Goal: Task Accomplishment & Management: Use online tool/utility

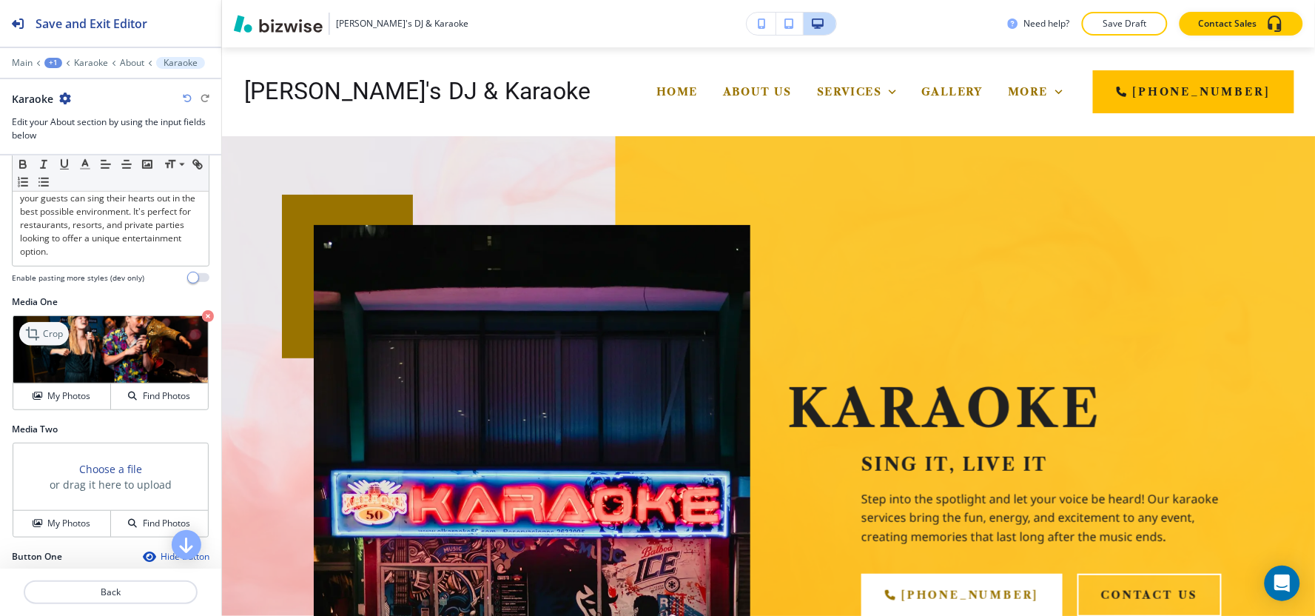
scroll to position [966, 0]
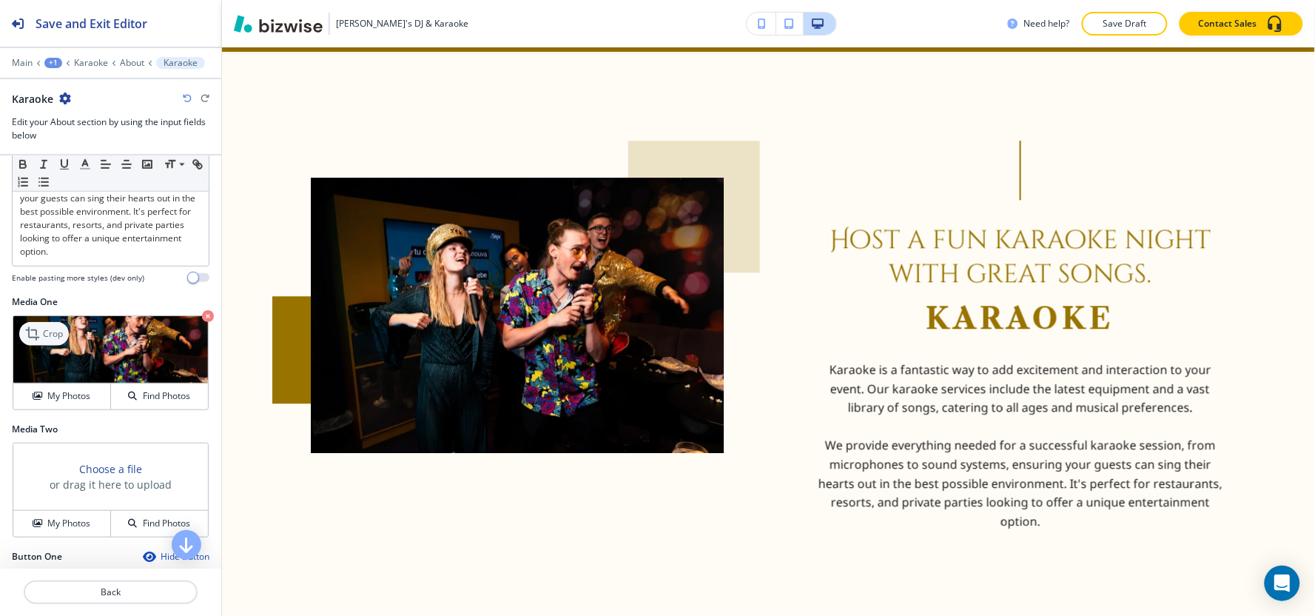
click at [54, 337] on p "Crop" at bounding box center [53, 333] width 20 height 13
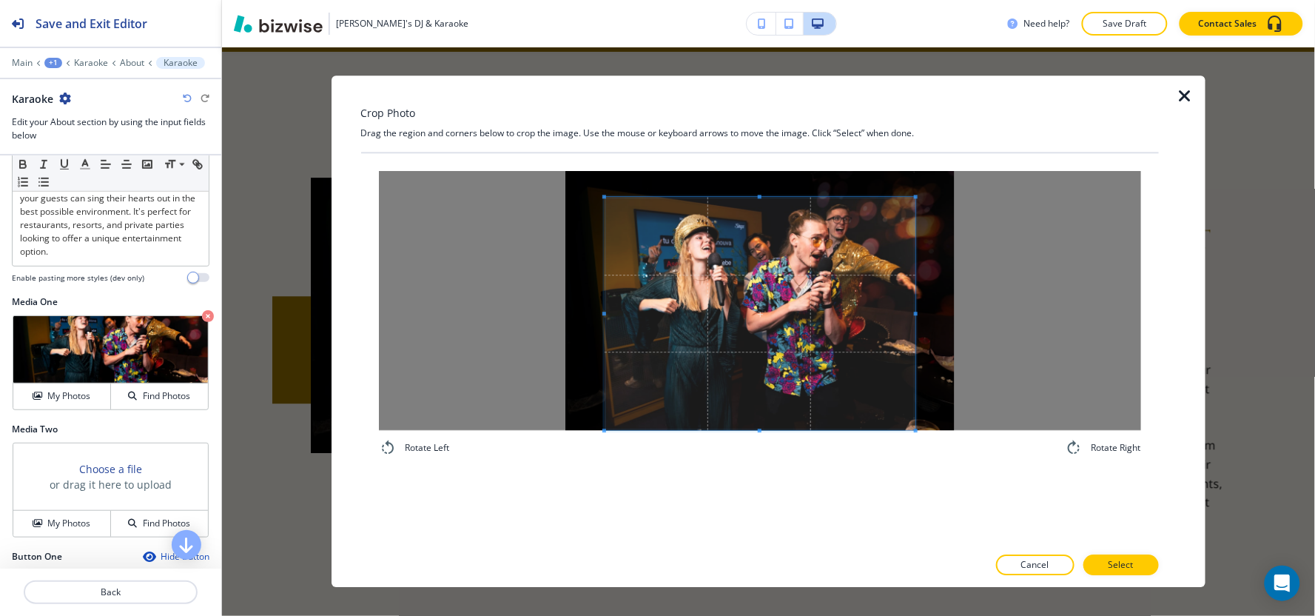
click at [758, 465] on div "Rotate Left Rotate Right" at bounding box center [760, 313] width 798 height 321
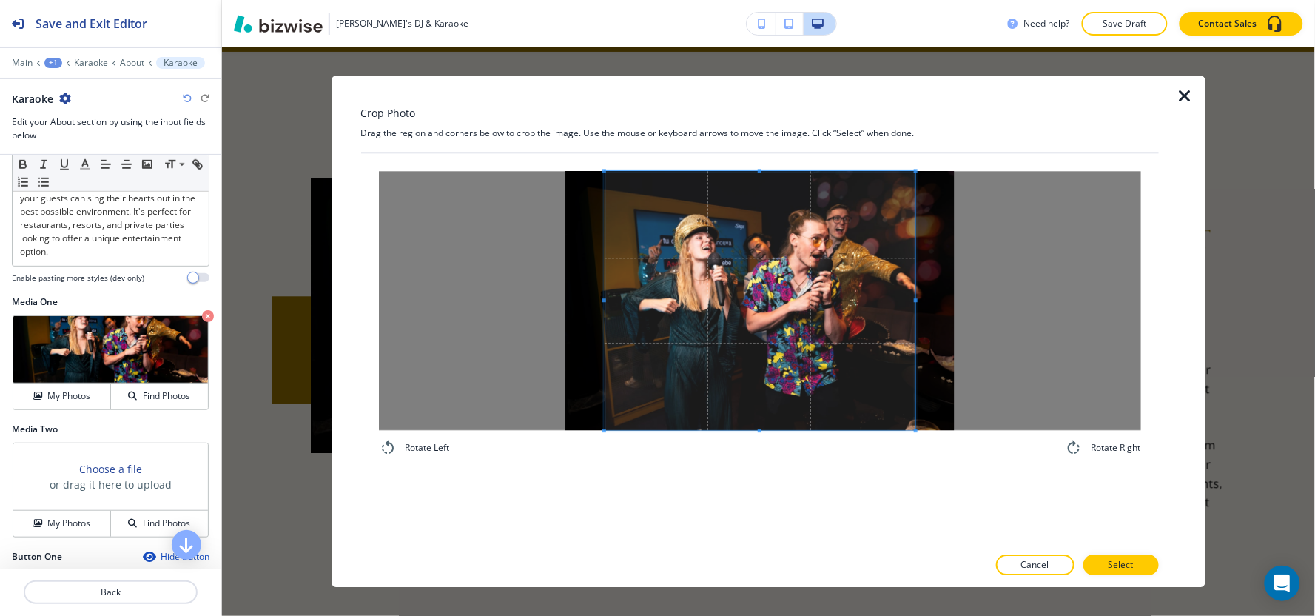
click at [758, 158] on div "Rotate Left Rotate Right" at bounding box center [760, 313] width 798 height 321
click at [630, 260] on span at bounding box center [629, 300] width 4 height 259
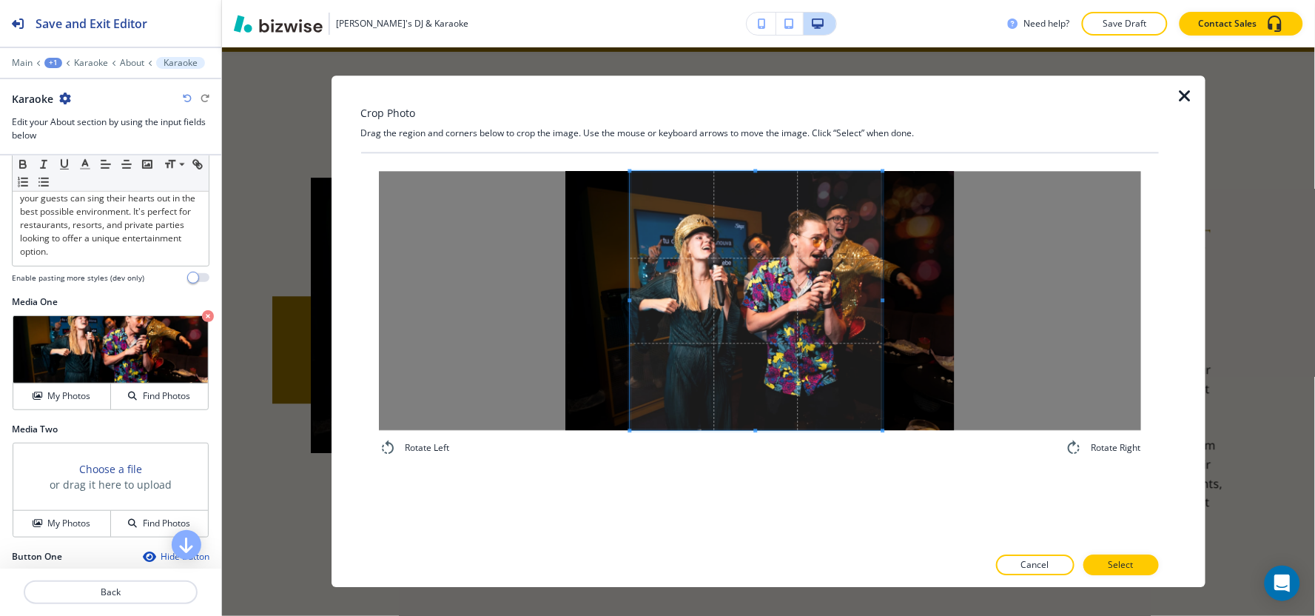
click at [882, 337] on span at bounding box center [882, 300] width 4 height 259
click at [1116, 559] on p "Select" at bounding box center [1120, 565] width 25 height 13
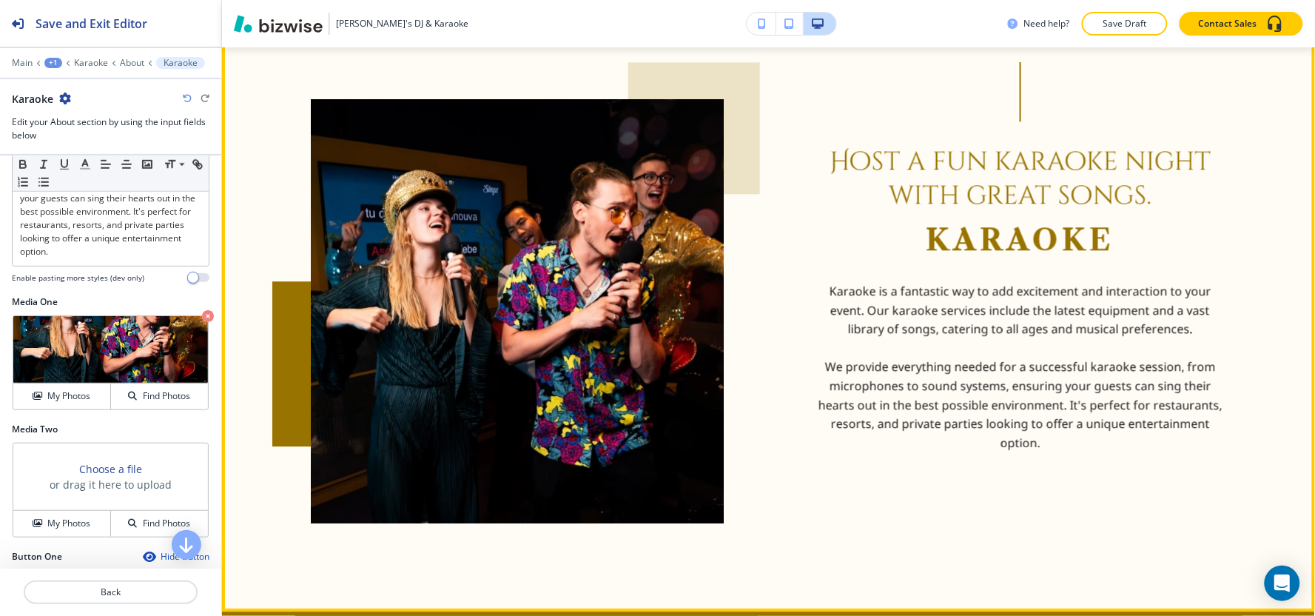
scroll to position [1130, 0]
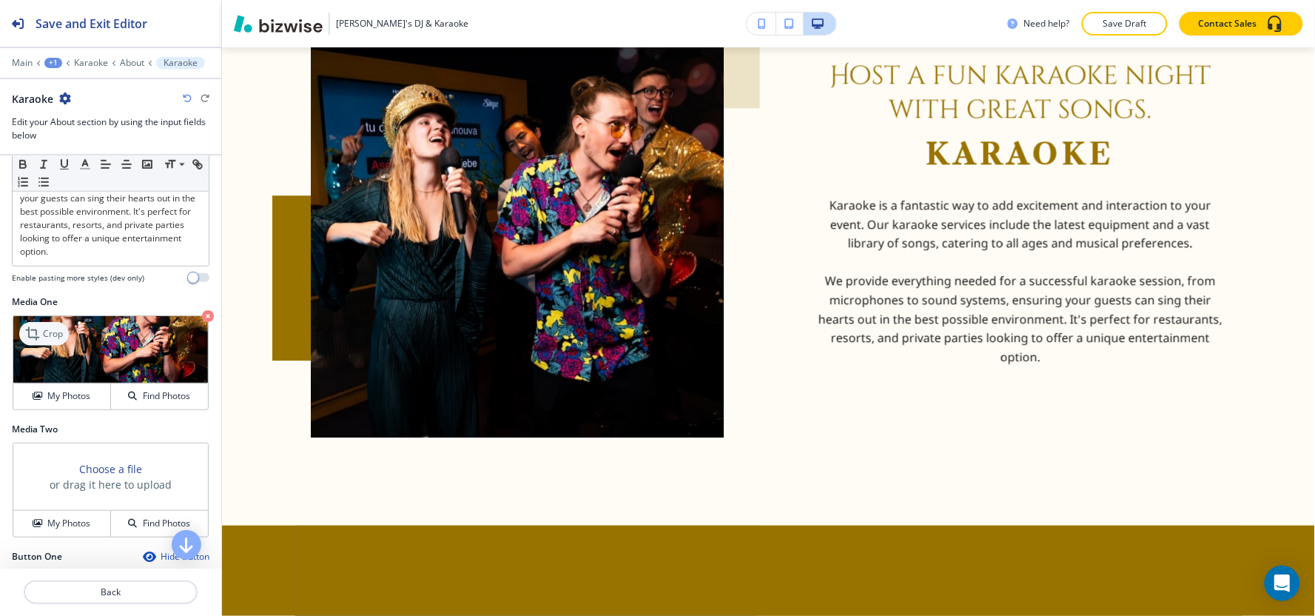
click at [35, 334] on icon at bounding box center [34, 334] width 18 height 18
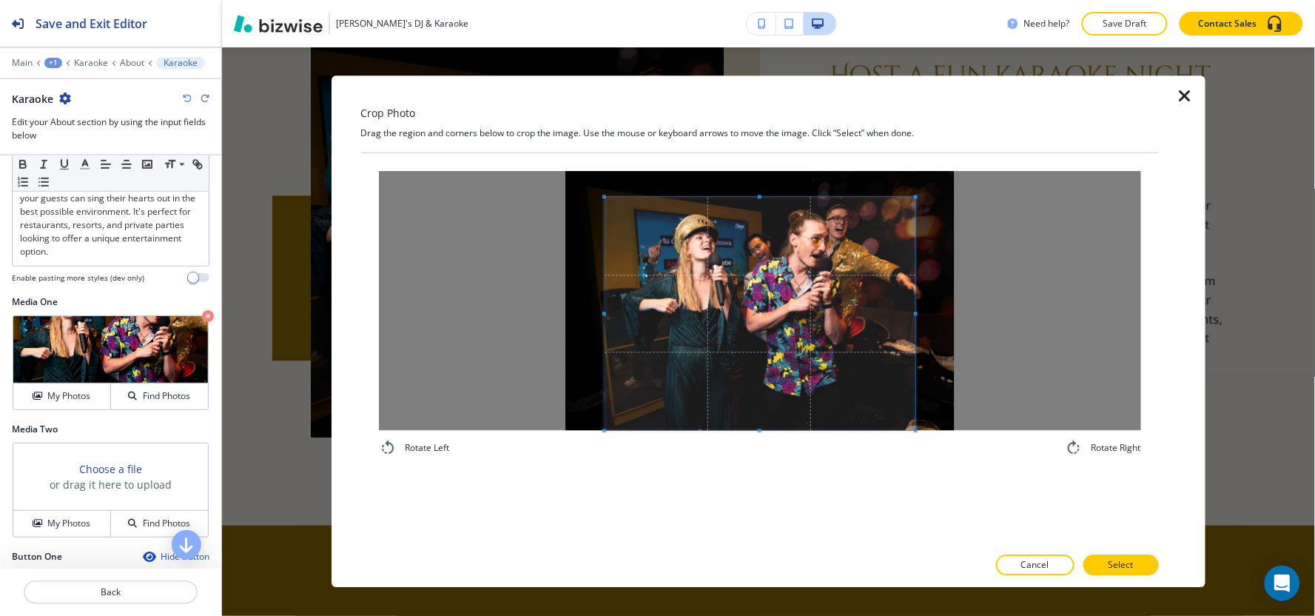
click at [766, 442] on div "Rotate Left Rotate Right" at bounding box center [760, 314] width 762 height 286
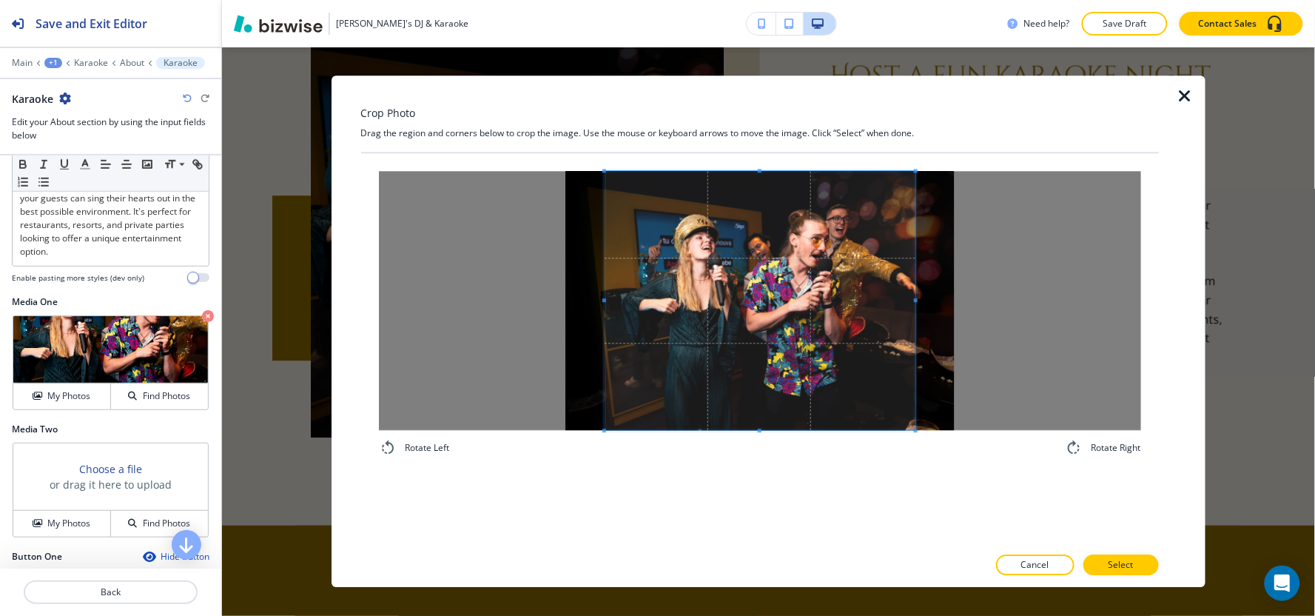
click at [772, 85] on div "Crop Photo Drag the region and corners below to crop the image. Use the mouse o…" at bounding box center [760, 330] width 798 height 511
click at [883, 283] on span at bounding box center [885, 300] width 4 height 259
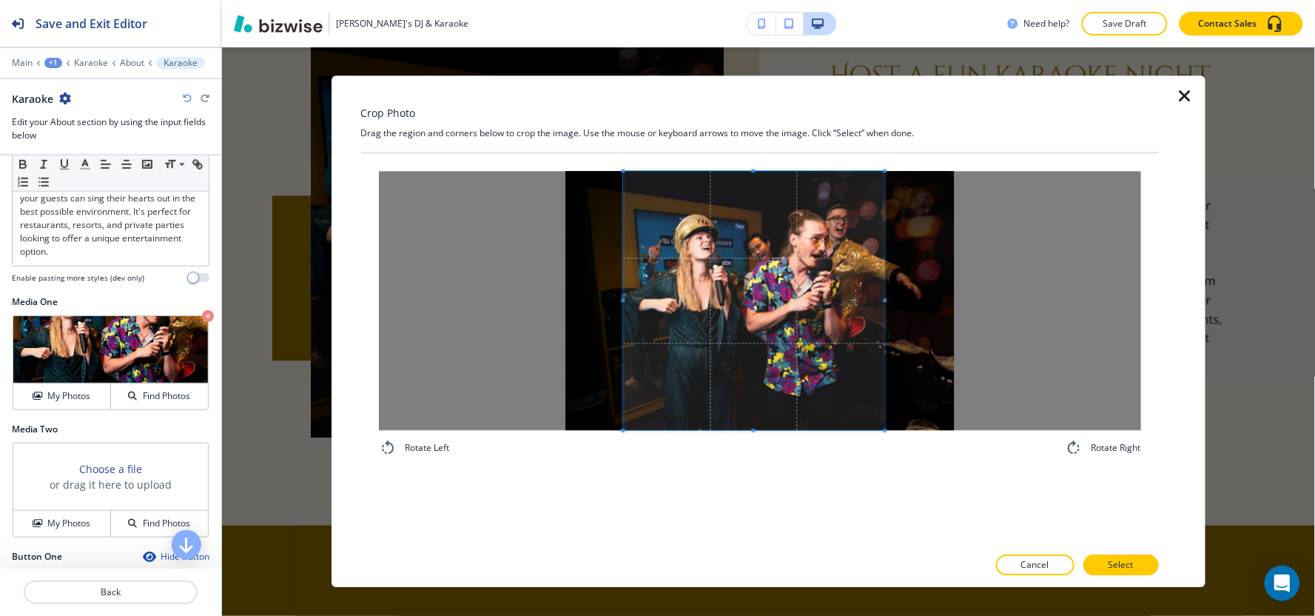
click at [622, 267] on span at bounding box center [623, 300] width 4 height 259
click at [753, 417] on span at bounding box center [754, 418] width 4 height 4
click at [740, 180] on span at bounding box center [753, 182] width 261 height 4
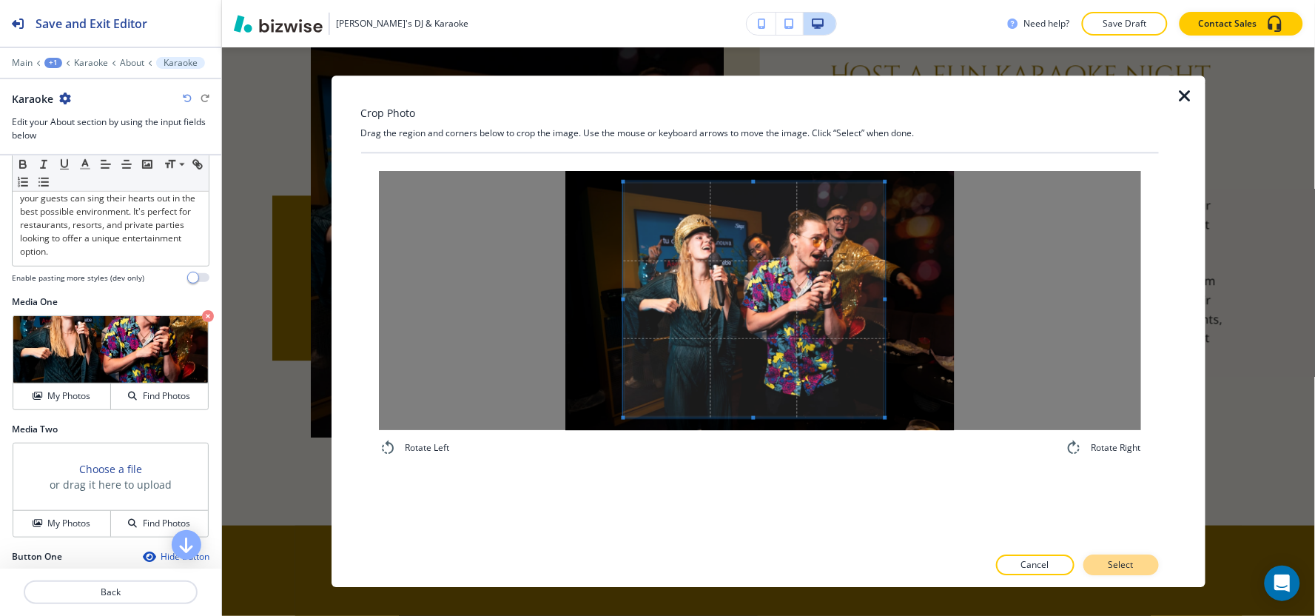
click at [1133, 567] on p "Select" at bounding box center [1120, 565] width 25 height 13
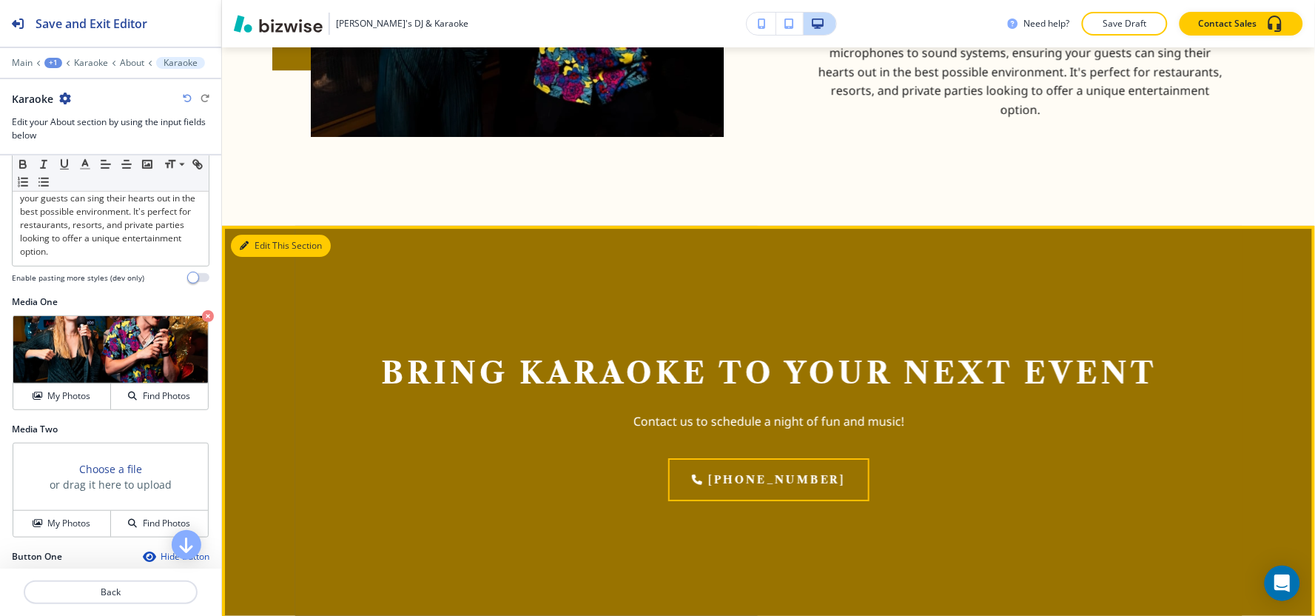
click at [266, 235] on button "Edit This Section" at bounding box center [281, 246] width 100 height 22
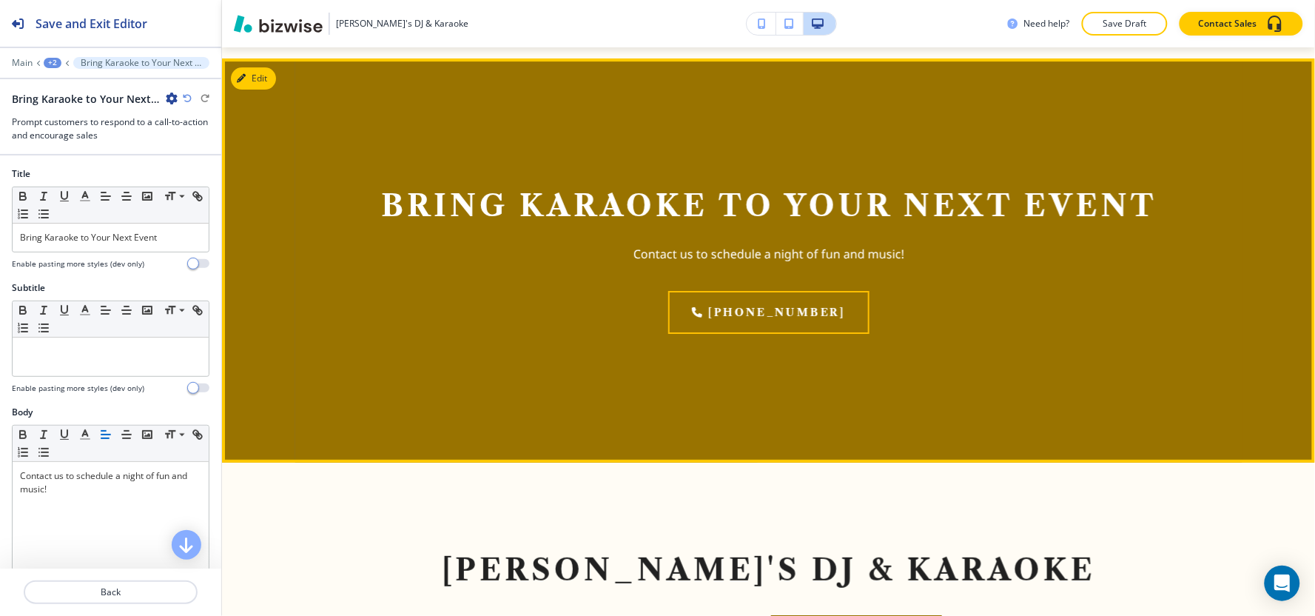
scroll to position [1547, 0]
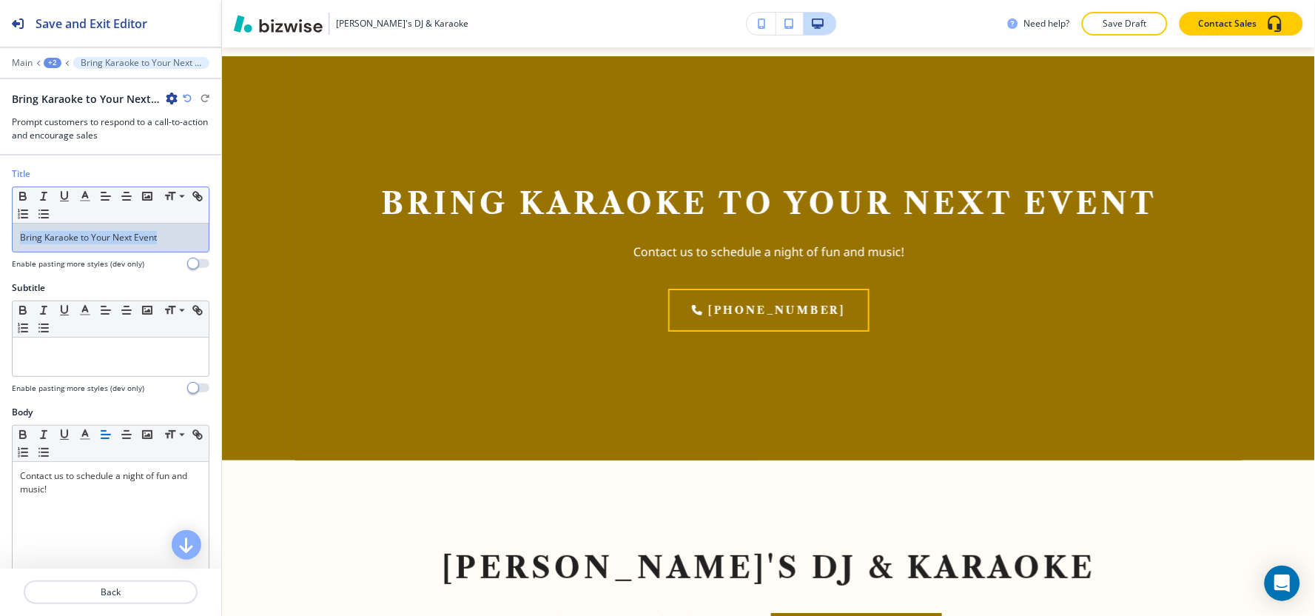
drag, startPoint x: 160, startPoint y: 235, endPoint x: 0, endPoint y: 282, distance: 166.5
click at [0, 282] on div "Title Small Normal Large Huge Bring Karaoke to Your Next Event Enable pasting m…" at bounding box center [110, 361] width 221 height 413
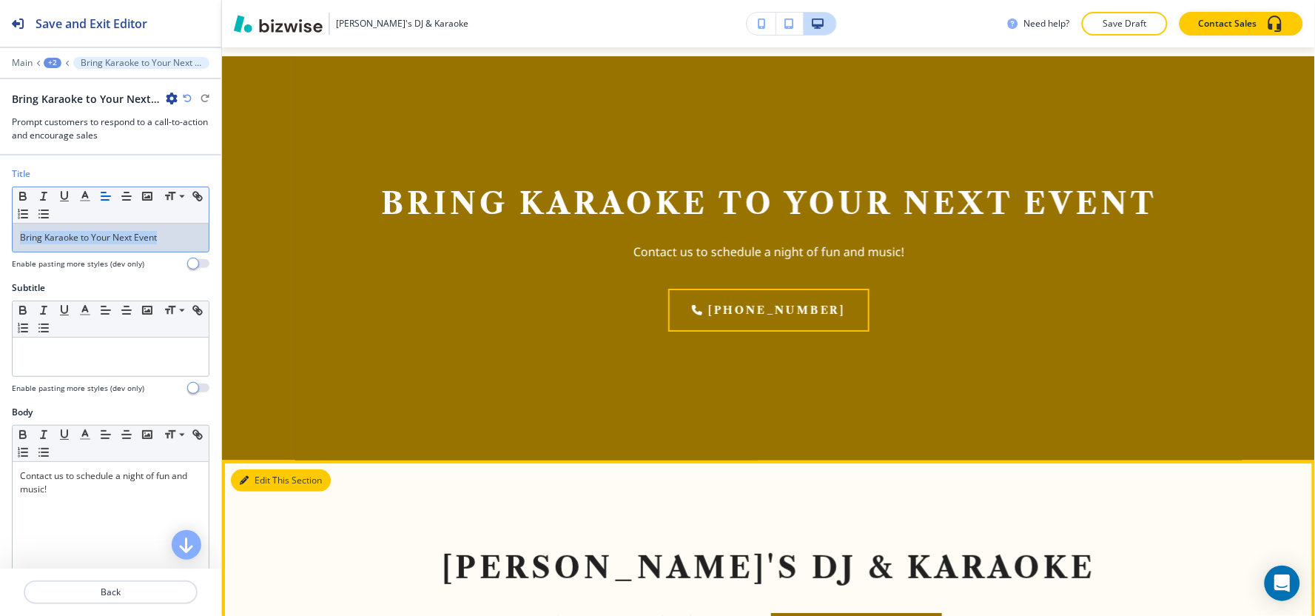
copy p "Bring Karaoke to Your Next Event"
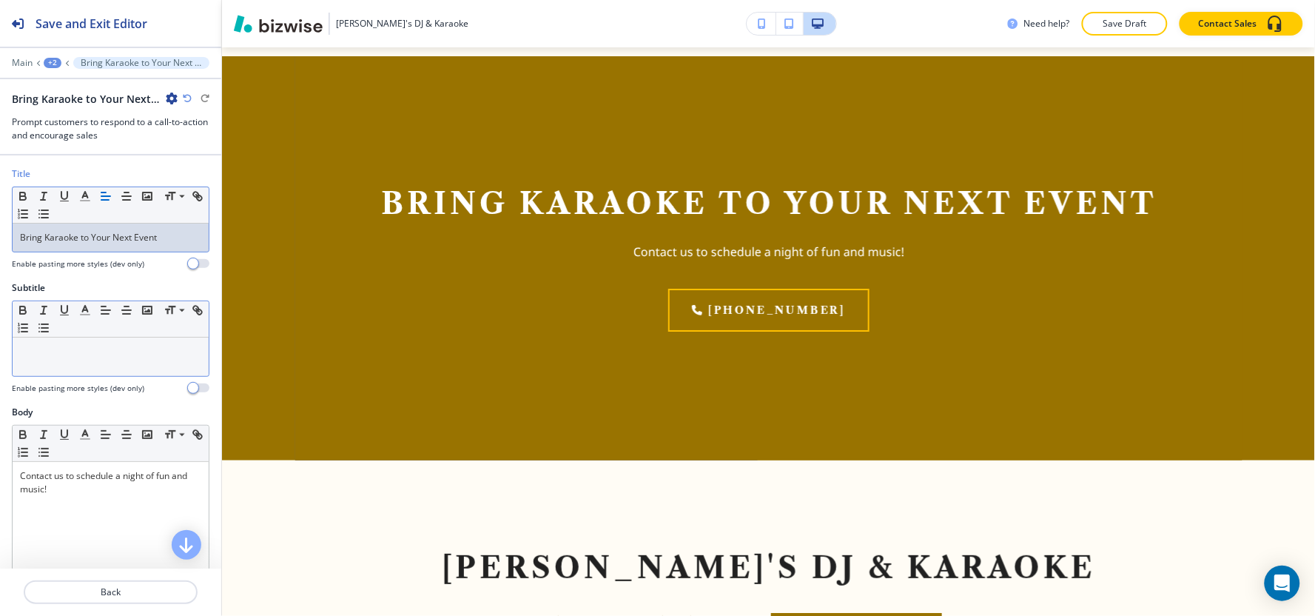
click at [100, 341] on div at bounding box center [111, 356] width 196 height 38
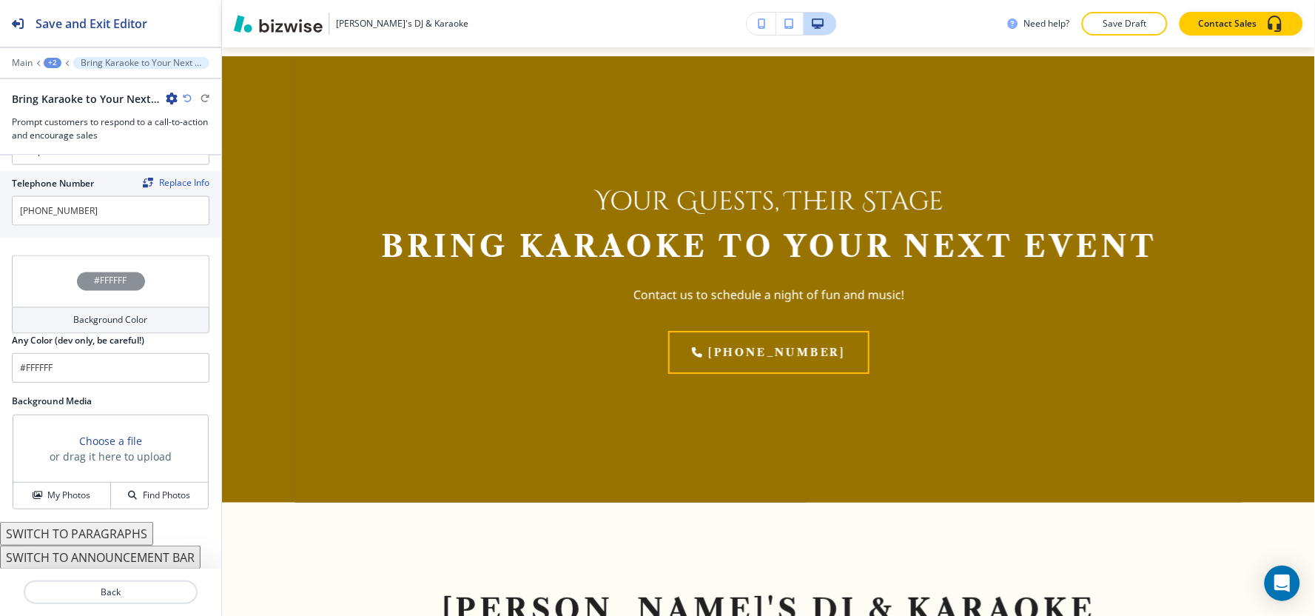
scroll to position [755, 0]
click at [33, 490] on icon "button" at bounding box center [37, 494] width 9 height 9
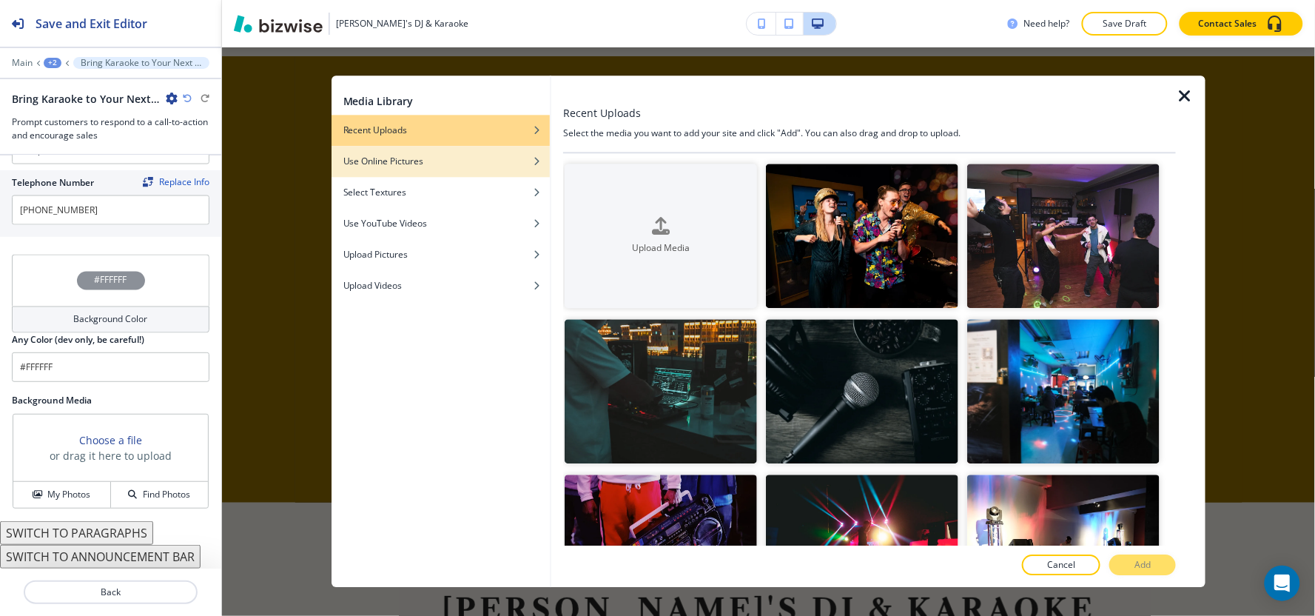
click at [449, 168] on div "button" at bounding box center [440, 172] width 218 height 9
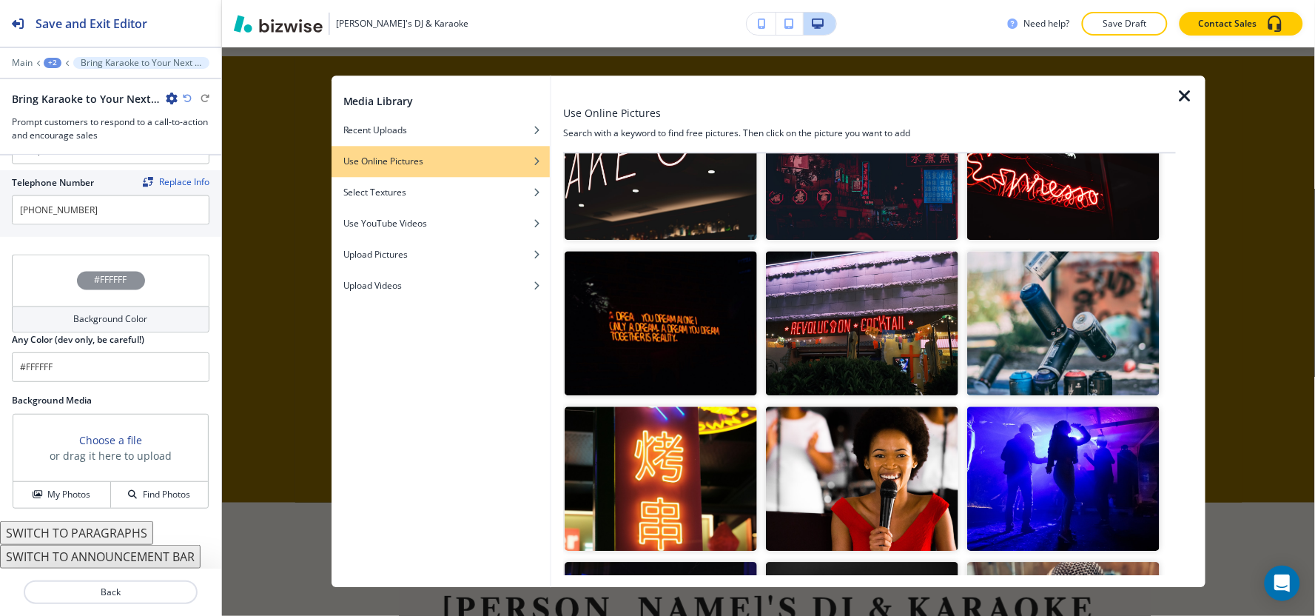
scroll to position [0, 0]
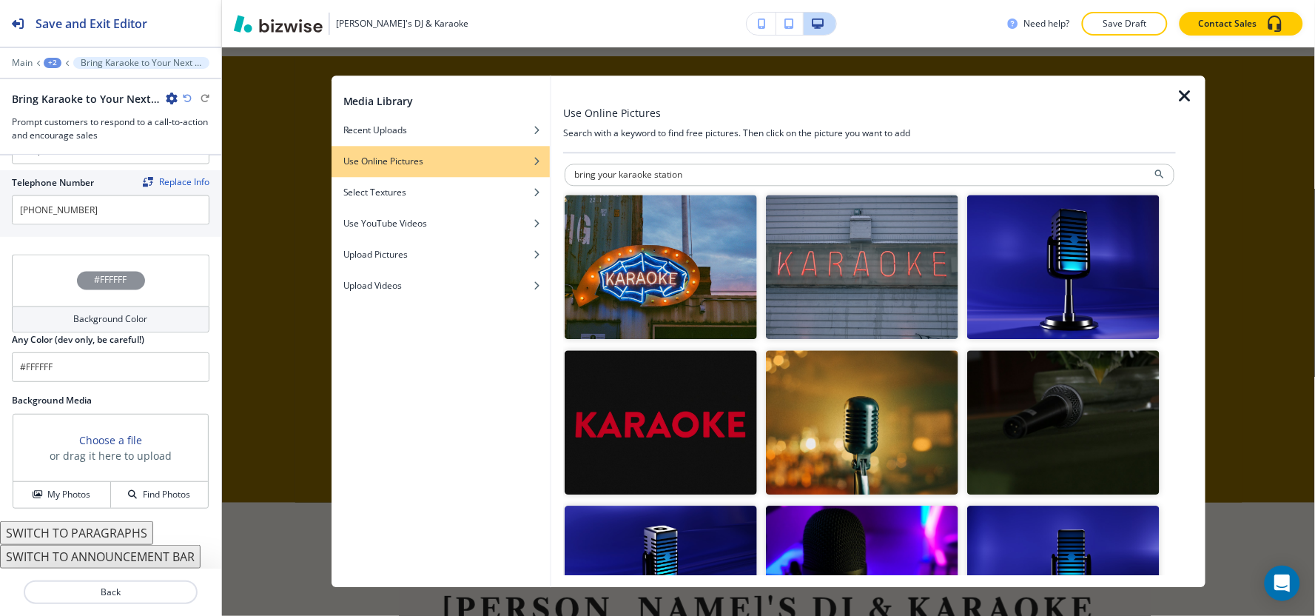
drag, startPoint x: 616, startPoint y: 169, endPoint x: 548, endPoint y: 175, distance: 68.3
click at [548, 175] on div "Media Library Recent Uploads Use Online Pictures Select Textures Use YouTube Vi…" at bounding box center [768, 330] width 874 height 511
type input "karaoke station"
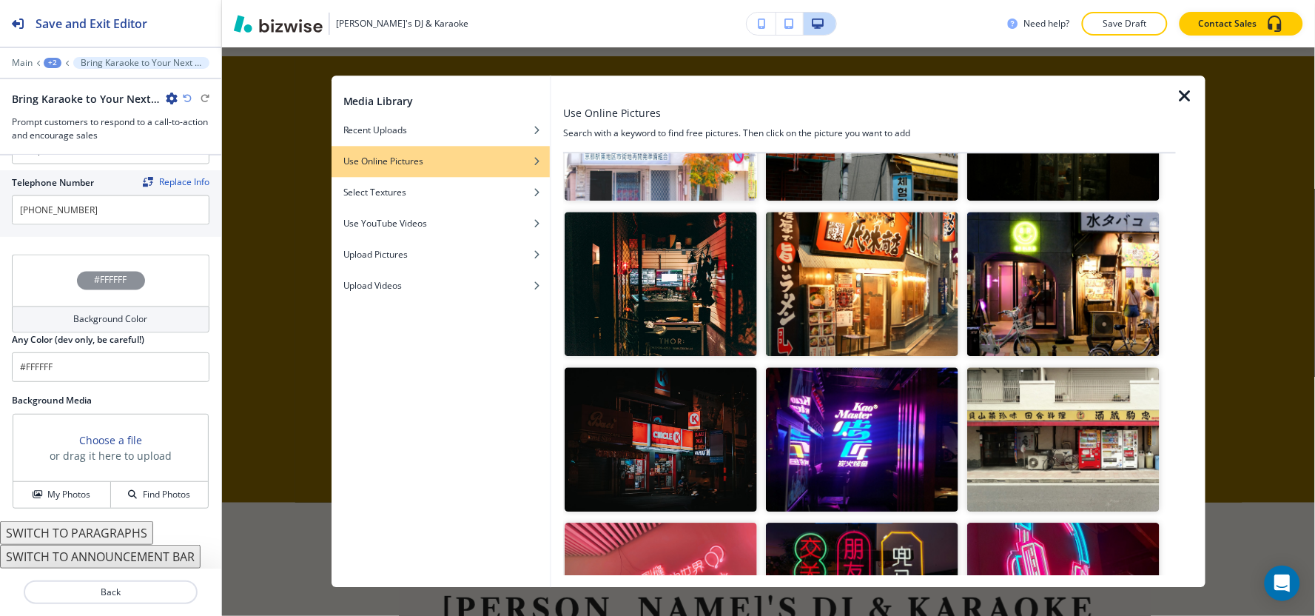
scroll to position [4479, 0]
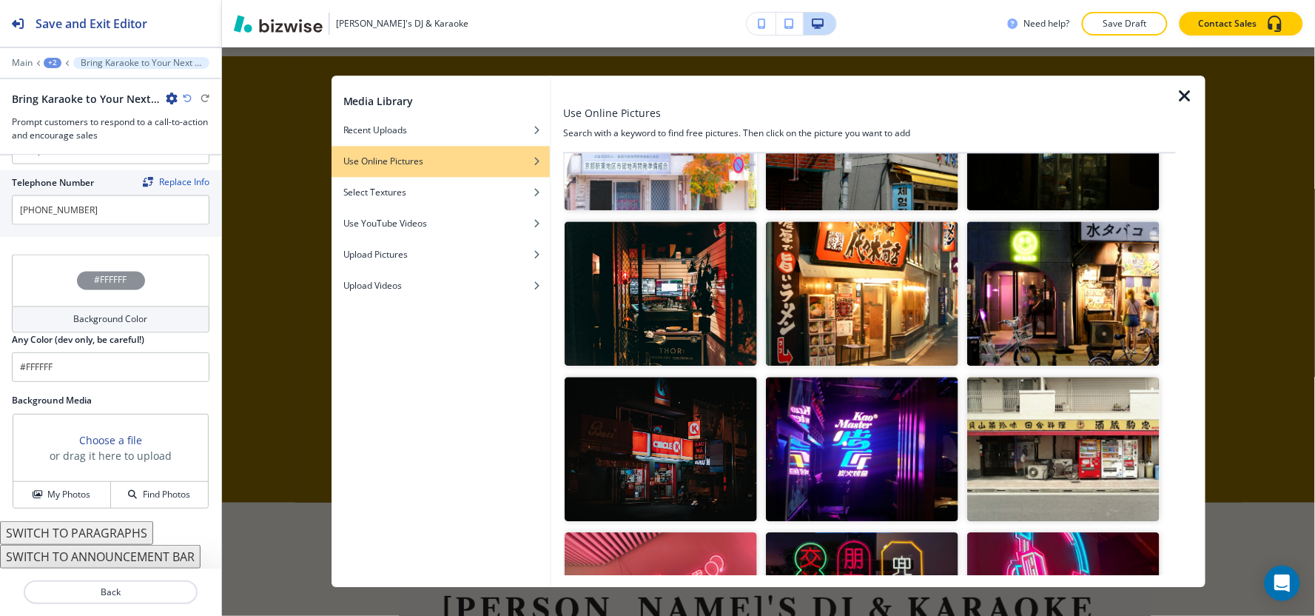
click at [863, 385] on img "button" at bounding box center [862, 449] width 192 height 144
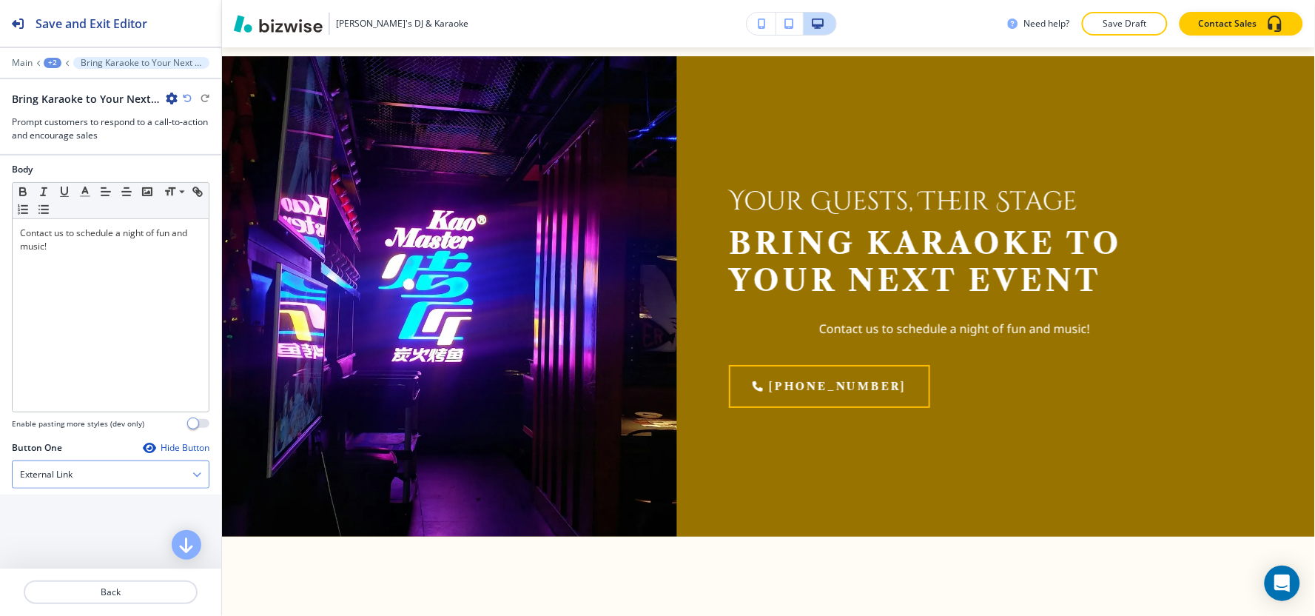
scroll to position [98, 0]
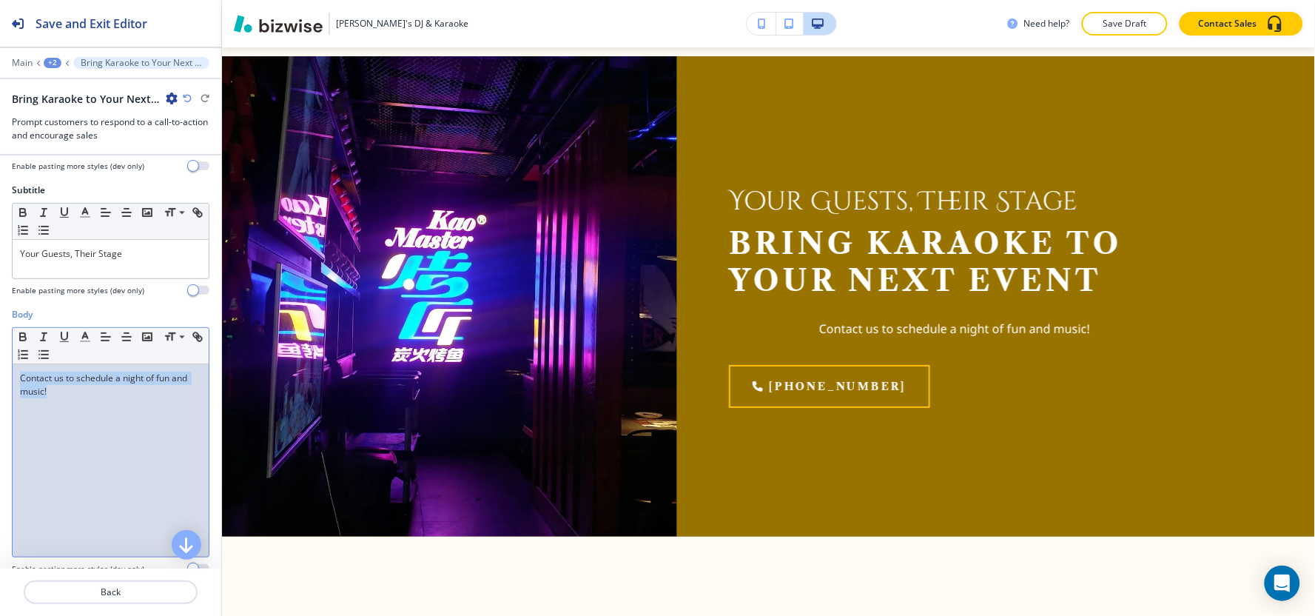
drag, startPoint x: 91, startPoint y: 394, endPoint x: 0, endPoint y: 381, distance: 92.0
click at [0, 381] on div "Body Small Normal Large Huge Contact us to schedule a night of fun and music! E…" at bounding box center [110, 447] width 221 height 278
copy p "Contact us to schedule a night of fun and music!"
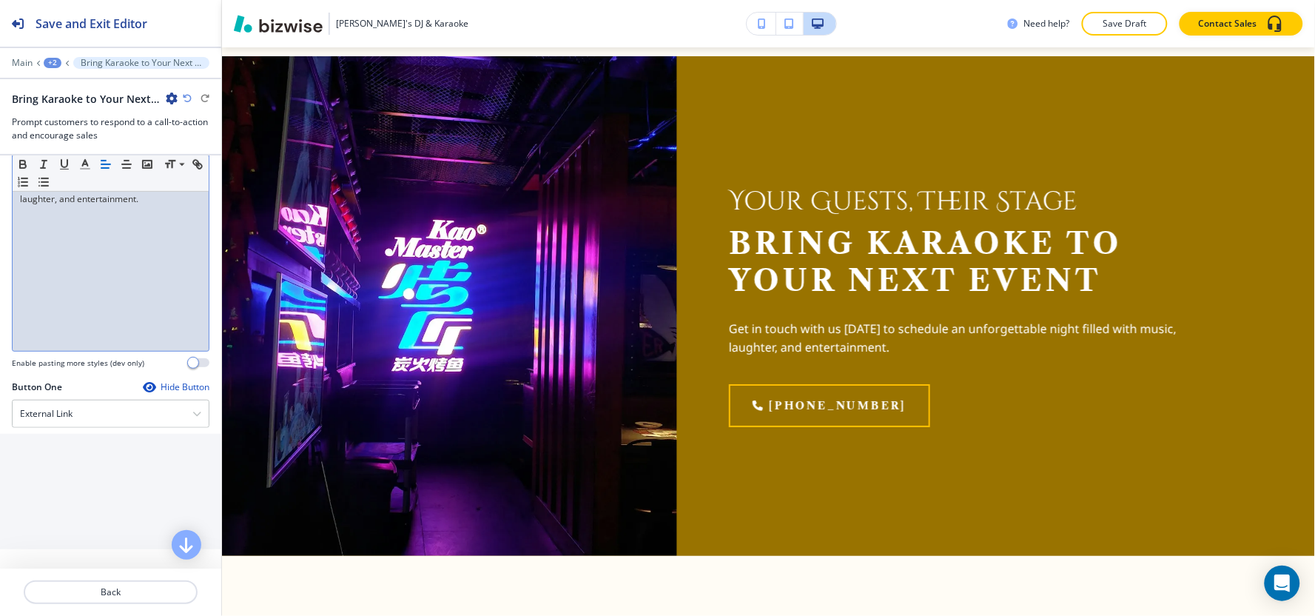
scroll to position [344, 0]
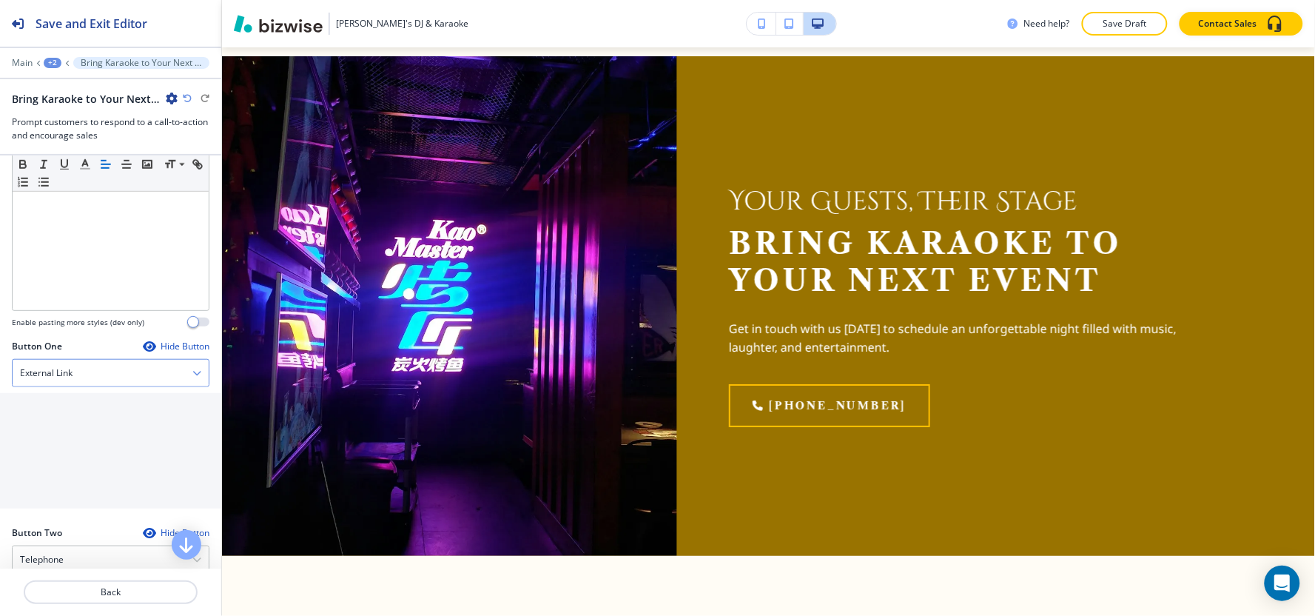
click at [81, 378] on div "External Link" at bounding box center [111, 373] width 196 height 27
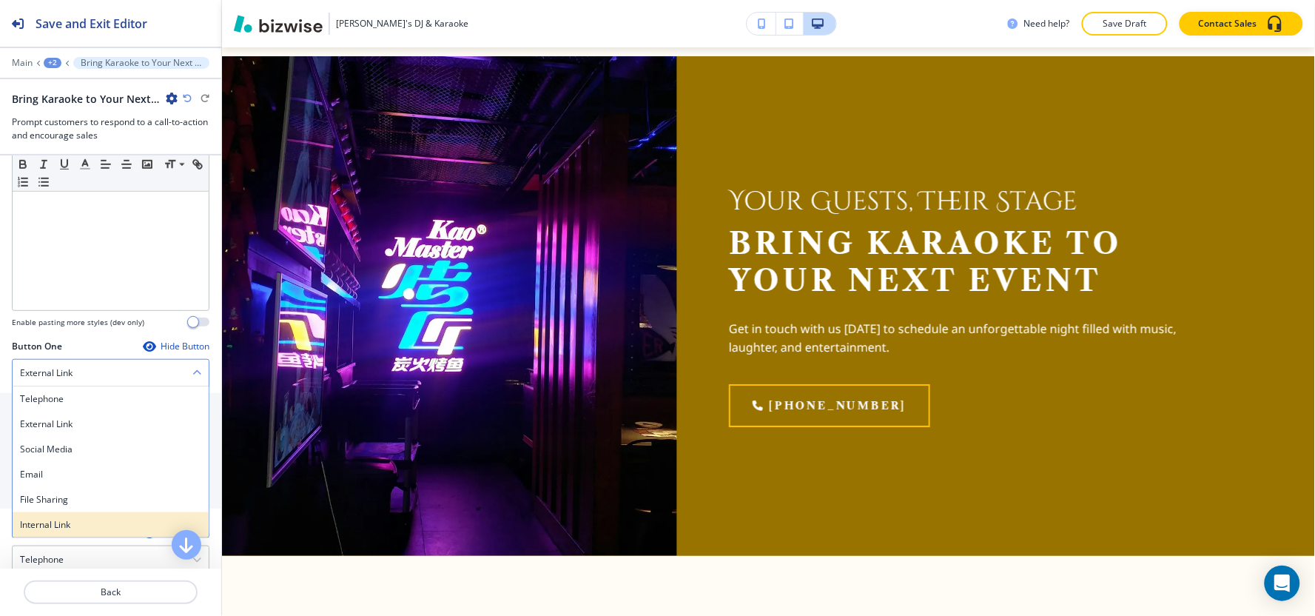
click at [77, 522] on h4 "Internal Link" at bounding box center [110, 524] width 181 height 13
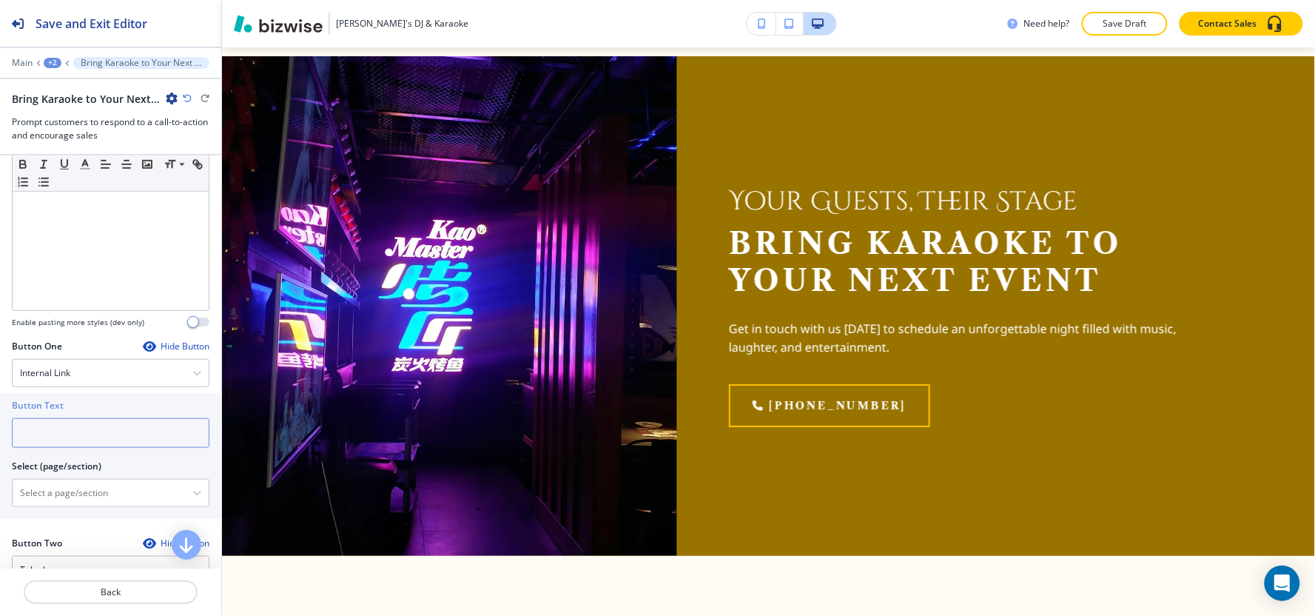
click at [78, 434] on input "text" at bounding box center [111, 433] width 198 height 30
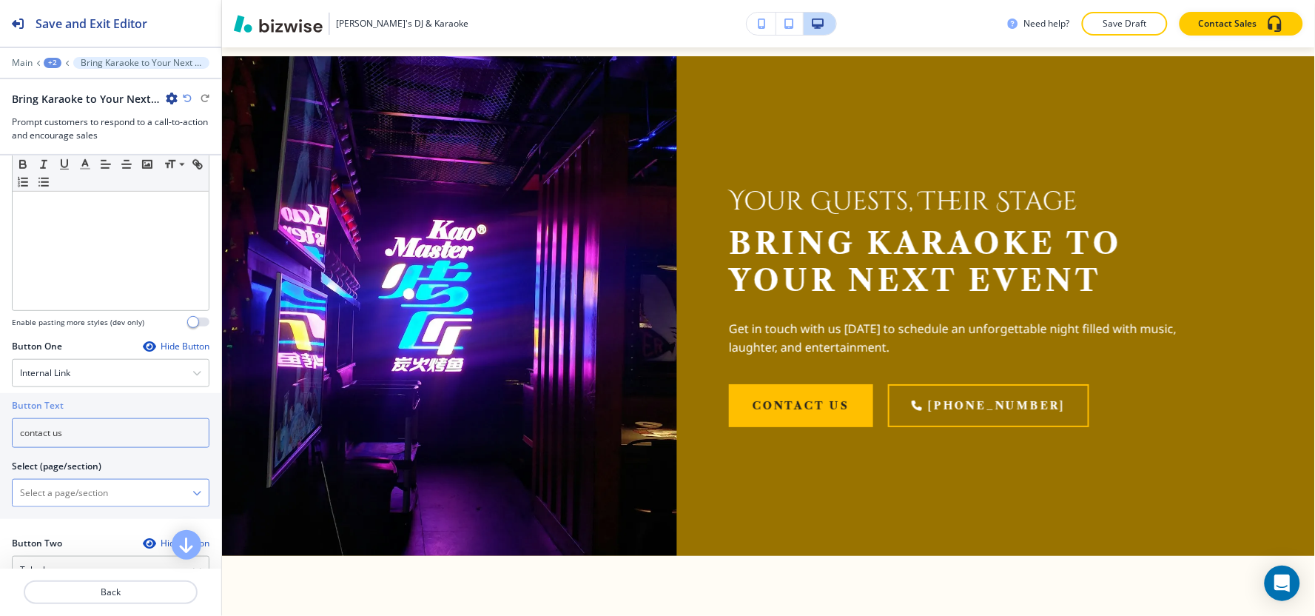
type input "contact us"
click at [60, 484] on \(page\/section\) "Manual Input" at bounding box center [103, 492] width 180 height 25
type \(page\/section\) "Contact Us"
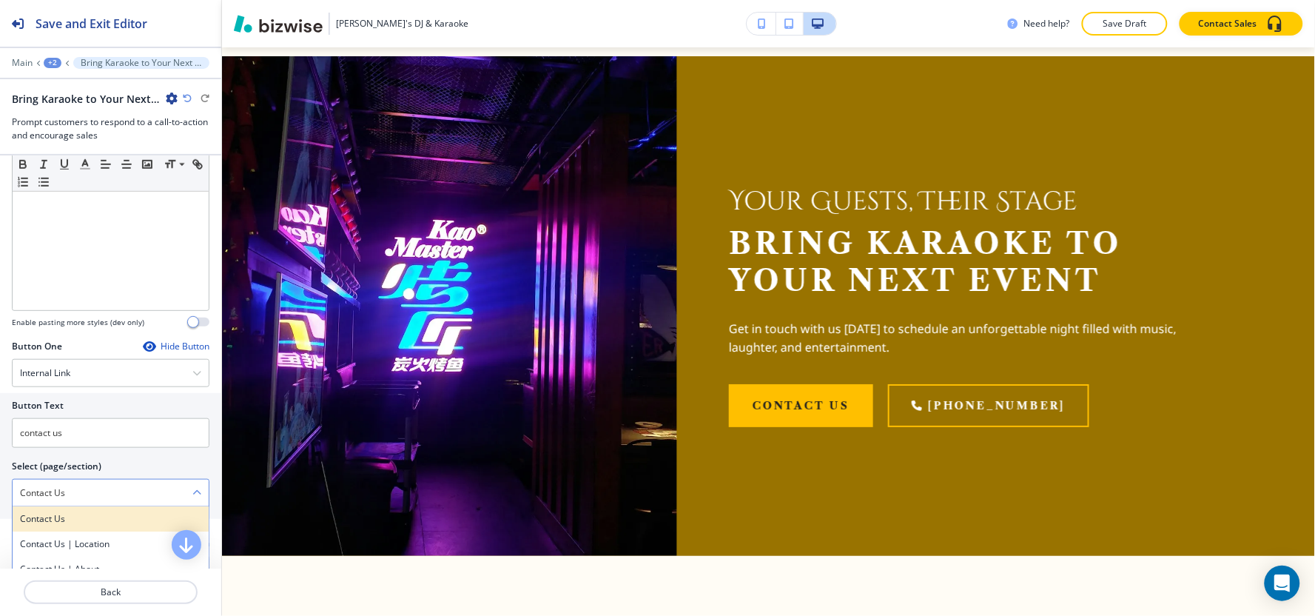
click at [41, 525] on h4 "Contact Us" at bounding box center [110, 518] width 181 height 13
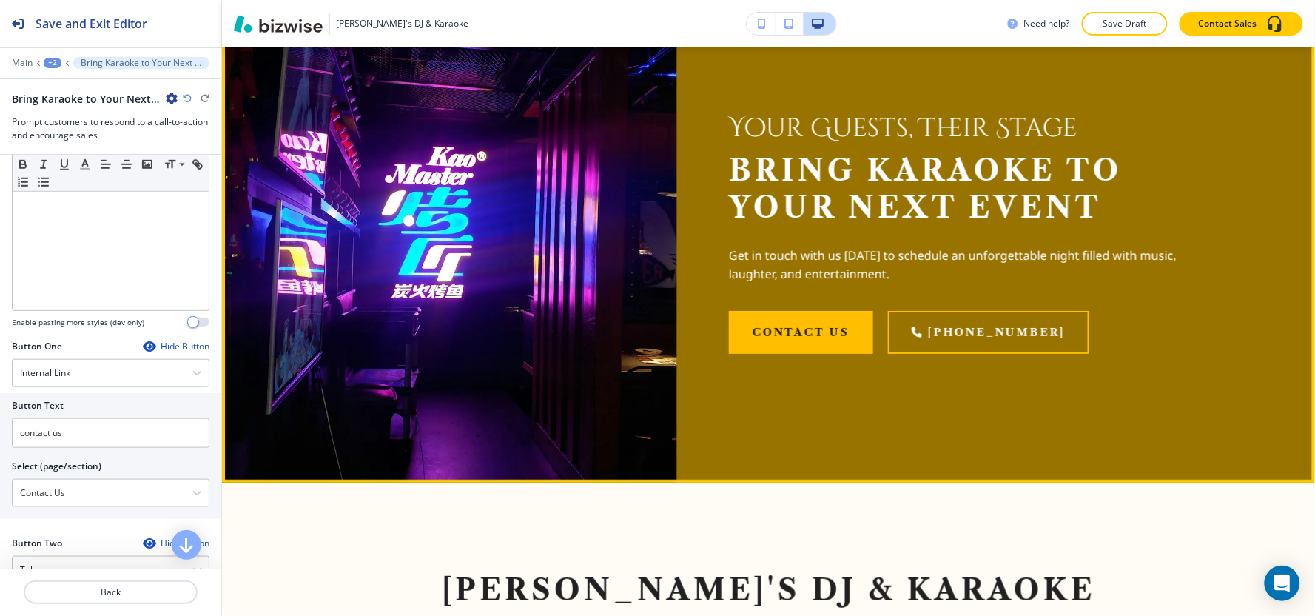
scroll to position [1875, 0]
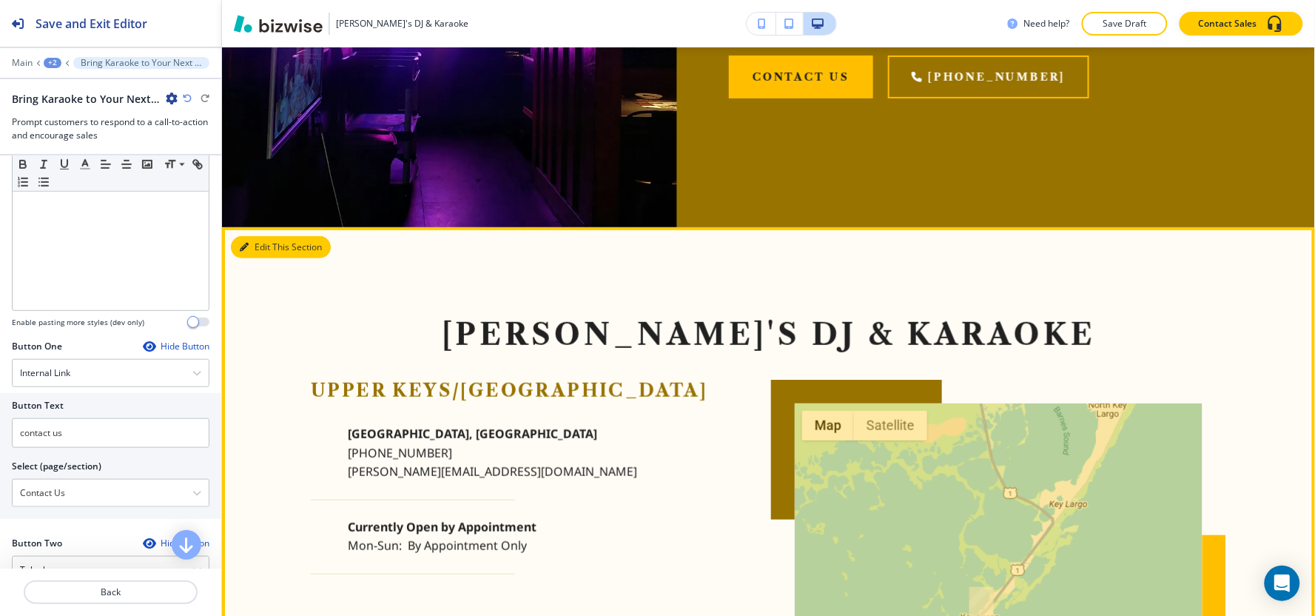
click at [244, 243] on icon "button" at bounding box center [244, 247] width 9 height 9
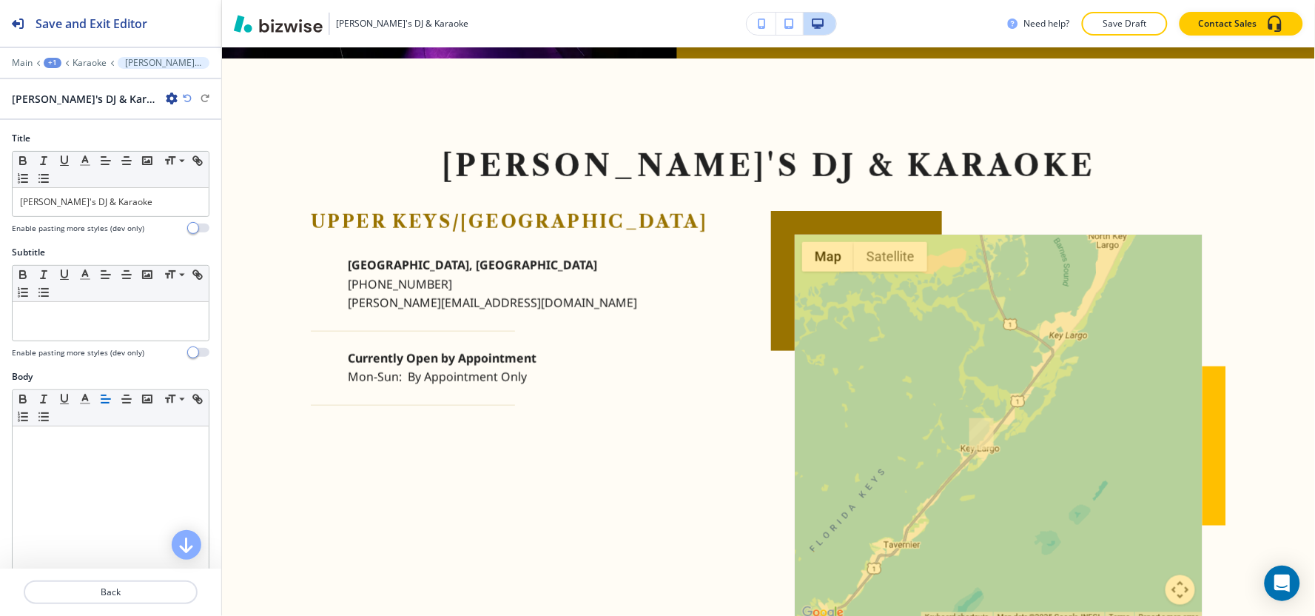
scroll to position [2045, 0]
click at [166, 93] on icon "button" at bounding box center [172, 98] width 12 height 12
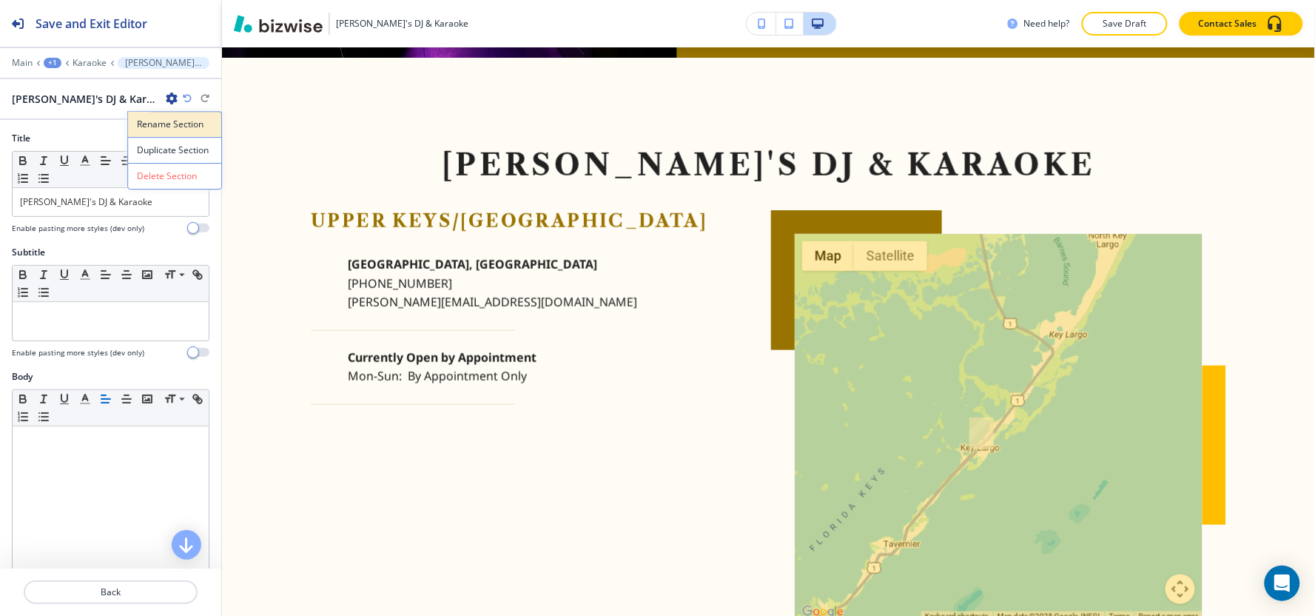
click at [142, 116] on button "Rename Section" at bounding box center [174, 124] width 95 height 26
click at [137, 90] on input "Gaby's DJ & Karaoke-2" at bounding box center [88, 99] width 153 height 30
type input "Gaby's DJ & Karaoke"
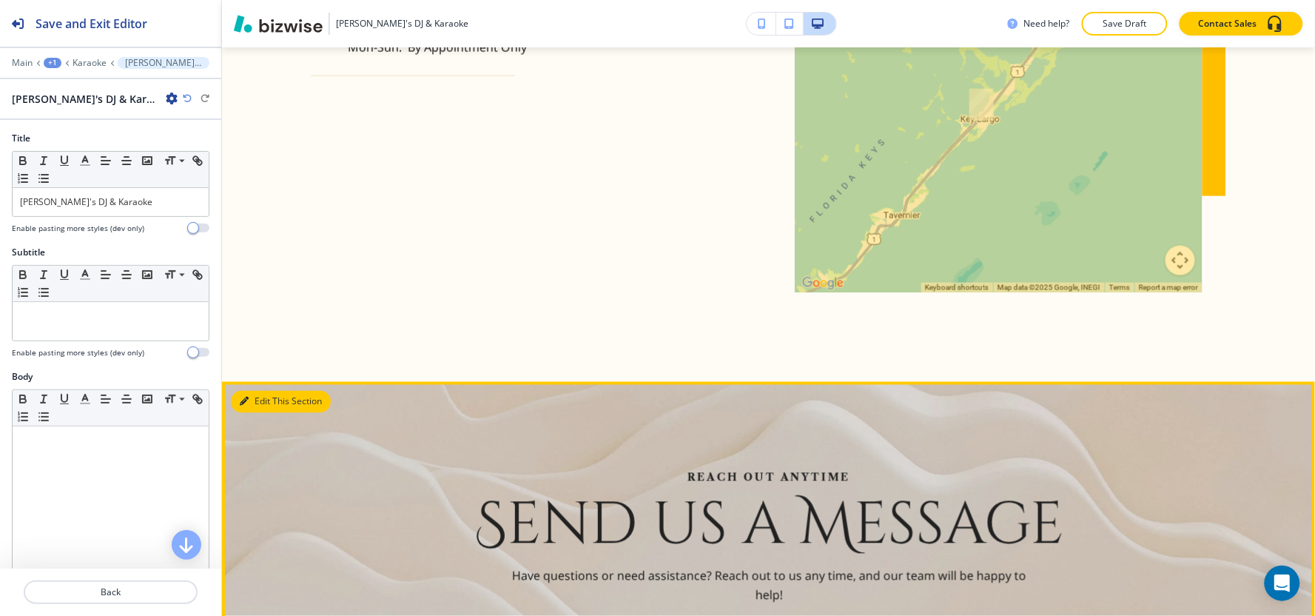
click at [267, 392] on button "Edit This Section" at bounding box center [281, 402] width 100 height 22
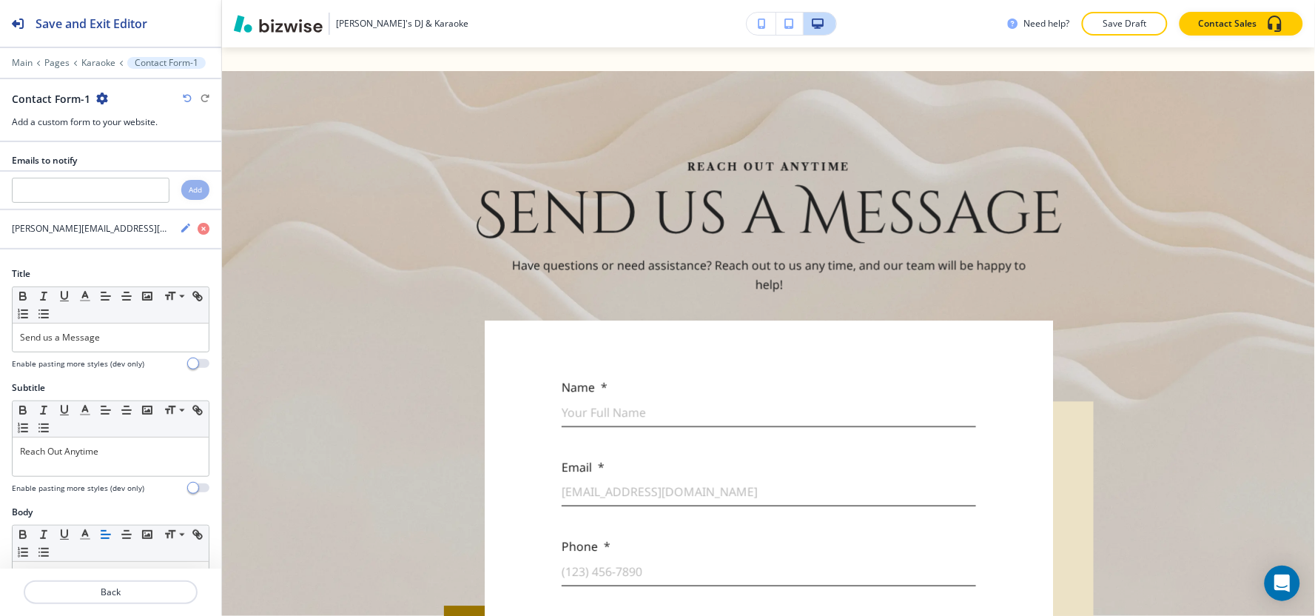
scroll to position [2692, 0]
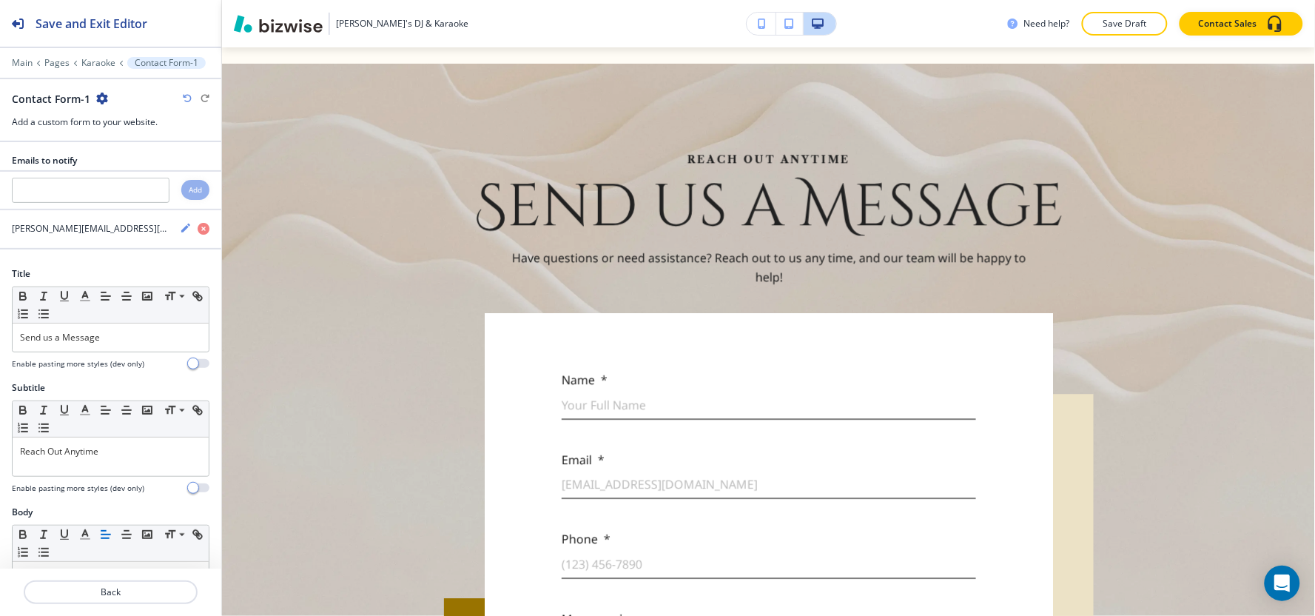
click at [102, 100] on icon "button" at bounding box center [102, 98] width 12 height 12
drag, startPoint x: 102, startPoint y: 101, endPoint x: 121, endPoint y: 114, distance: 23.4
click at [124, 128] on p "Rename Section" at bounding box center [141, 124] width 75 height 13
click at [119, 105] on input "Contact Form-1" at bounding box center [88, 99] width 153 height 30
type input "Contact Form"
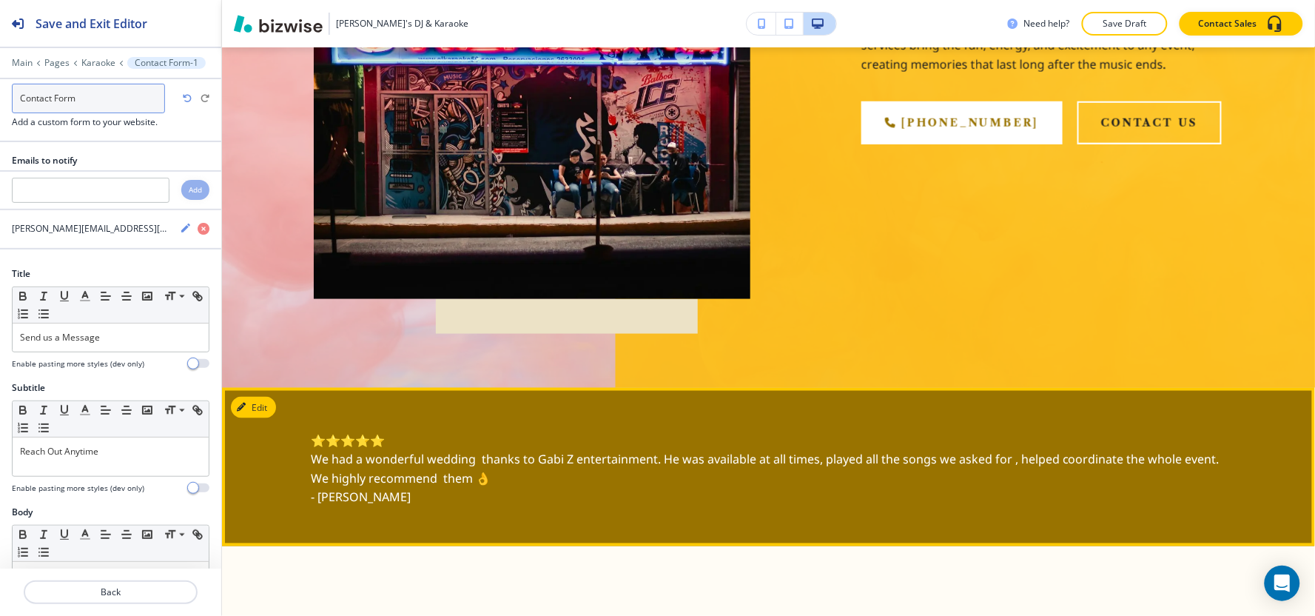
scroll to position [637, 0]
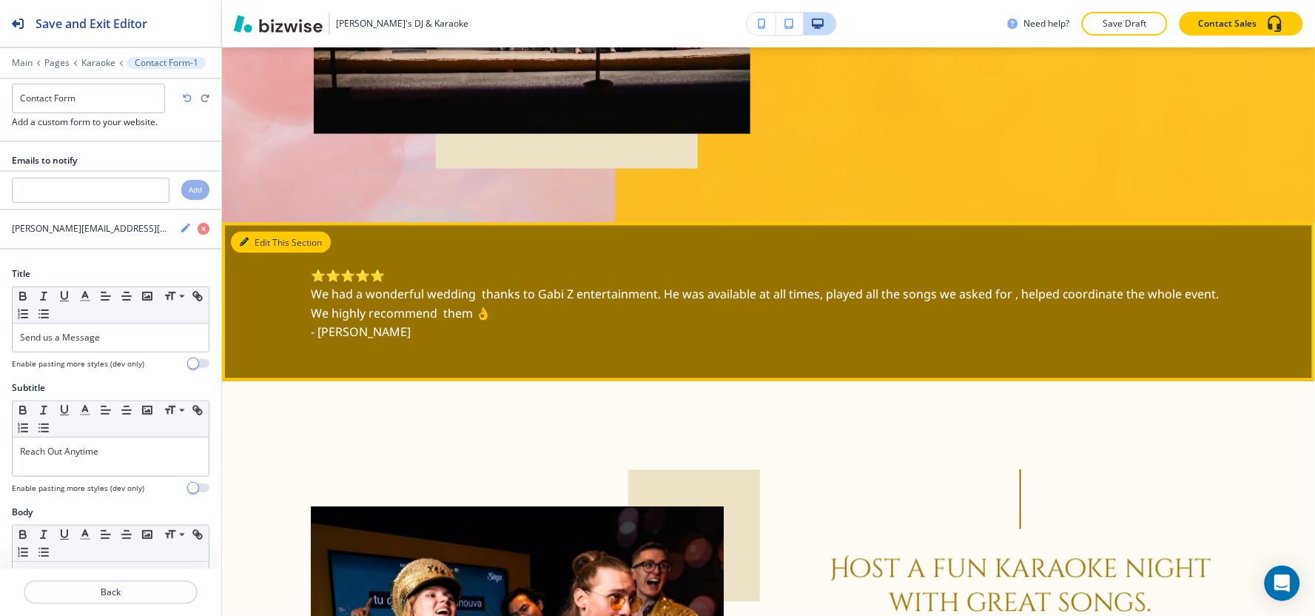
click at [259, 232] on button "Edit This Section" at bounding box center [281, 243] width 100 height 22
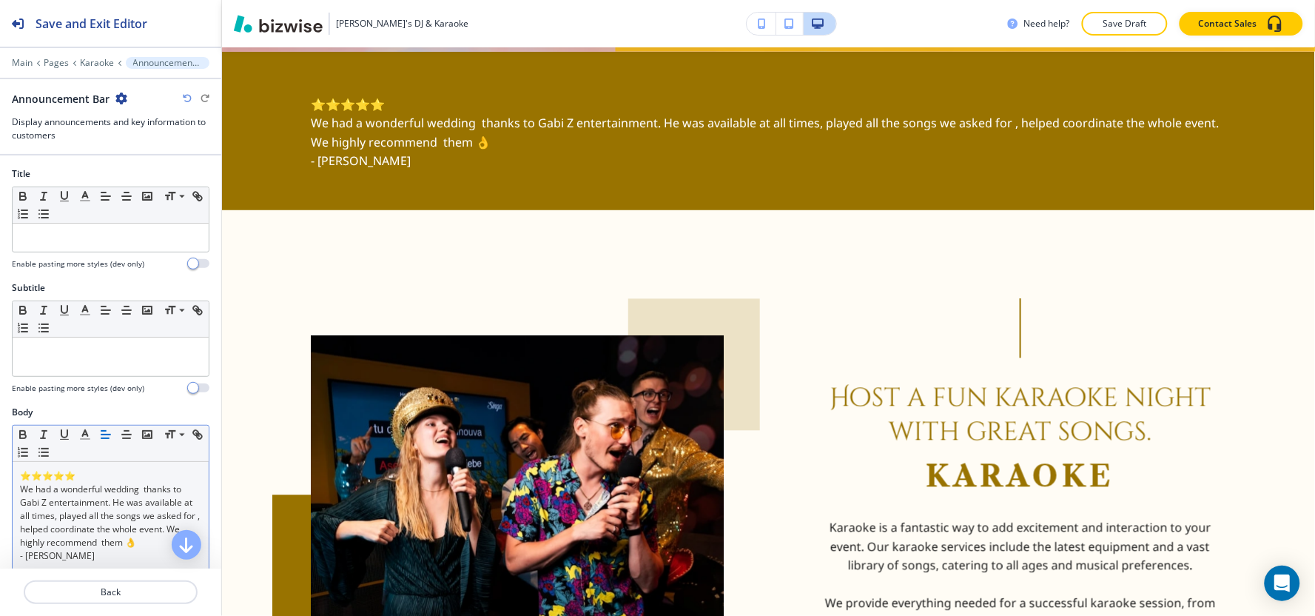
scroll to position [82, 0]
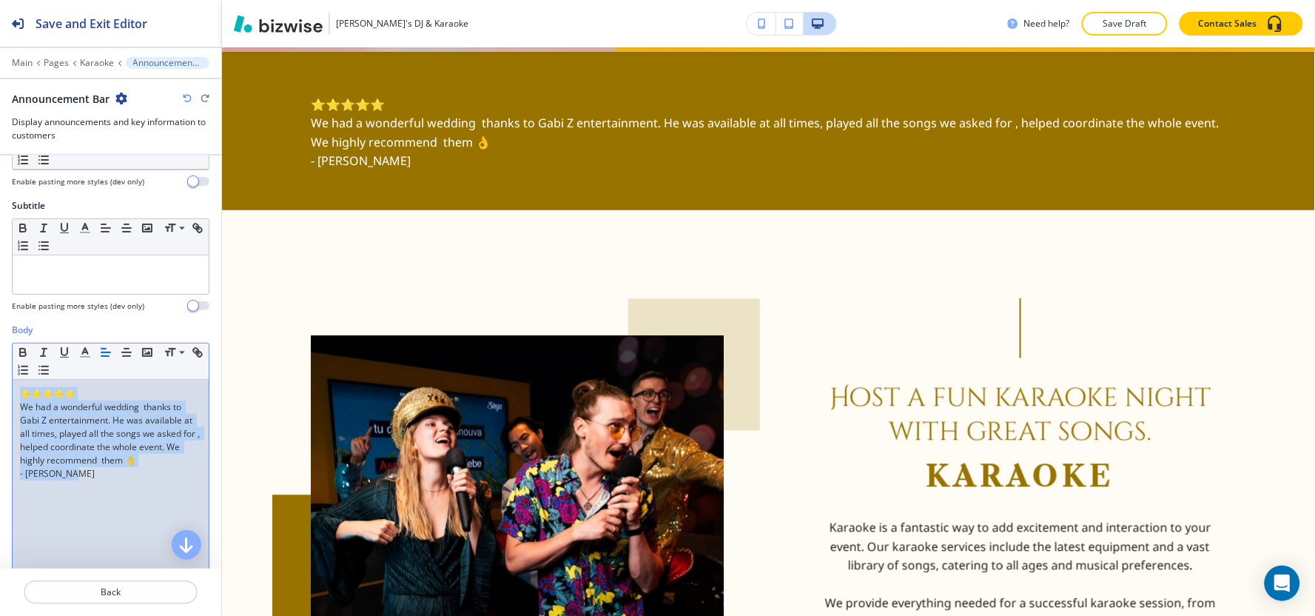
drag, startPoint x: 83, startPoint y: 475, endPoint x: 0, endPoint y: 363, distance: 139.1
click at [0, 363] on div "Body Small Normal Large Huge ⭐⭐⭐⭐⭐ We had a wonderful wedding thanks to Gabi Z …" at bounding box center [110, 462] width 221 height 278
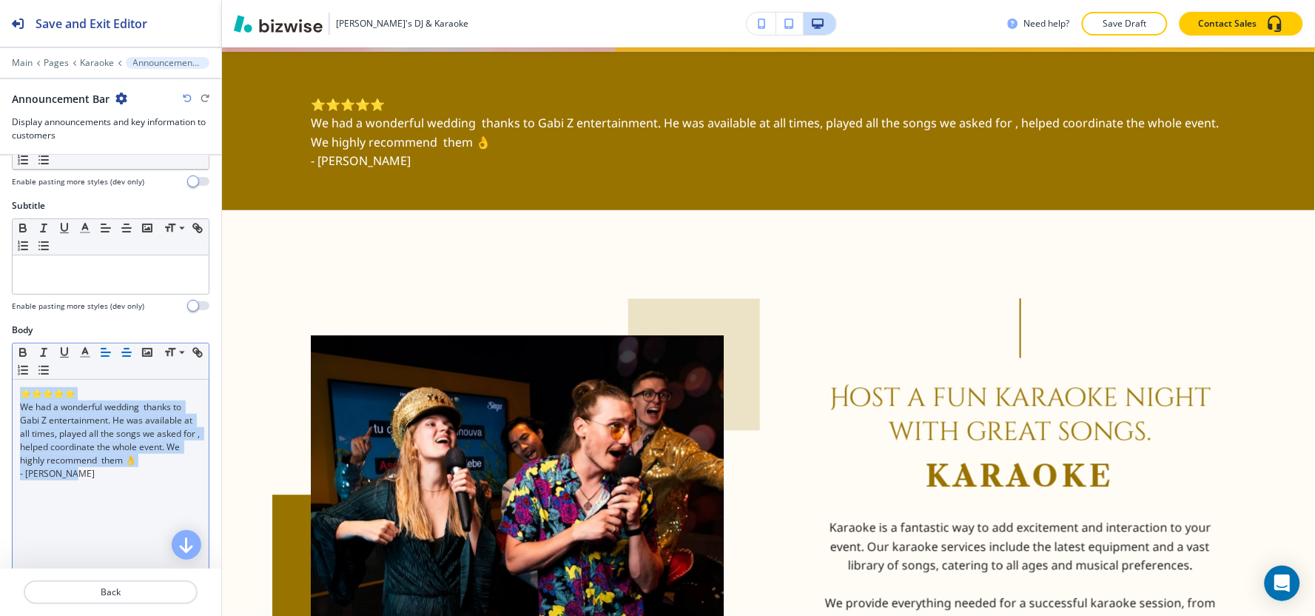
click at [123, 352] on line "button" at bounding box center [126, 352] width 9 height 0
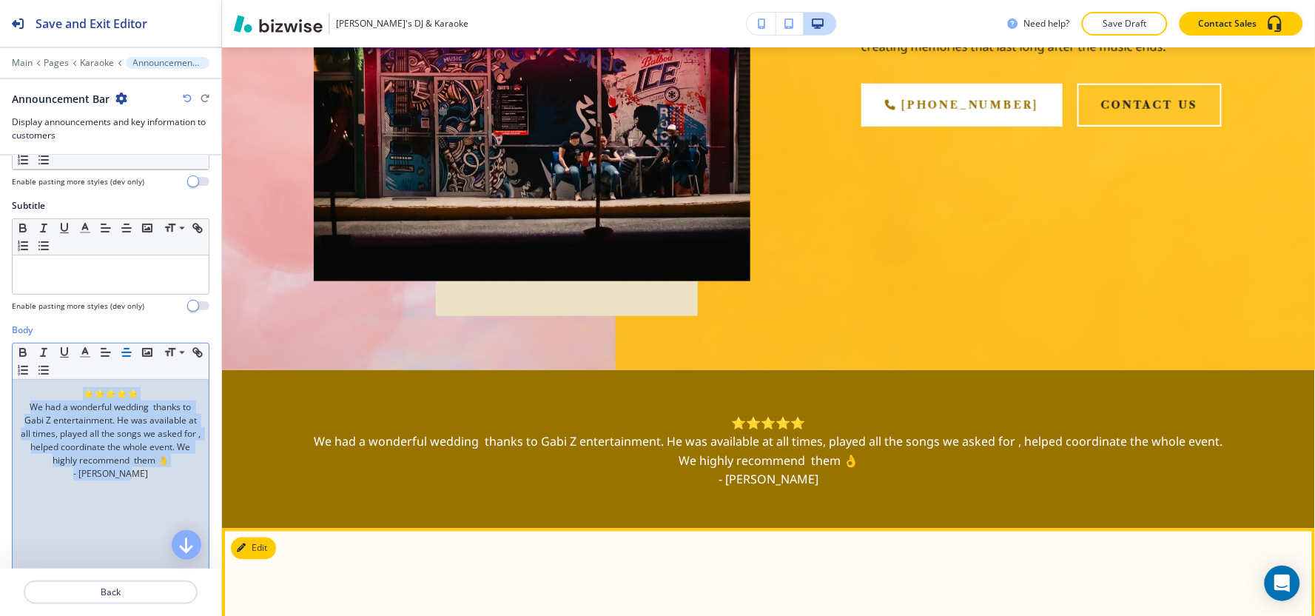
scroll to position [479, 0]
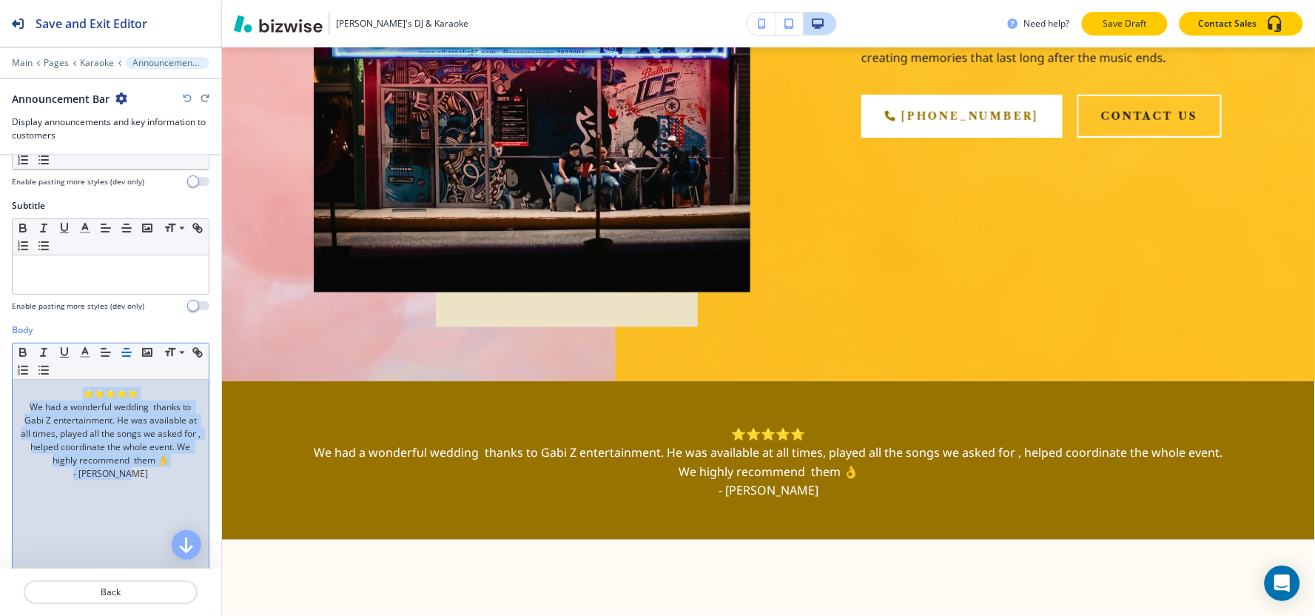
click at [1136, 21] on p "Save Draft" at bounding box center [1124, 23] width 47 height 13
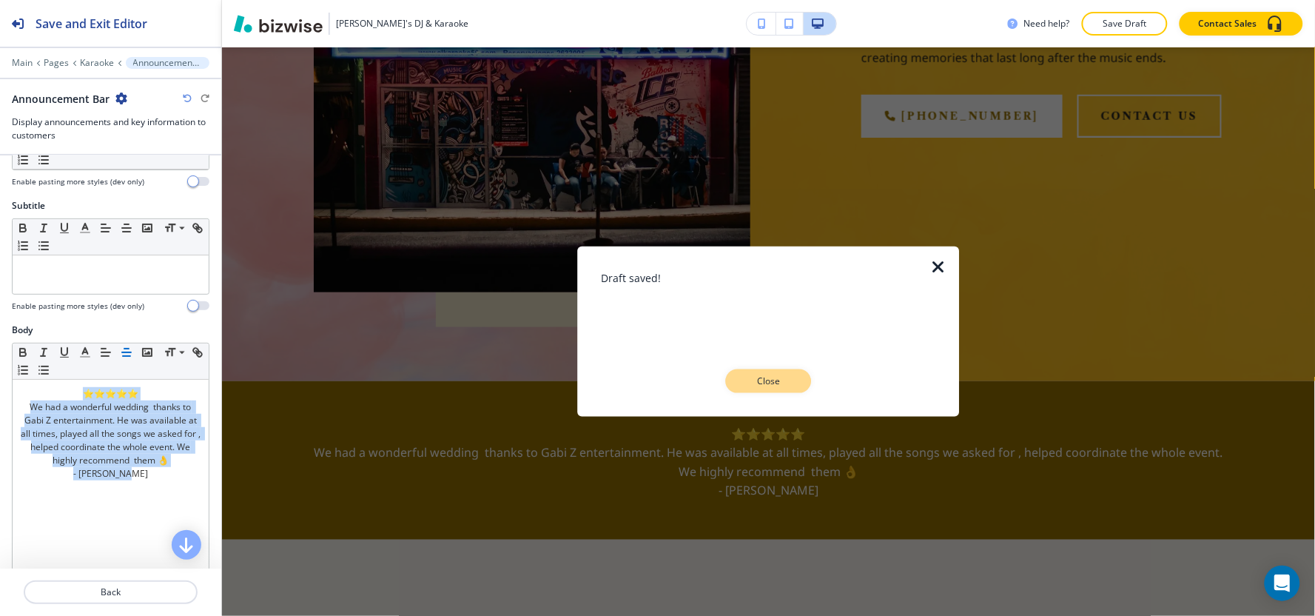
click at [777, 386] on p "Close" at bounding box center [768, 380] width 47 height 13
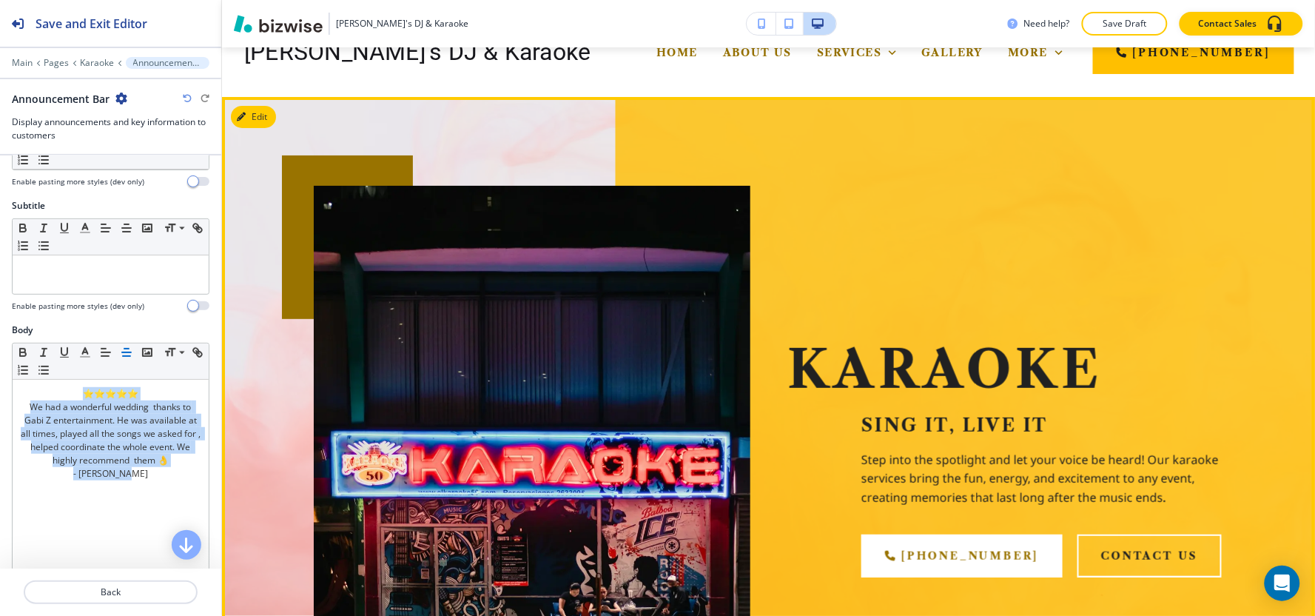
scroll to position [0, 0]
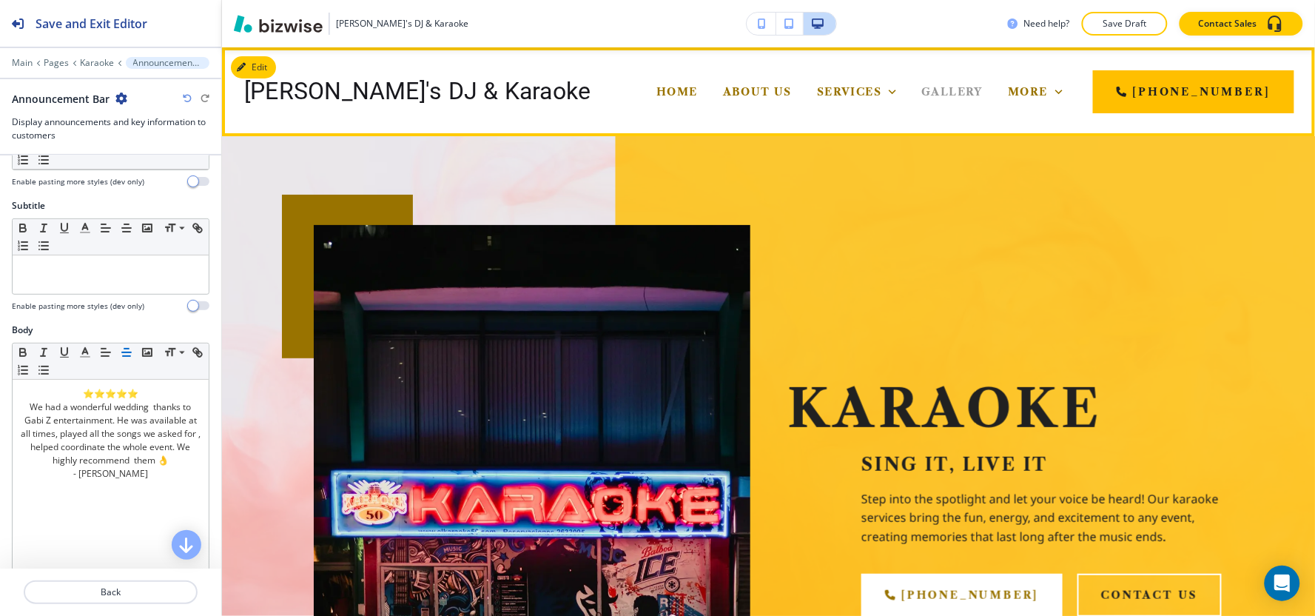
click at [921, 85] on span "Gallery" at bounding box center [951, 91] width 61 height 13
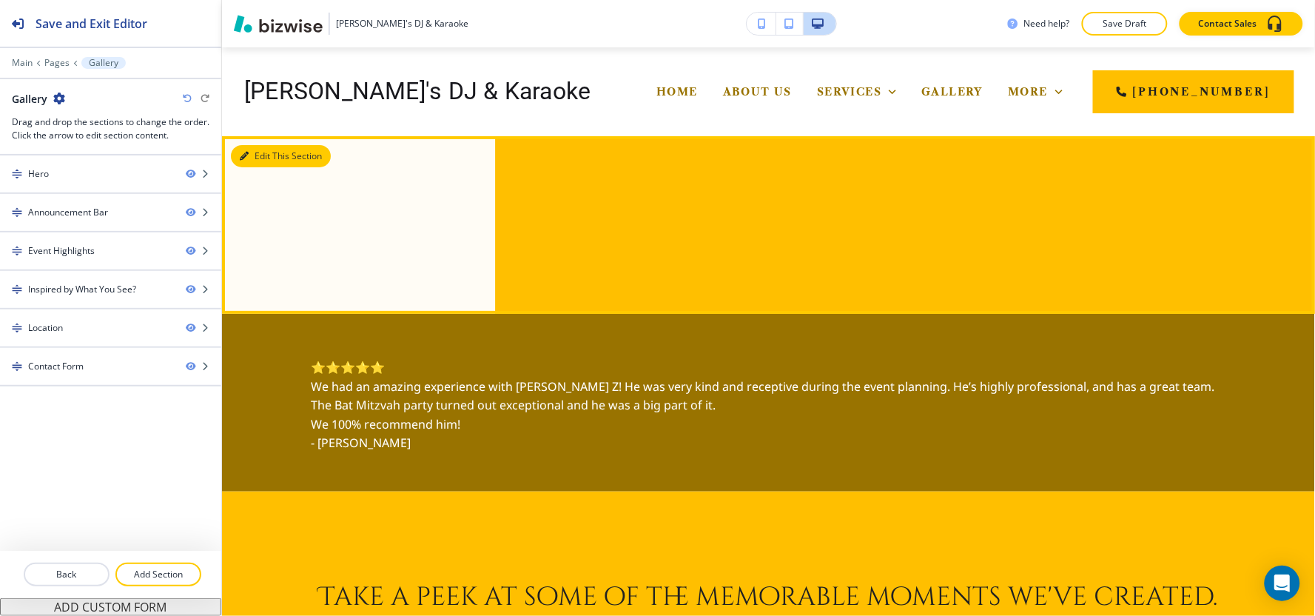
click at [259, 159] on button "Edit This Section" at bounding box center [281, 156] width 100 height 22
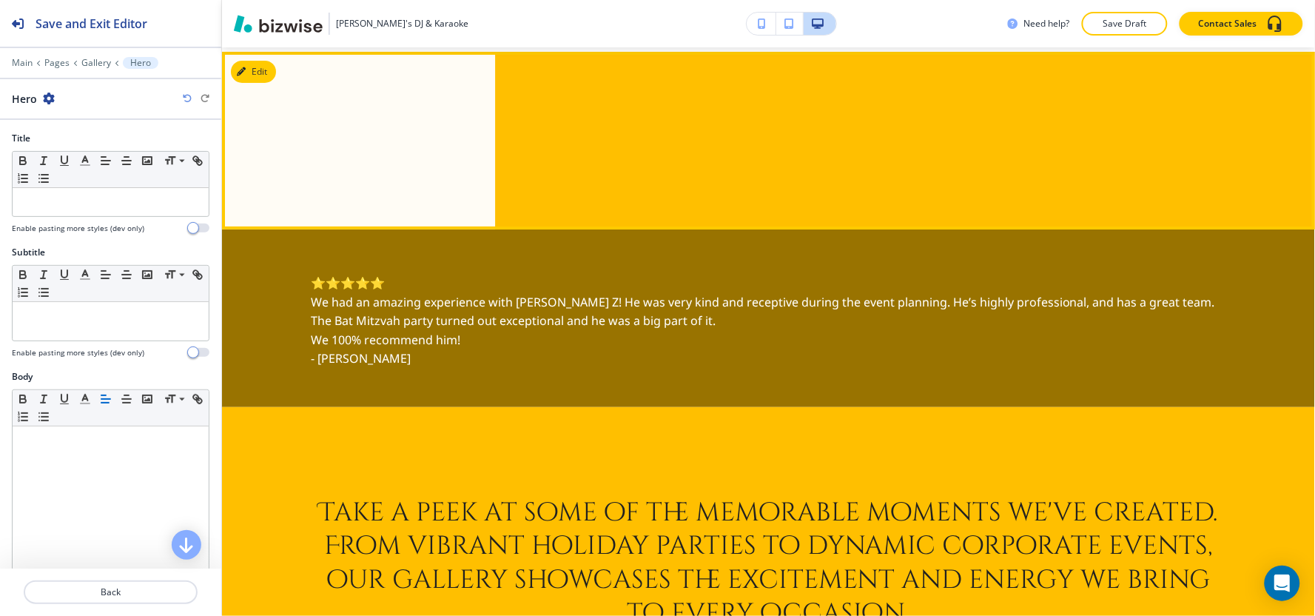
scroll to position [89, 0]
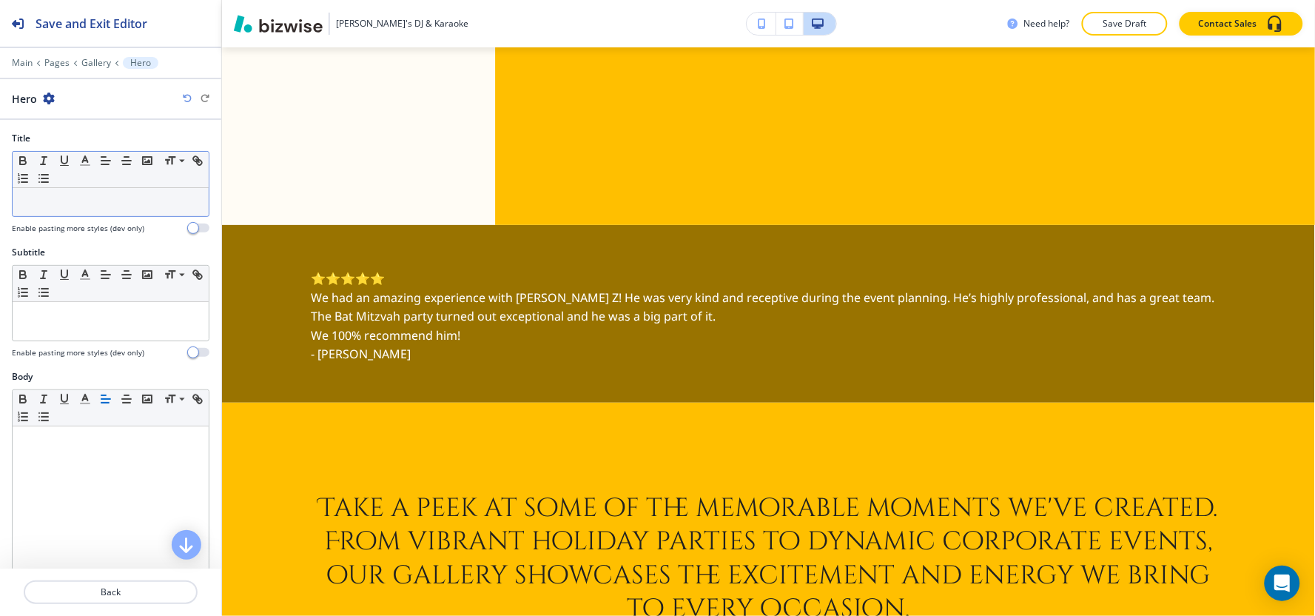
click at [104, 211] on div at bounding box center [111, 202] width 196 height 28
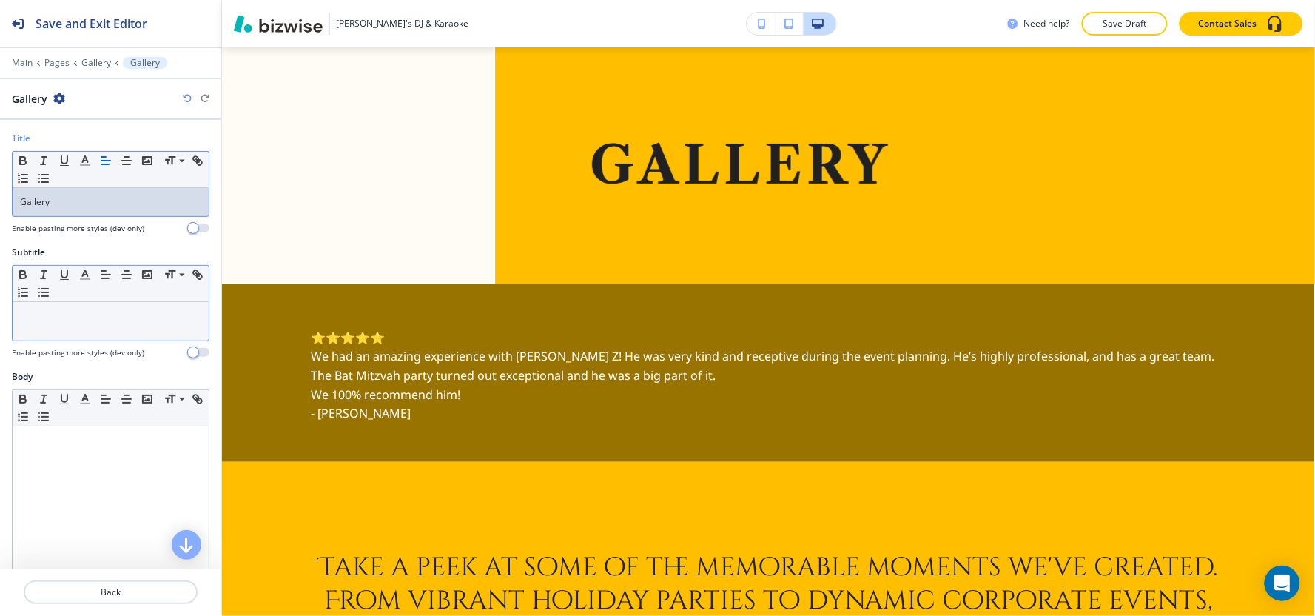
click at [59, 315] on p at bounding box center [110, 315] width 181 height 13
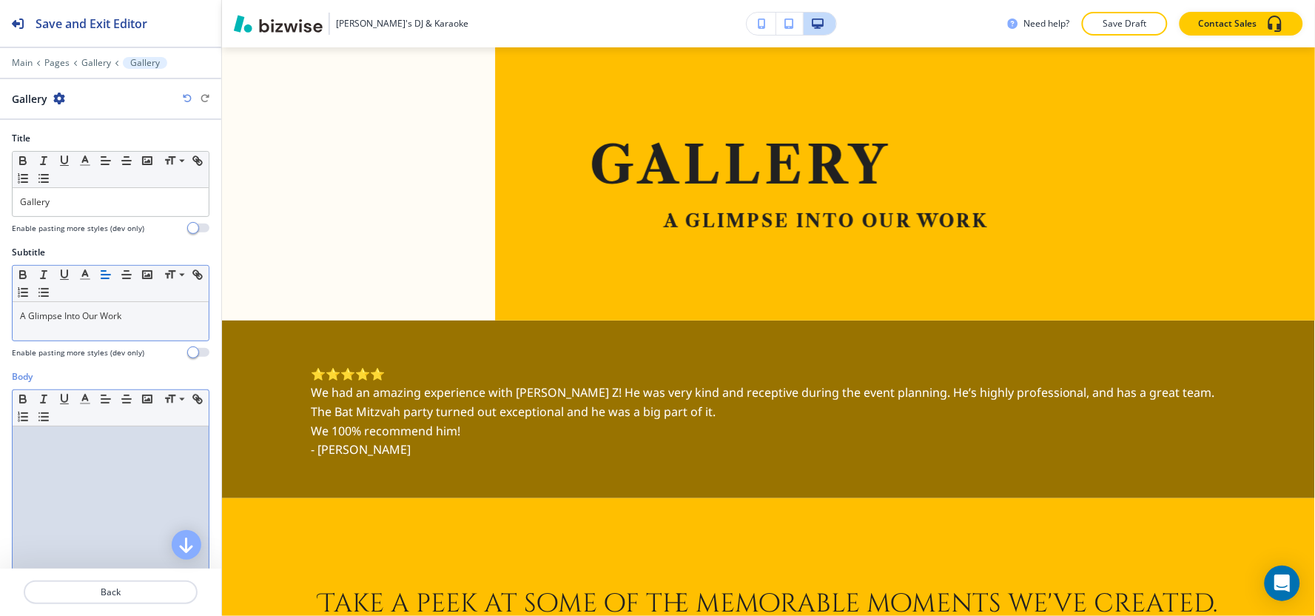
click at [72, 441] on p at bounding box center [110, 440] width 181 height 13
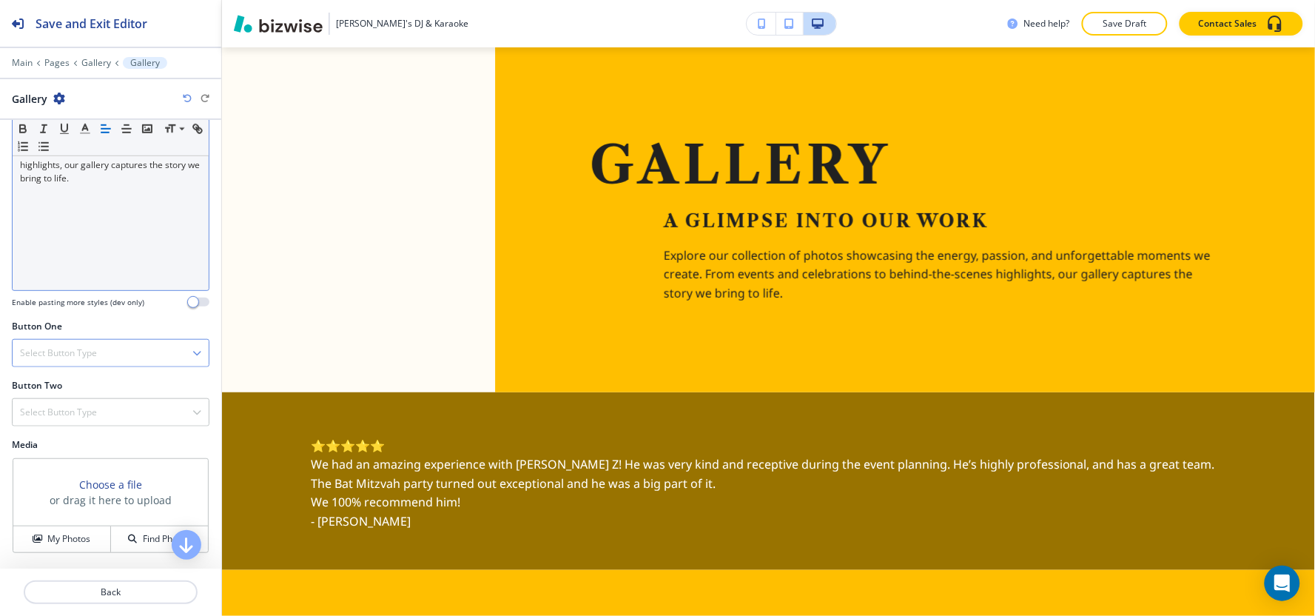
click at [79, 352] on h4 "Select Button Type" at bounding box center [58, 352] width 77 height 13
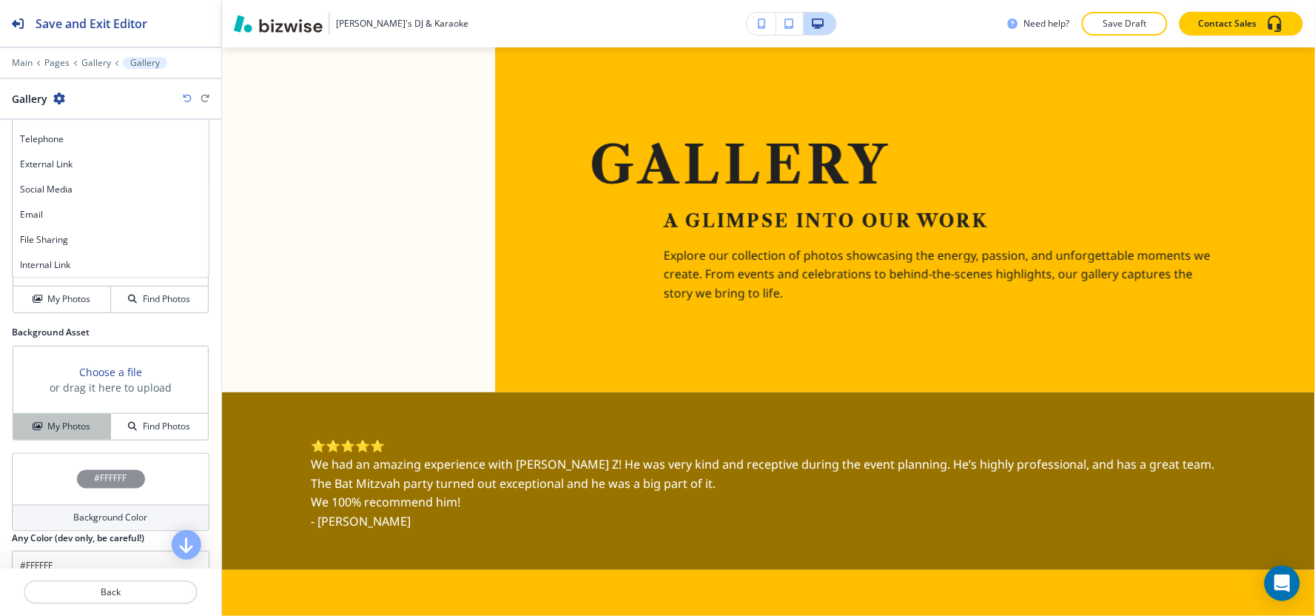
scroll to position [575, 0]
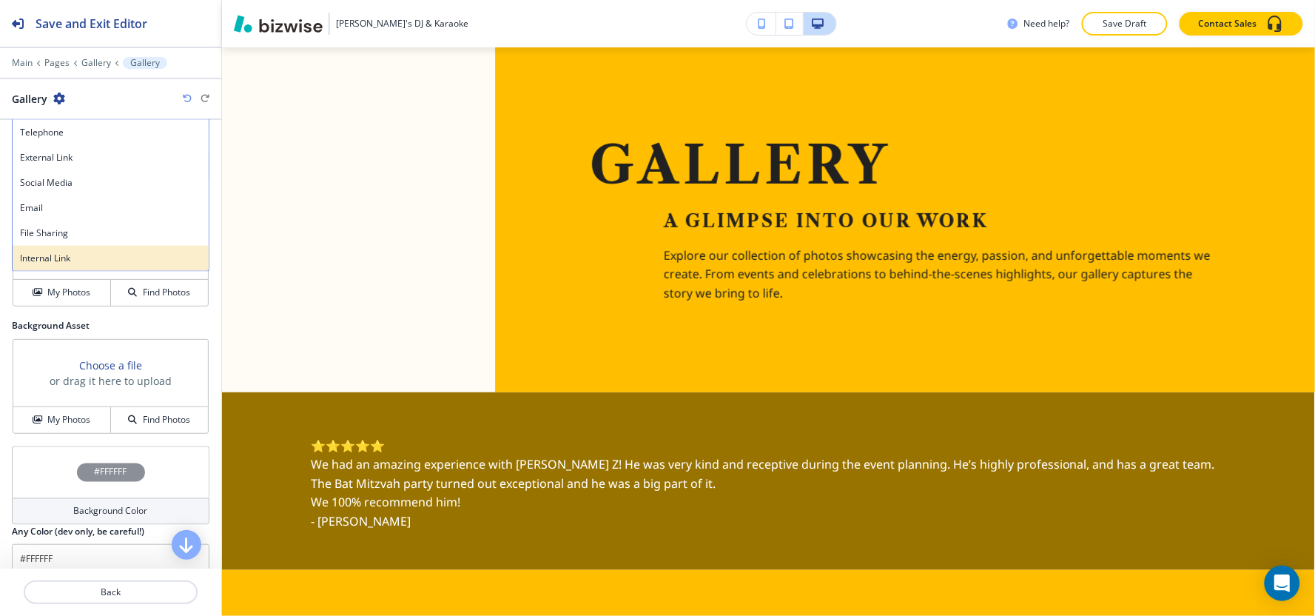
click at [63, 262] on h4 "Internal Link" at bounding box center [110, 258] width 181 height 13
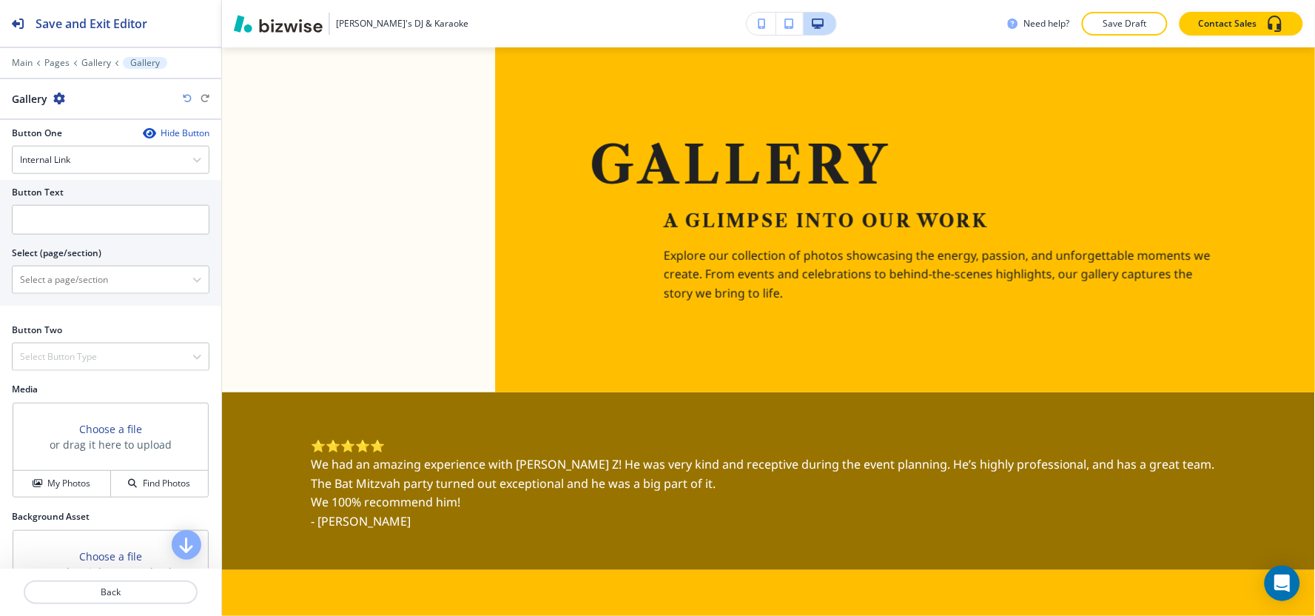
scroll to position [493, 0]
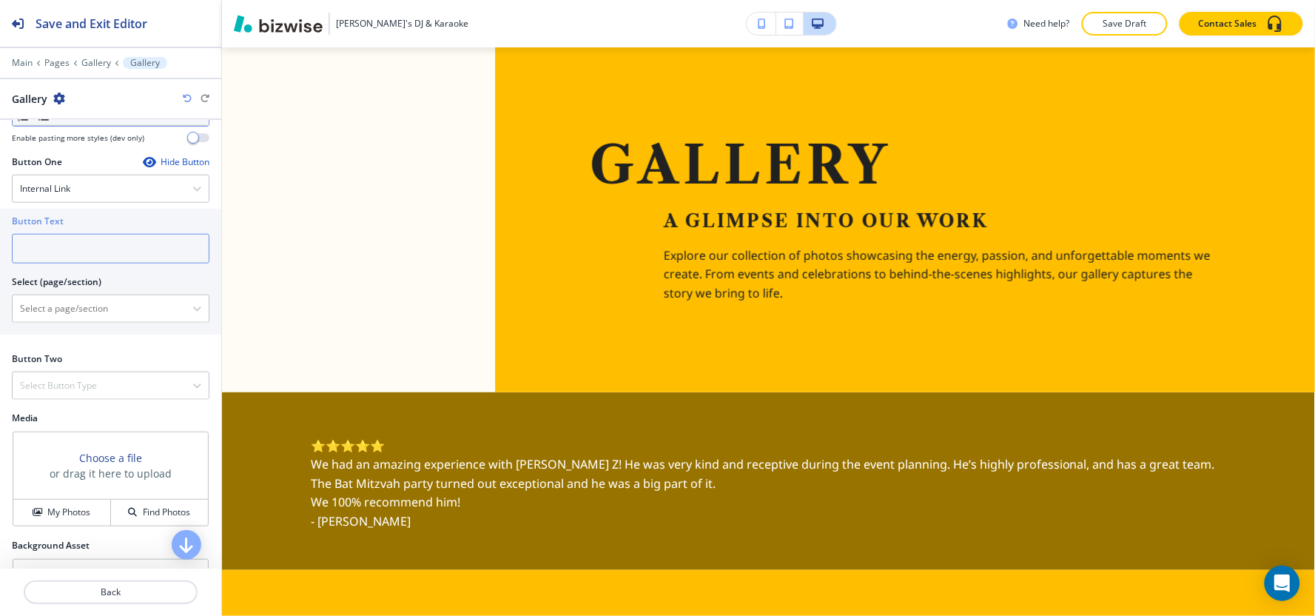
click at [70, 260] on input "text" at bounding box center [111, 249] width 198 height 30
click at [84, 181] on div "Internal Link" at bounding box center [111, 188] width 196 height 27
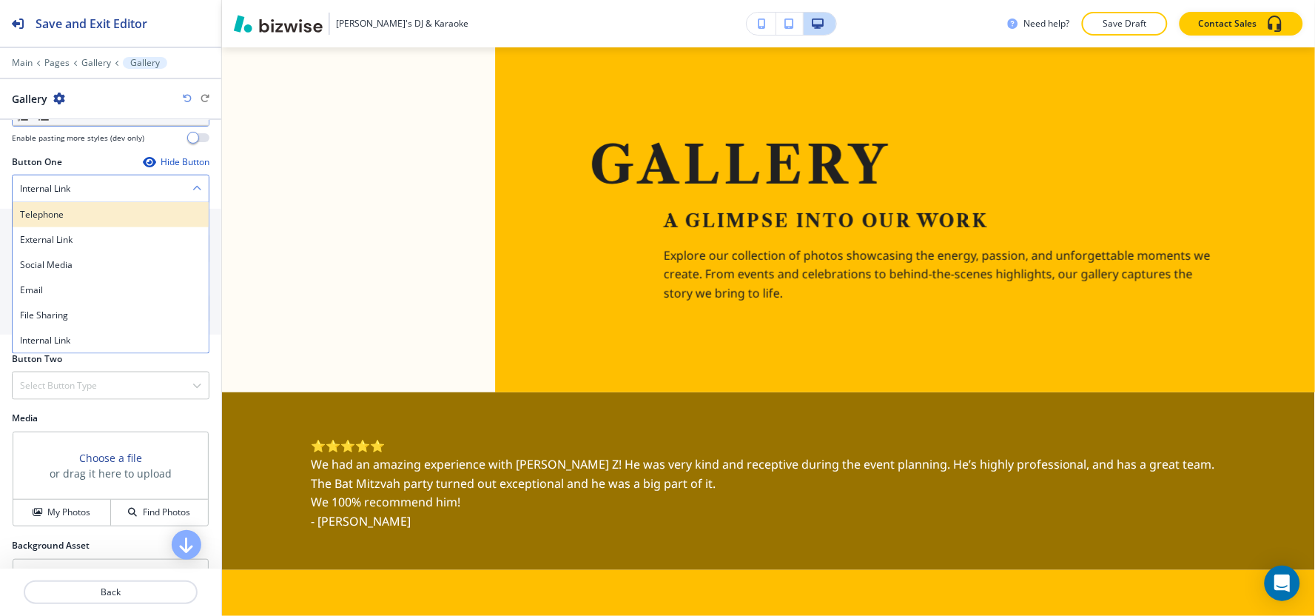
click at [76, 224] on div "Telephone" at bounding box center [111, 214] width 196 height 25
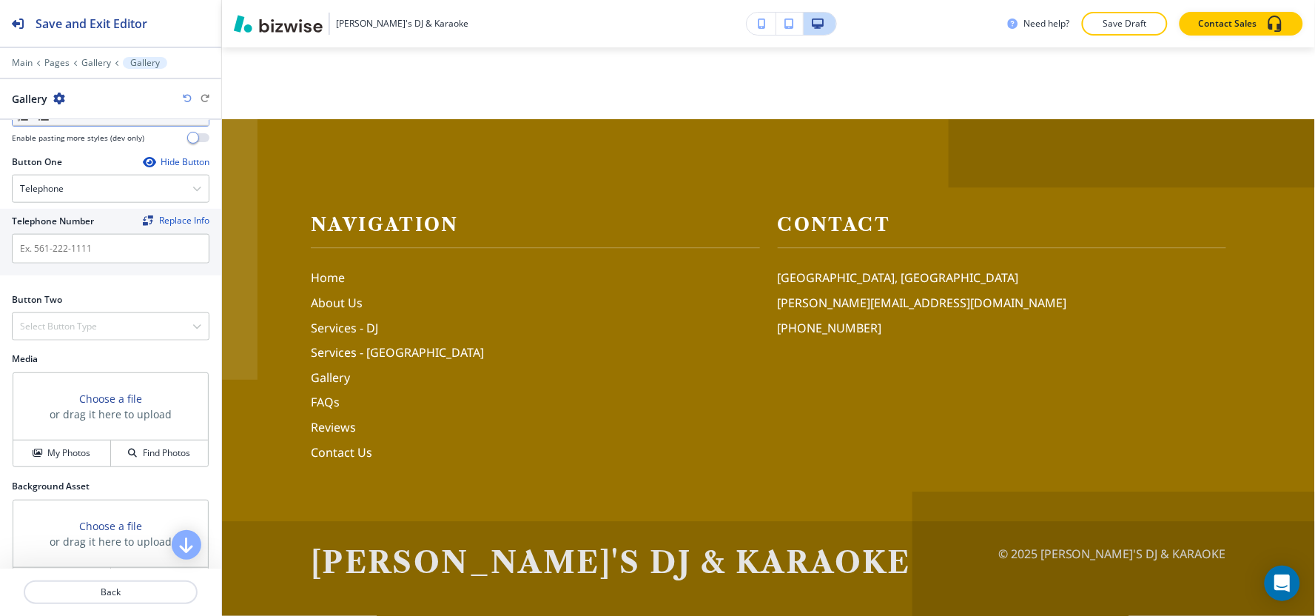
scroll to position [3248, 0]
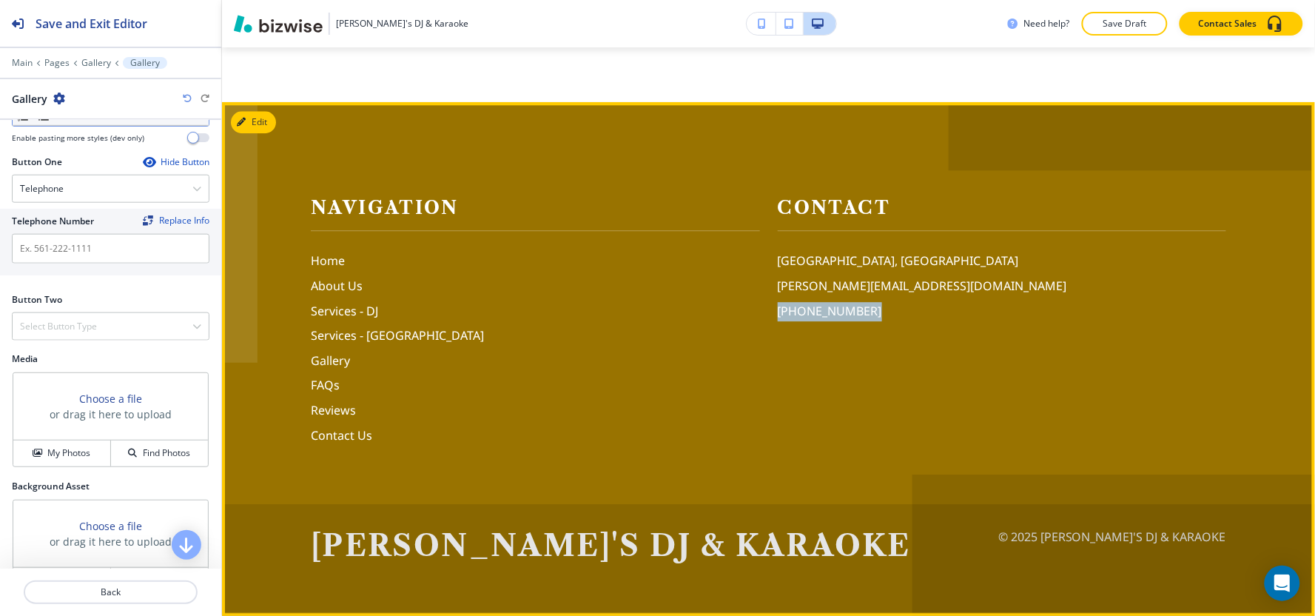
drag, startPoint x: 862, startPoint y: 309, endPoint x: 755, endPoint y: 314, distance: 107.4
click at [760, 314] on div "Contact Key Largo, FL 33037, USA larry@bluewatergroup.org (508) 221-5454" at bounding box center [993, 301] width 467 height 286
copy p "(508) 221-5454"
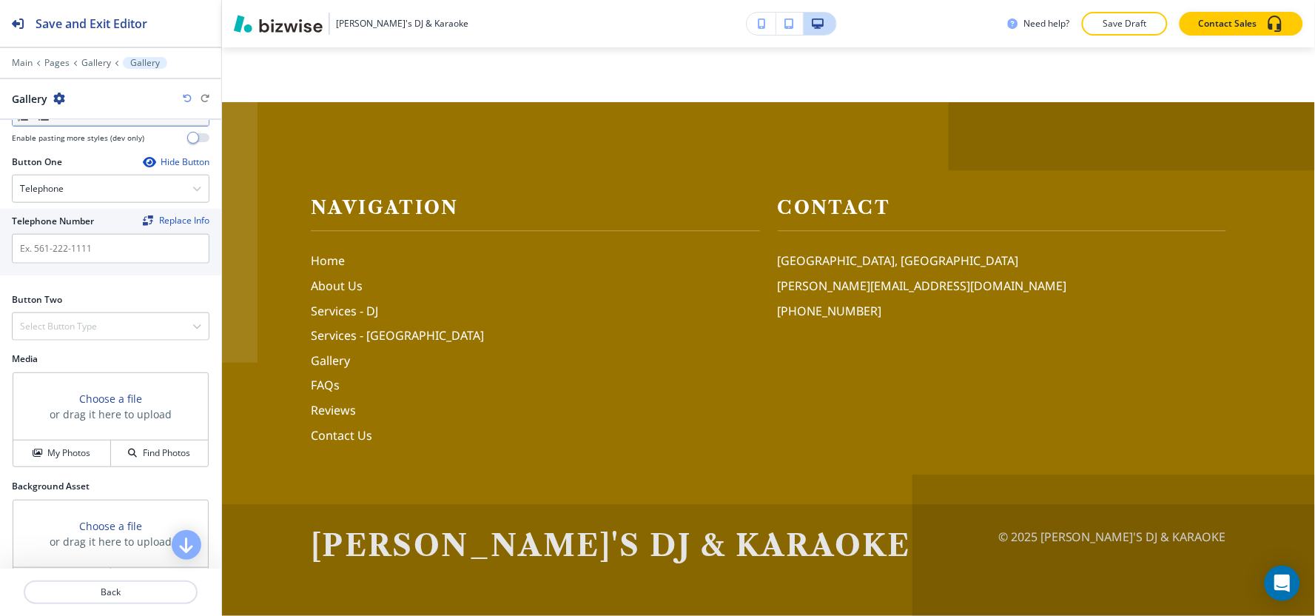
click at [106, 228] on div at bounding box center [111, 231] width 198 height 6
click at [92, 248] on input "text" at bounding box center [111, 249] width 198 height 30
paste input "(508) 221-5454"
type input "(508) 221-5454"
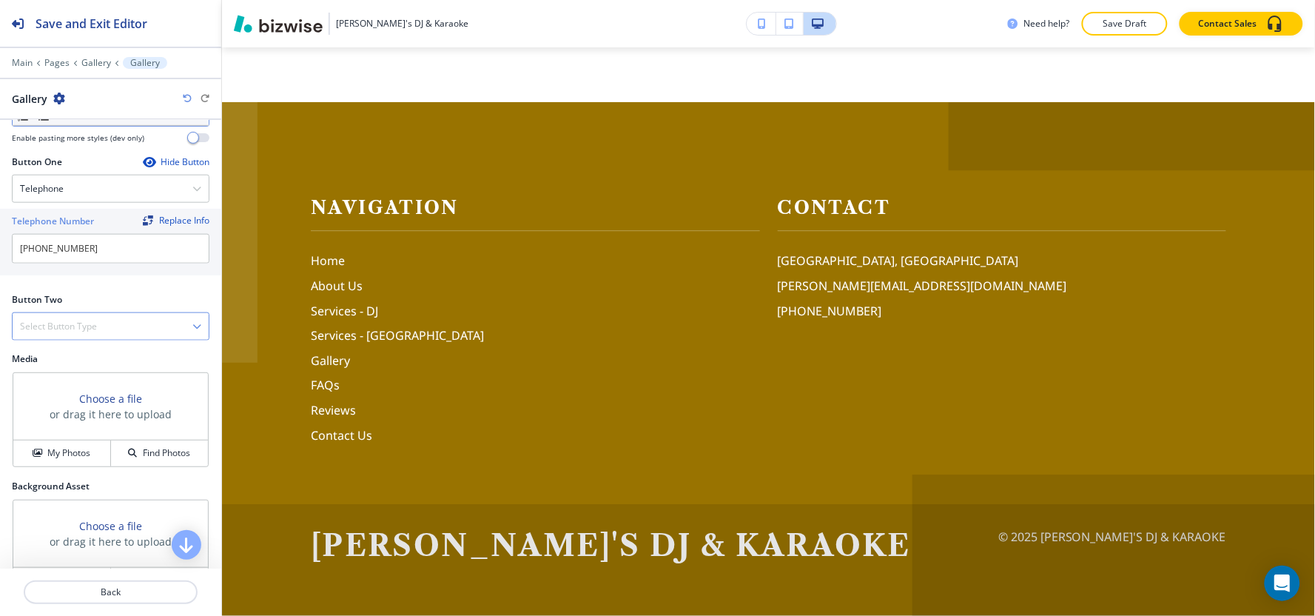
click at [64, 334] on div "Select Button Type" at bounding box center [111, 326] width 196 height 27
click at [52, 475] on h4 "Internal Link" at bounding box center [110, 477] width 181 height 13
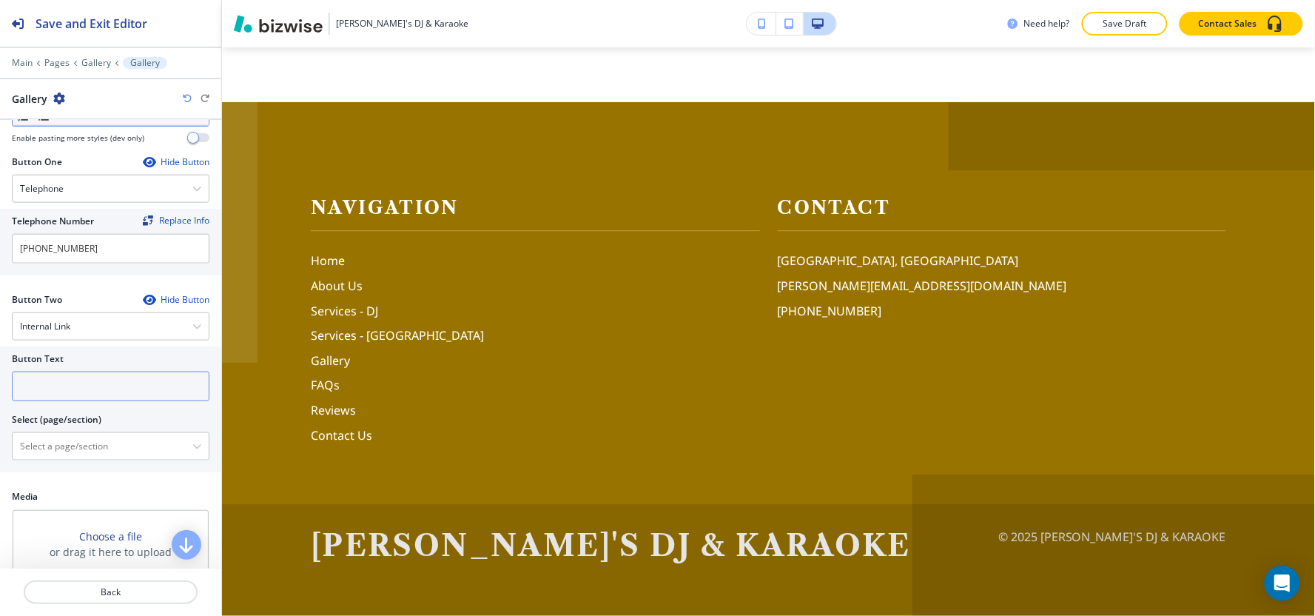
click at [41, 393] on input "text" at bounding box center [111, 386] width 198 height 30
type input "contact us"
click at [24, 452] on \(page\/section\) "Manual Input" at bounding box center [103, 446] width 180 height 25
type \(page\/section\) "Contact Us"
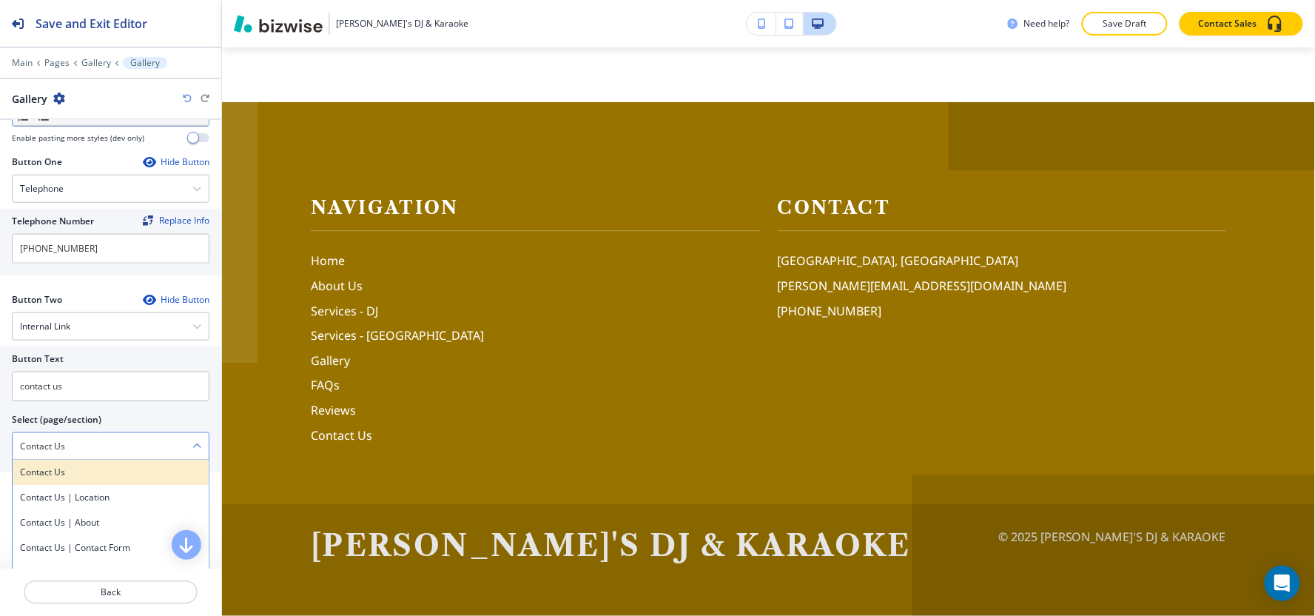
click at [61, 469] on h4 "Contact Us" at bounding box center [110, 471] width 181 height 13
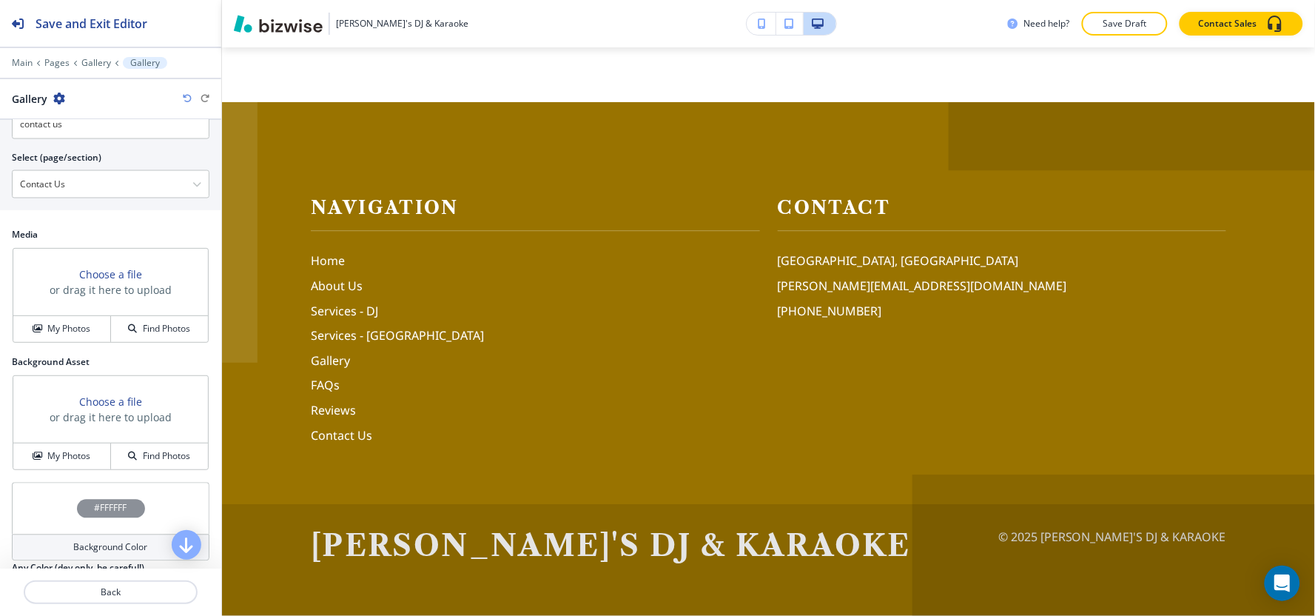
scroll to position [809, 0]
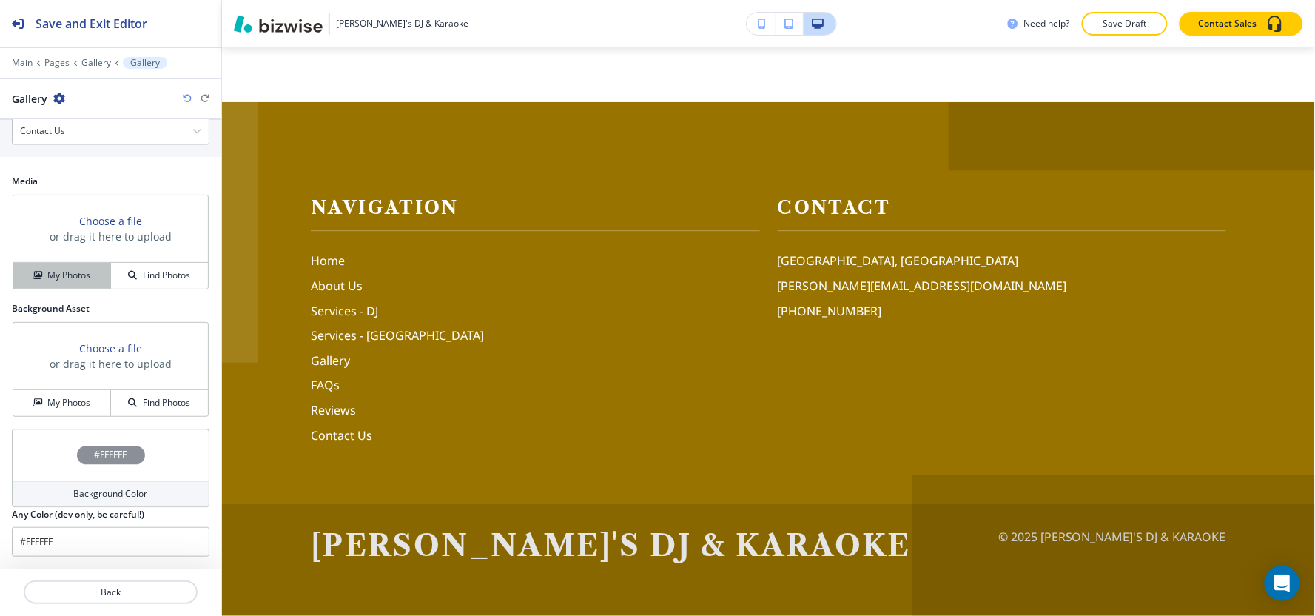
click at [36, 283] on button "My Photos" at bounding box center [62, 276] width 98 height 26
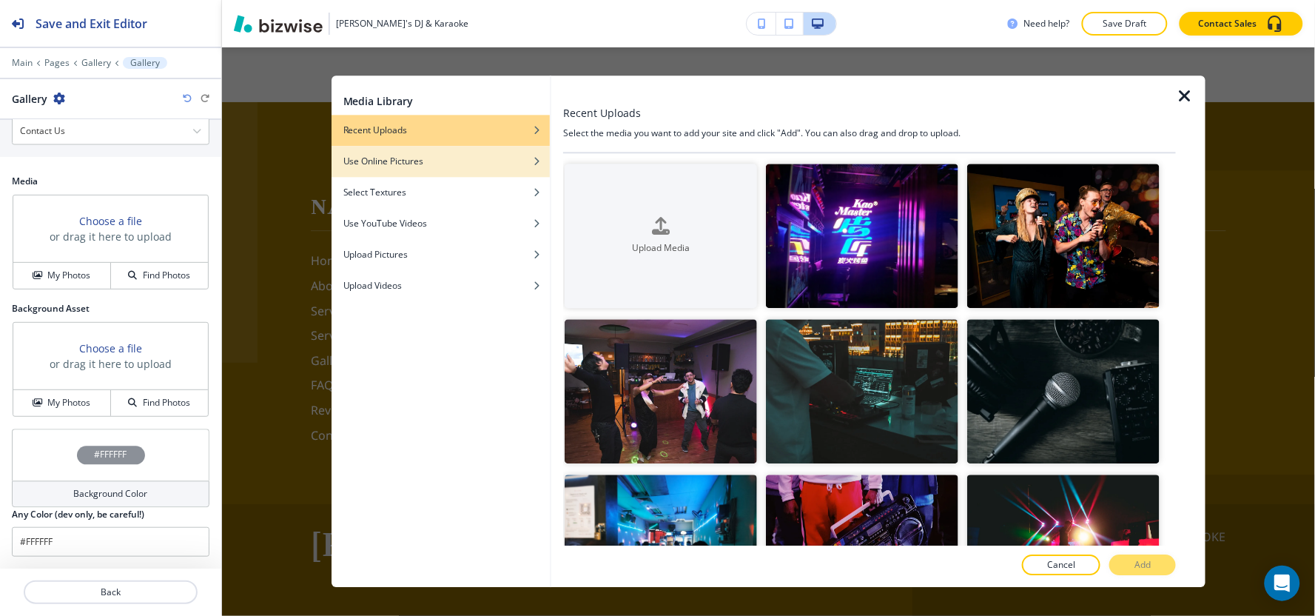
click at [523, 174] on div "button" at bounding box center [440, 172] width 218 height 9
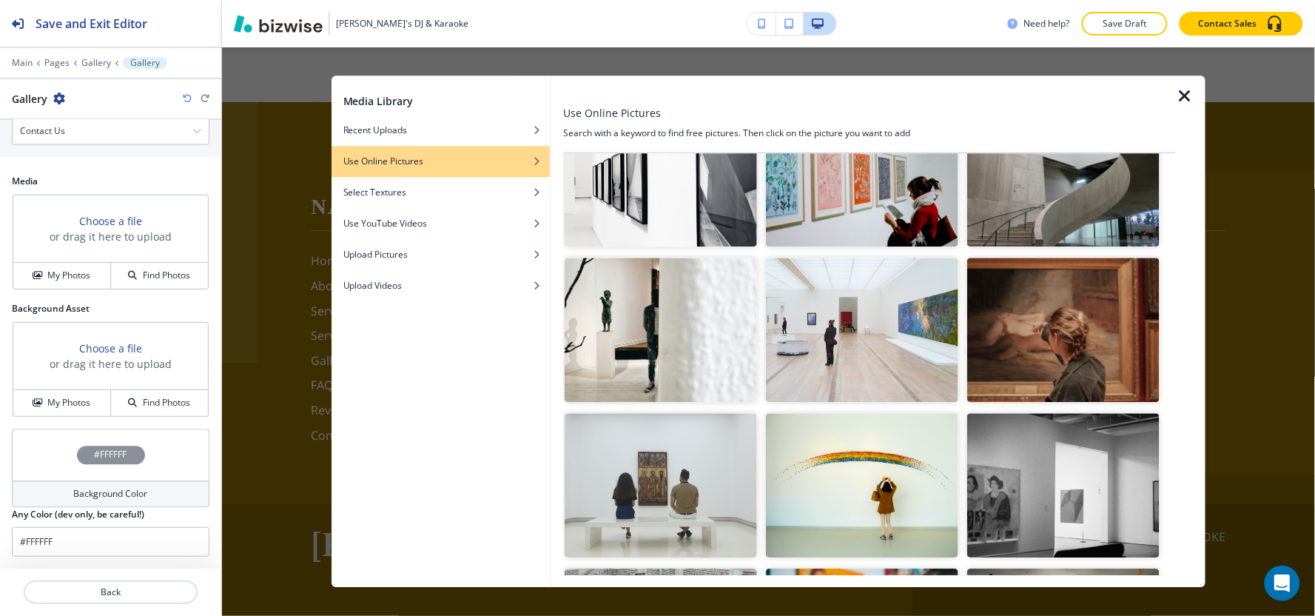
scroll to position [0, 0]
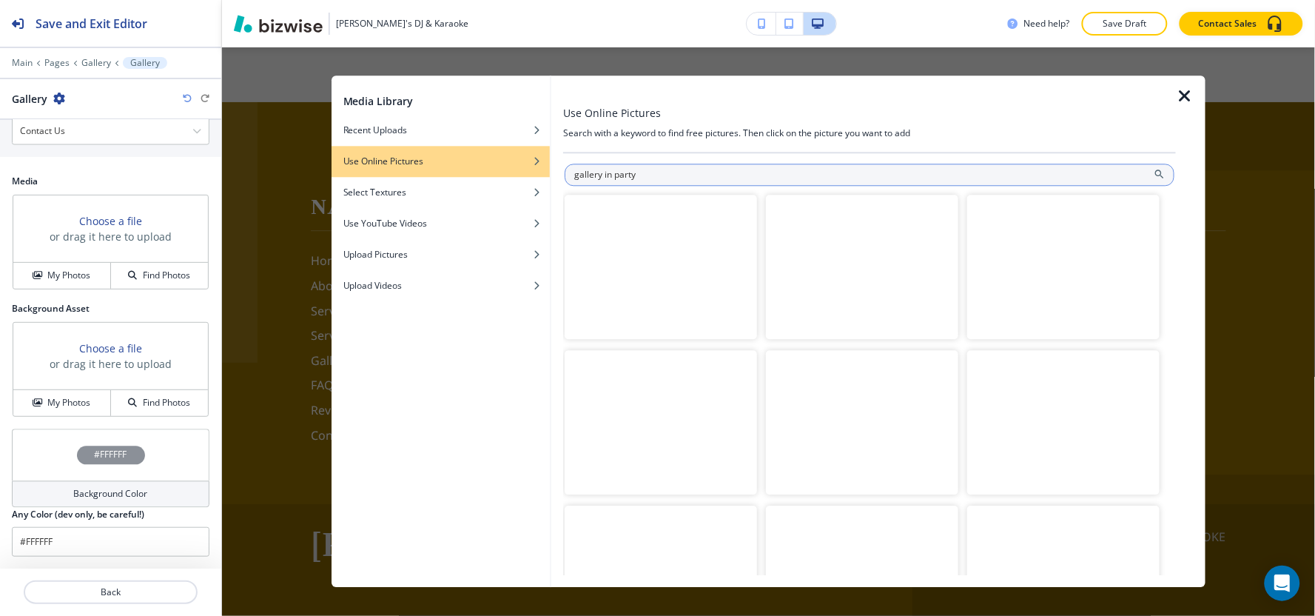
type input "gallery in party"
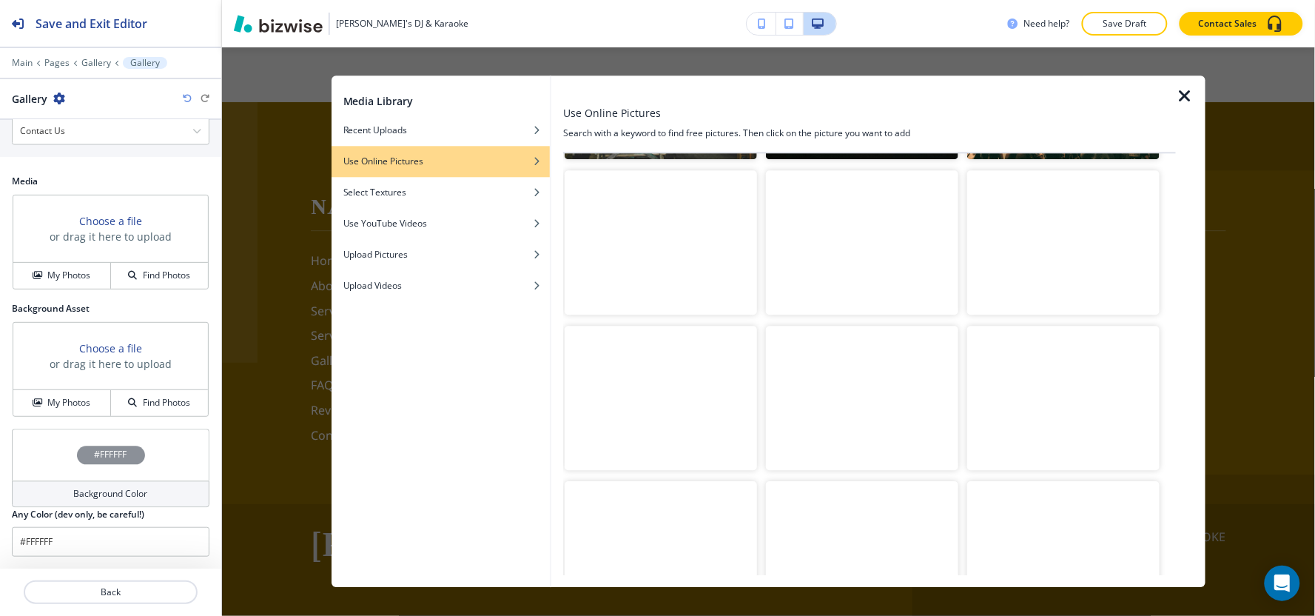
scroll to position [493, 0]
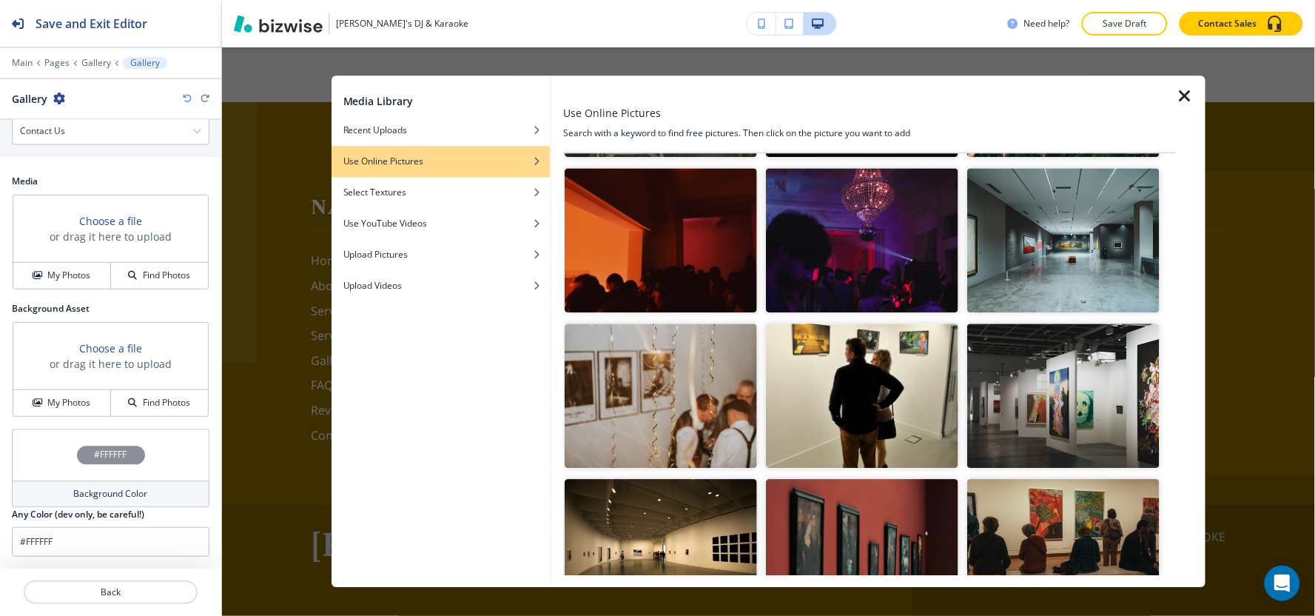
click at [888, 266] on img "button" at bounding box center [862, 240] width 192 height 144
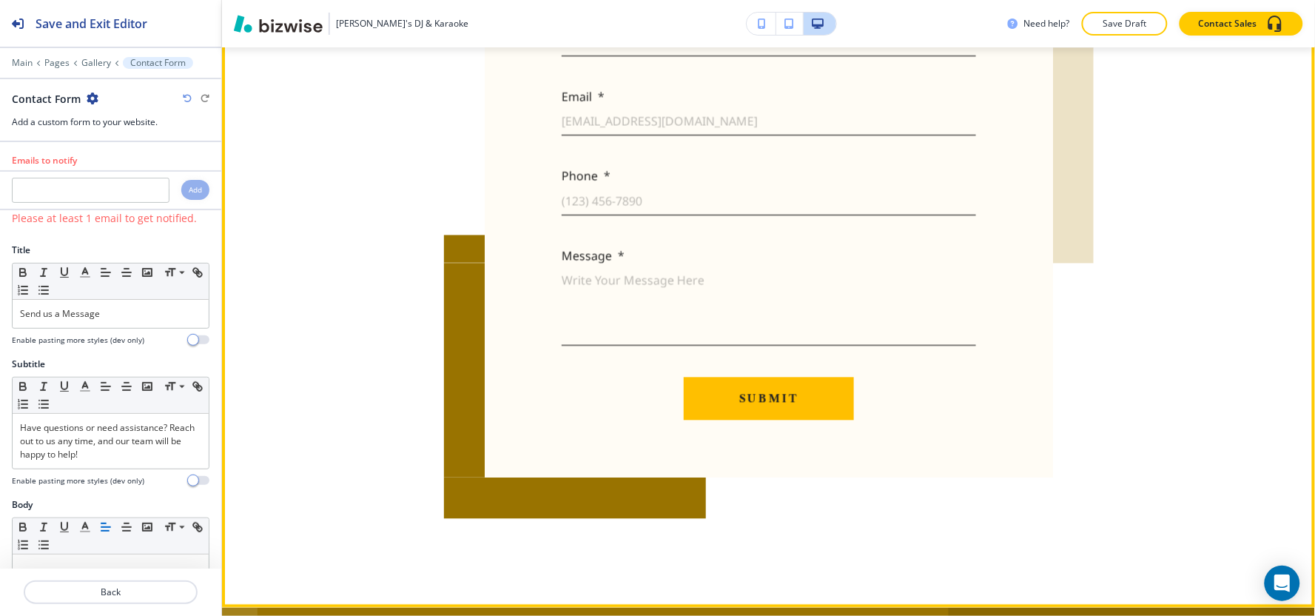
scroll to position [2523, 0]
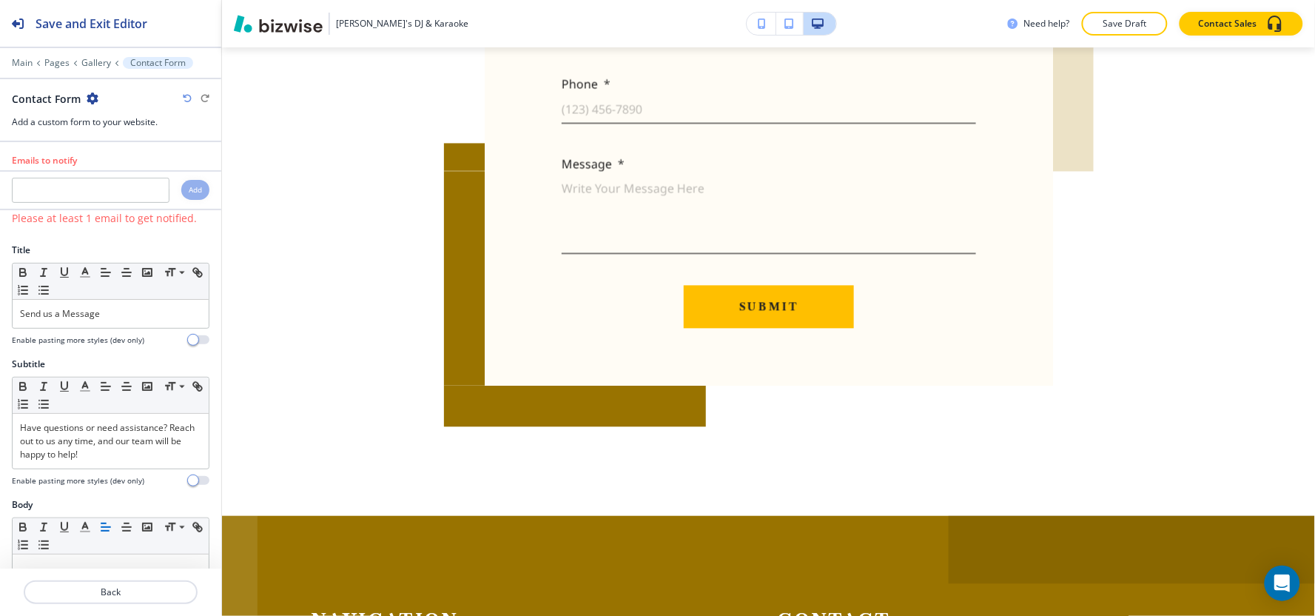
click at [92, 101] on icon "button" at bounding box center [93, 98] width 12 height 12
click at [129, 181] on p "Delete Section" at bounding box center [132, 175] width 75 height 13
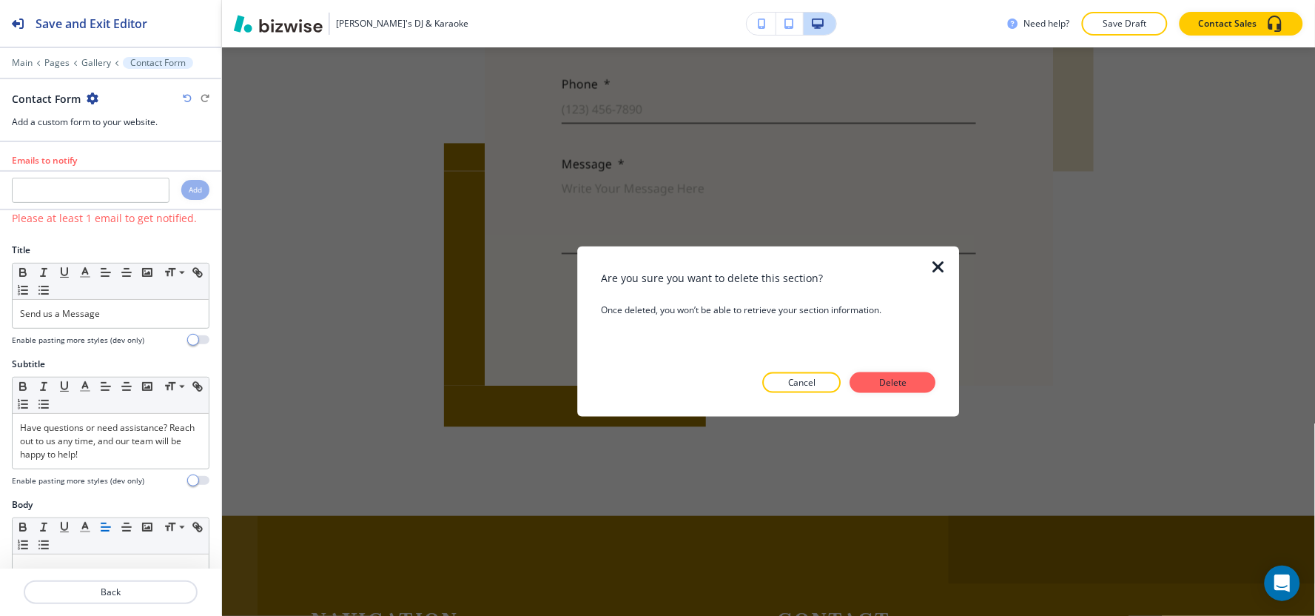
click at [918, 394] on div at bounding box center [768, 405] width 335 height 24
click at [915, 387] on button "Delete" at bounding box center [893, 382] width 86 height 21
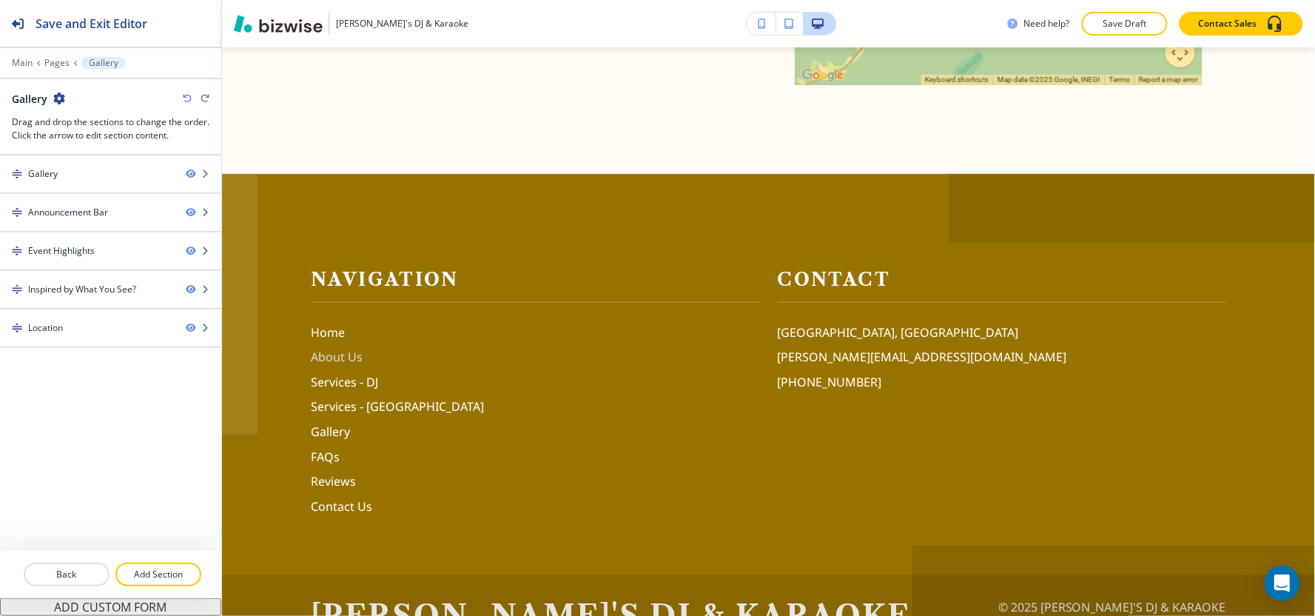
scroll to position [1893, 0]
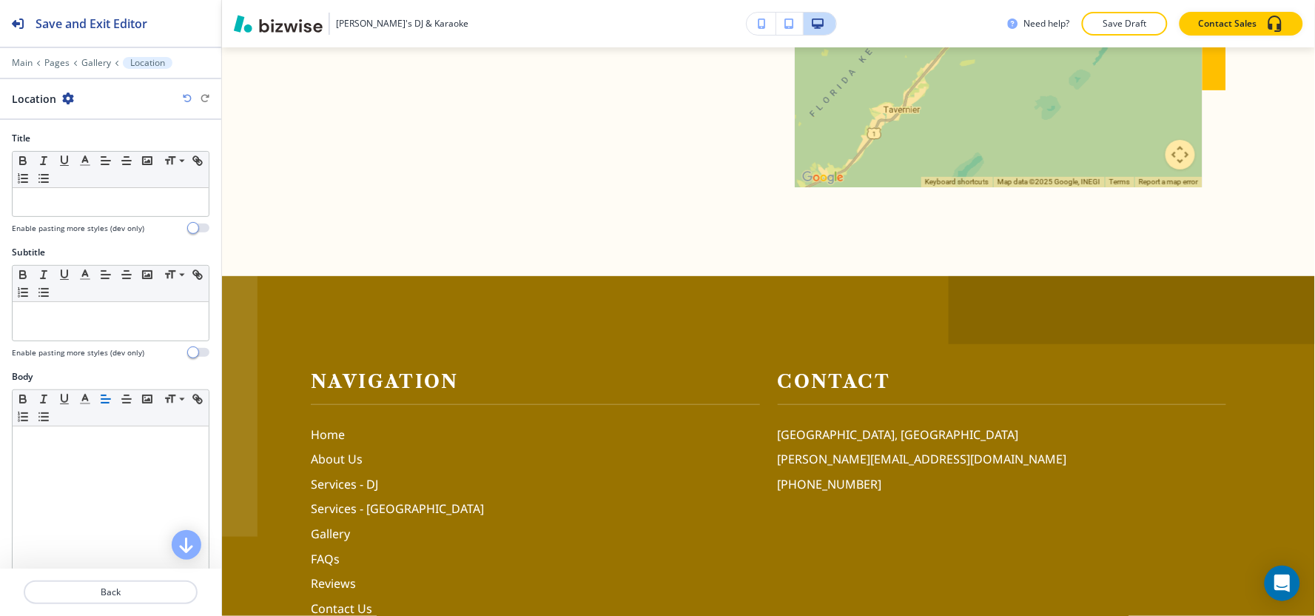
scroll to position [1939, 0]
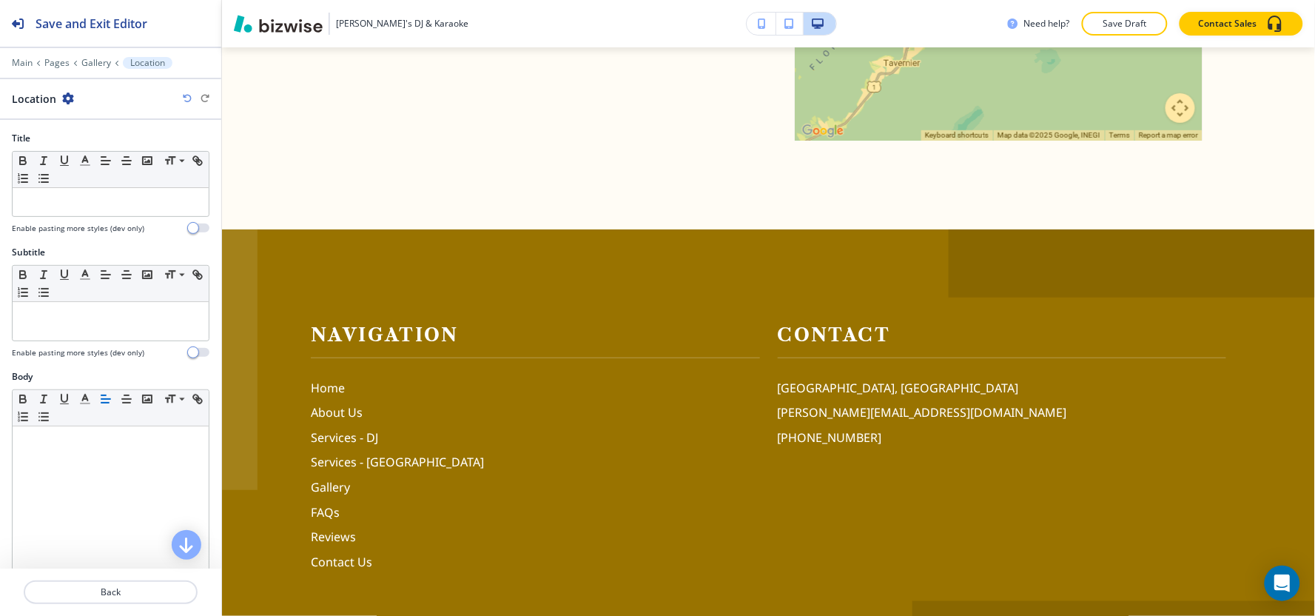
click at [62, 98] on icon "button" at bounding box center [68, 98] width 12 height 12
drag, startPoint x: 96, startPoint y: 178, endPoint x: 204, endPoint y: 198, distance: 110.0
click at [97, 178] on p "Delete Section" at bounding box center [107, 175] width 75 height 13
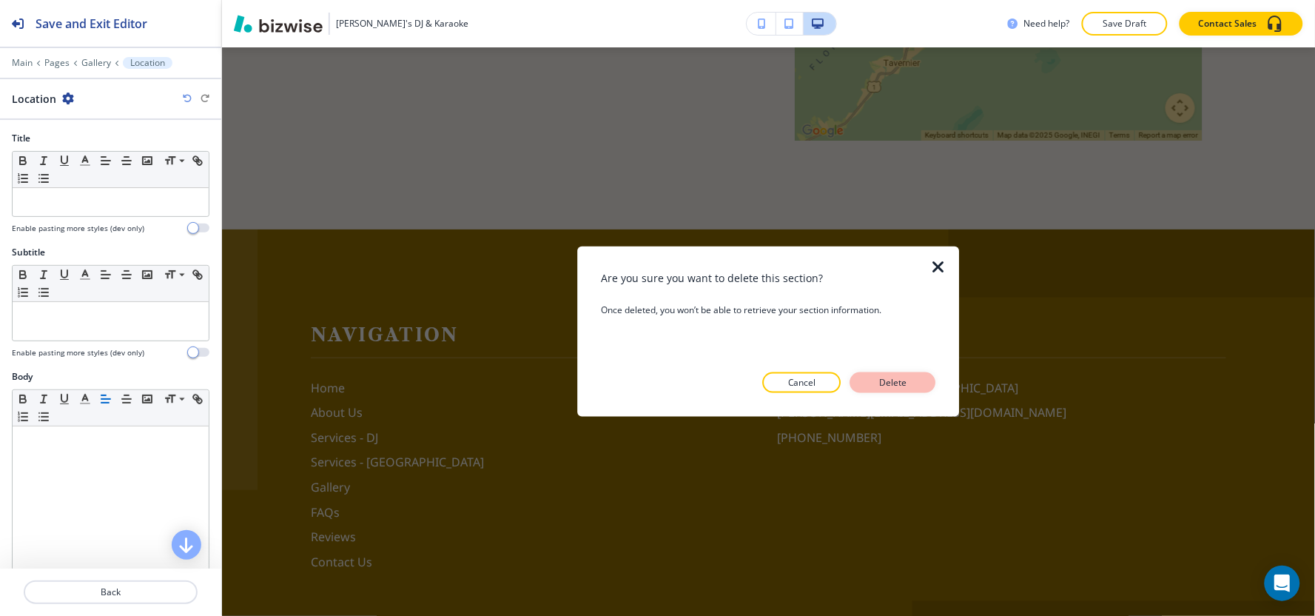
click at [892, 381] on p "Delete" at bounding box center [893, 382] width 36 height 13
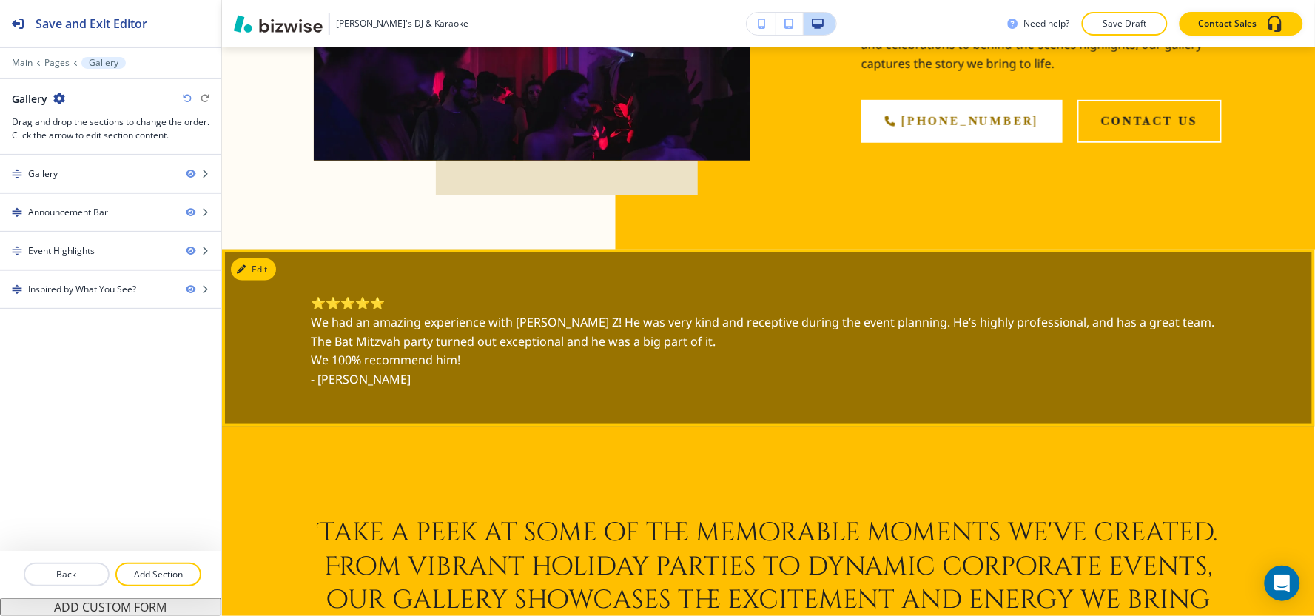
scroll to position [27, 0]
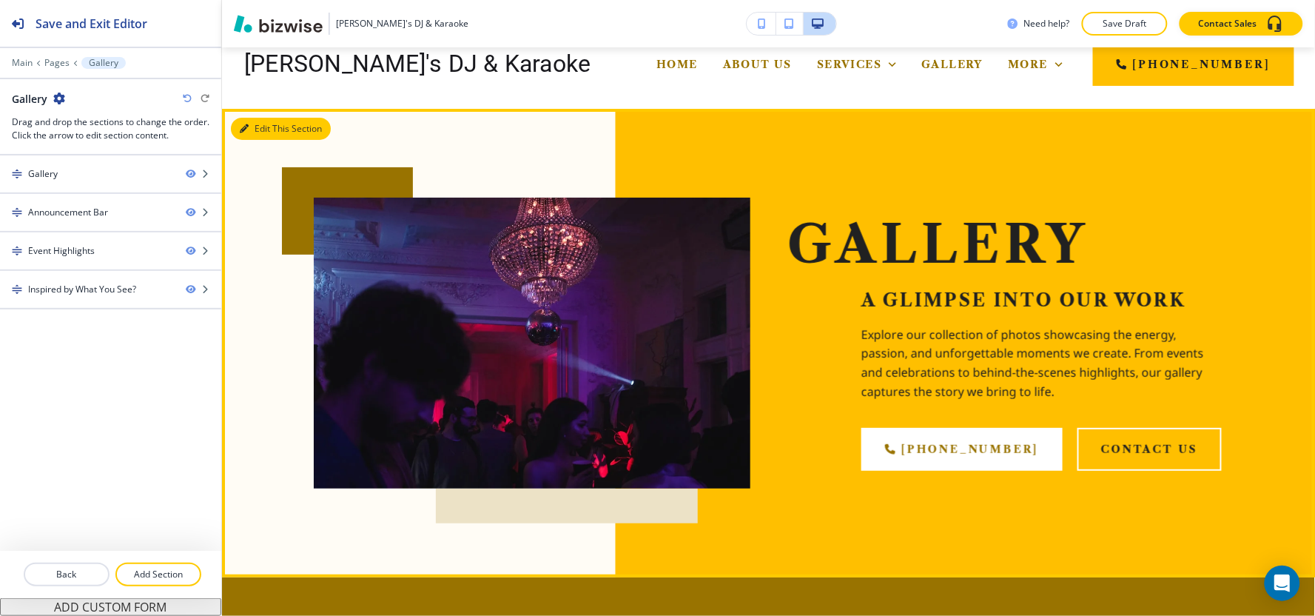
click at [260, 127] on button "Edit This Section" at bounding box center [281, 129] width 100 height 22
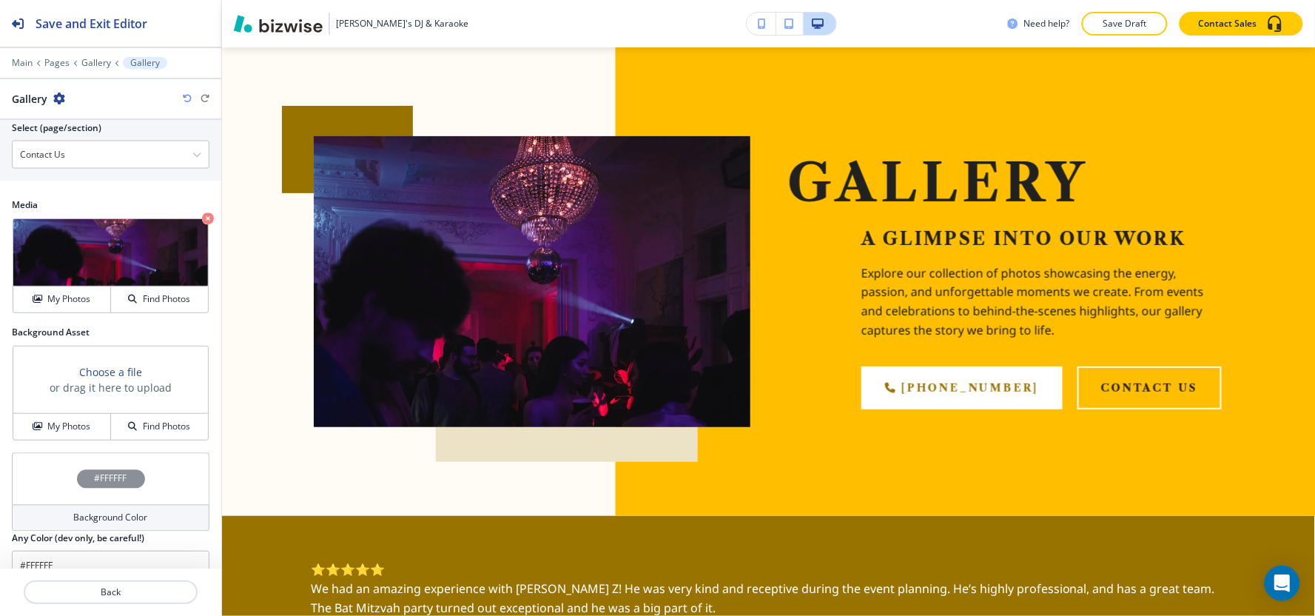
scroll to position [809, 0]
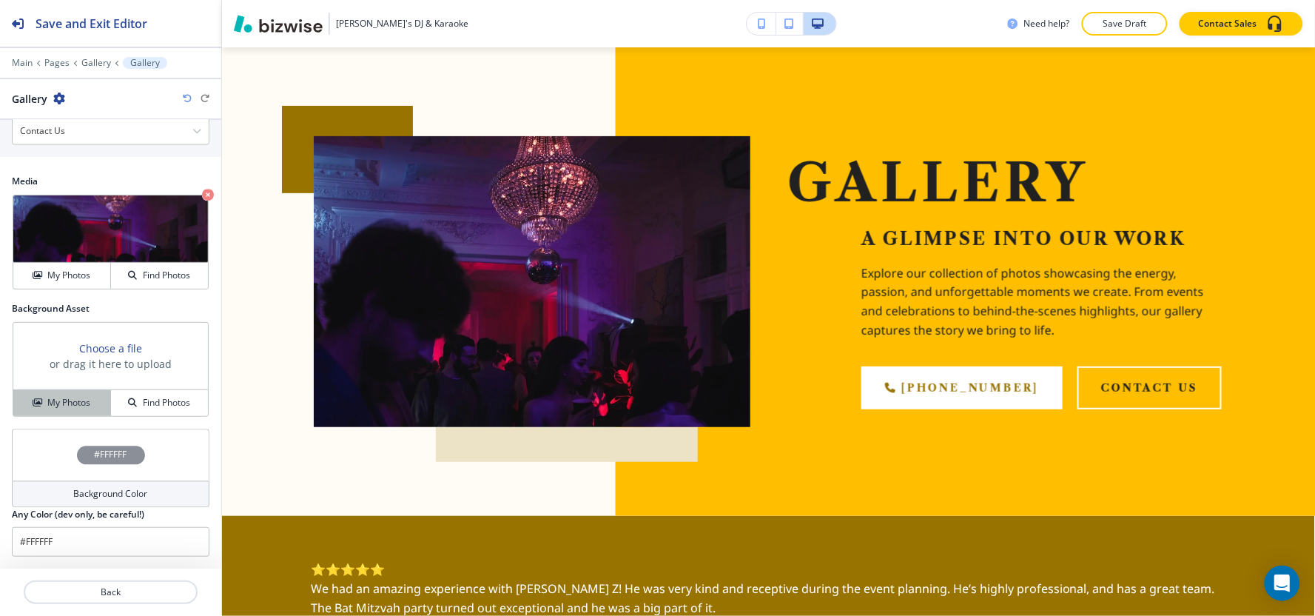
click at [35, 409] on button "My Photos" at bounding box center [62, 403] width 98 height 26
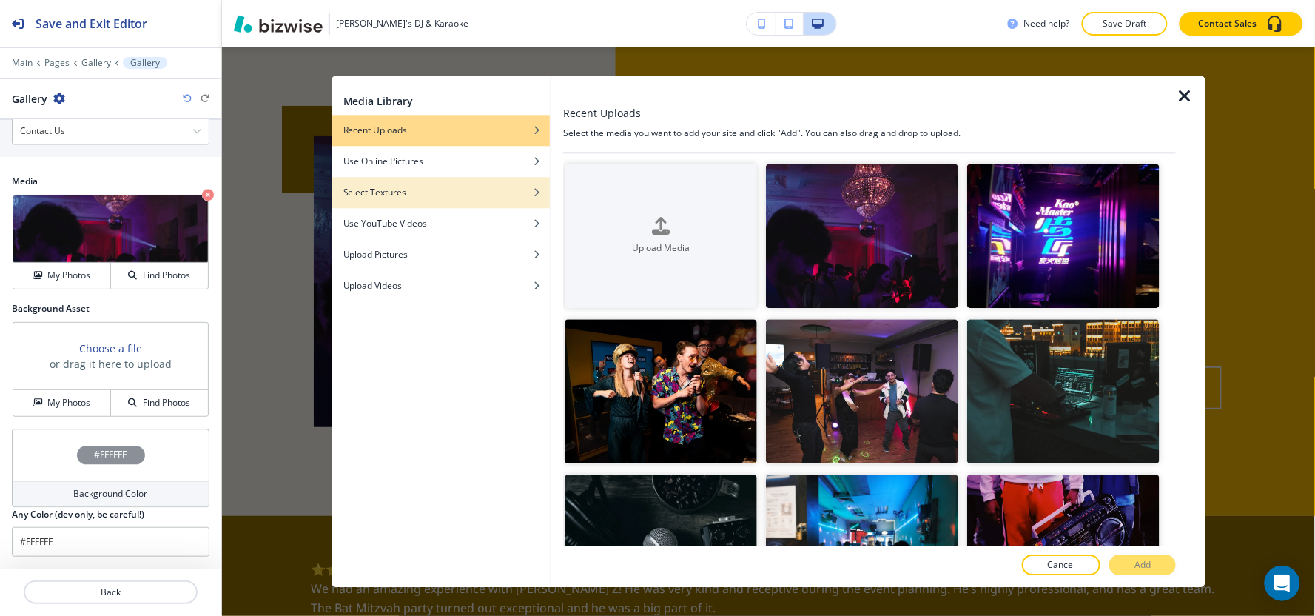
click at [516, 183] on div "button" at bounding box center [440, 181] width 218 height 9
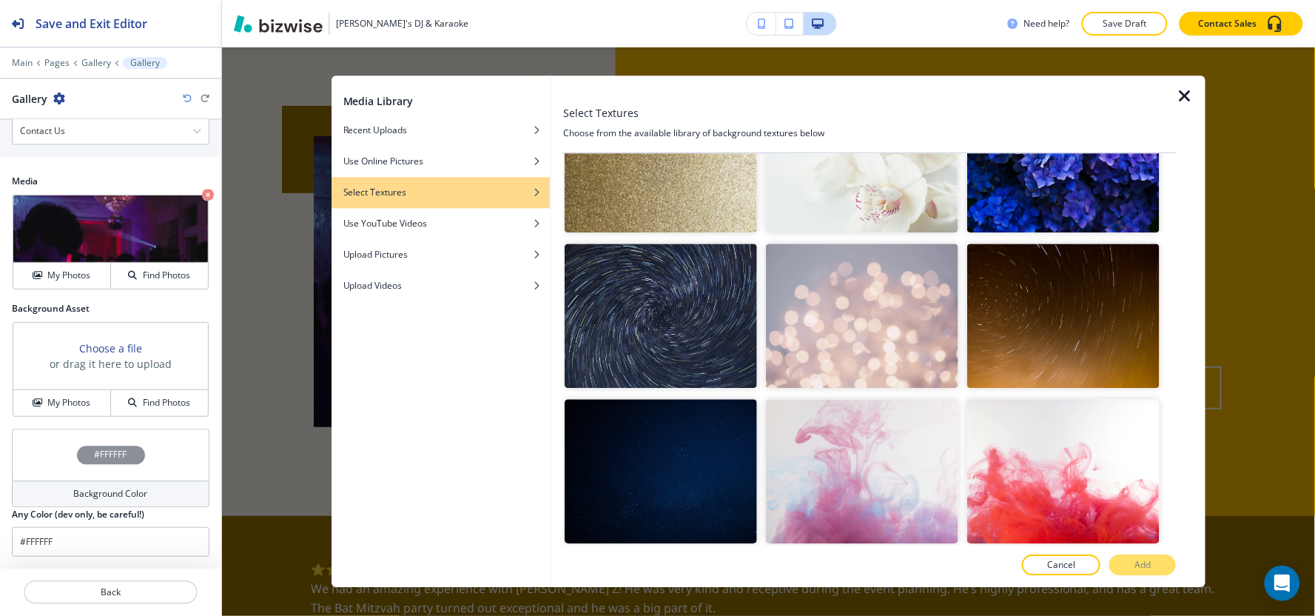
scroll to position [904, 0]
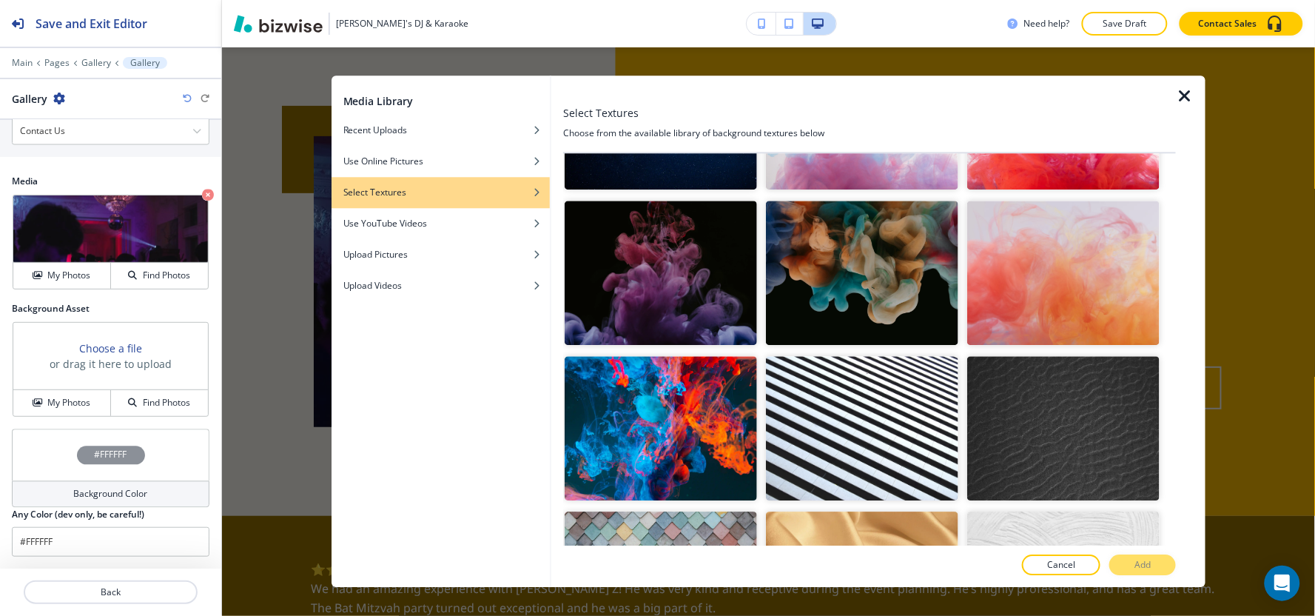
click at [1062, 225] on img "button" at bounding box center [1063, 272] width 192 height 144
click at [1155, 562] on button "Add" at bounding box center [1142, 565] width 67 height 21
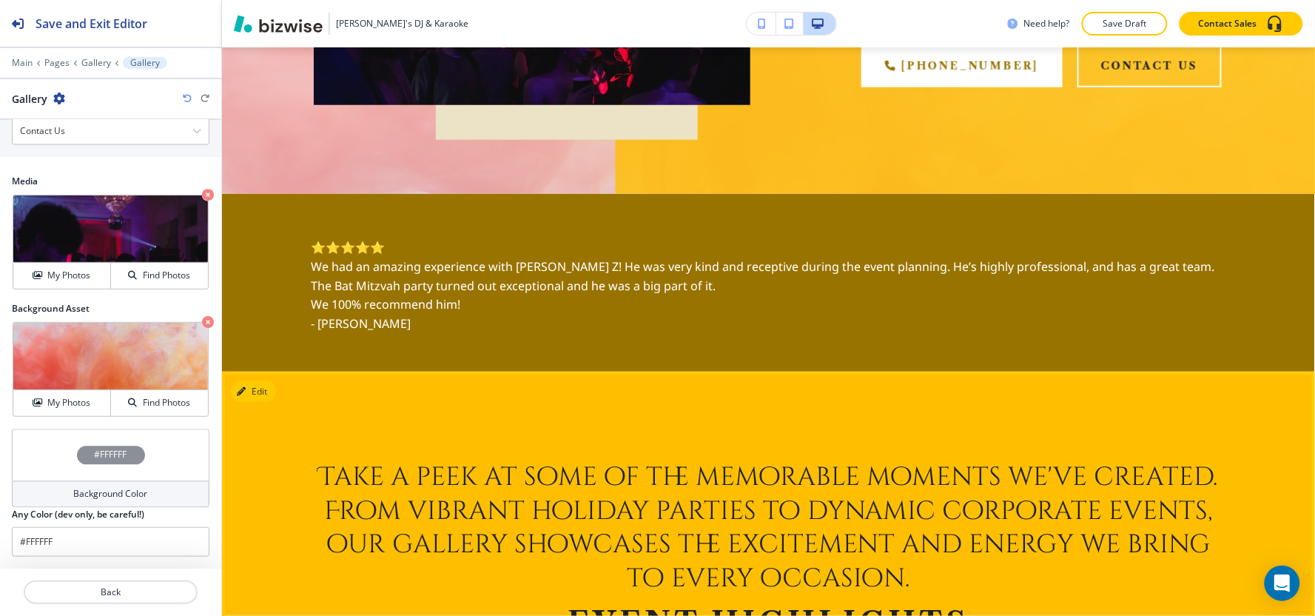
scroll to position [417, 0]
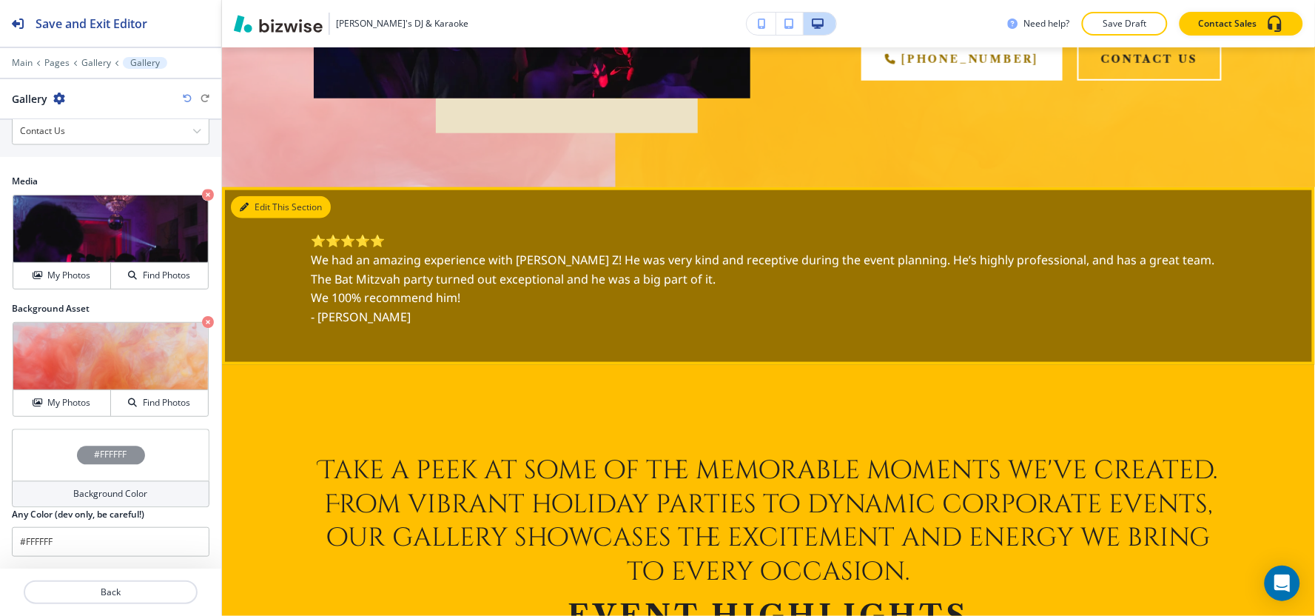
click at [262, 207] on button "Edit This Section" at bounding box center [281, 207] width 100 height 22
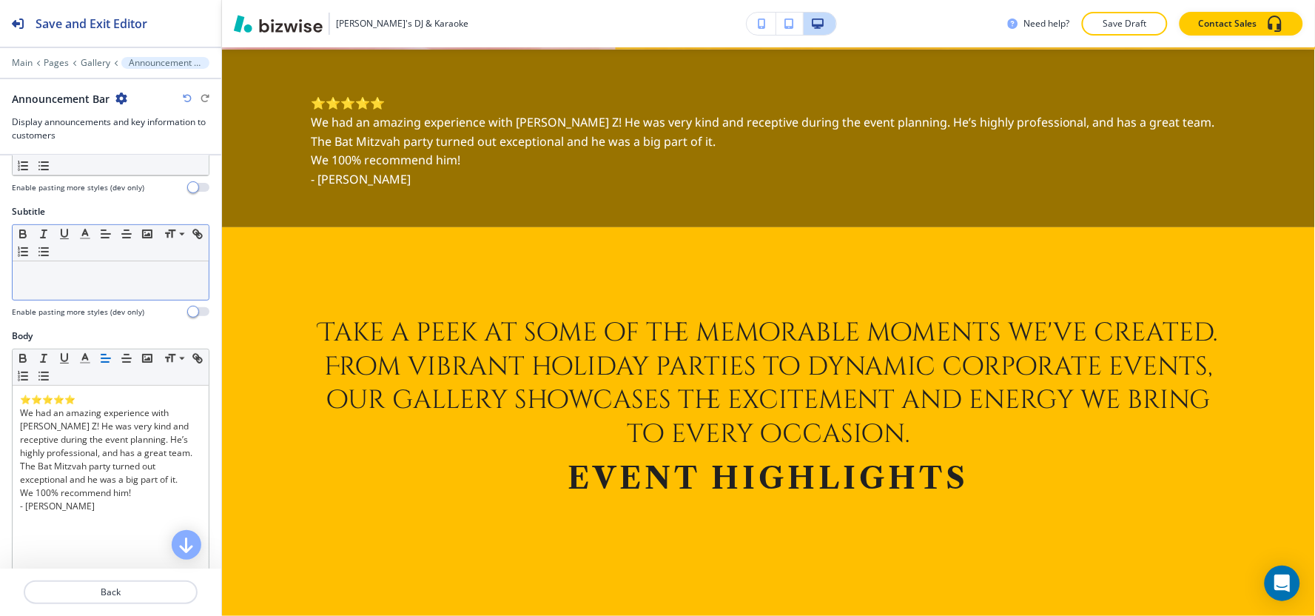
scroll to position [246, 0]
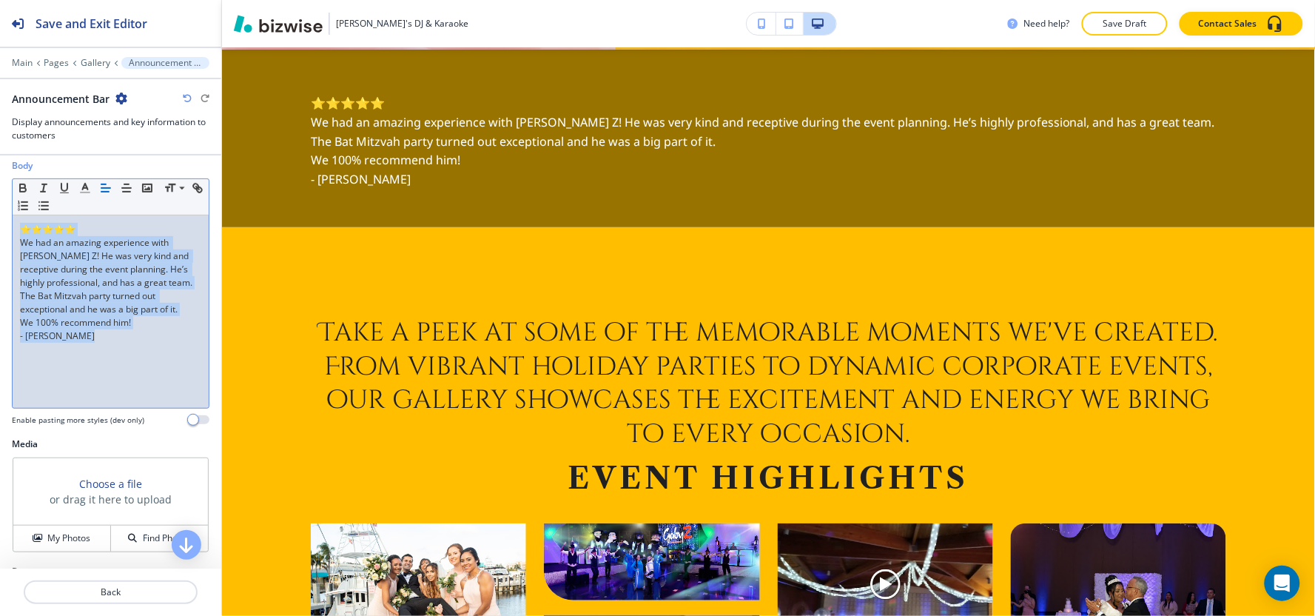
drag, startPoint x: 117, startPoint y: 338, endPoint x: 1, endPoint y: 212, distance: 171.2
click at [1, 212] on div "Body Small Normal Large Huge ⭐⭐⭐⭐⭐ We had an amazing experience with Gaby Z! He…" at bounding box center [110, 298] width 221 height 278
click at [124, 193] on icon "button" at bounding box center [126, 187] width 13 height 13
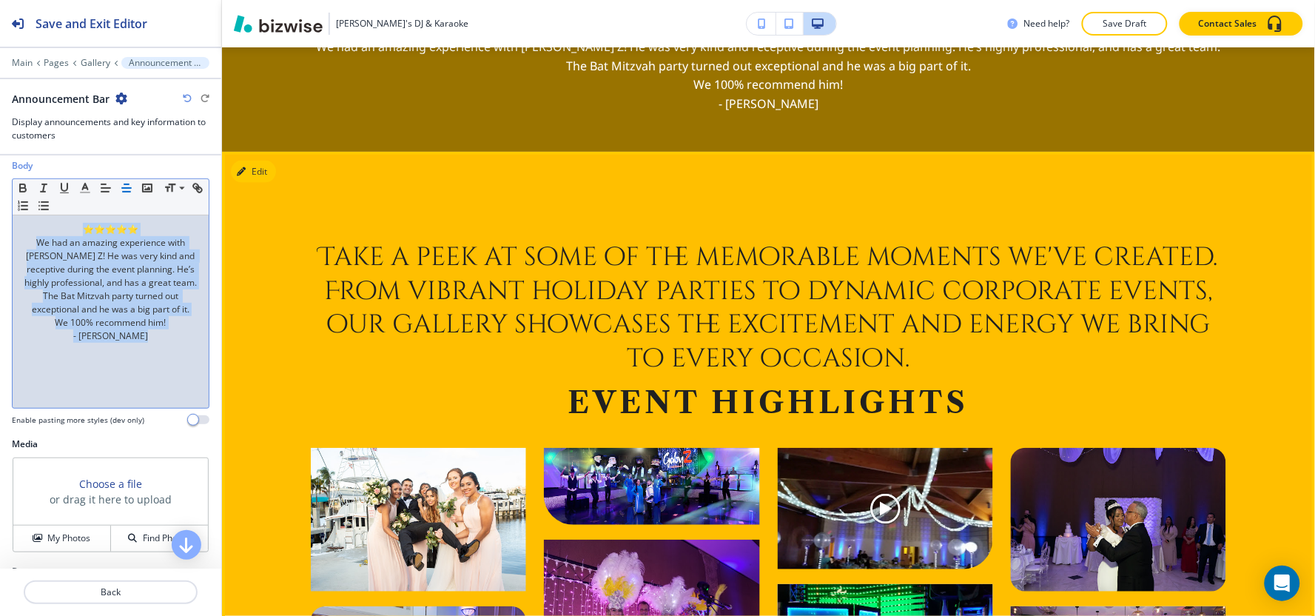
scroll to position [719, 0]
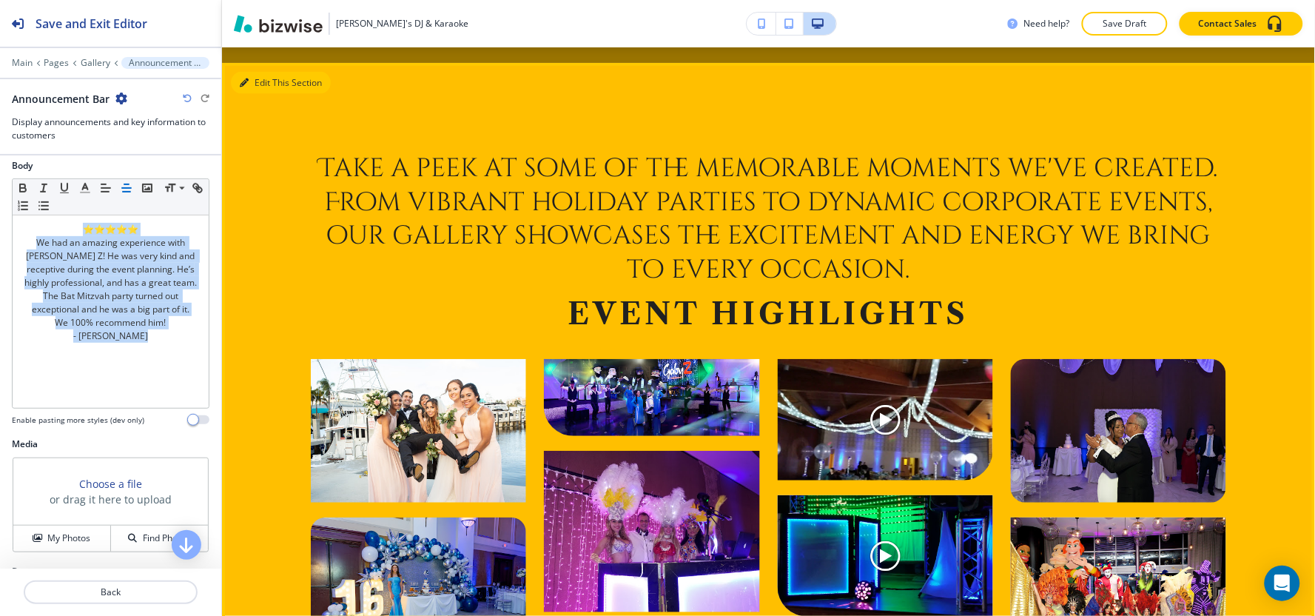
click at [261, 79] on button "Edit This Section" at bounding box center [281, 83] width 100 height 22
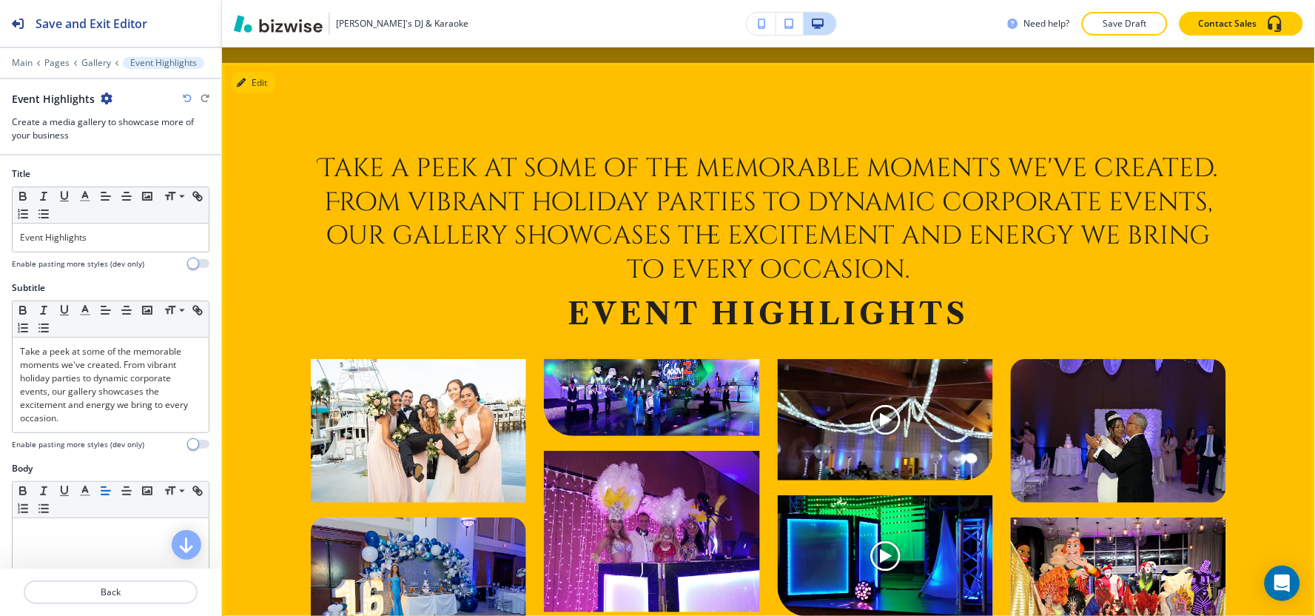
scroll to position [732, 0]
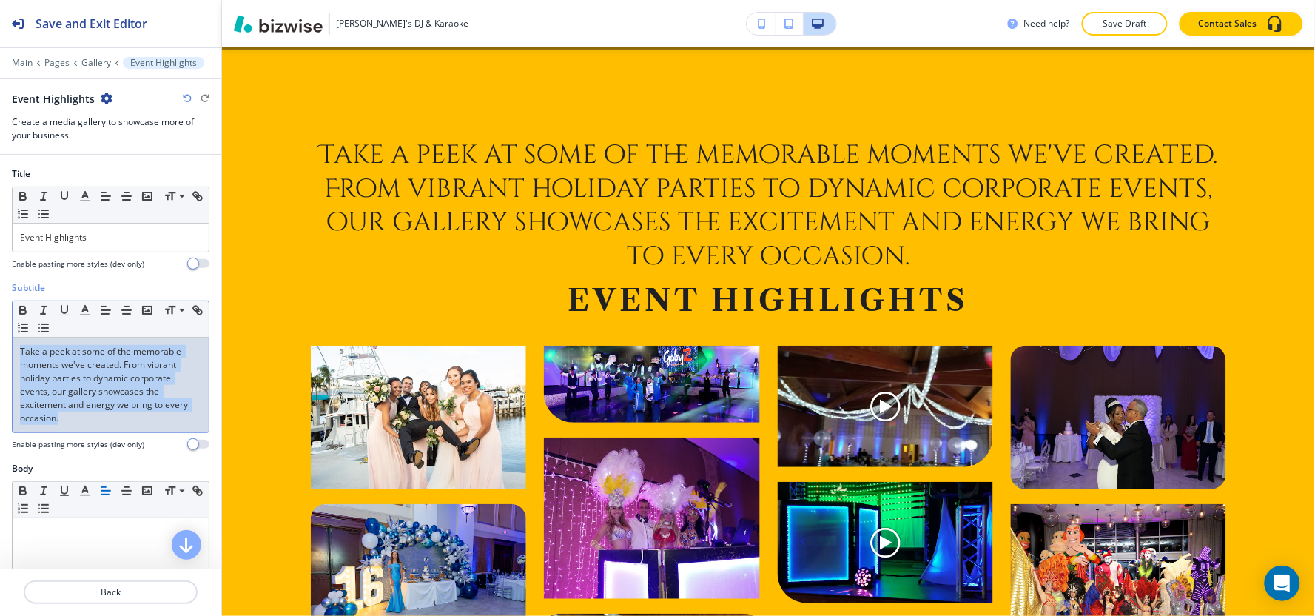
drag, startPoint x: 45, startPoint y: 418, endPoint x: 0, endPoint y: 351, distance: 80.4
click at [0, 351] on div "Subtitle Small Normal Large Huge Take a peek at some of the memorable moments w…" at bounding box center [110, 371] width 221 height 181
copy p "Take a peek at some of the memorable moments we've created. From vibrant holida…"
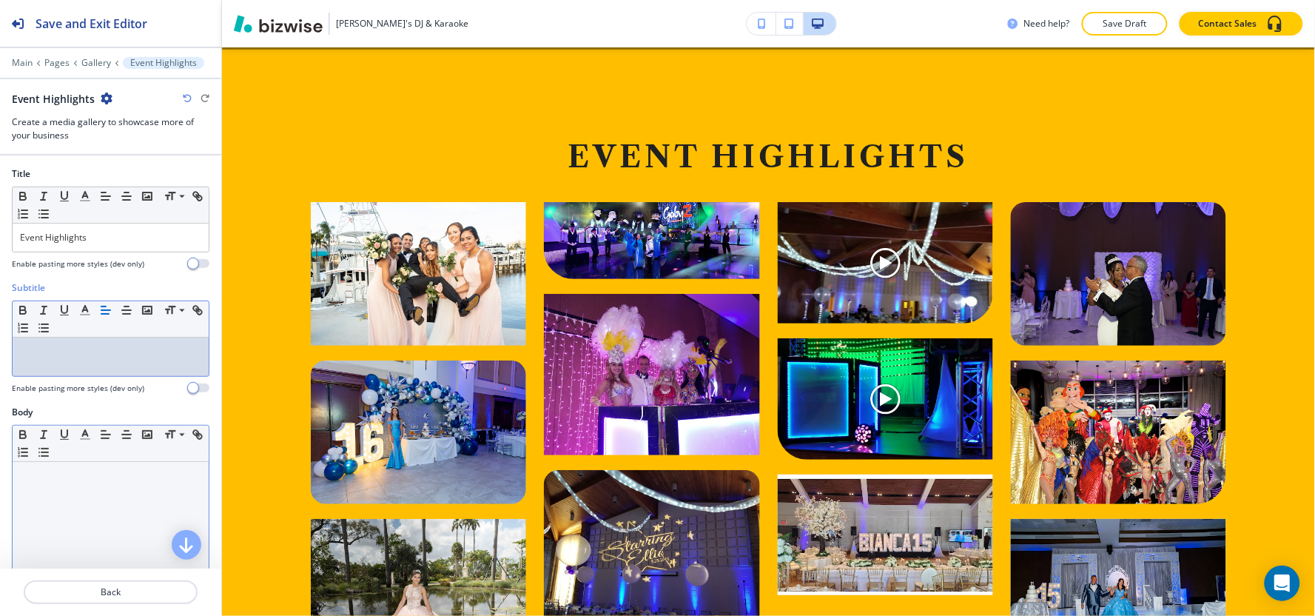
click at [117, 505] on div at bounding box center [111, 558] width 196 height 192
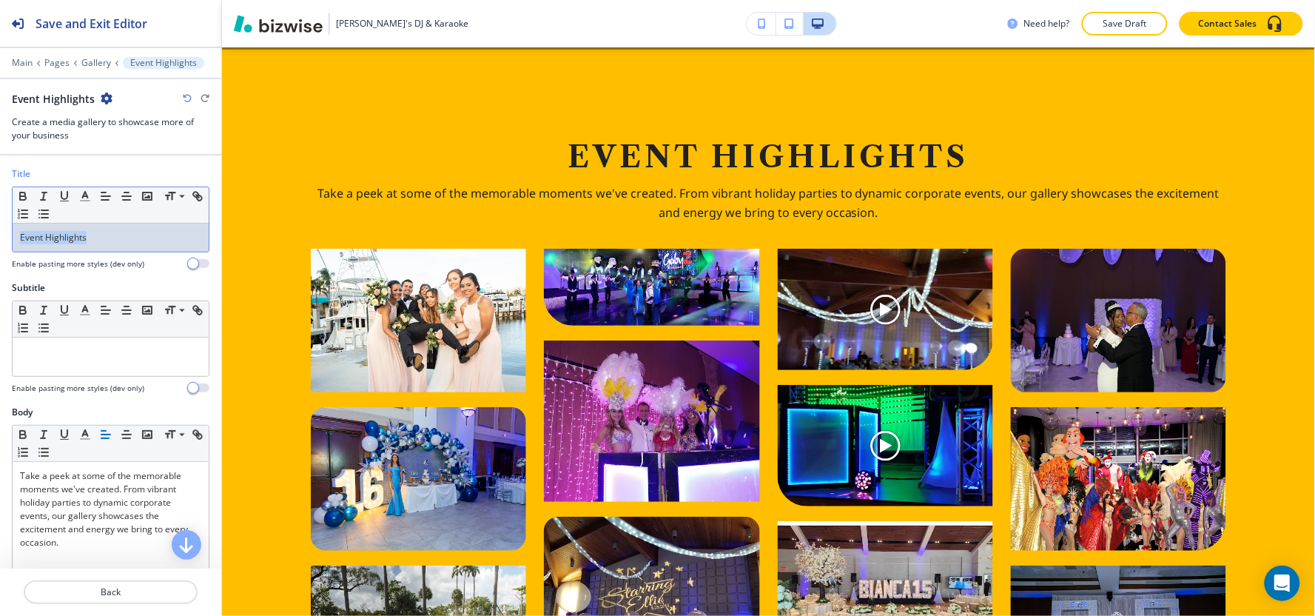
drag, startPoint x: 132, startPoint y: 239, endPoint x: 0, endPoint y: 255, distance: 132.6
click at [0, 255] on div "Title Small Normal Large Huge Event Highlights Enable pasting more styles (dev …" at bounding box center [110, 224] width 221 height 114
copy p "Event Highlights"
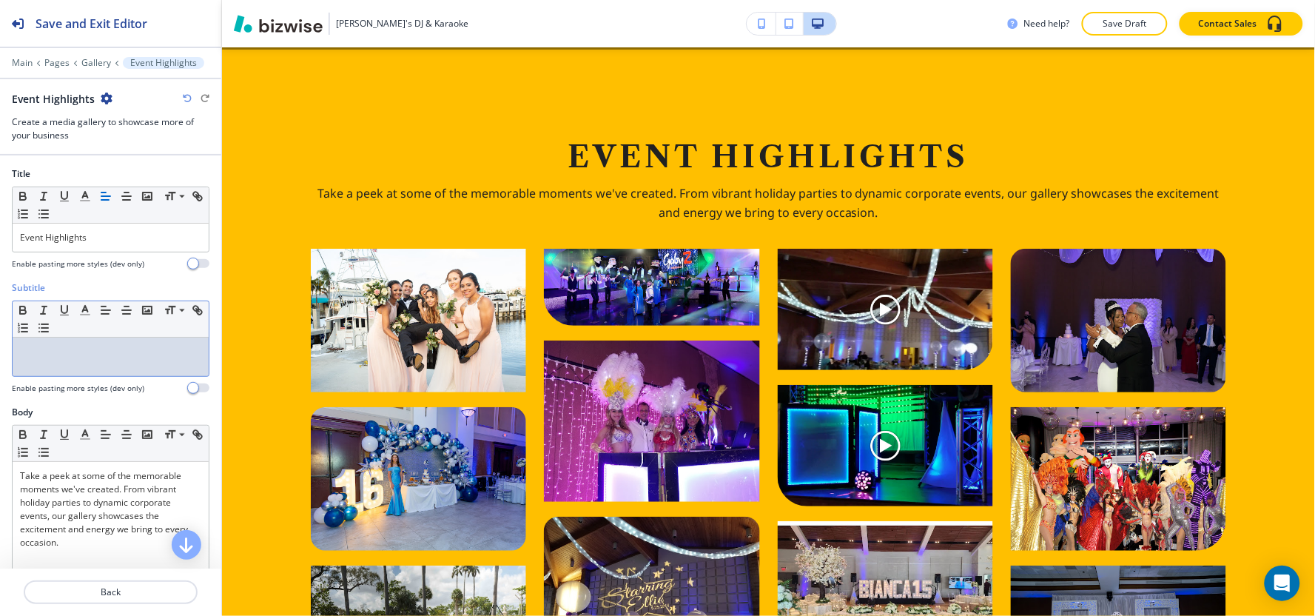
click at [129, 354] on p at bounding box center [110, 351] width 181 height 13
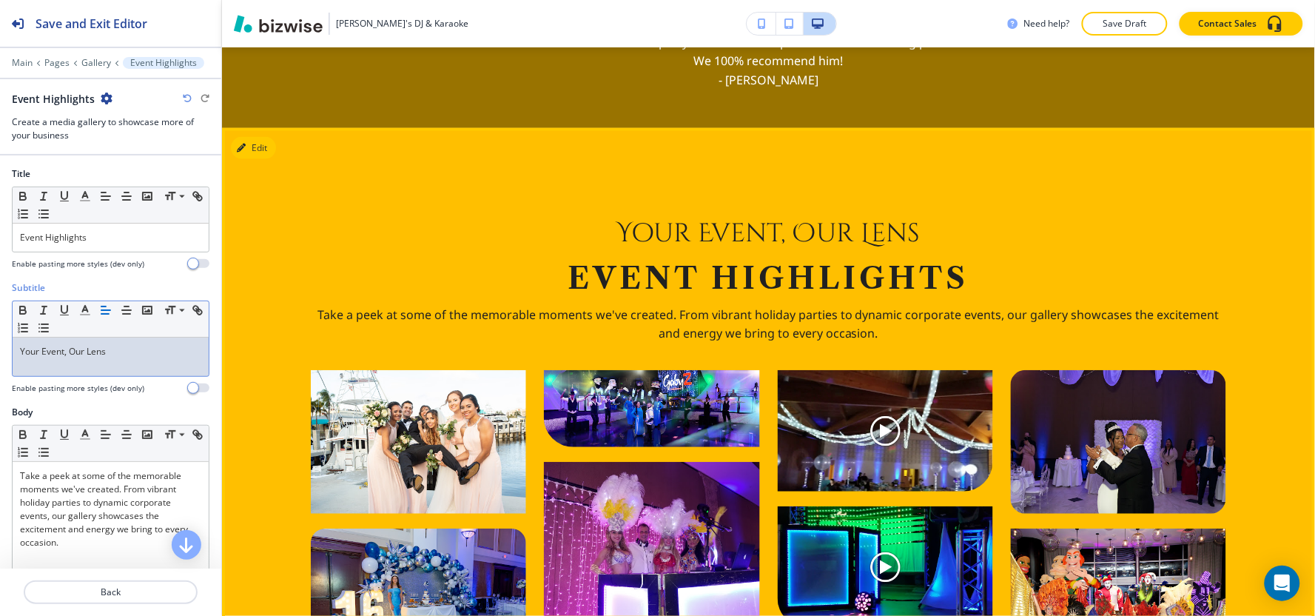
scroll to position [650, 0]
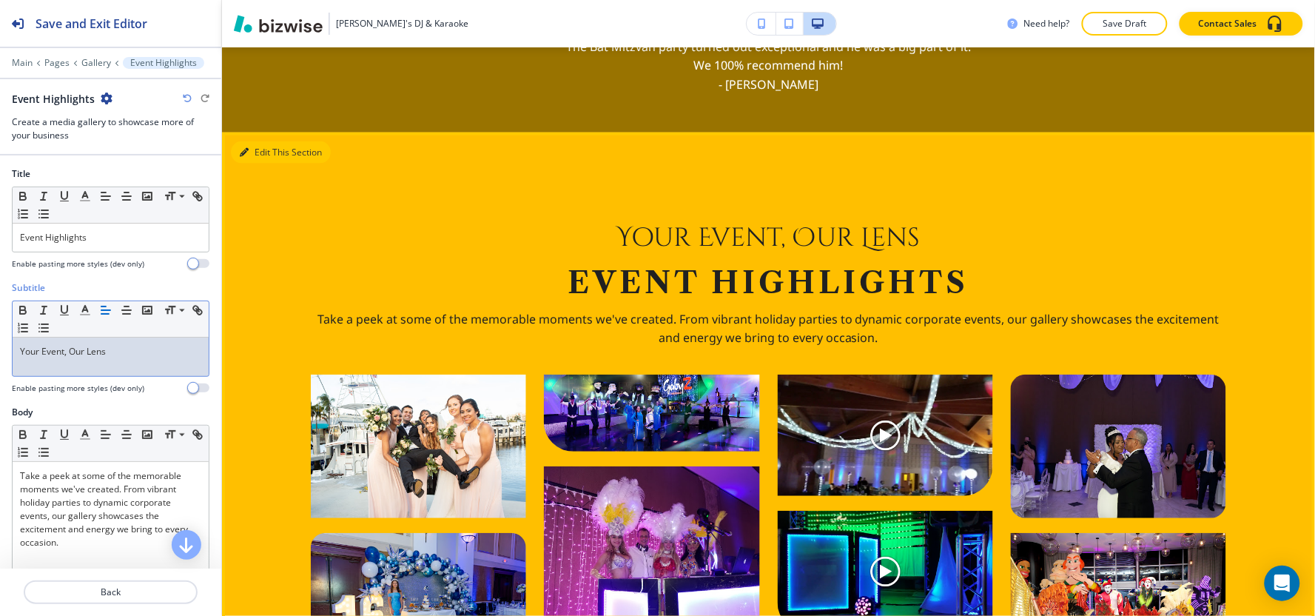
click at [263, 156] on button "Edit This Section" at bounding box center [281, 152] width 100 height 22
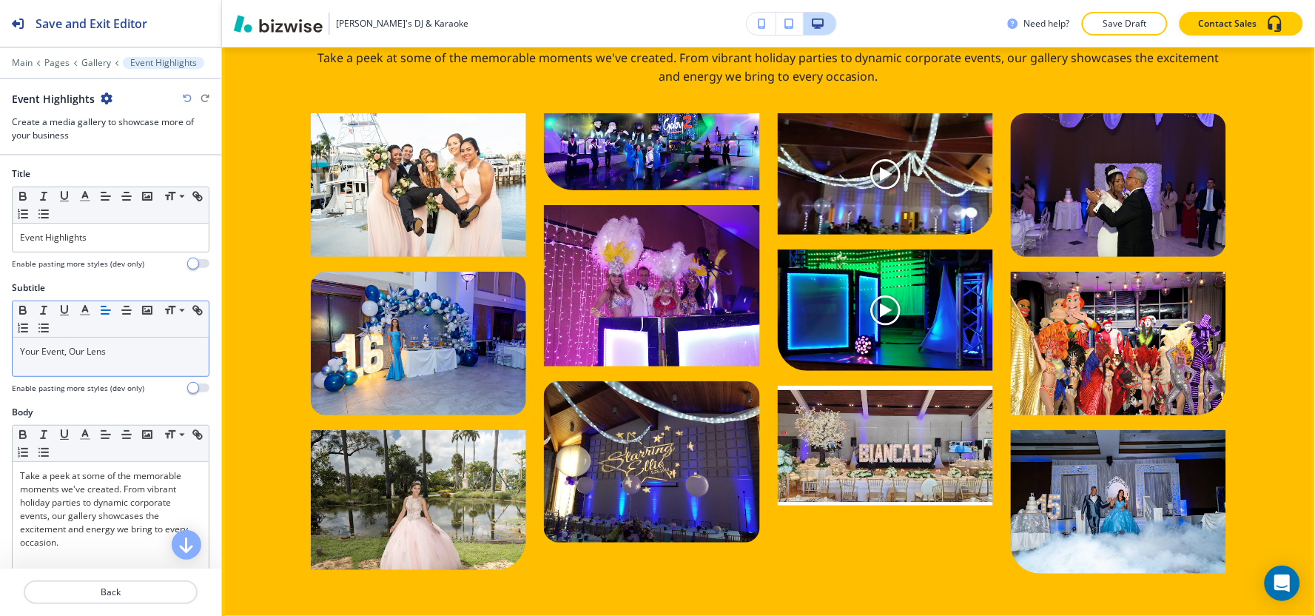
scroll to position [1143, 0]
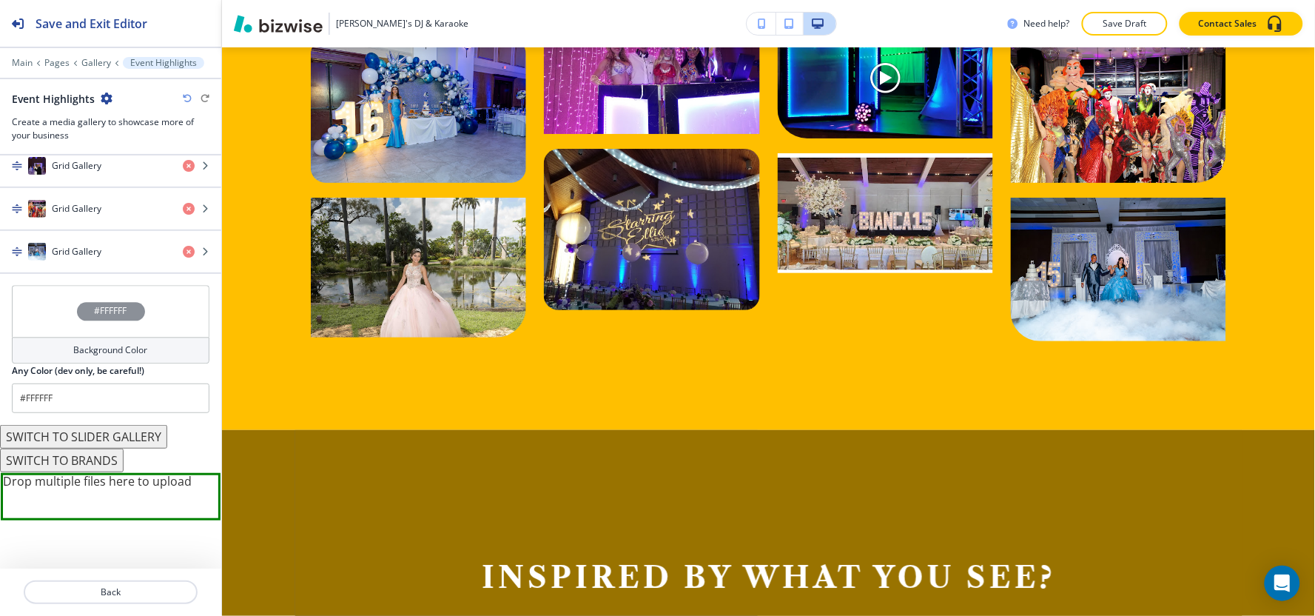
click at [107, 349] on h4 "Background Color" at bounding box center [111, 350] width 74 height 13
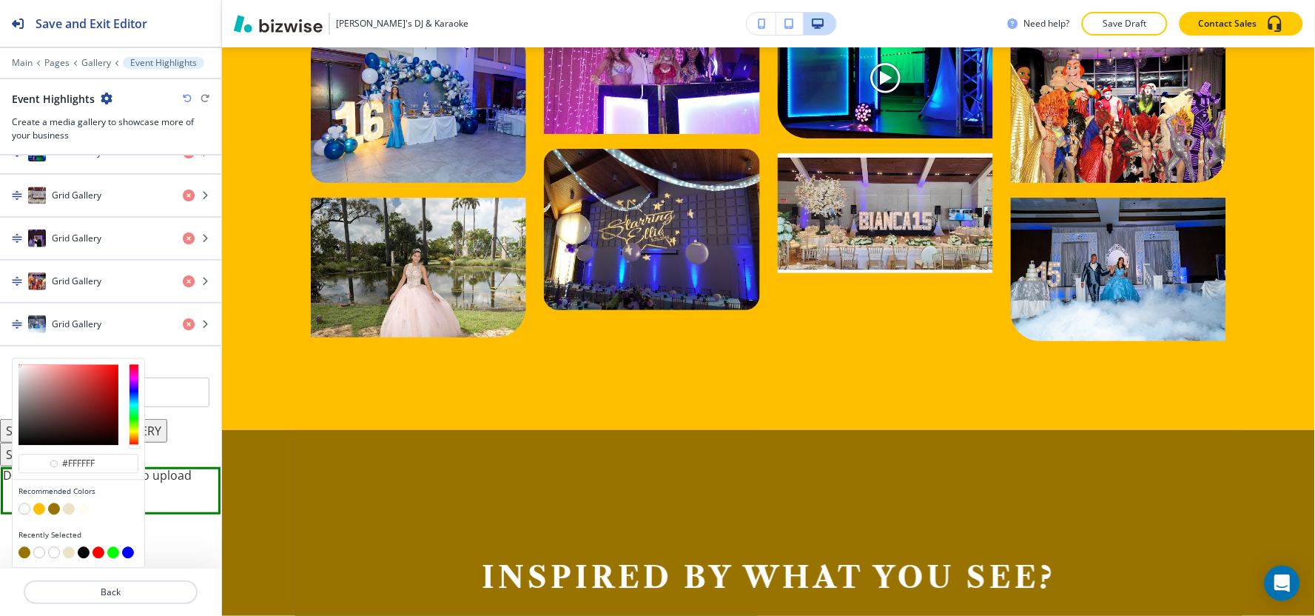
scroll to position [911, 0]
click at [24, 512] on button "button" at bounding box center [24, 509] width 12 height 12
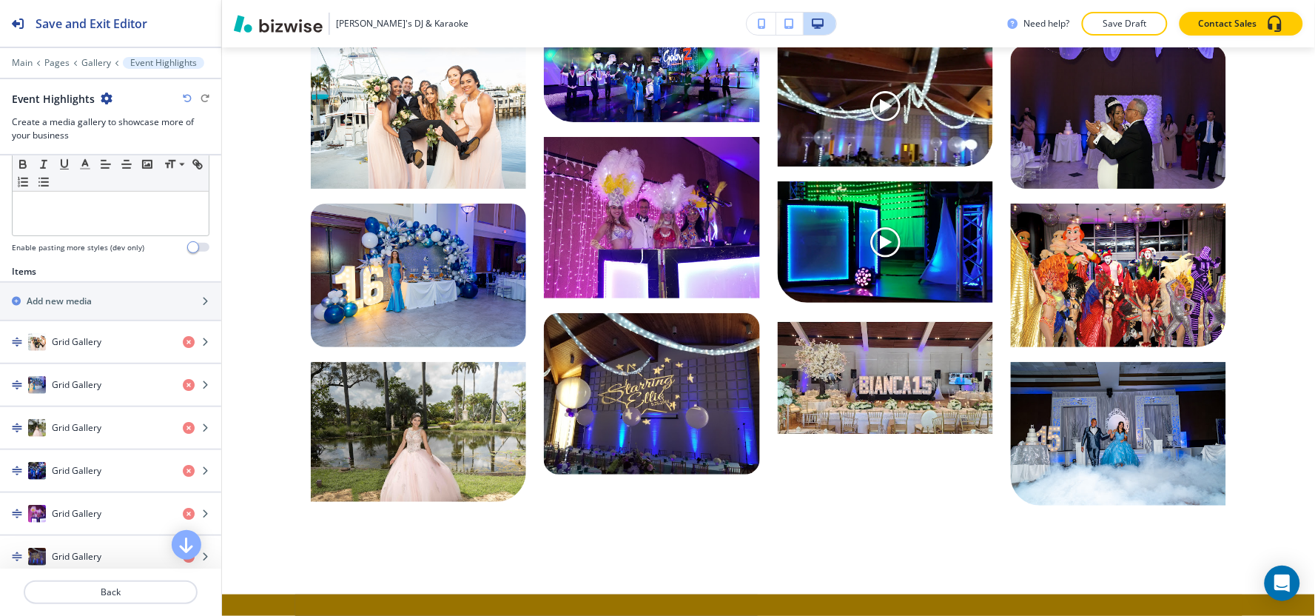
scroll to position [418, 0]
click at [87, 306] on h2 "Add new media" at bounding box center [59, 301] width 65 height 13
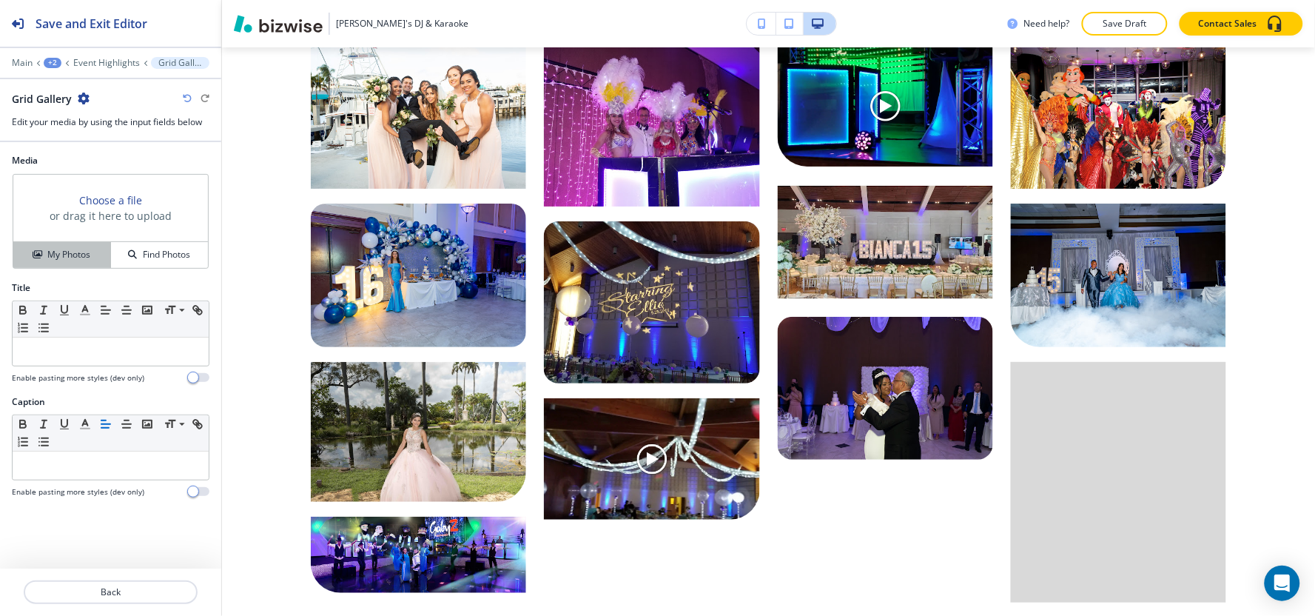
click at [59, 268] on button "My Photos" at bounding box center [62, 255] width 98 height 26
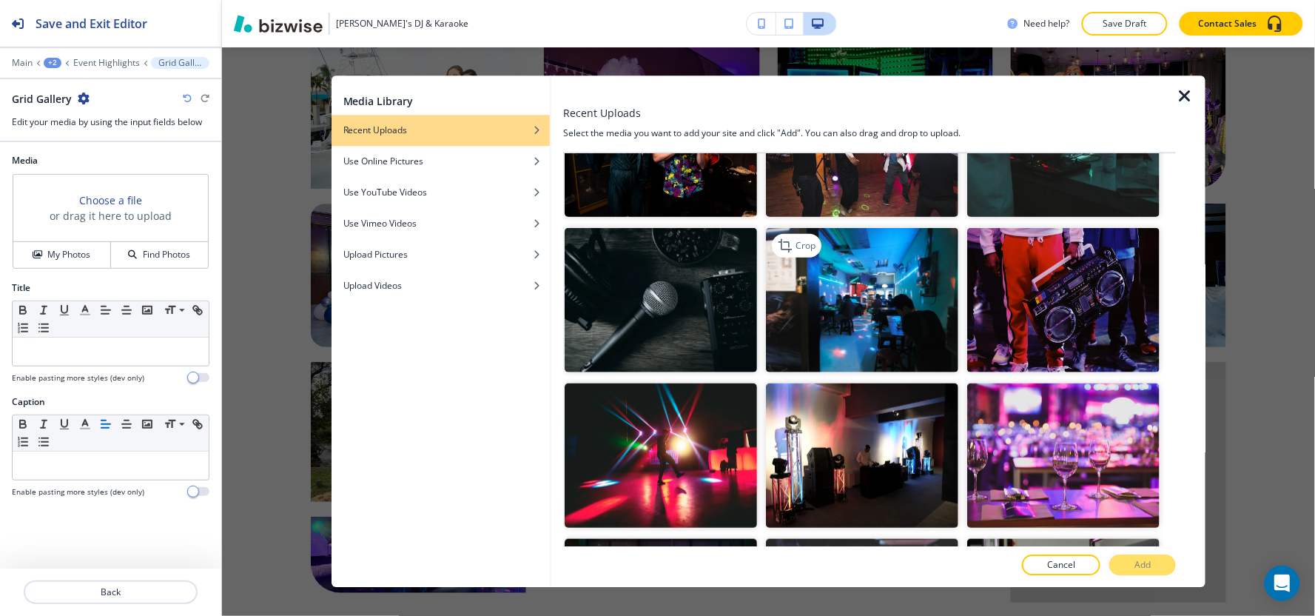
scroll to position [164, 0]
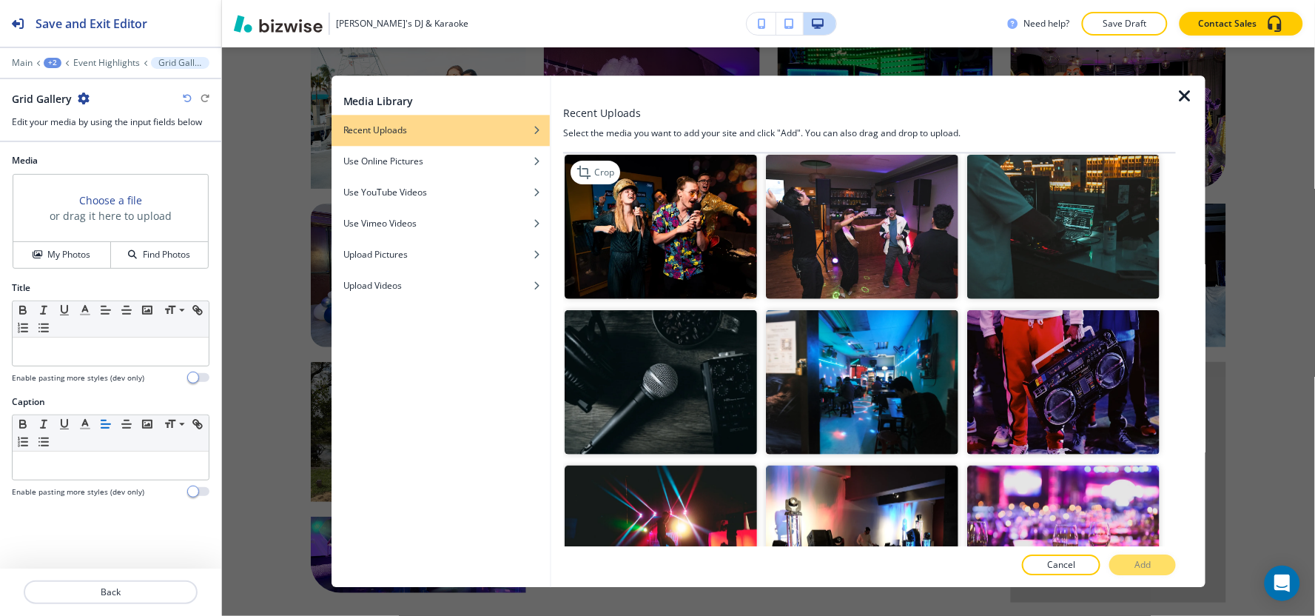
click at [698, 259] on img "button" at bounding box center [660, 227] width 192 height 144
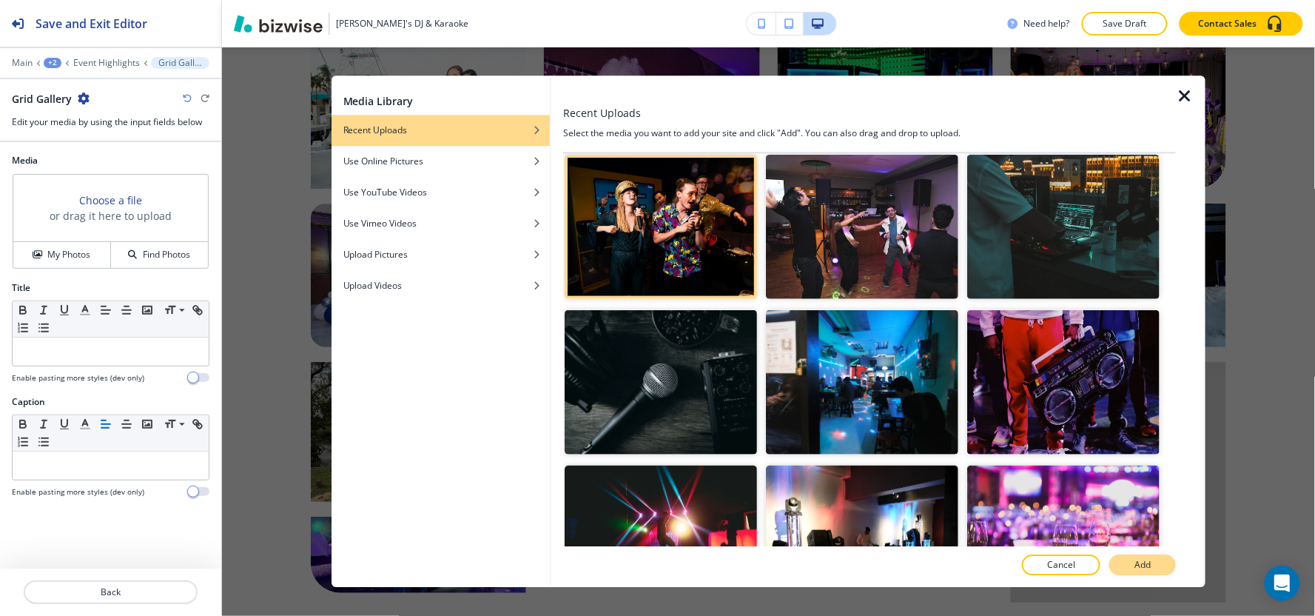
click at [1145, 570] on p "Add" at bounding box center [1142, 565] width 16 height 13
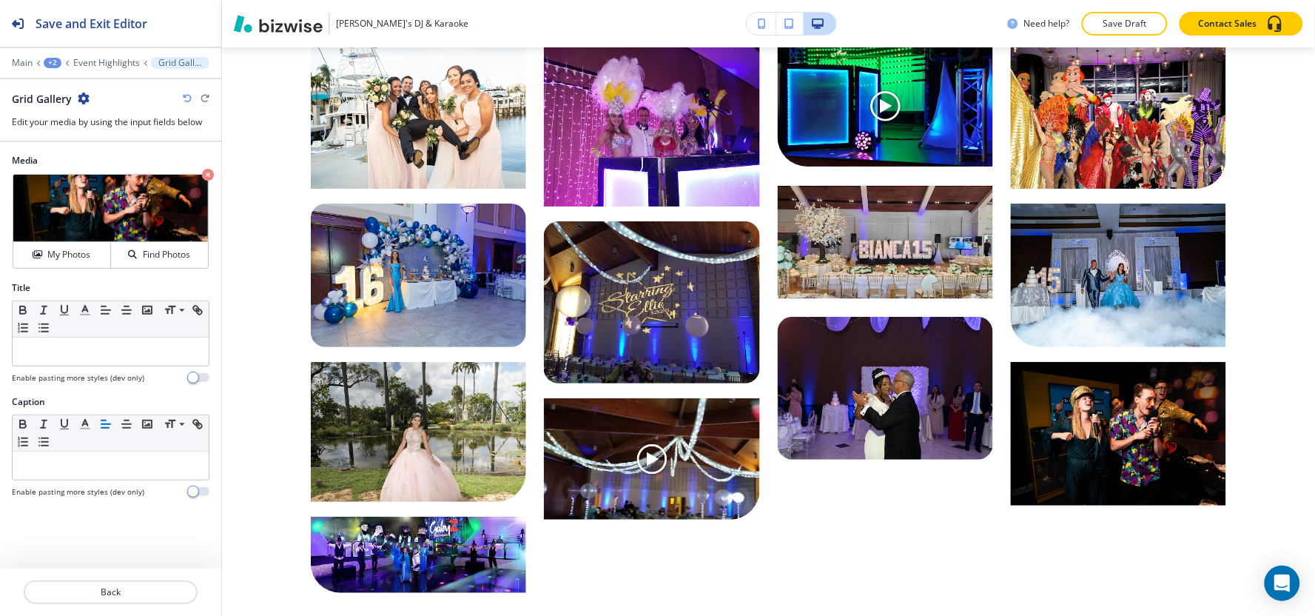
click at [106, 52] on div at bounding box center [110, 52] width 221 height 9
click at [104, 71] on div at bounding box center [110, 73] width 221 height 9
click at [107, 58] on p "Event Highlights" at bounding box center [106, 63] width 67 height 10
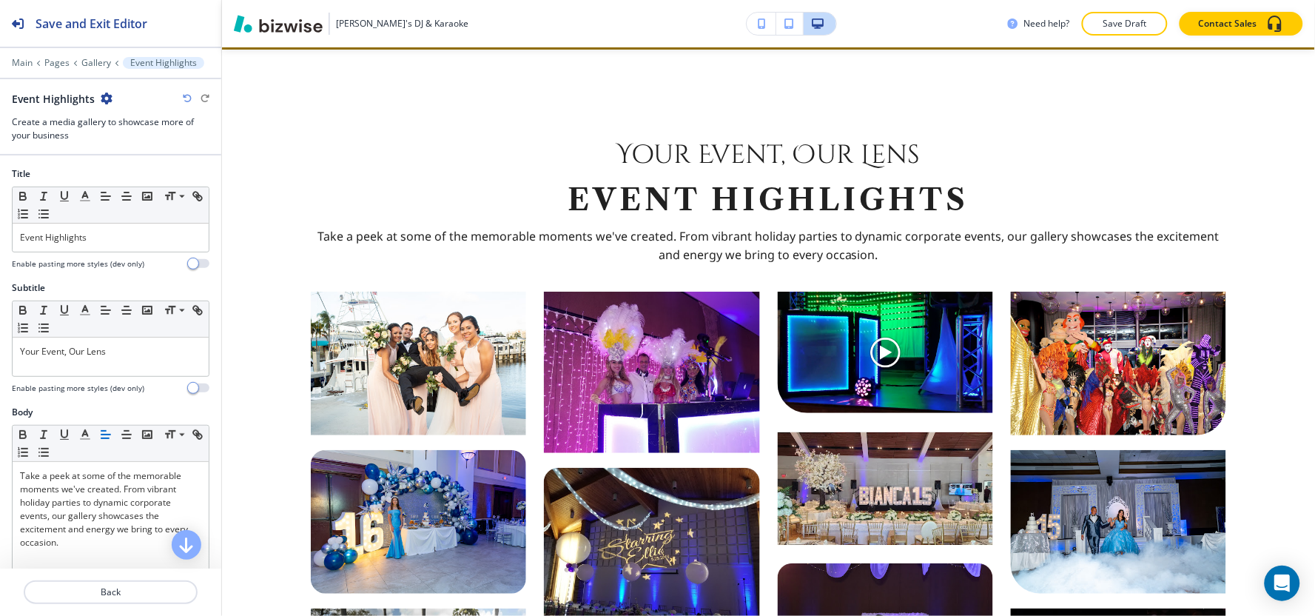
scroll to position [493, 0]
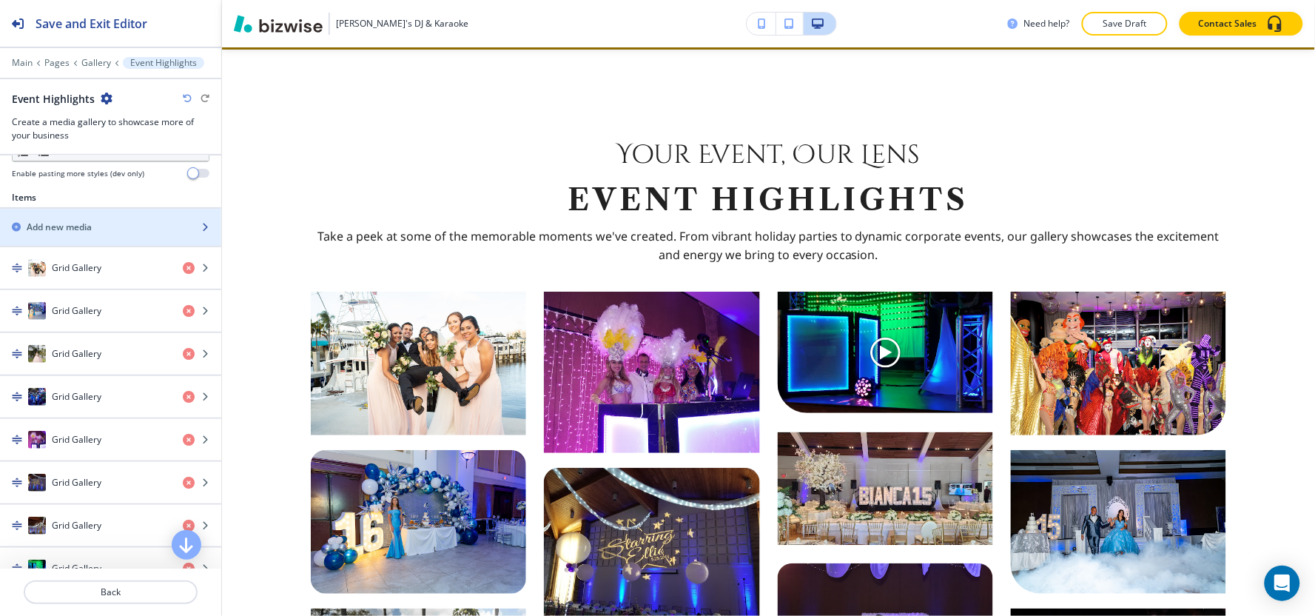
click at [94, 223] on div "Add new media" at bounding box center [94, 226] width 189 height 13
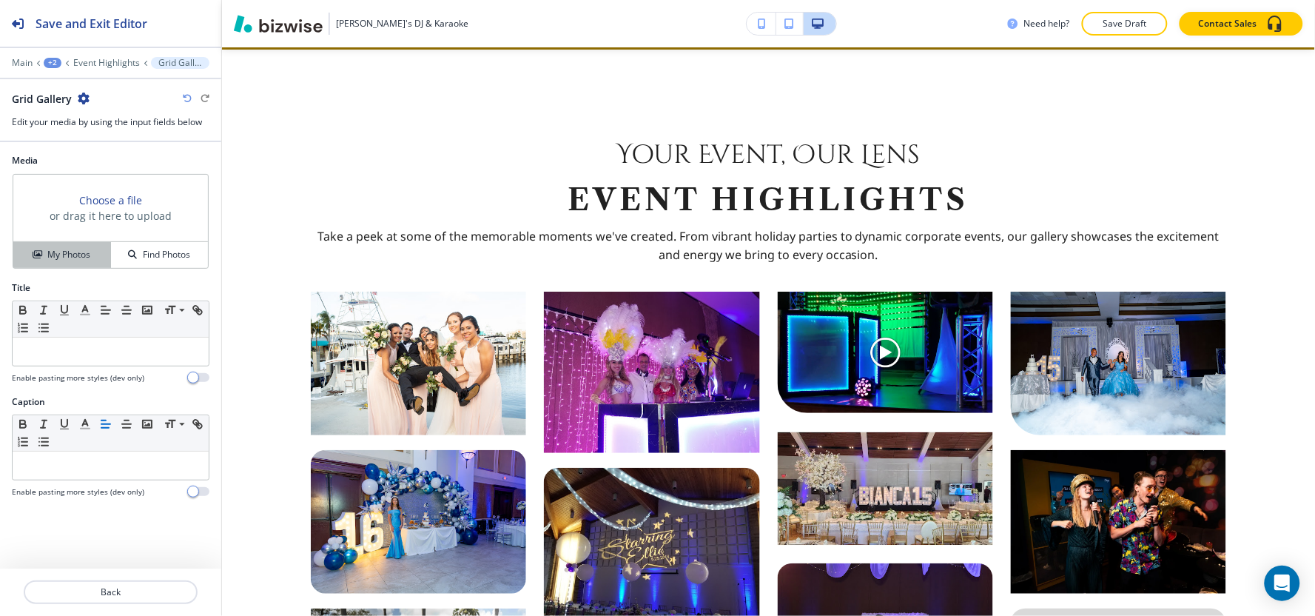
click at [81, 260] on h4 "My Photos" at bounding box center [68, 254] width 43 height 13
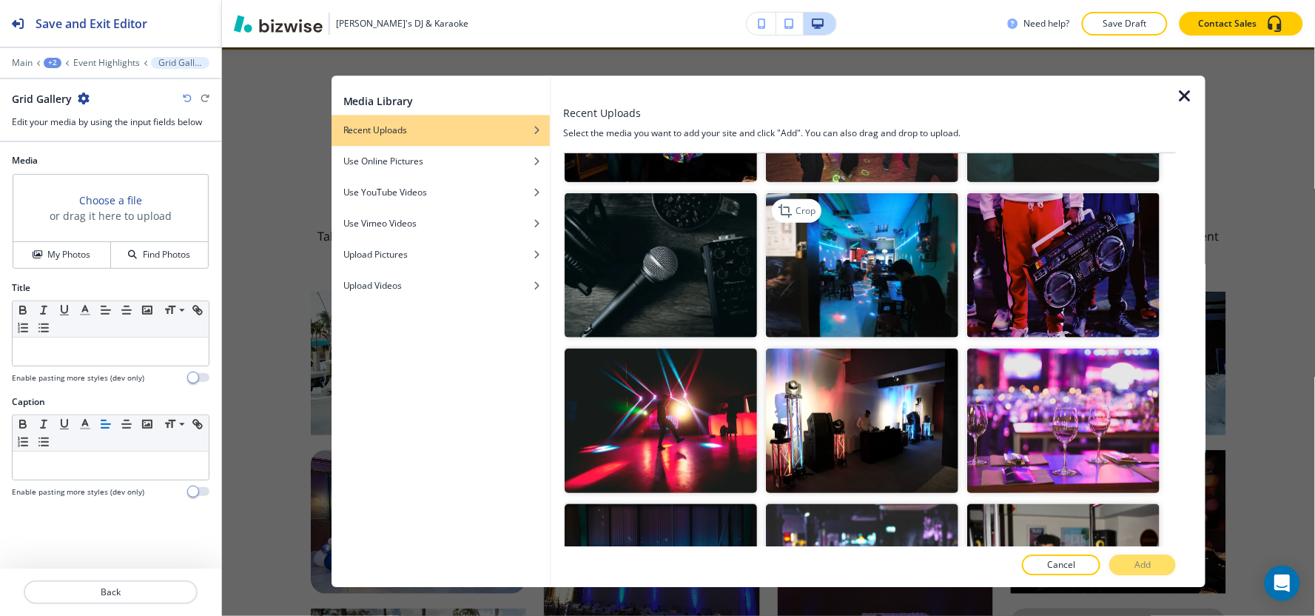
scroll to position [328, 0]
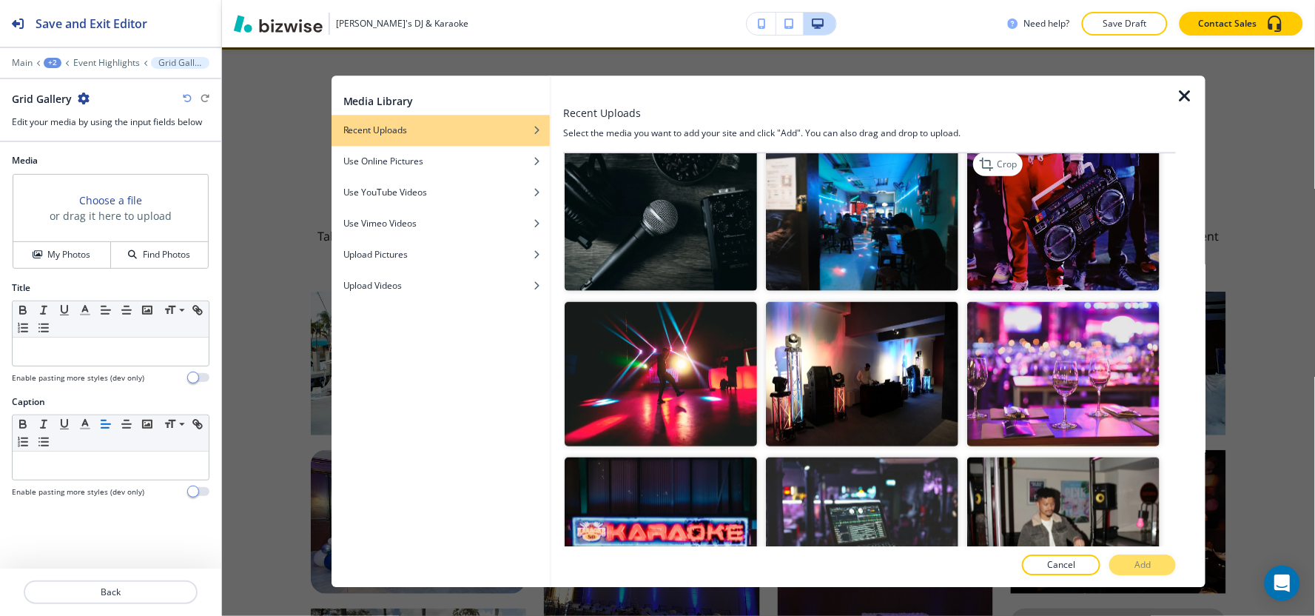
click at [1042, 240] on img "button" at bounding box center [1063, 218] width 192 height 144
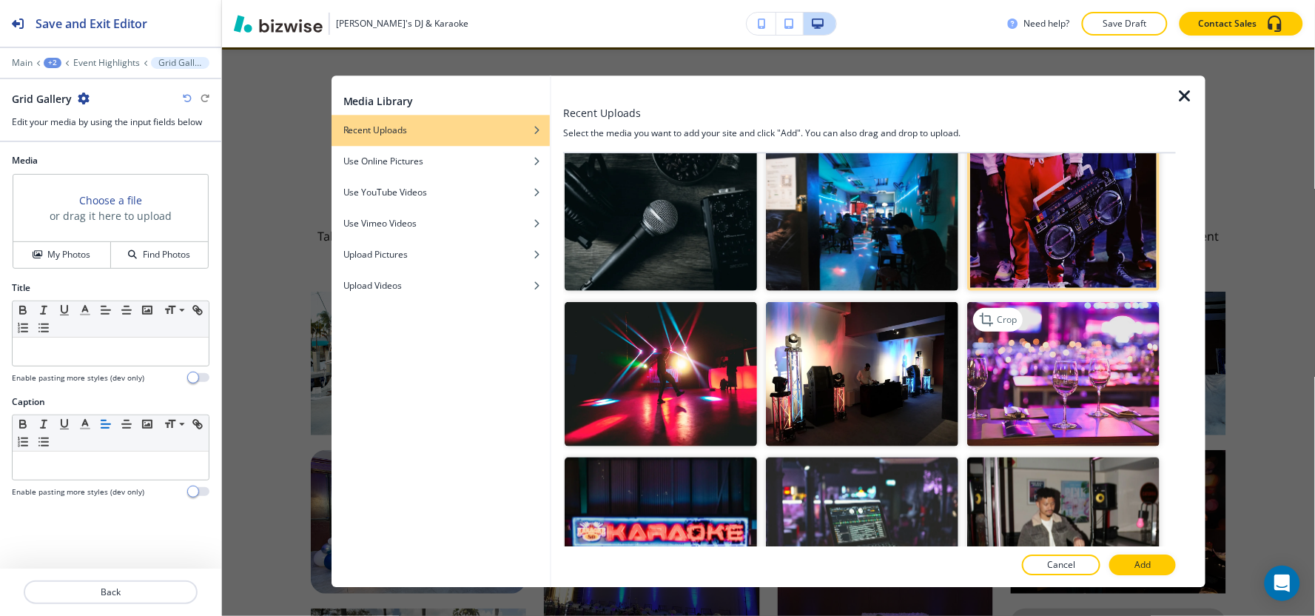
click at [1086, 394] on img "button" at bounding box center [1063, 373] width 192 height 144
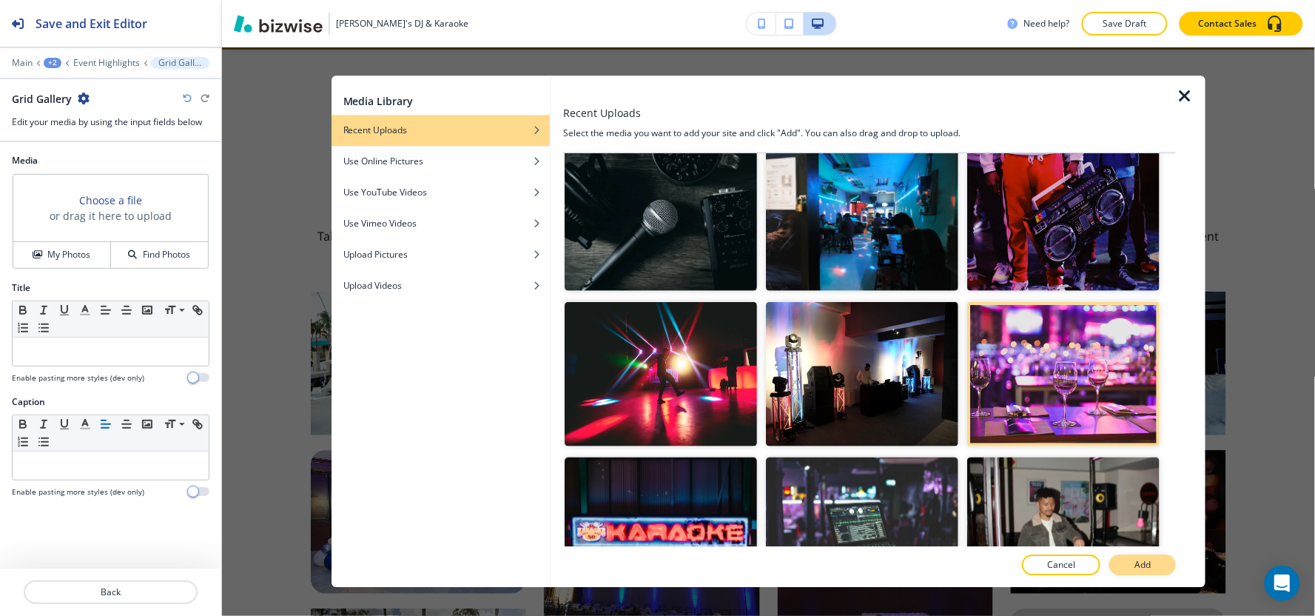
click at [1135, 570] on p "Add" at bounding box center [1142, 565] width 16 height 13
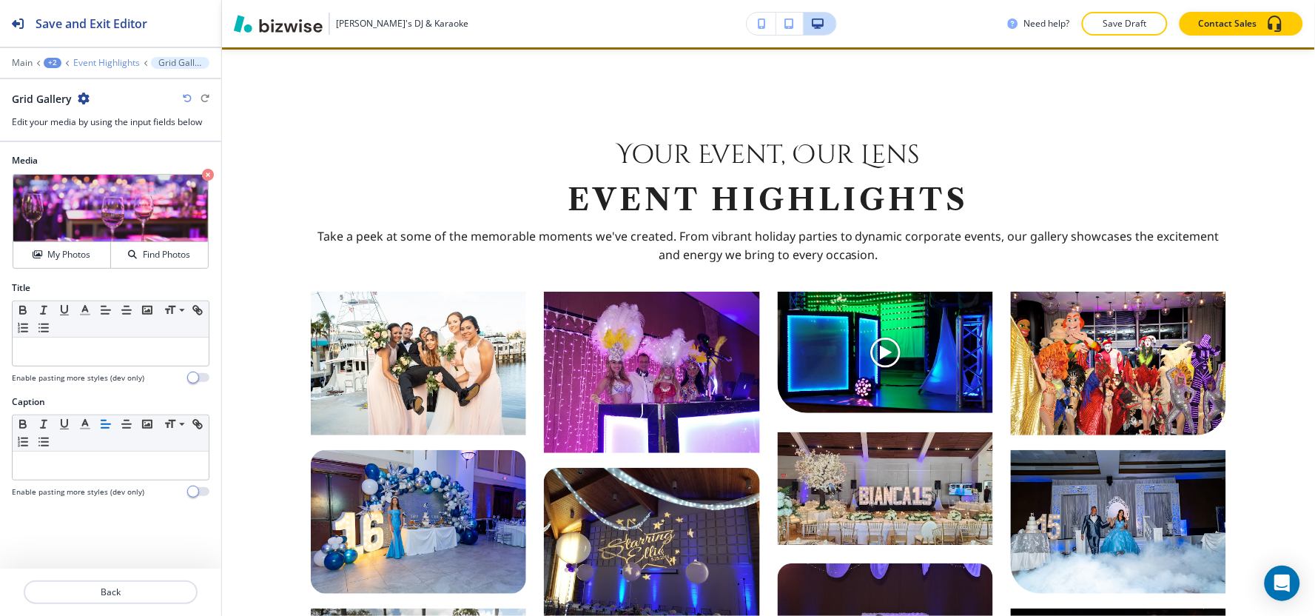
click at [101, 63] on p "Event Highlights" at bounding box center [106, 63] width 67 height 10
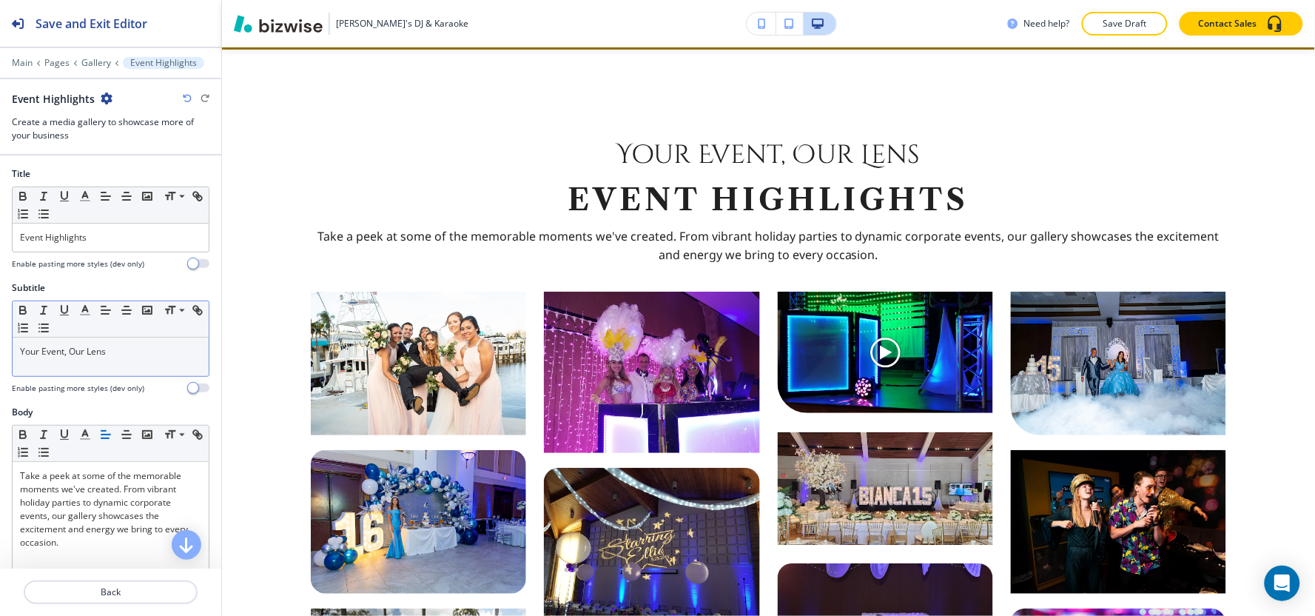
scroll to position [411, 0]
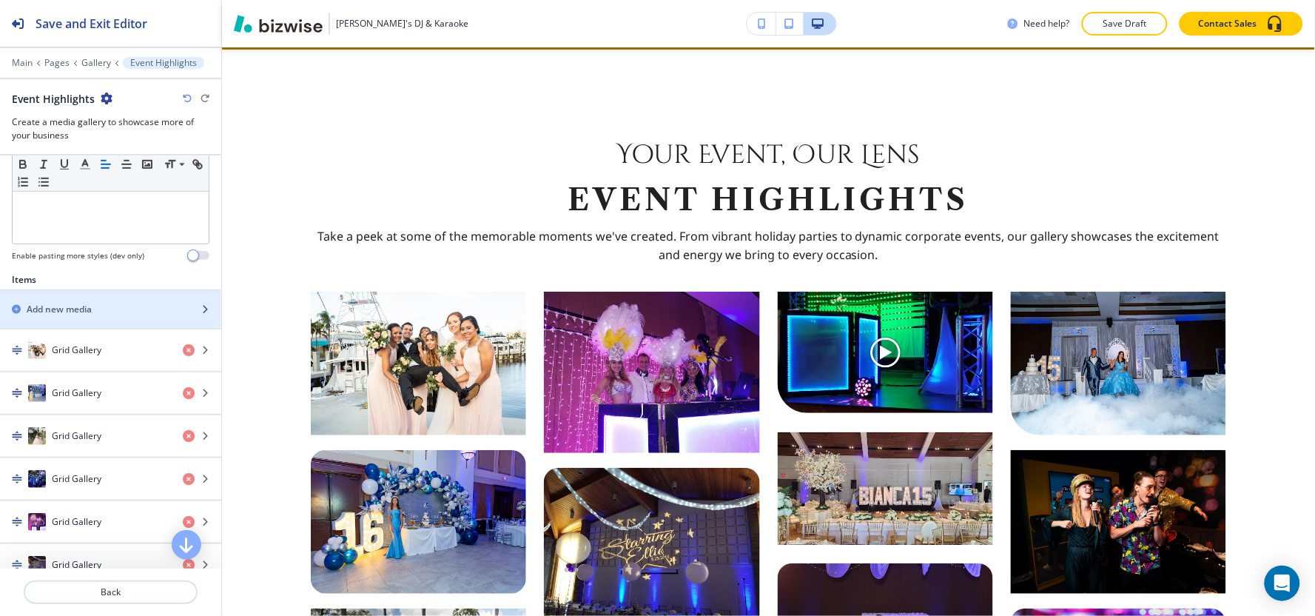
click at [84, 321] on div "button" at bounding box center [110, 322] width 221 height 12
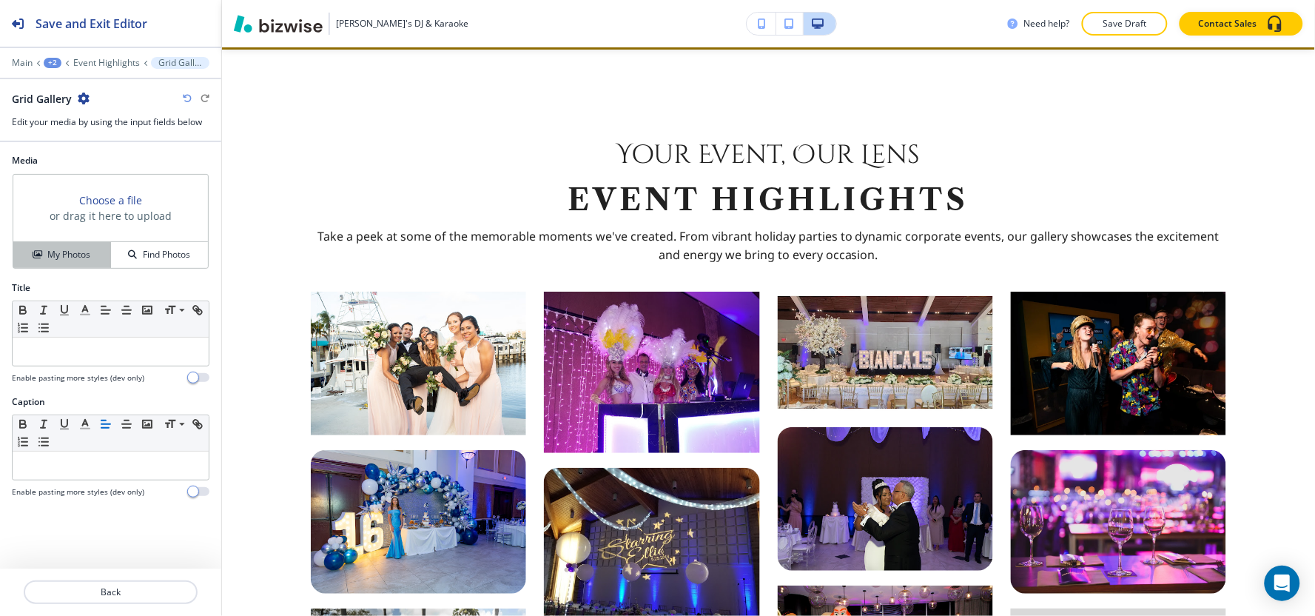
click at [67, 259] on h4 "My Photos" at bounding box center [68, 254] width 43 height 13
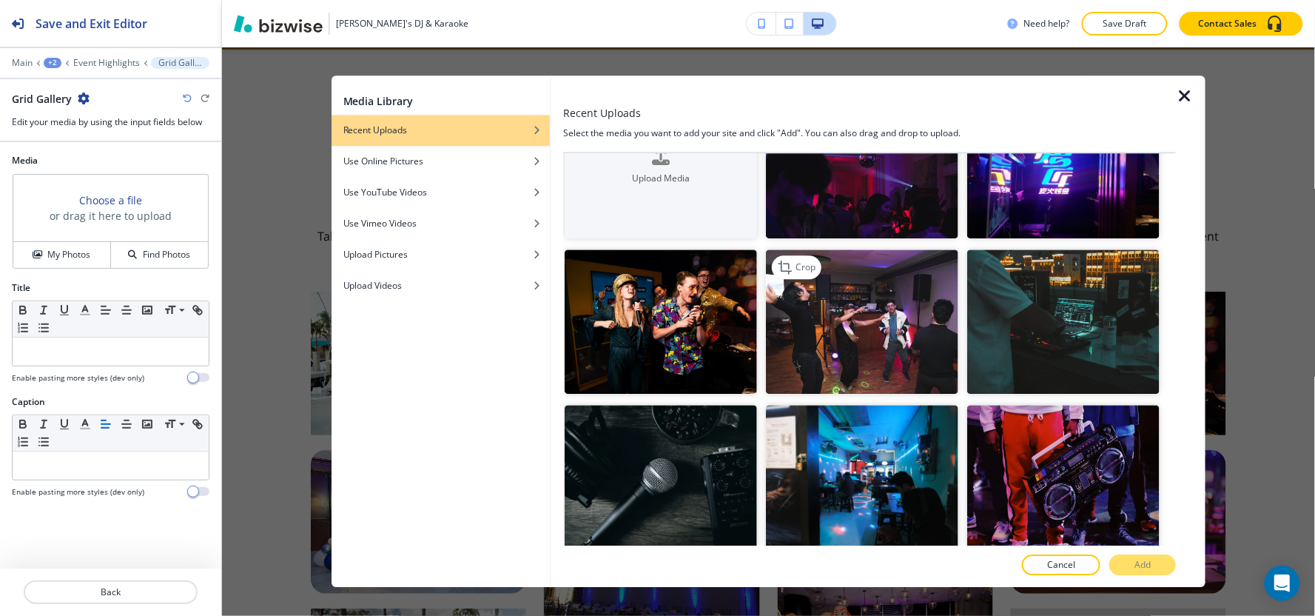
scroll to position [164, 0]
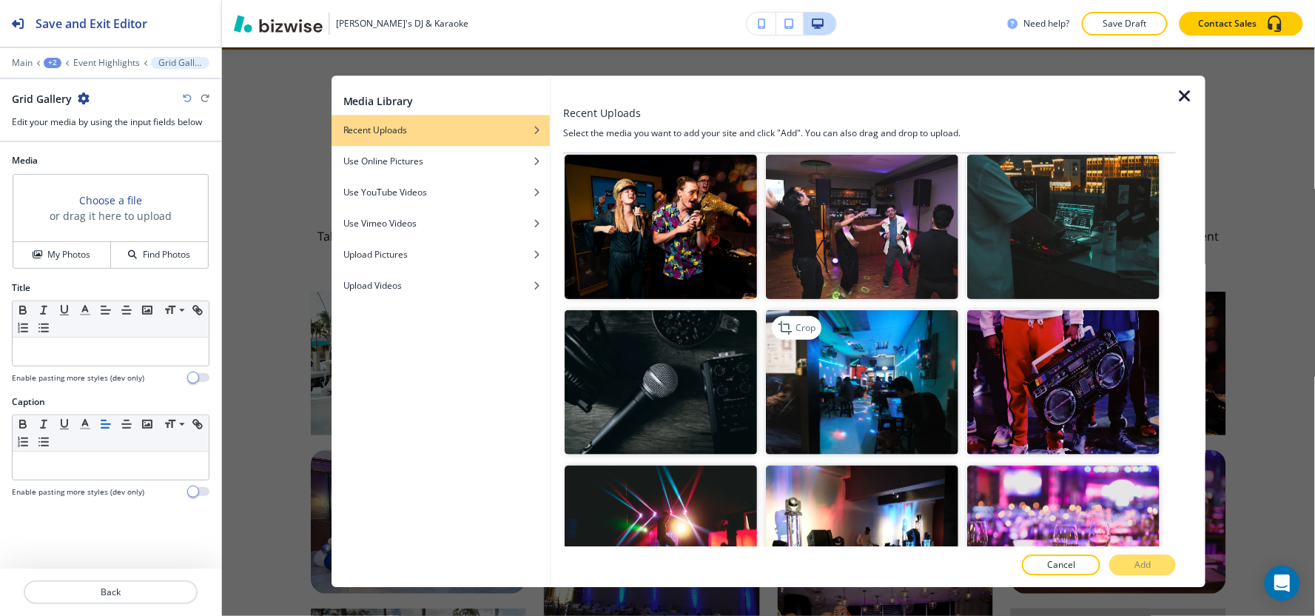
click at [892, 419] on img "button" at bounding box center [862, 382] width 192 height 144
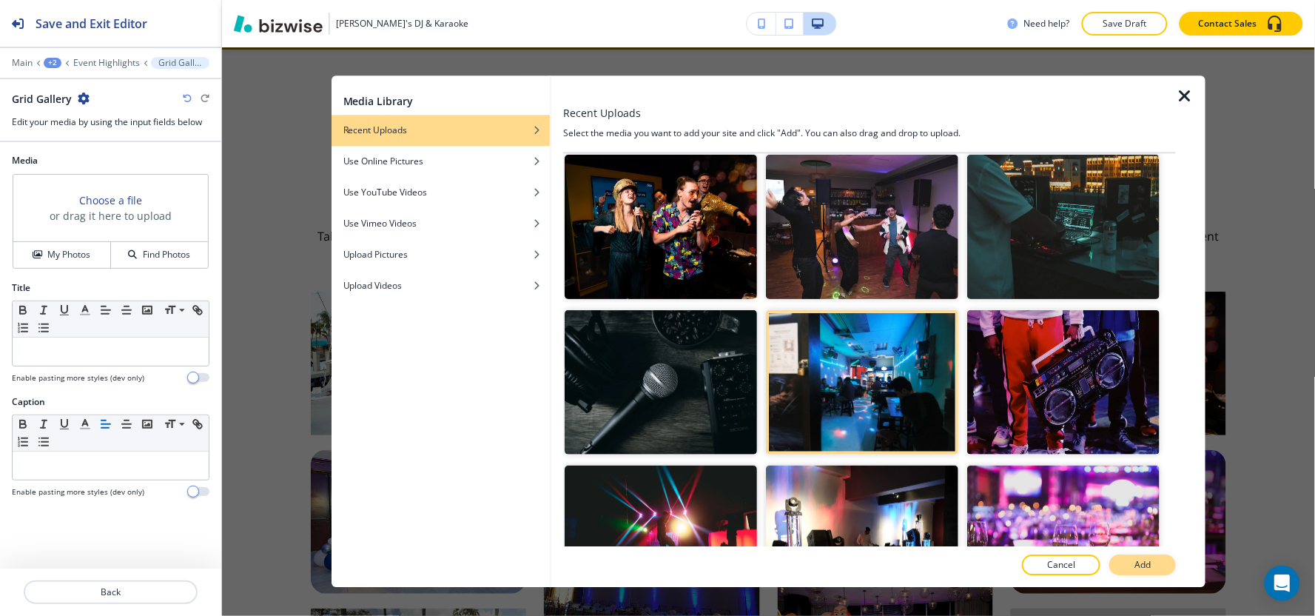
click at [1133, 570] on button "Add" at bounding box center [1142, 565] width 67 height 21
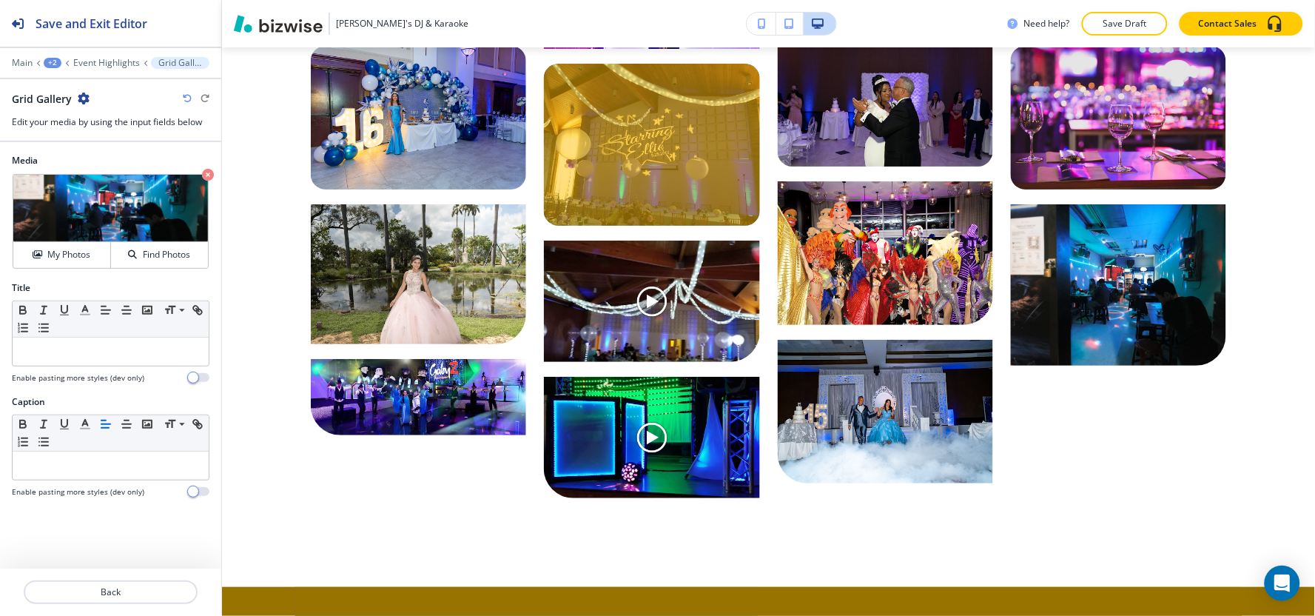
scroll to position [1143, 0]
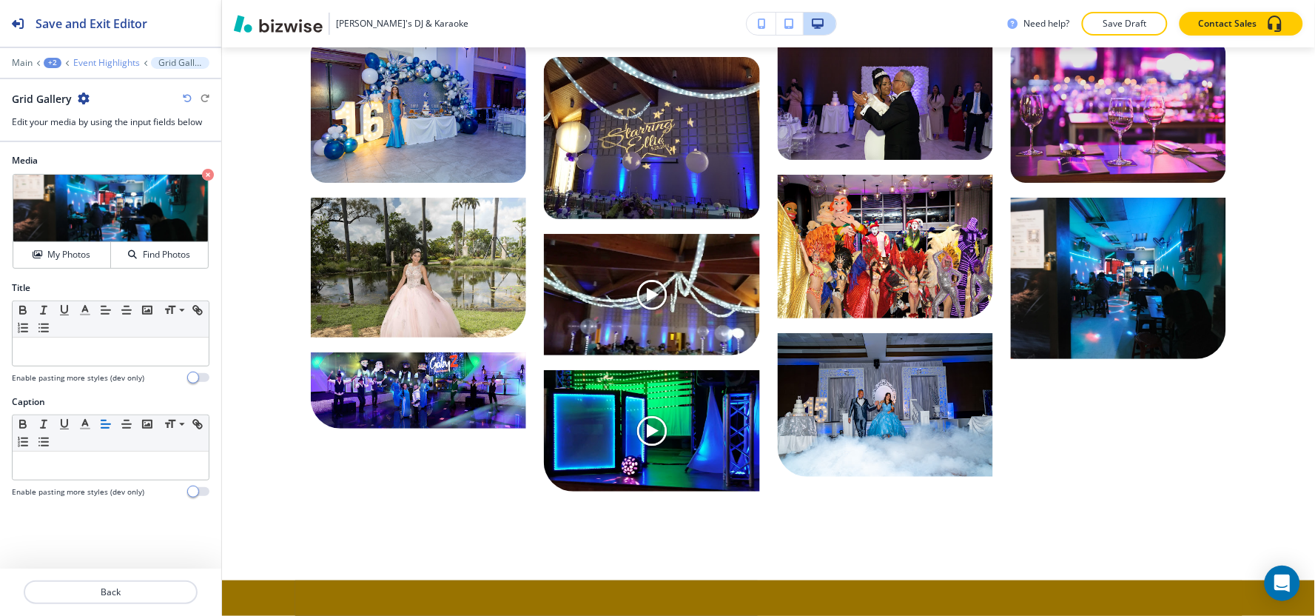
click at [90, 60] on p "Event Highlights" at bounding box center [106, 63] width 67 height 10
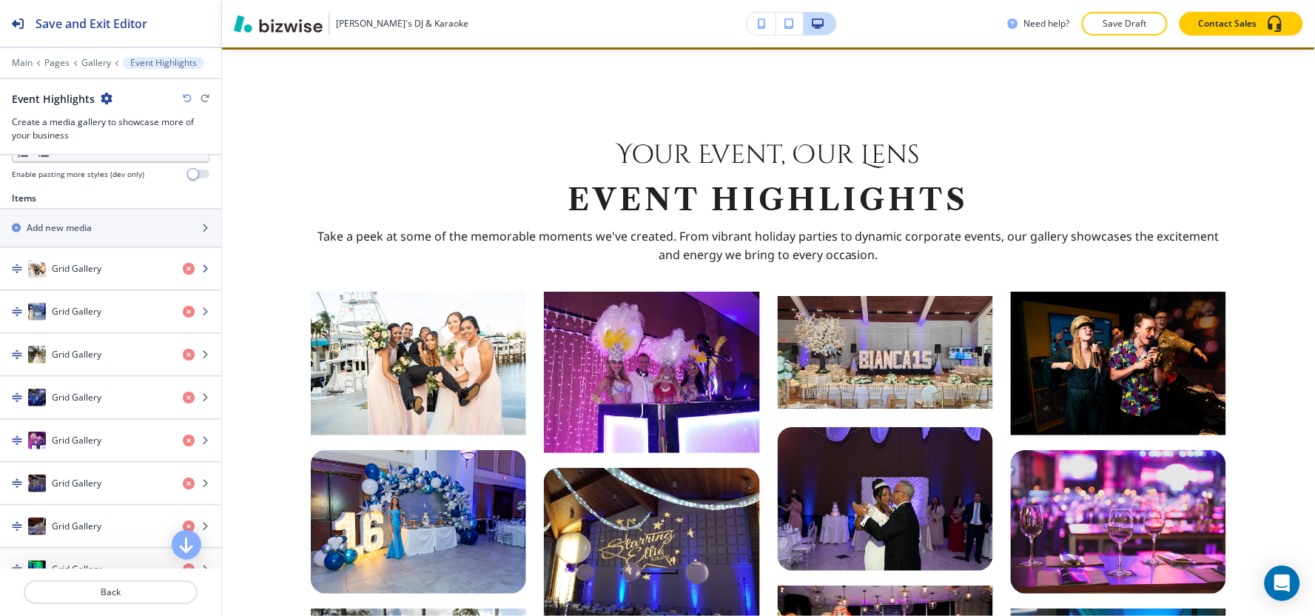
scroll to position [493, 0]
click at [75, 228] on h2 "Add new media" at bounding box center [59, 226] width 65 height 13
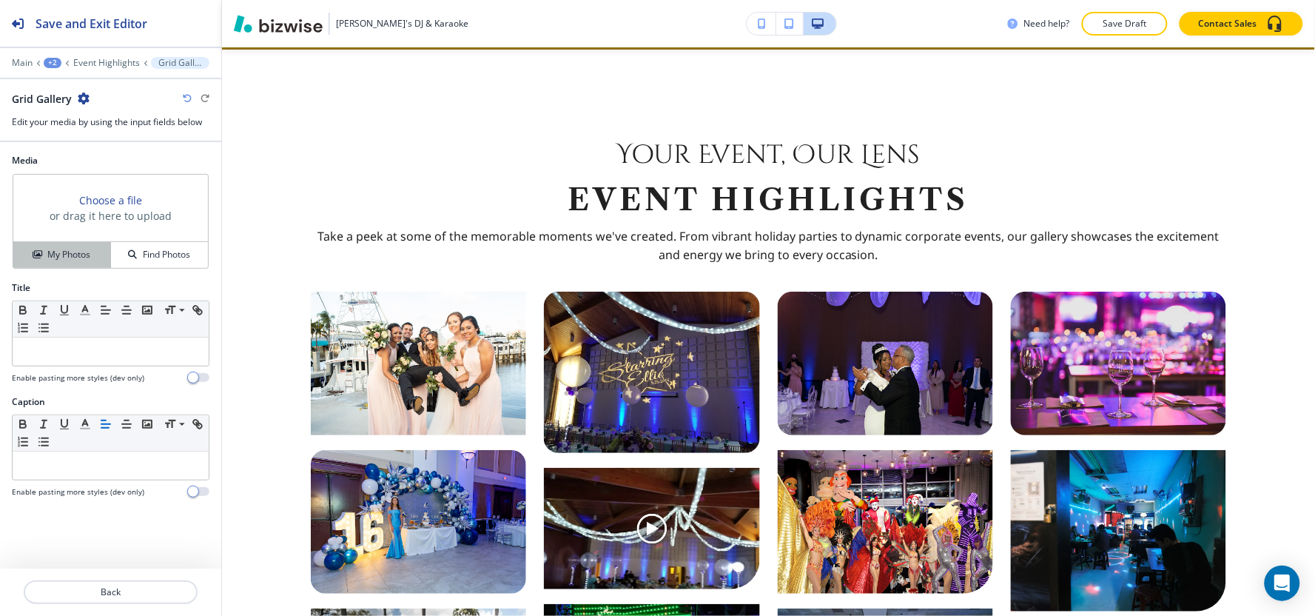
click at [76, 256] on h4 "My Photos" at bounding box center [68, 254] width 43 height 13
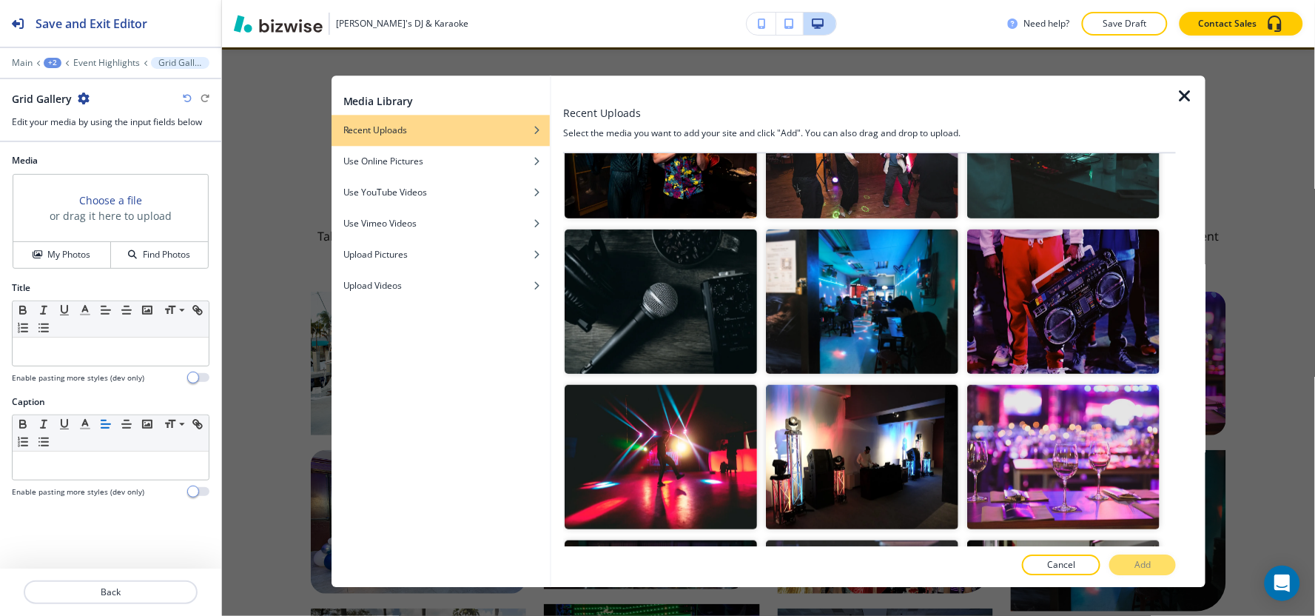
scroll to position [246, 0]
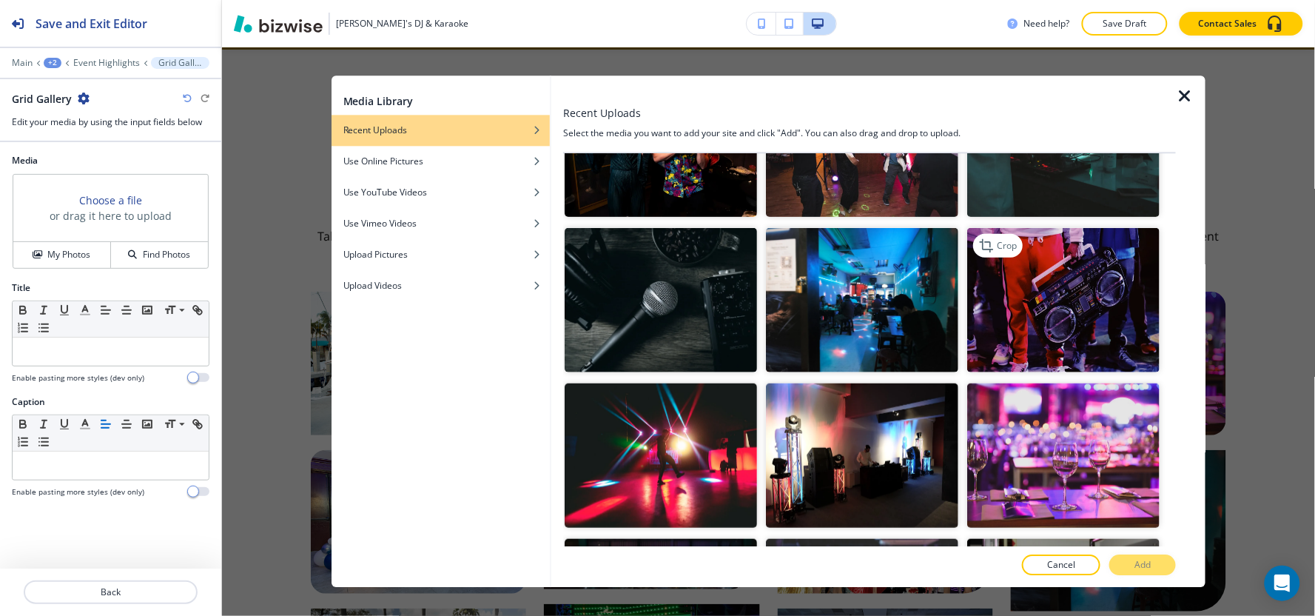
click at [1030, 330] on img "button" at bounding box center [1063, 300] width 192 height 144
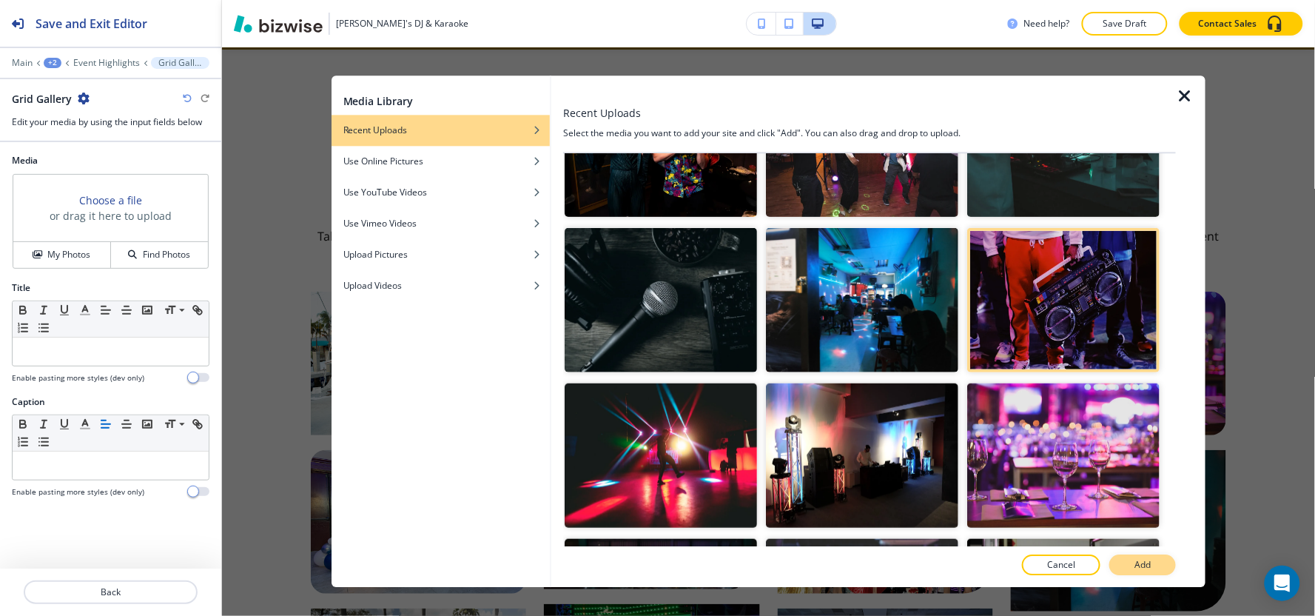
click at [1142, 559] on p "Add" at bounding box center [1142, 565] width 16 height 13
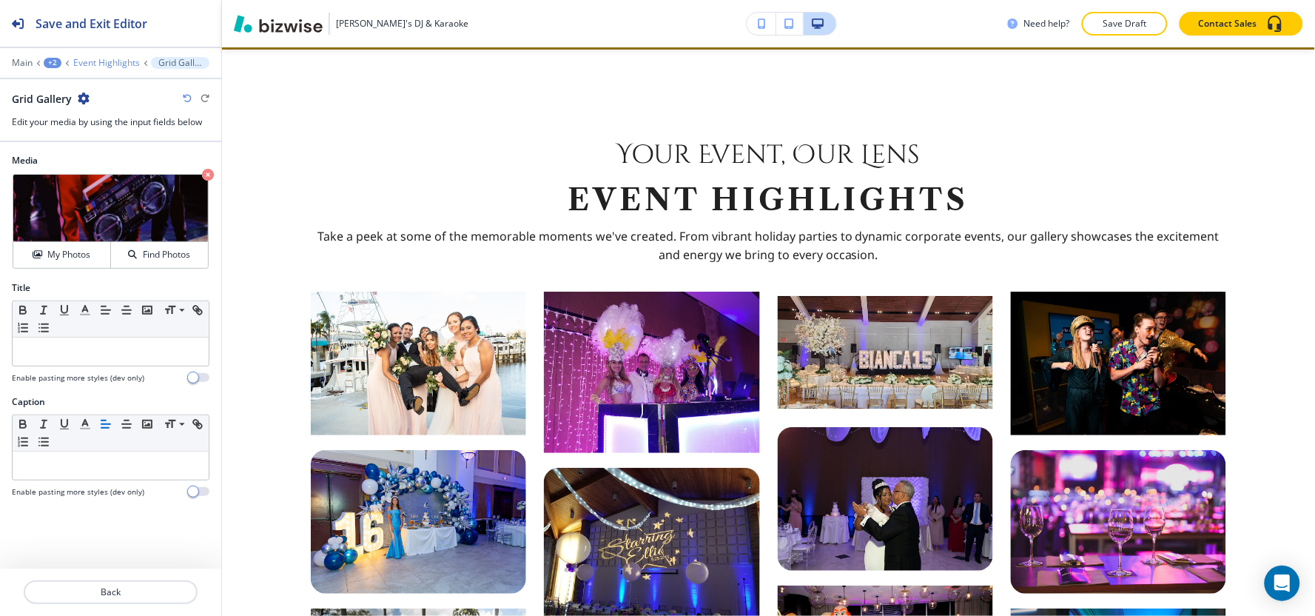
click at [96, 58] on p "Event Highlights" at bounding box center [106, 63] width 67 height 10
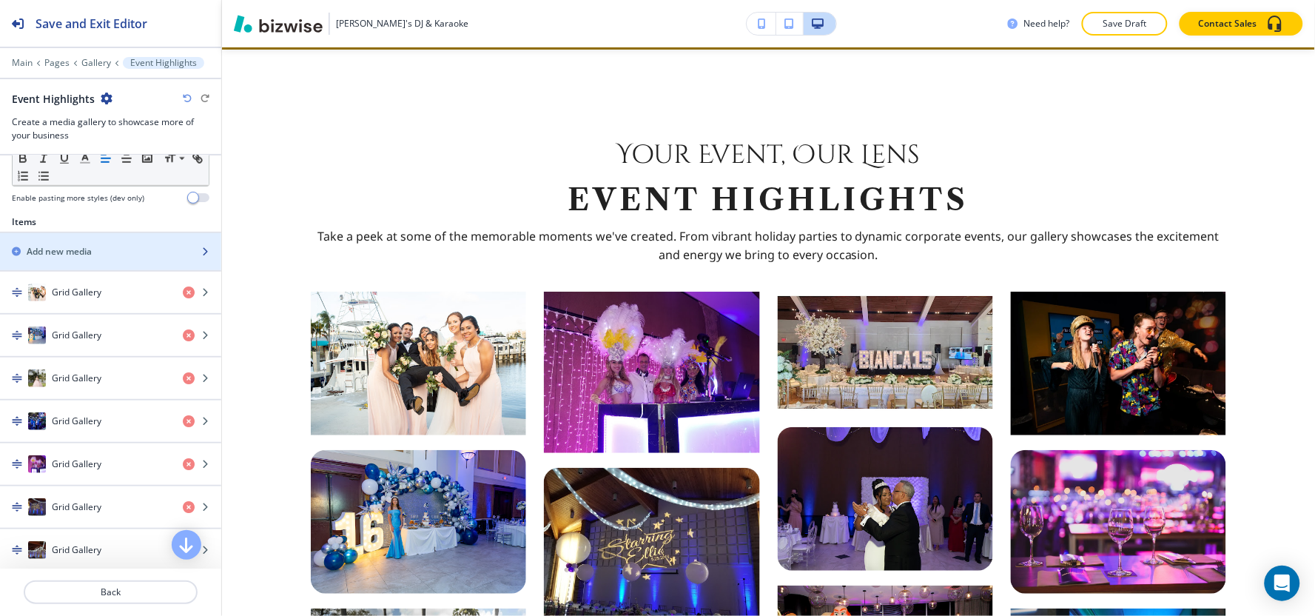
scroll to position [493, 0]
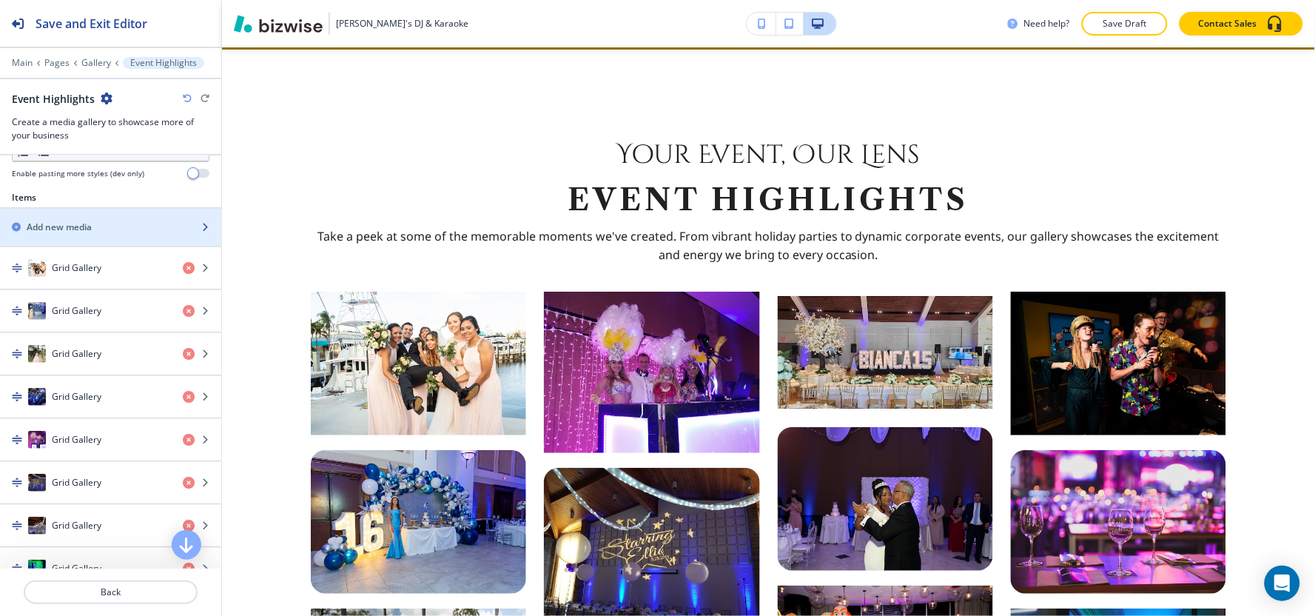
click at [75, 224] on h2 "Add new media" at bounding box center [59, 226] width 65 height 13
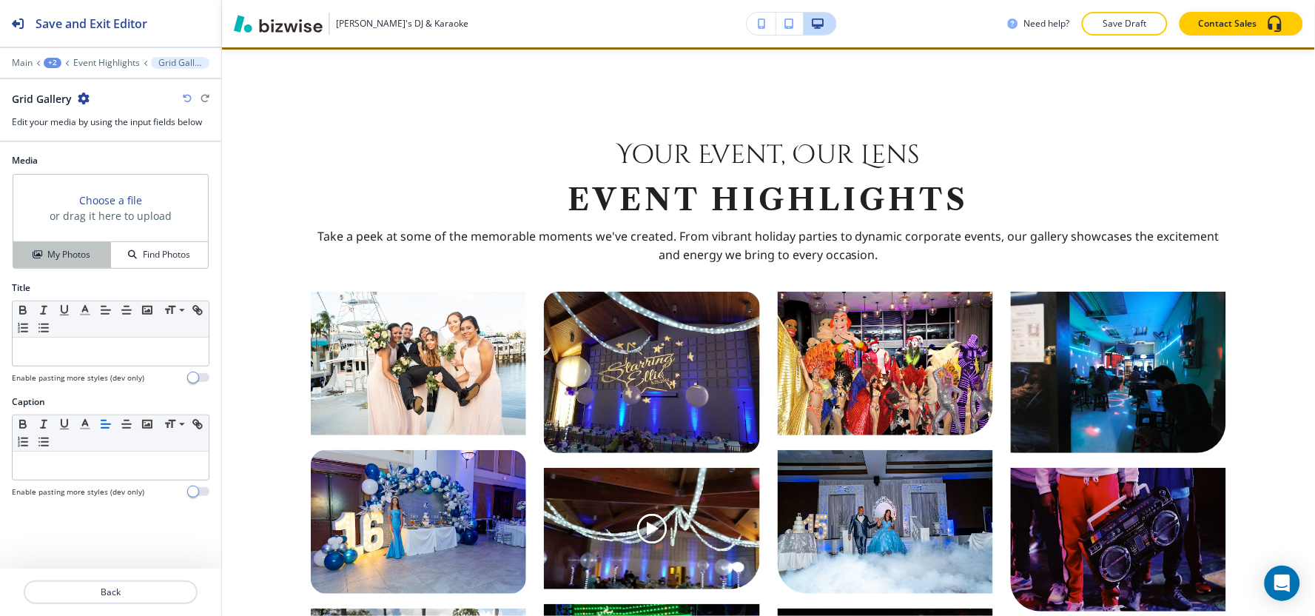
click at [62, 247] on button "My Photos" at bounding box center [62, 255] width 98 height 26
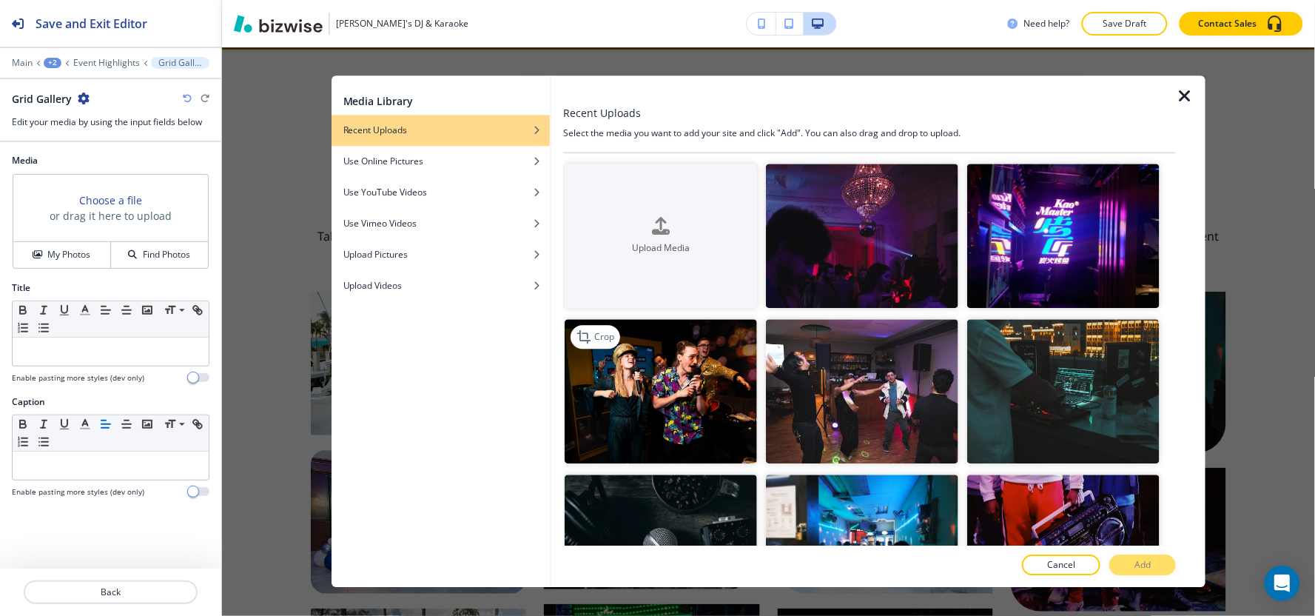
scroll to position [328, 0]
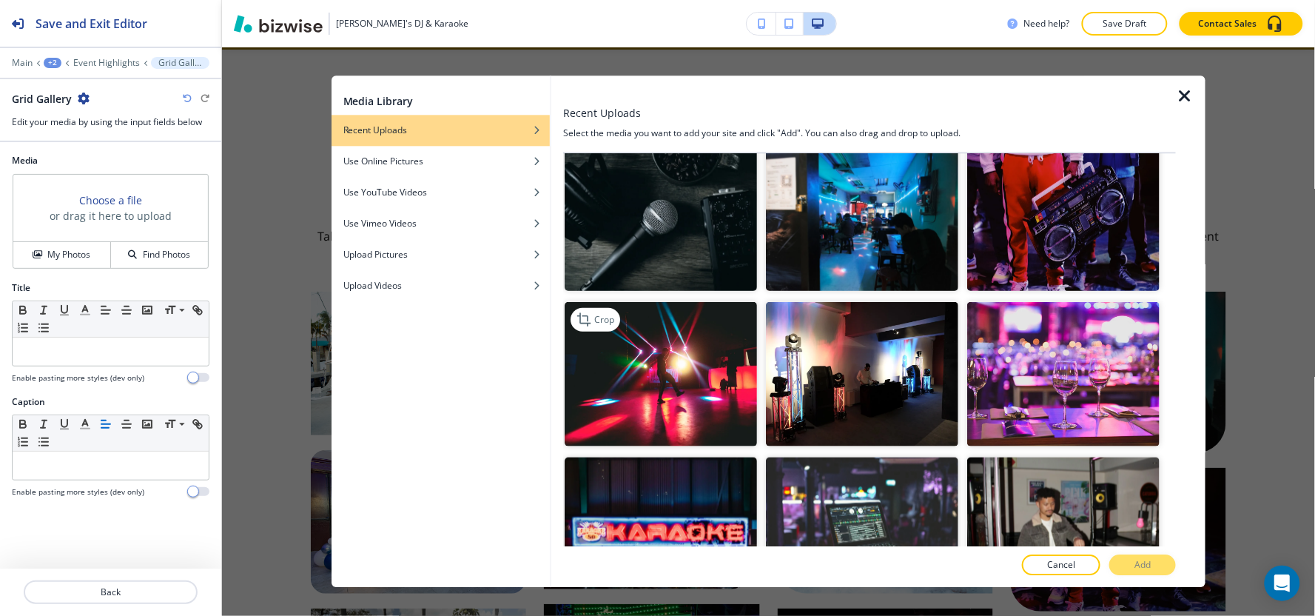
click at [685, 354] on img "button" at bounding box center [660, 373] width 192 height 144
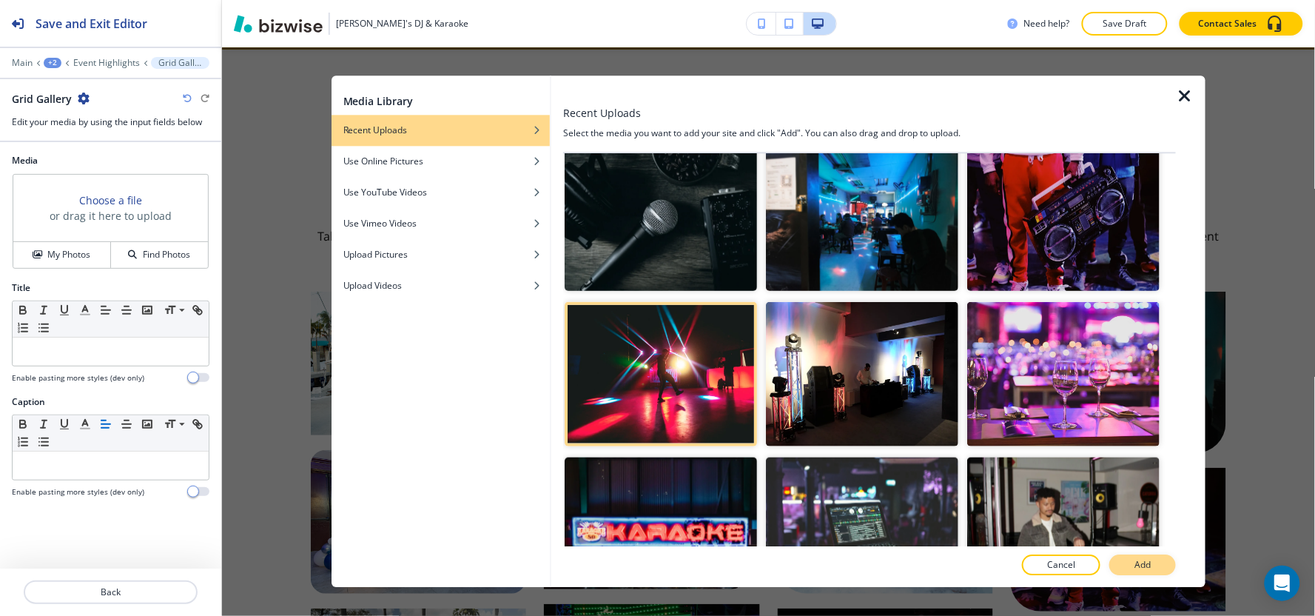
click at [1163, 561] on button "Add" at bounding box center [1142, 565] width 67 height 21
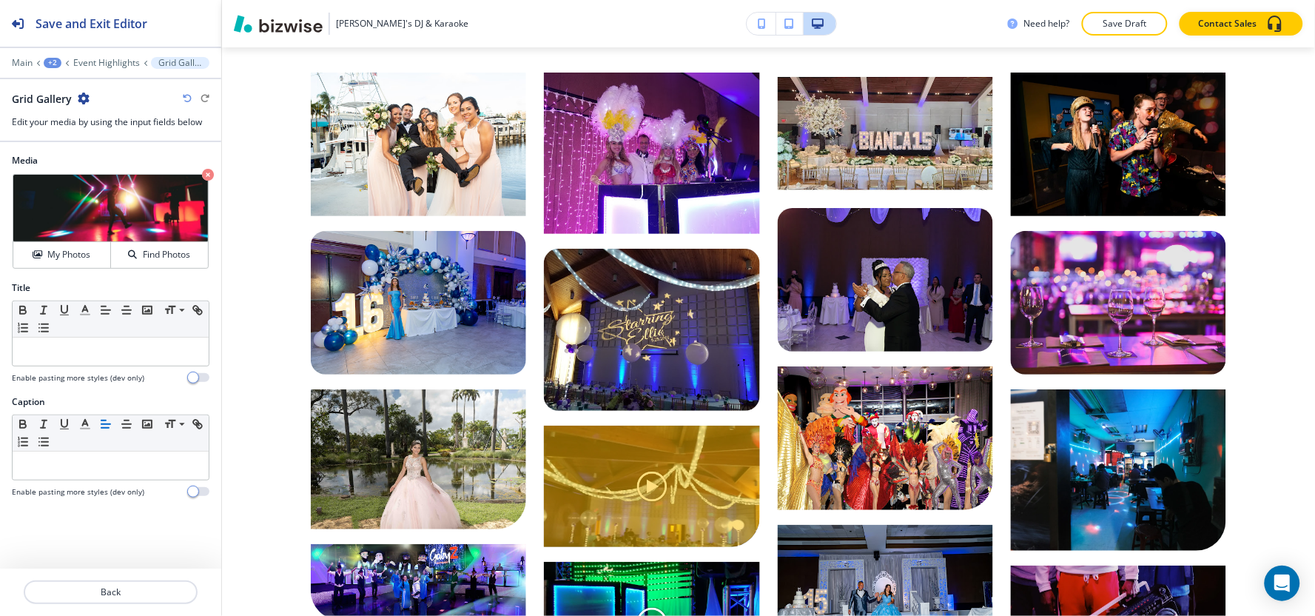
scroll to position [979, 0]
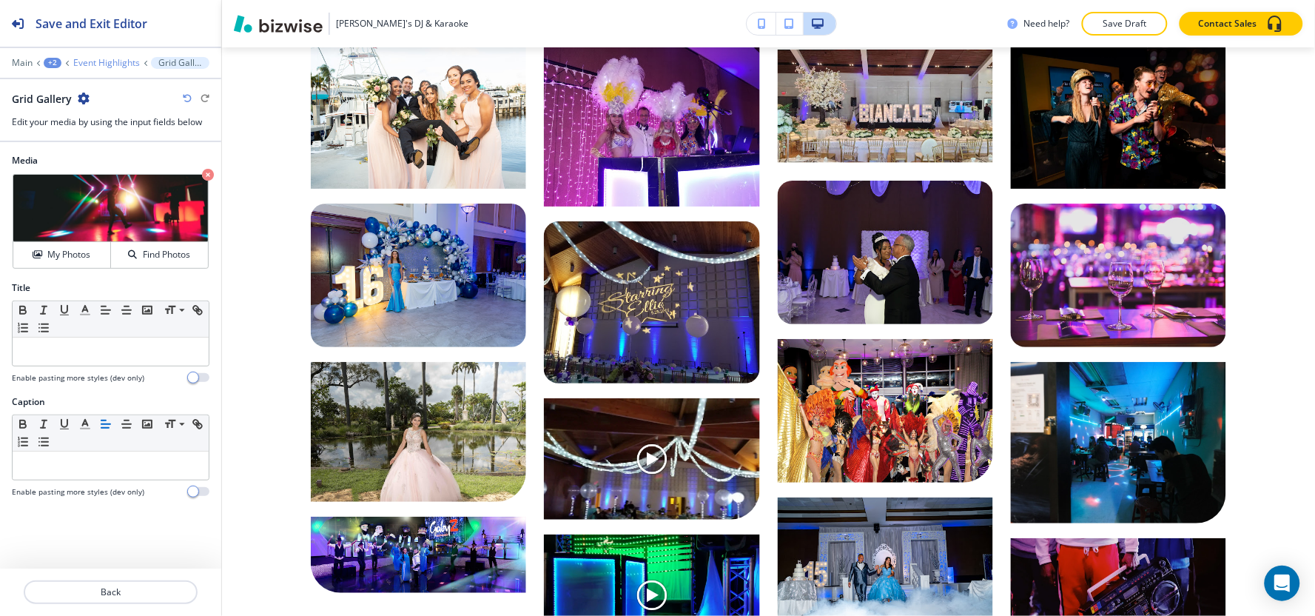
click at [89, 62] on p "Event Highlights" at bounding box center [106, 63] width 67 height 10
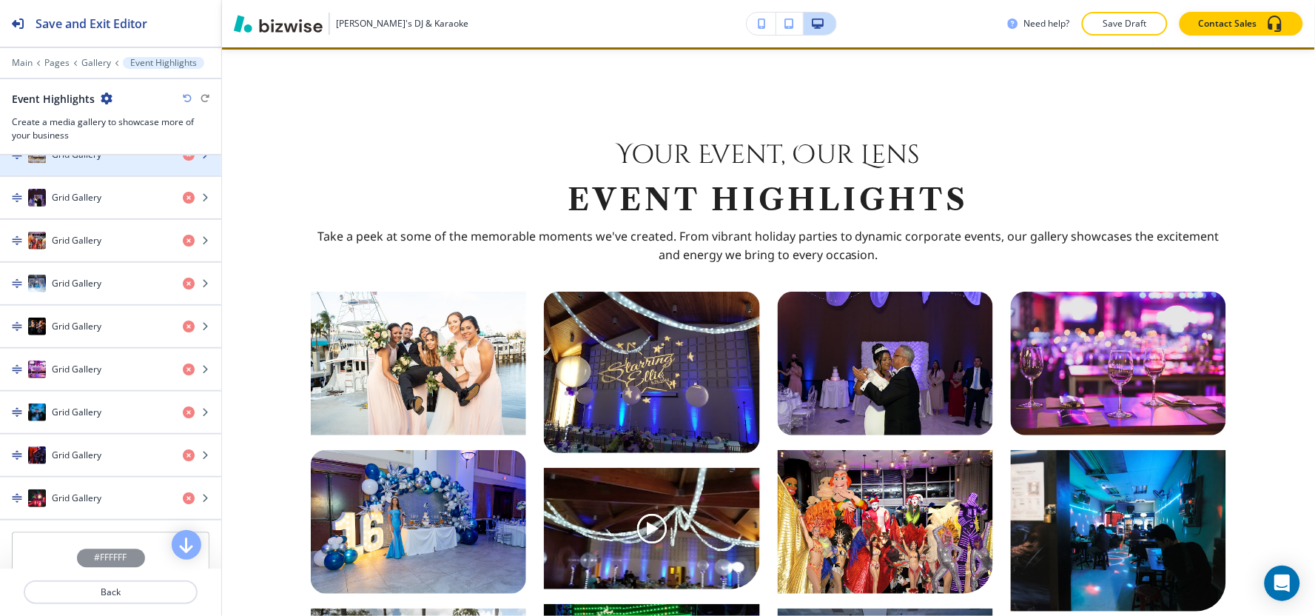
scroll to position [986, 0]
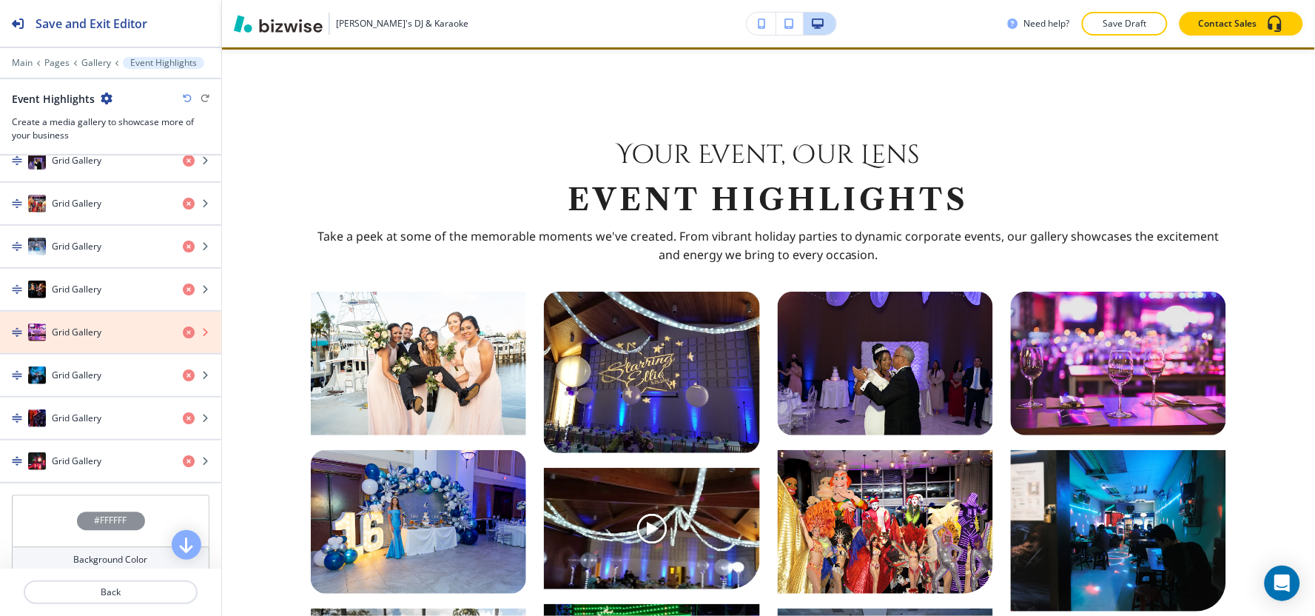
click at [183, 338] on icon "button" at bounding box center [189, 332] width 12 height 12
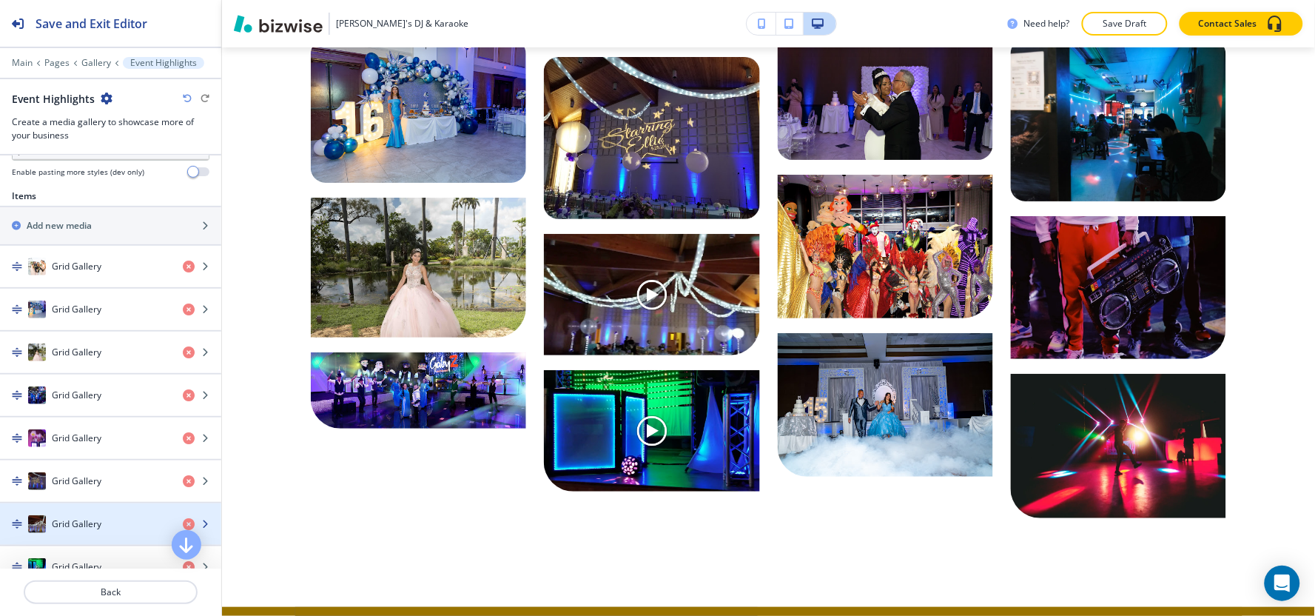
scroll to position [493, 0]
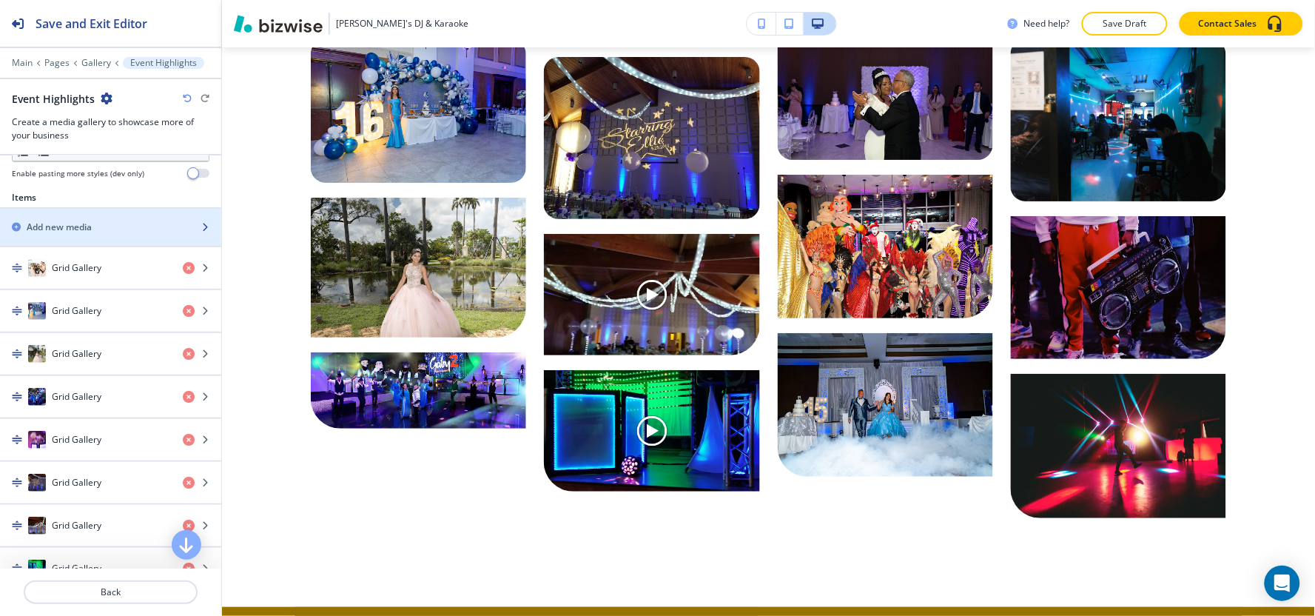
click at [94, 228] on div "Add new media" at bounding box center [94, 226] width 189 height 13
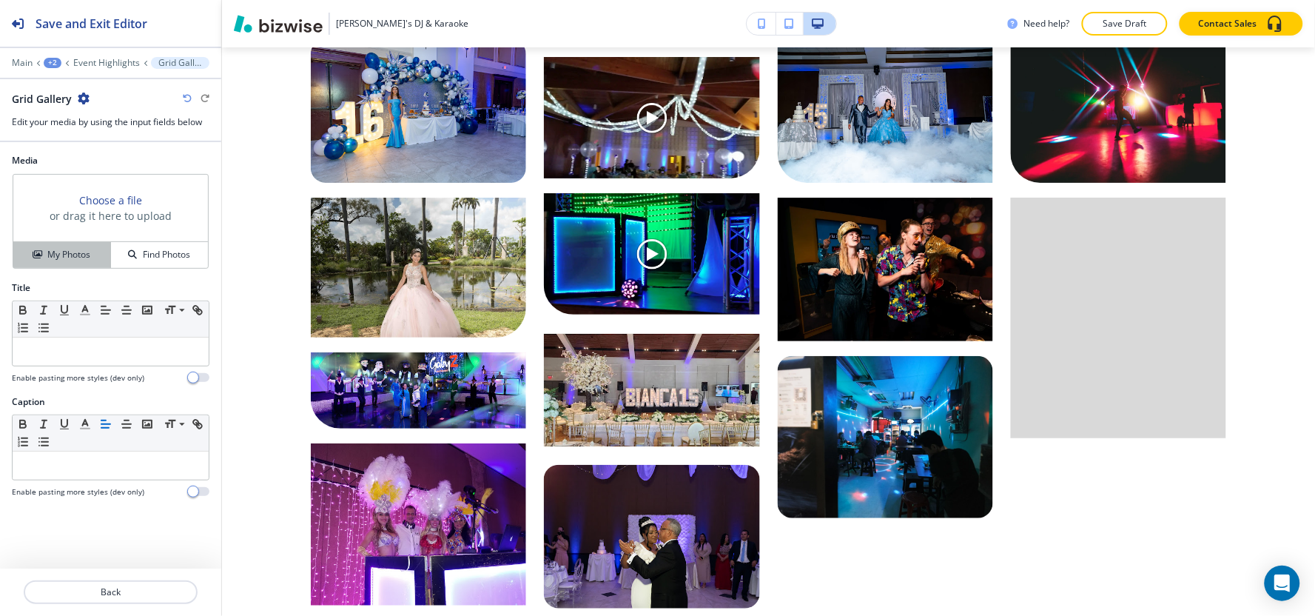
click at [87, 259] on h4 "My Photos" at bounding box center [68, 254] width 43 height 13
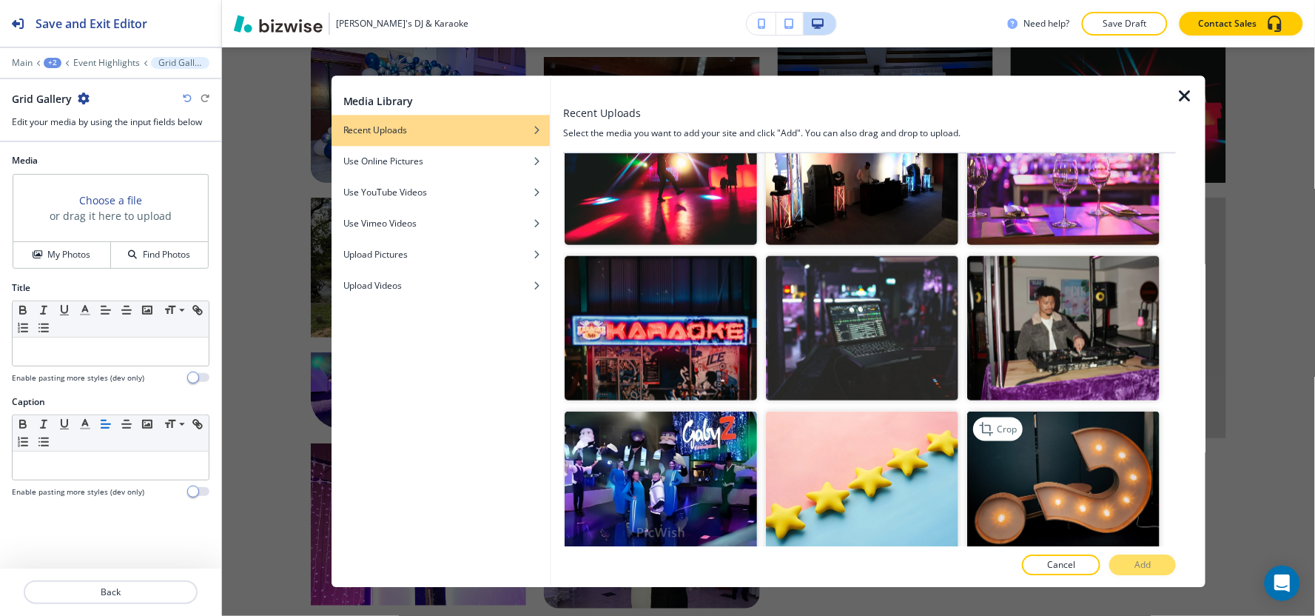
scroll to position [575, 0]
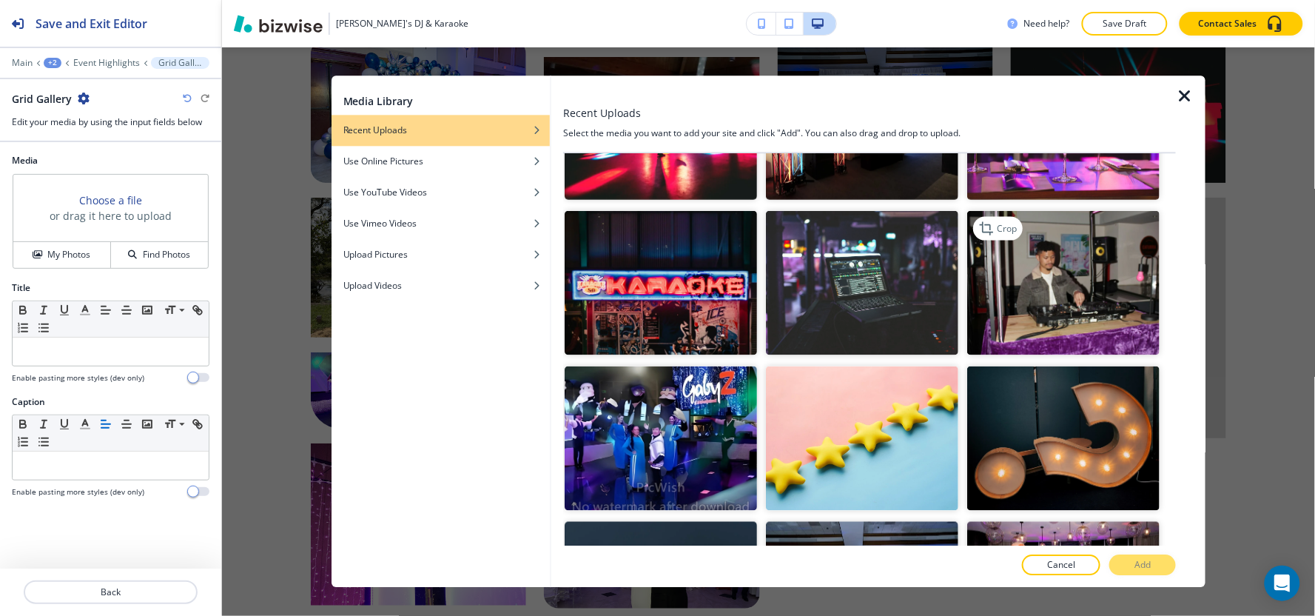
click at [1051, 283] on img "button" at bounding box center [1063, 282] width 192 height 144
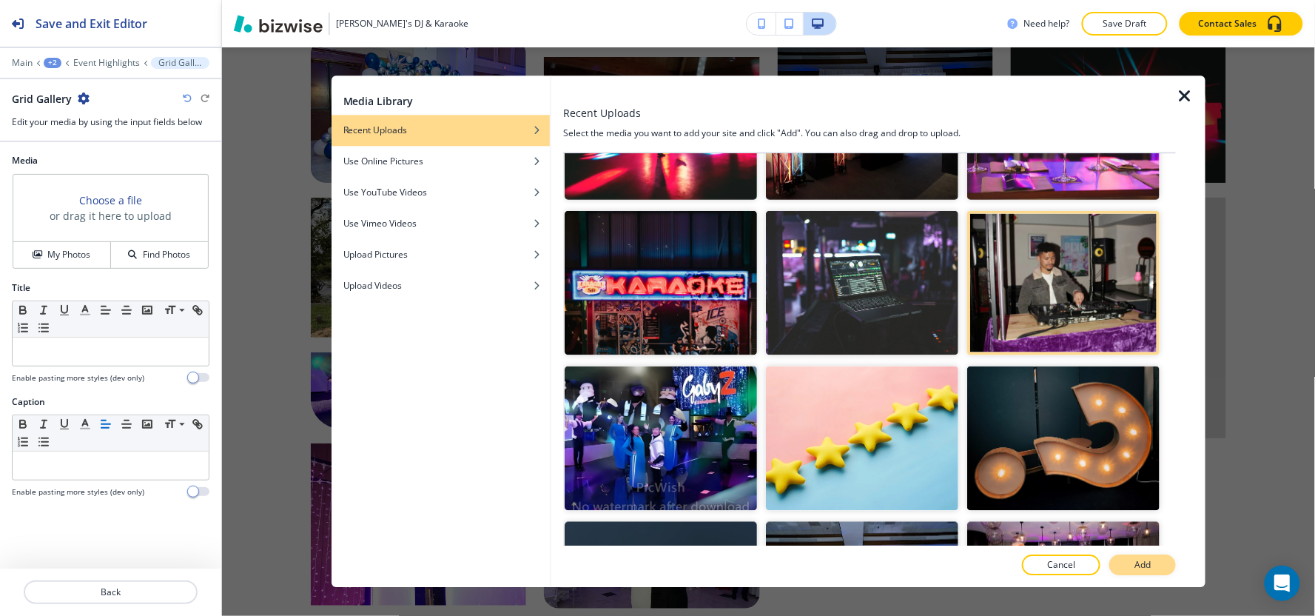
click at [1143, 562] on p "Add" at bounding box center [1142, 565] width 16 height 13
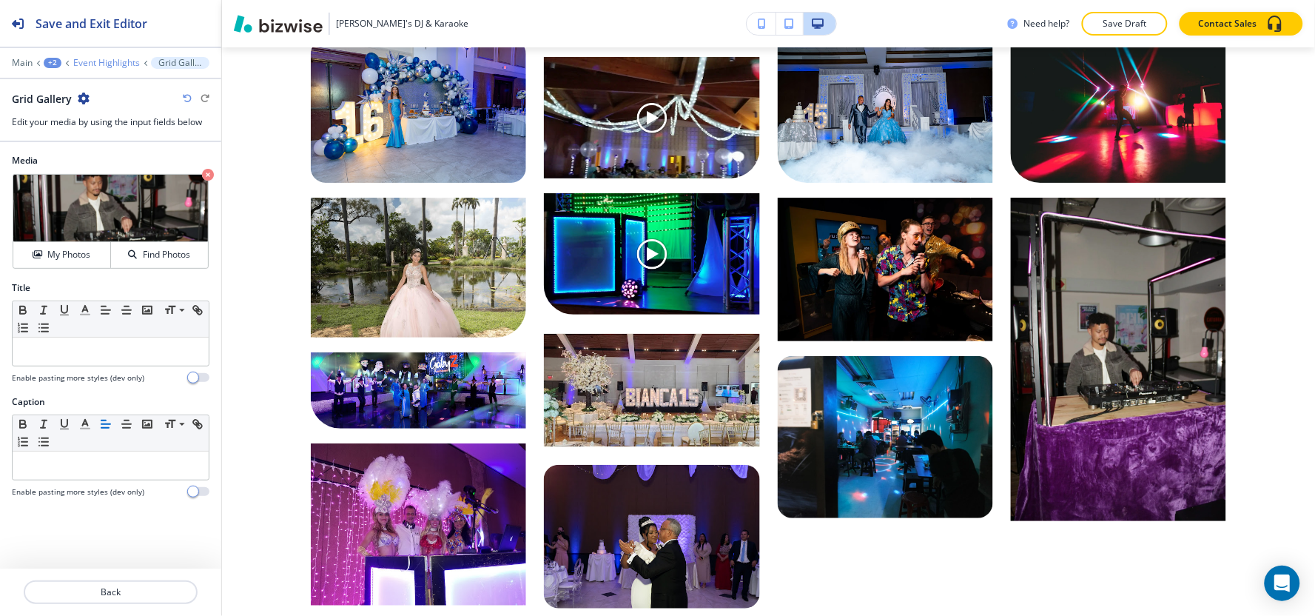
click at [108, 67] on p "Event Highlights" at bounding box center [106, 63] width 67 height 10
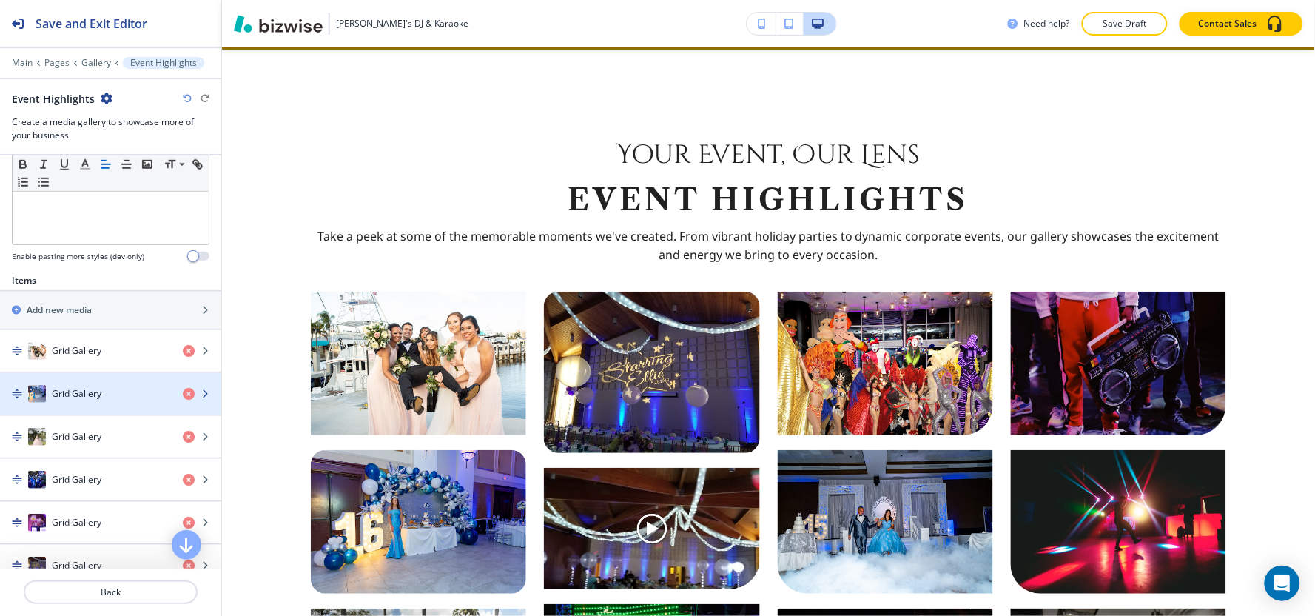
scroll to position [411, 0]
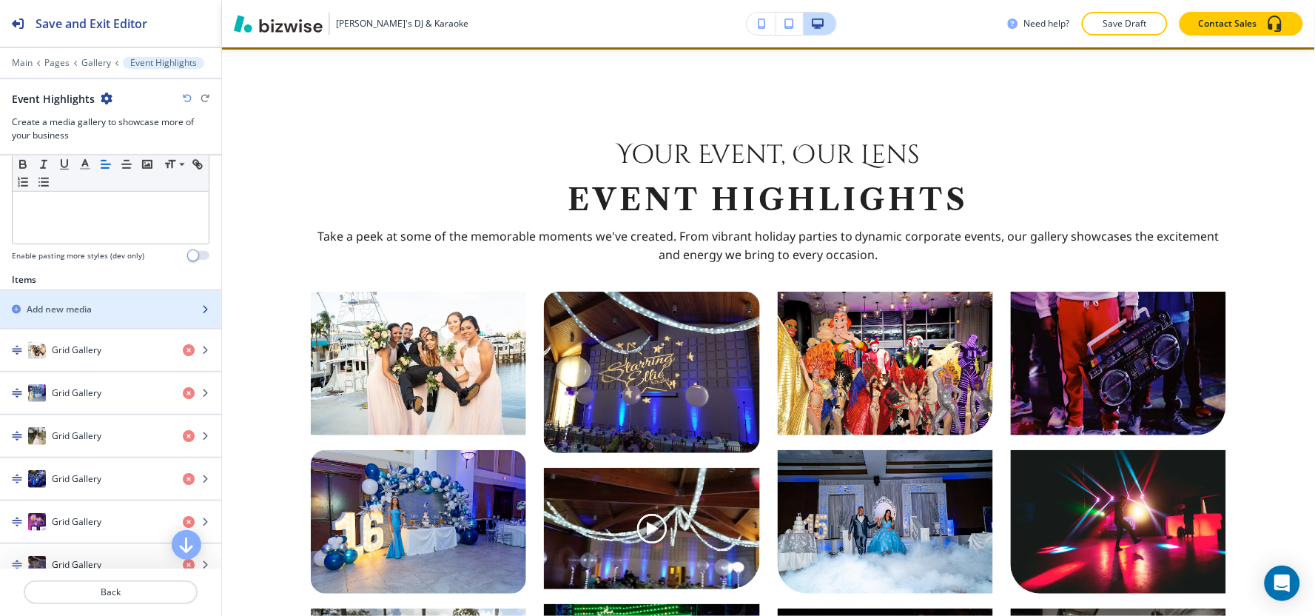
click at [92, 314] on h2 "Add new media" at bounding box center [59, 309] width 65 height 13
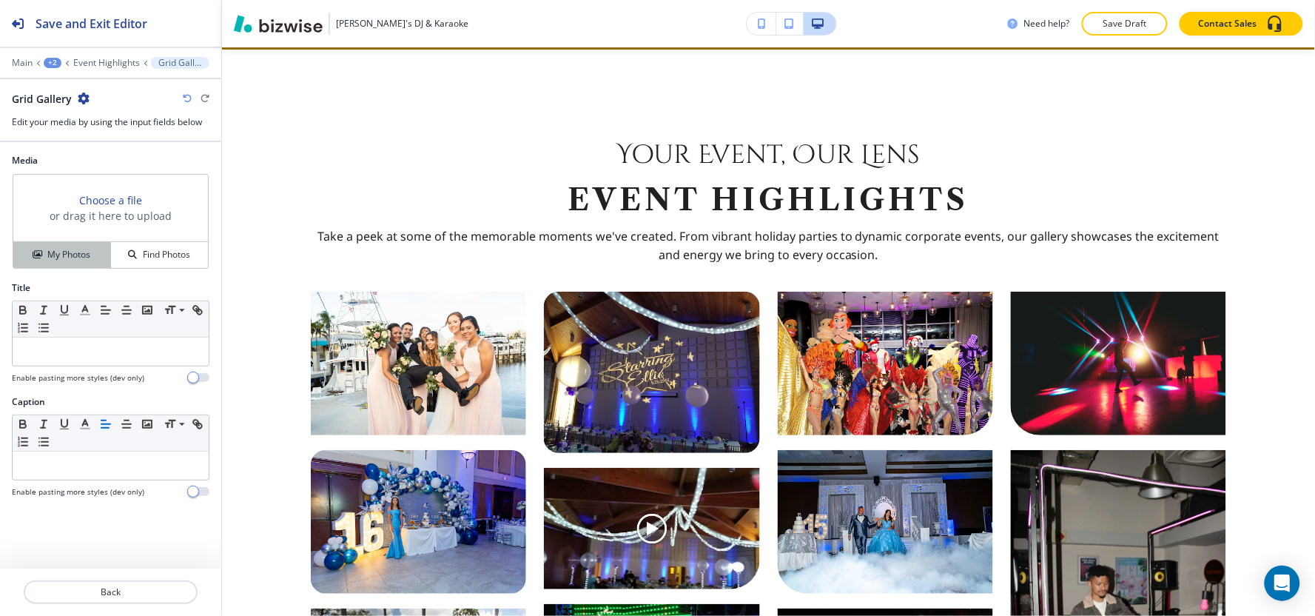
click at [64, 260] on h4 "My Photos" at bounding box center [68, 254] width 43 height 13
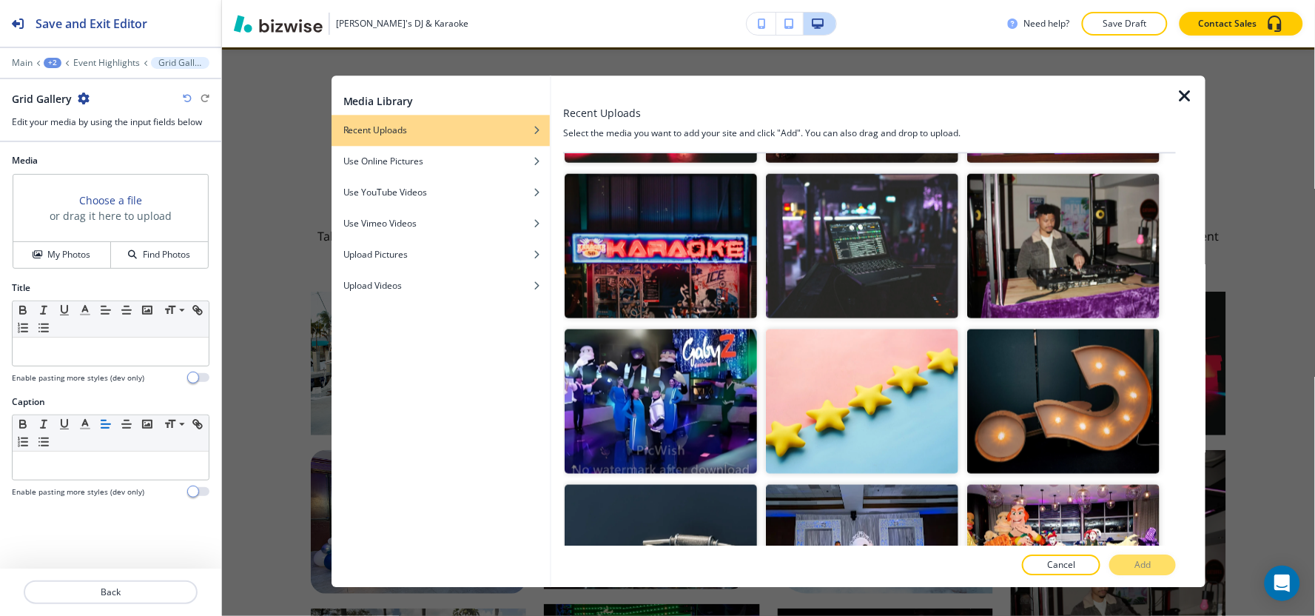
scroll to position [575, 0]
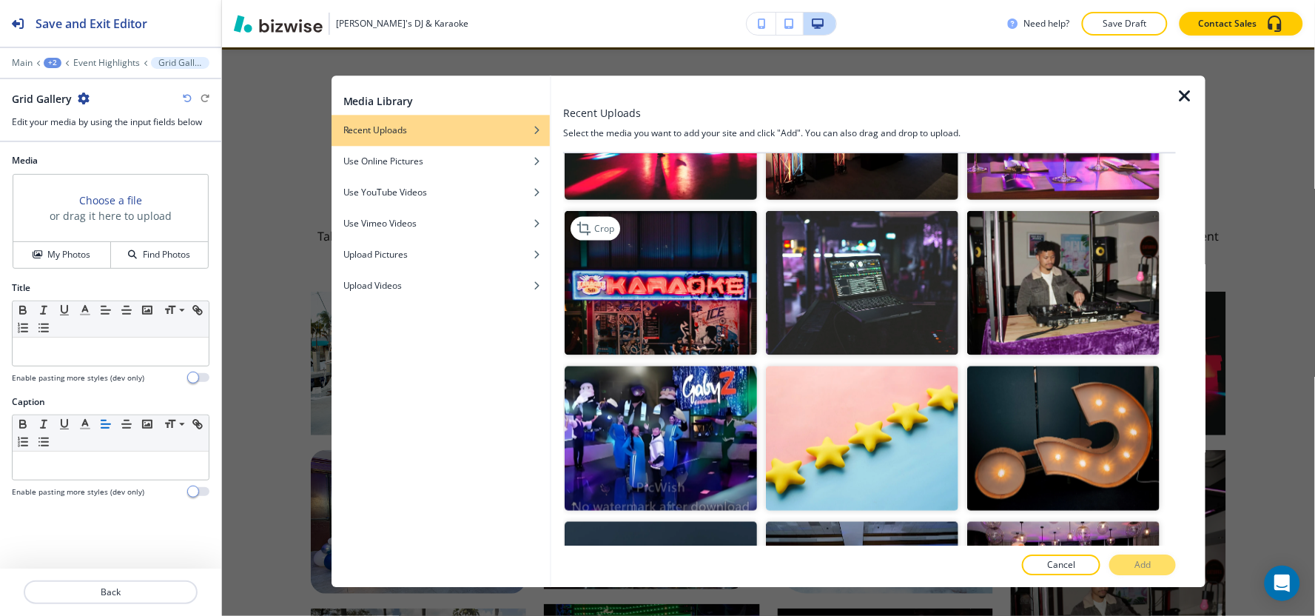
click at [693, 312] on img "button" at bounding box center [660, 282] width 192 height 144
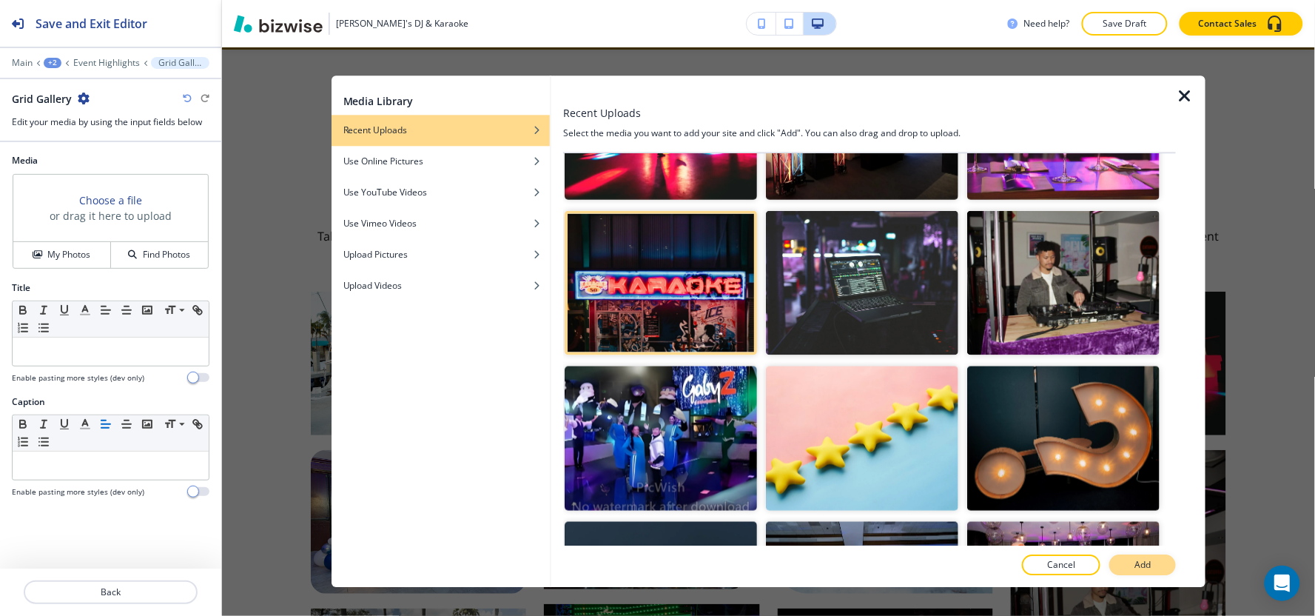
click at [1128, 570] on button "Add" at bounding box center [1142, 565] width 67 height 21
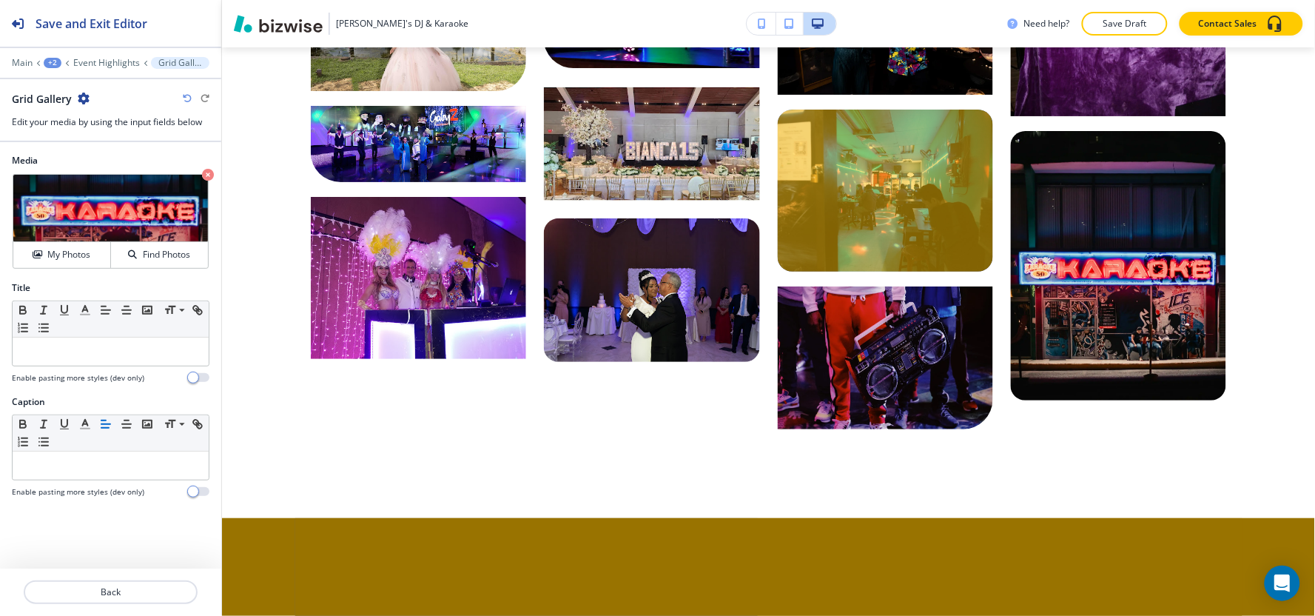
scroll to position [1307, 0]
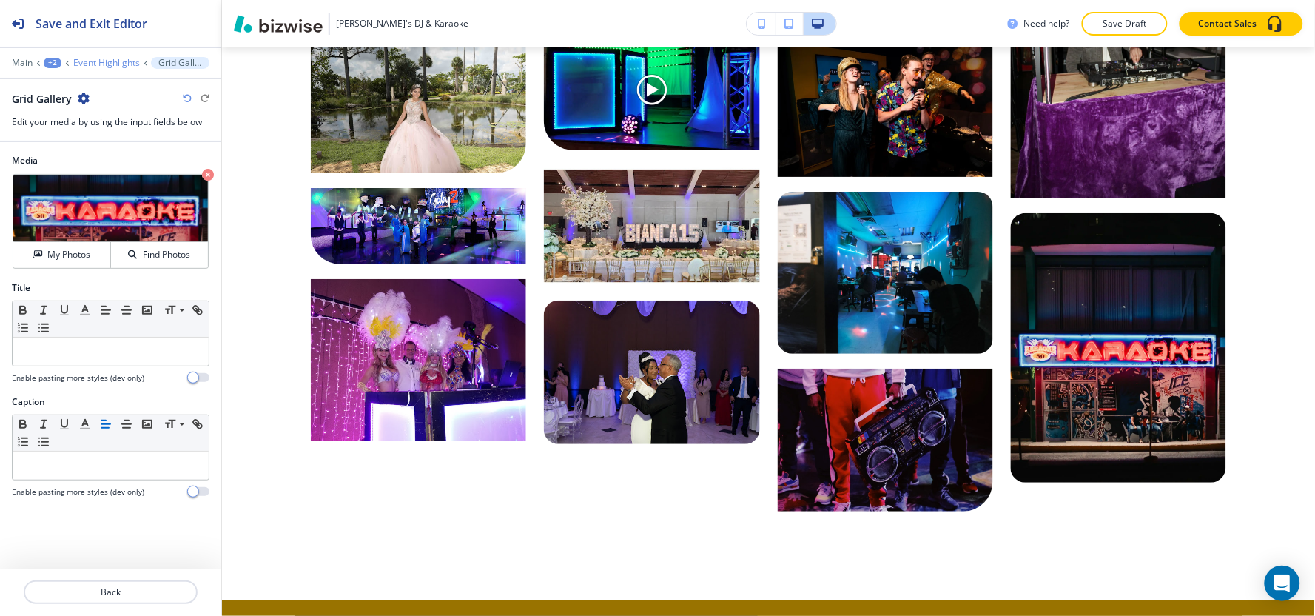
click at [105, 63] on p "Event Highlights" at bounding box center [106, 63] width 67 height 10
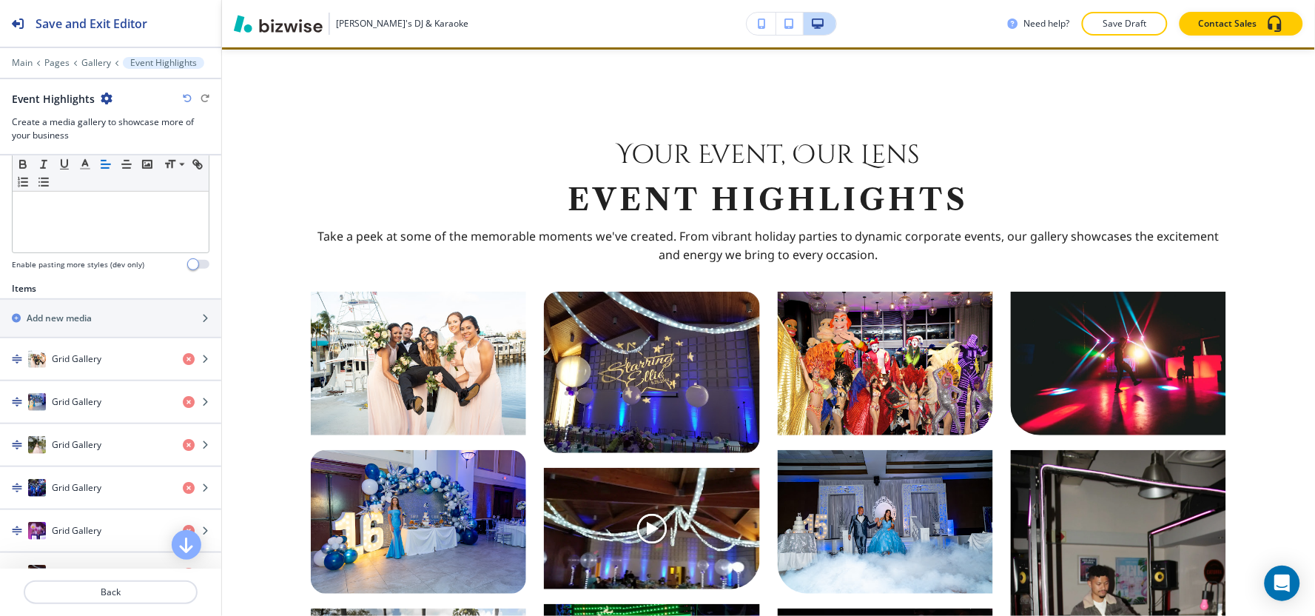
scroll to position [411, 0]
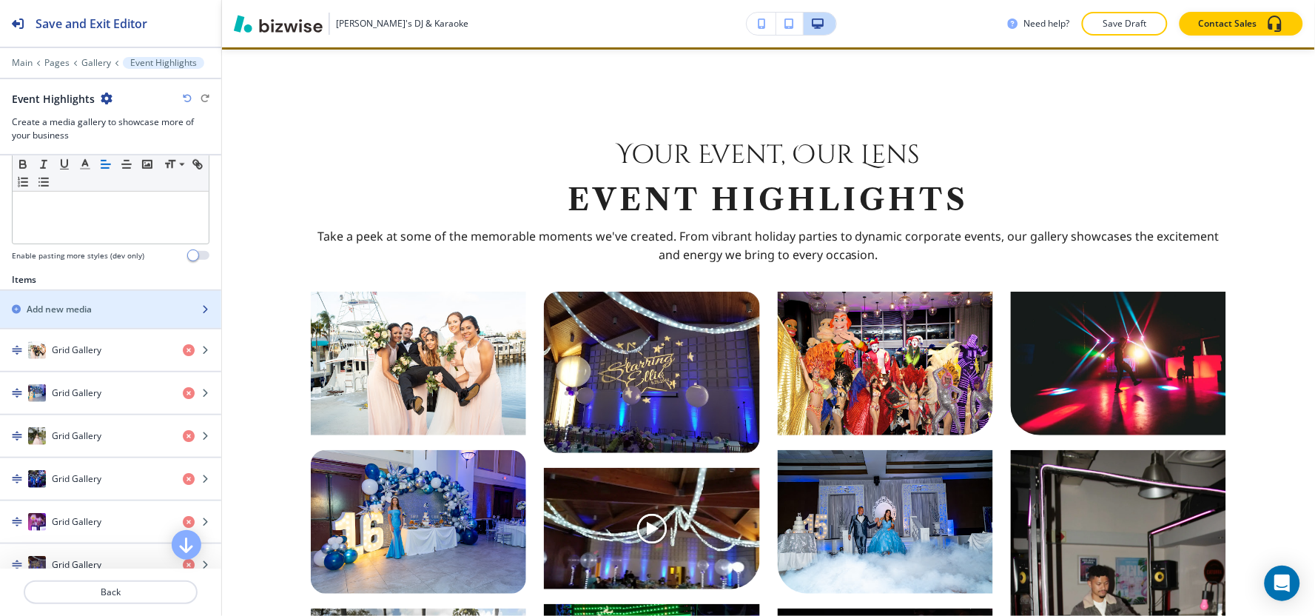
click at [92, 309] on h2 "Add new media" at bounding box center [59, 309] width 65 height 13
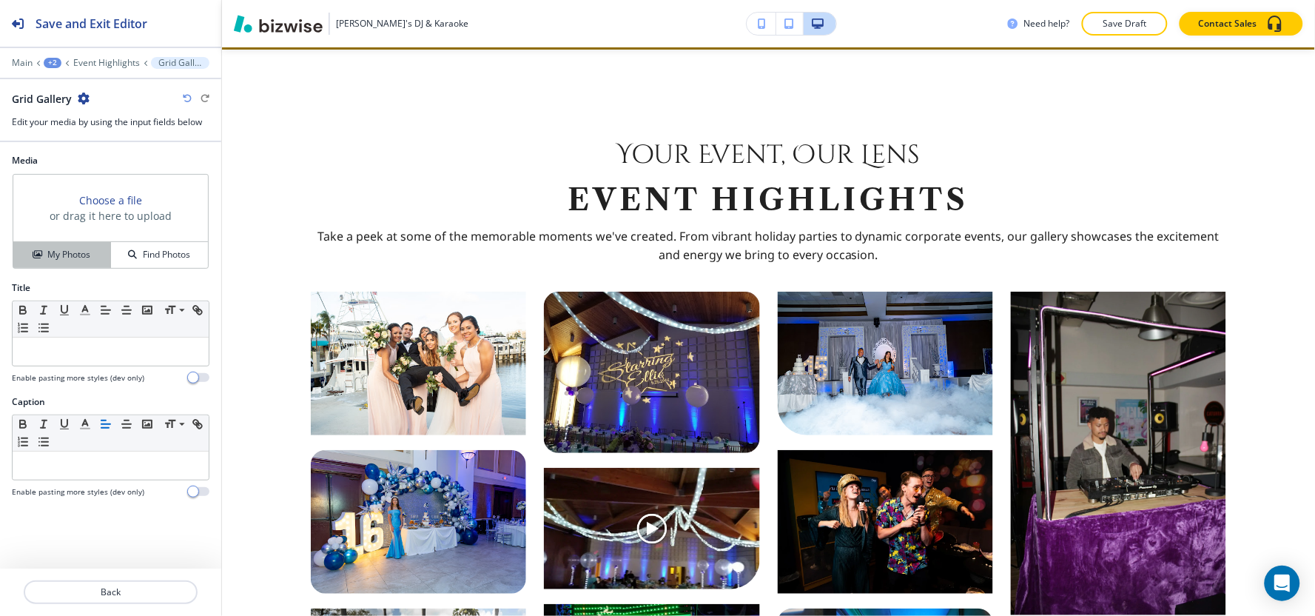
click at [84, 262] on button "My Photos" at bounding box center [62, 255] width 98 height 26
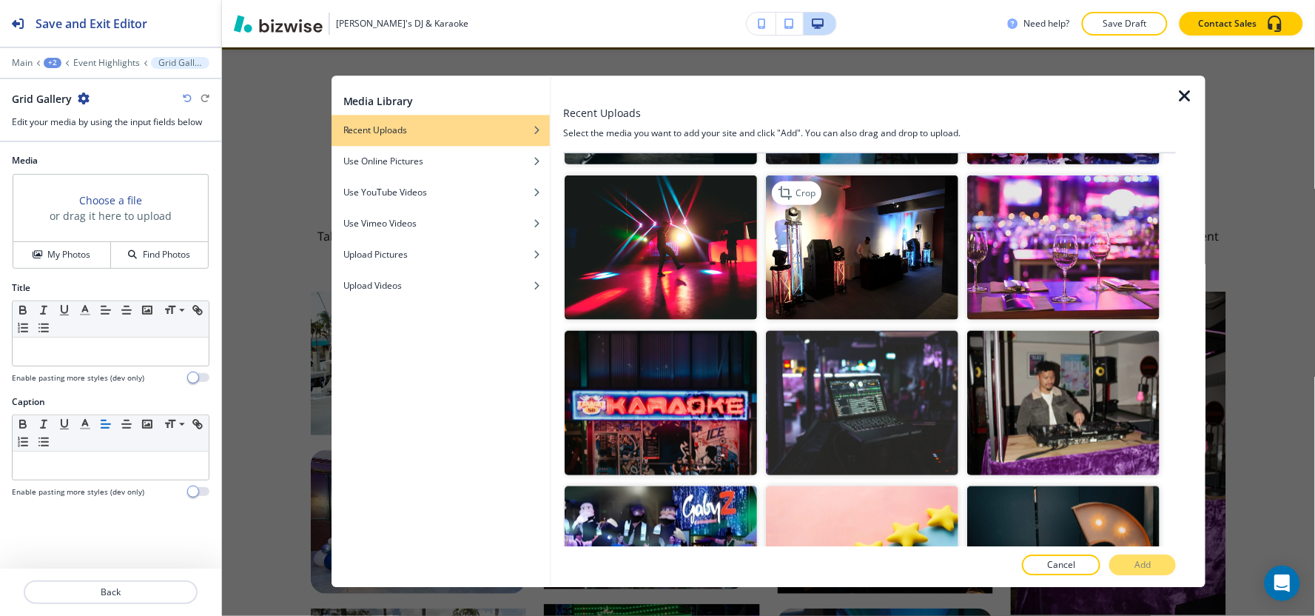
scroll to position [575, 0]
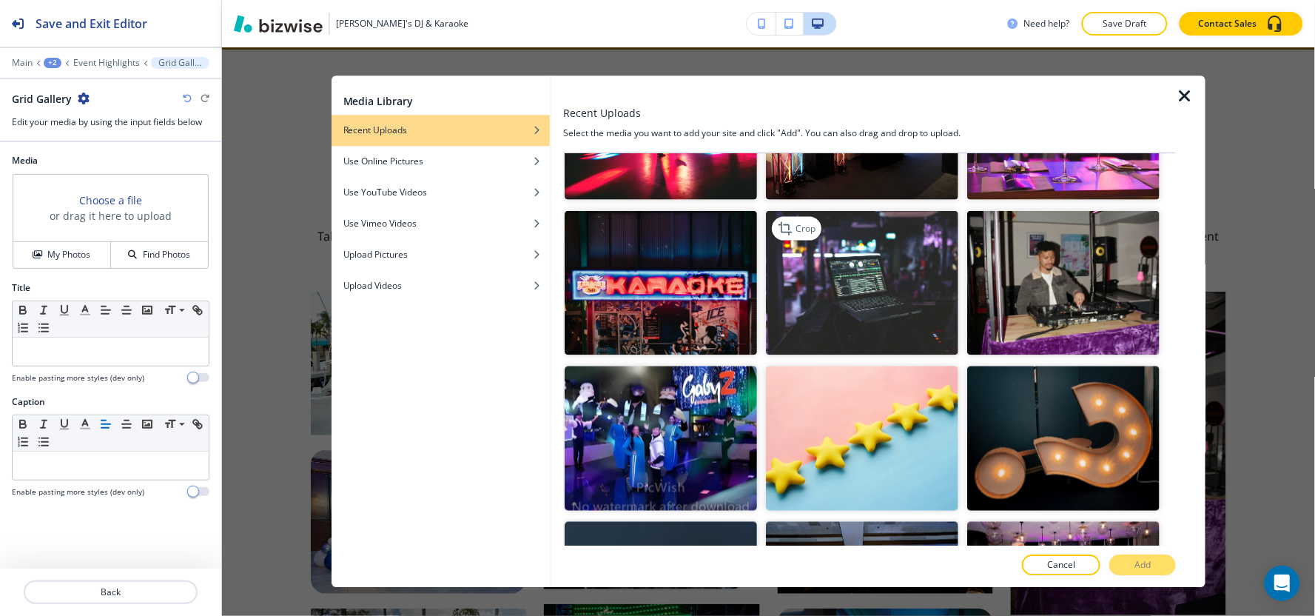
click at [837, 281] on img "button" at bounding box center [862, 282] width 192 height 144
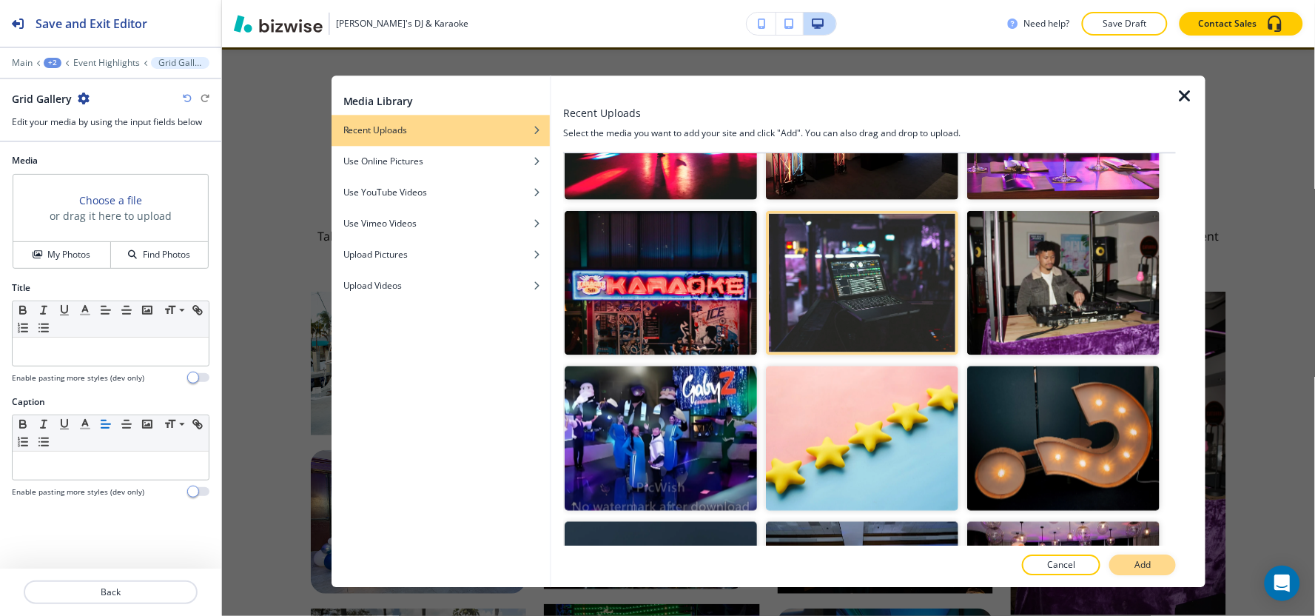
click at [1142, 556] on button "Add" at bounding box center [1142, 565] width 67 height 21
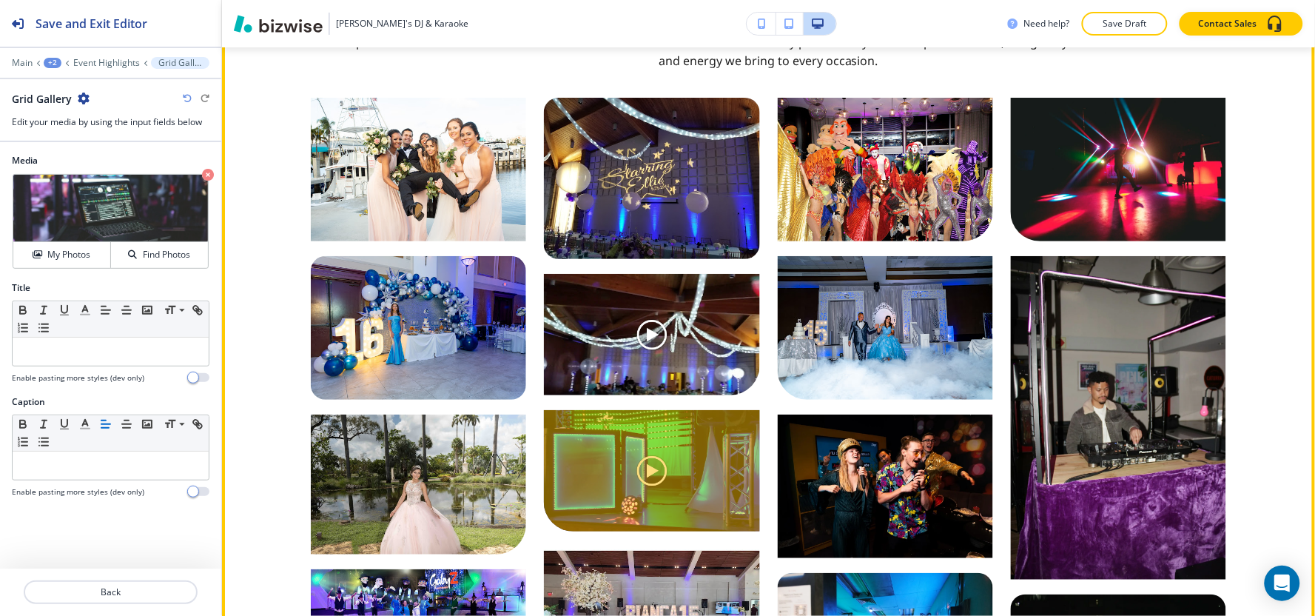
scroll to position [897, 0]
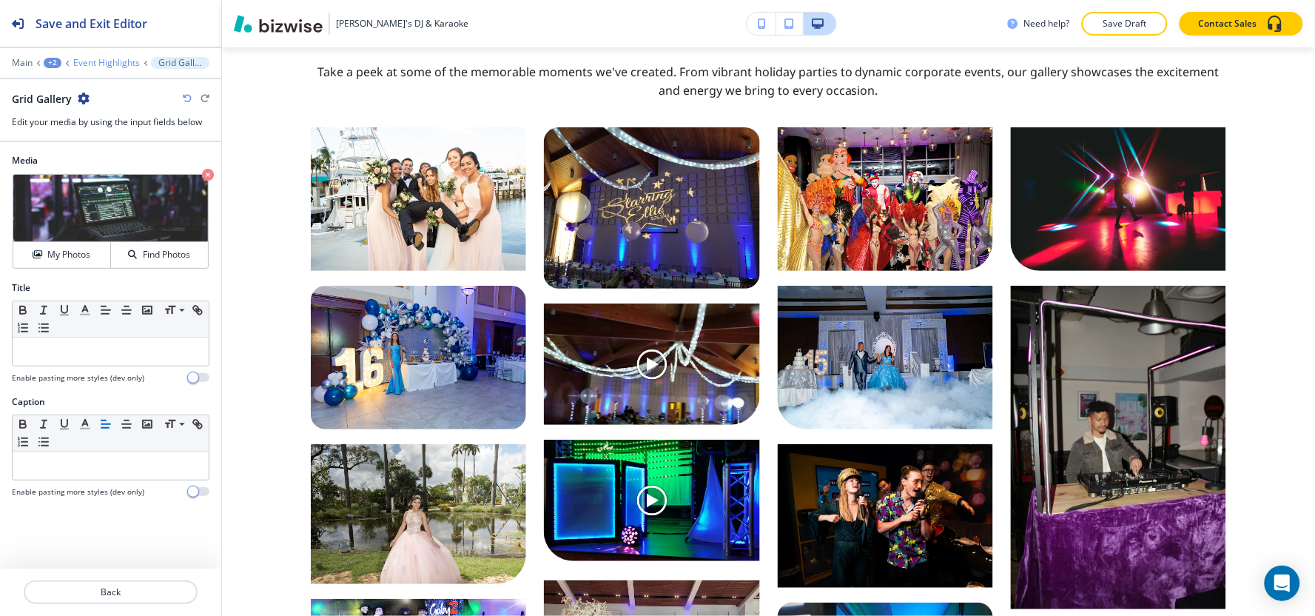
click at [115, 67] on p "Event Highlights" at bounding box center [106, 63] width 67 height 10
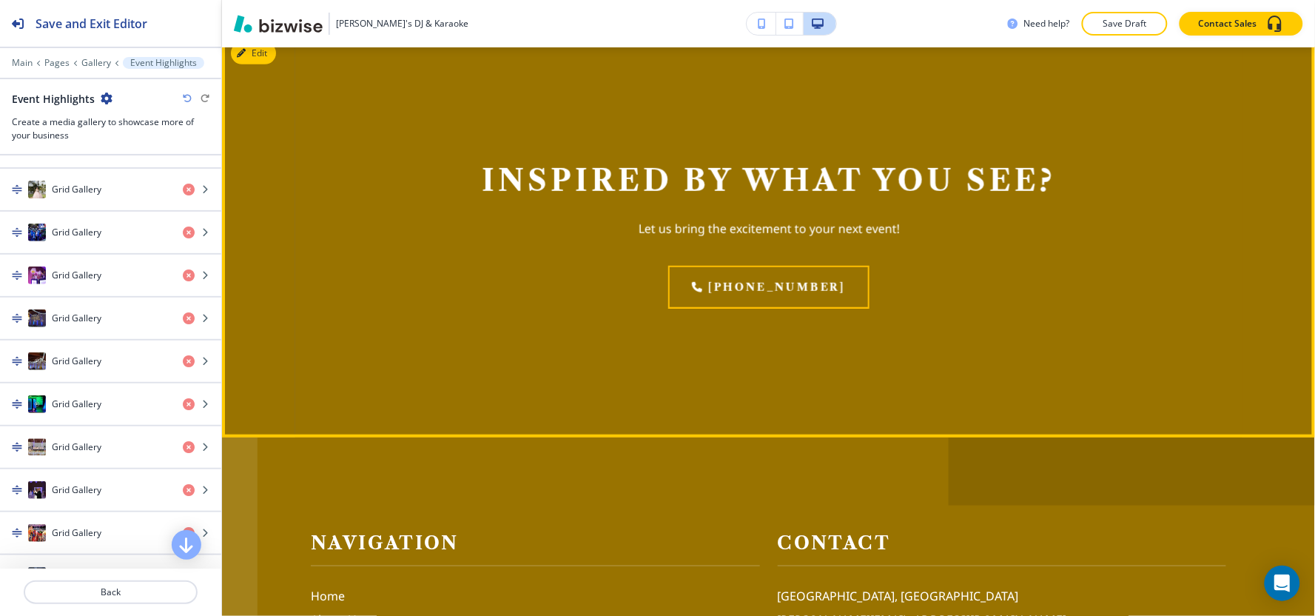
scroll to position [1883, 0]
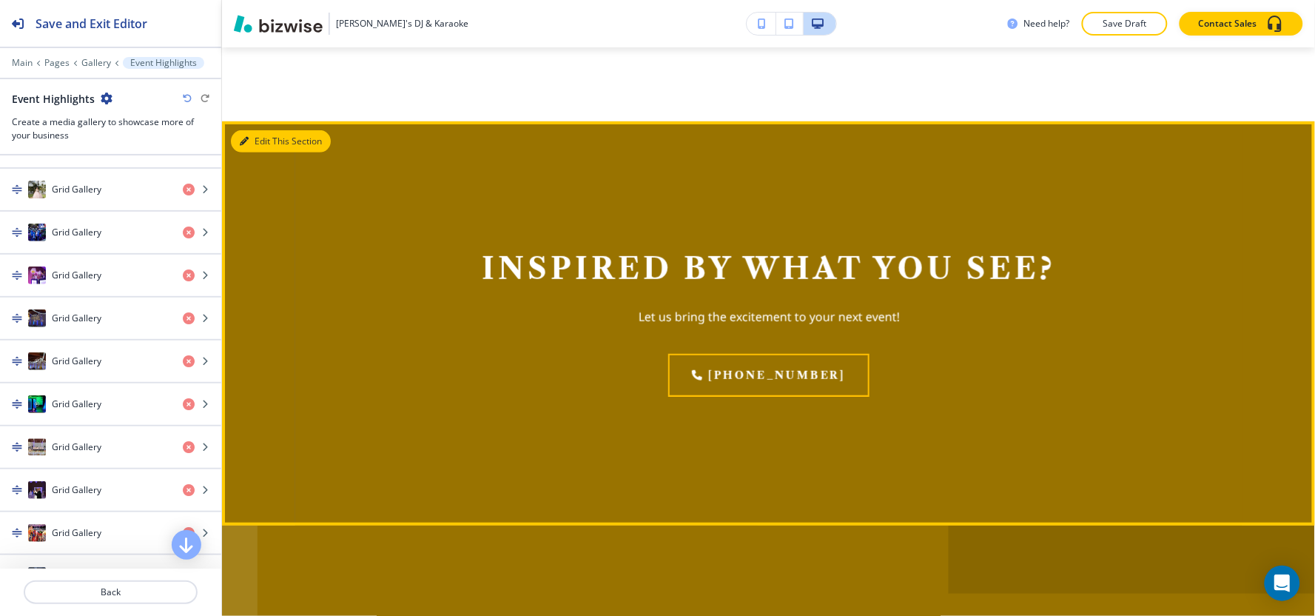
click at [257, 130] on button "Edit This Section" at bounding box center [281, 141] width 100 height 22
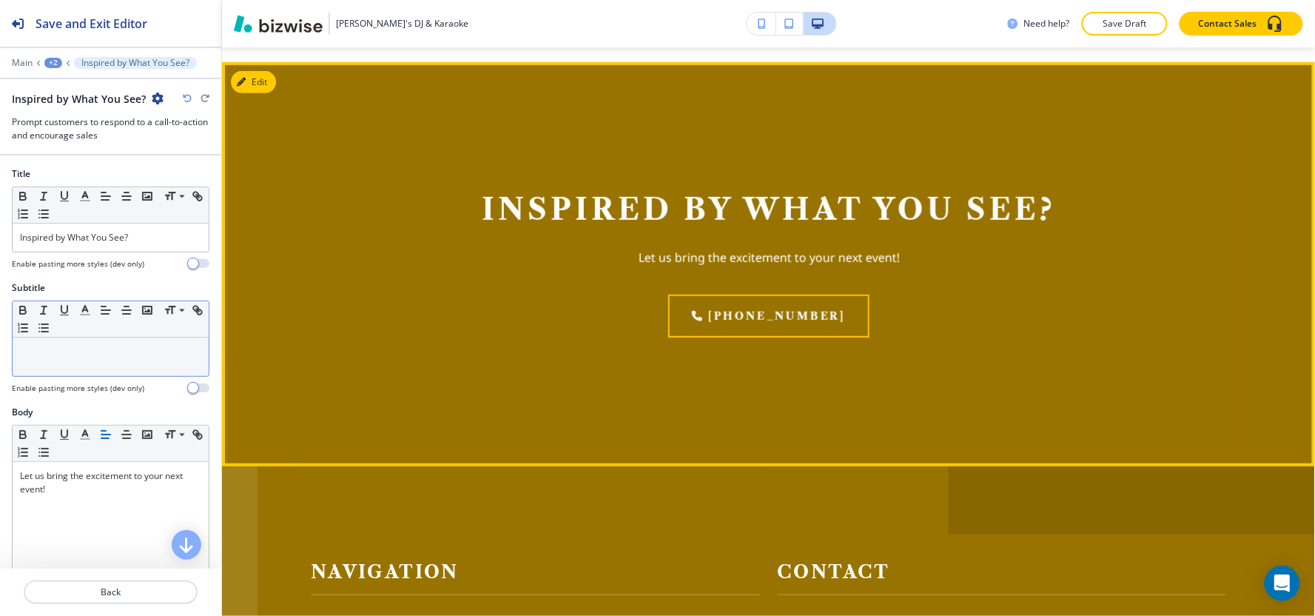
scroll to position [1943, 0]
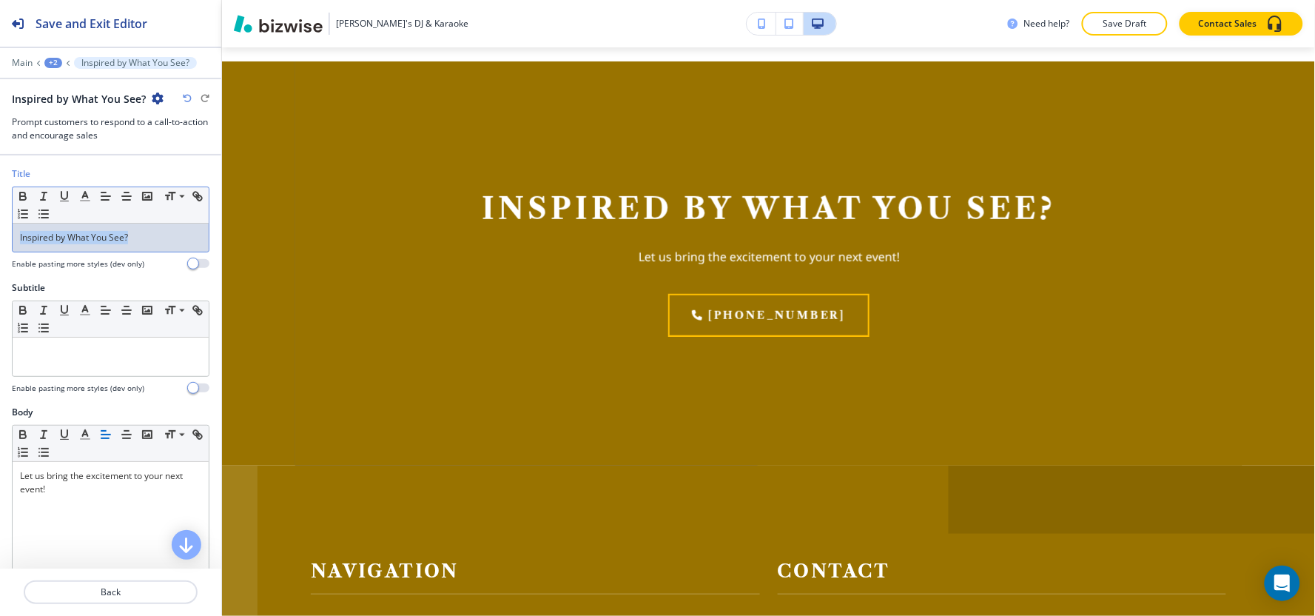
drag, startPoint x: 143, startPoint y: 233, endPoint x: 0, endPoint y: 240, distance: 143.0
click at [0, 240] on div "Title Small Normal Large Huge Inspired by What You See? Enable pasting more sty…" at bounding box center [110, 224] width 221 height 114
copy p "Inspired by What You See?"
click at [98, 372] on div at bounding box center [111, 356] width 196 height 38
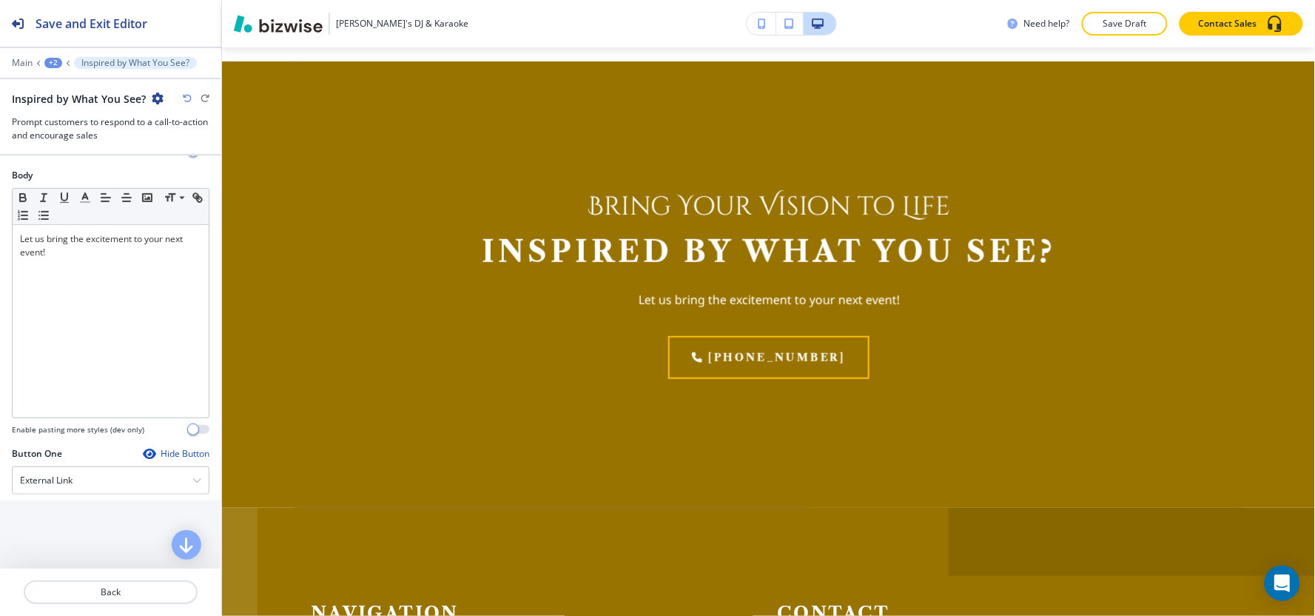
scroll to position [164, 0]
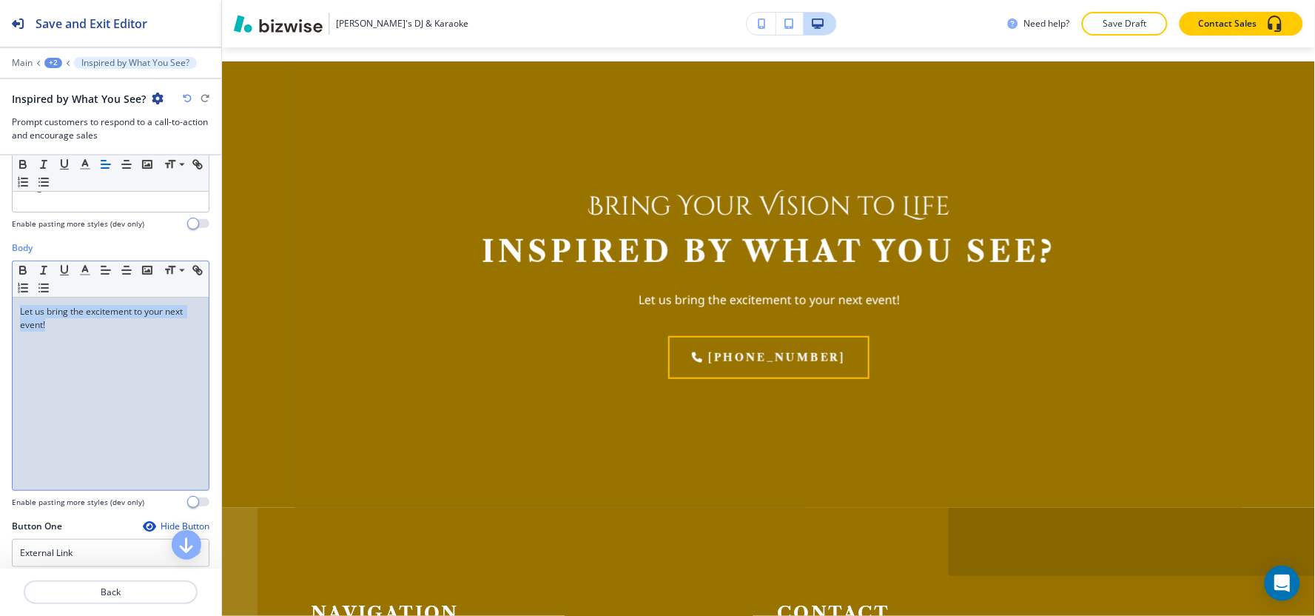
drag, startPoint x: 63, startPoint y: 337, endPoint x: 0, endPoint y: 299, distance: 73.3
click at [0, 299] on div "Body Small Normal Large Huge Let us bring the excitement to your next event! En…" at bounding box center [110, 380] width 221 height 278
copy p "Let us bring the excitement to your next event!"
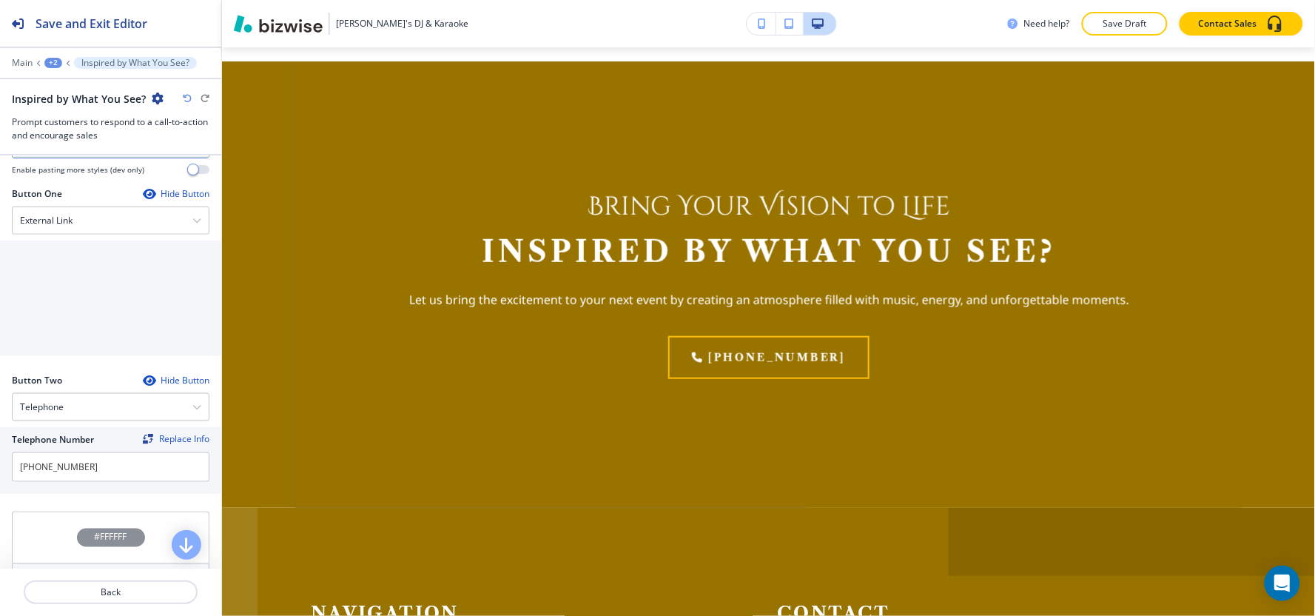
scroll to position [493, 0]
click at [90, 217] on div "External Link" at bounding box center [111, 224] width 196 height 27
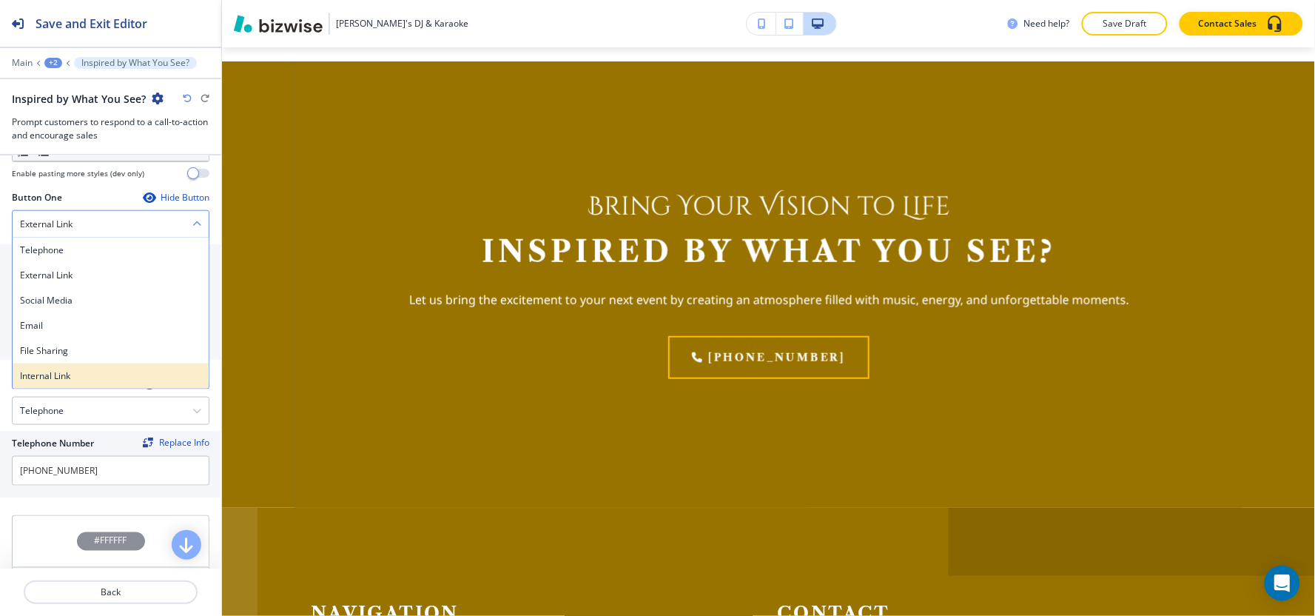
click at [84, 373] on h4 "Internal Link" at bounding box center [110, 375] width 181 height 13
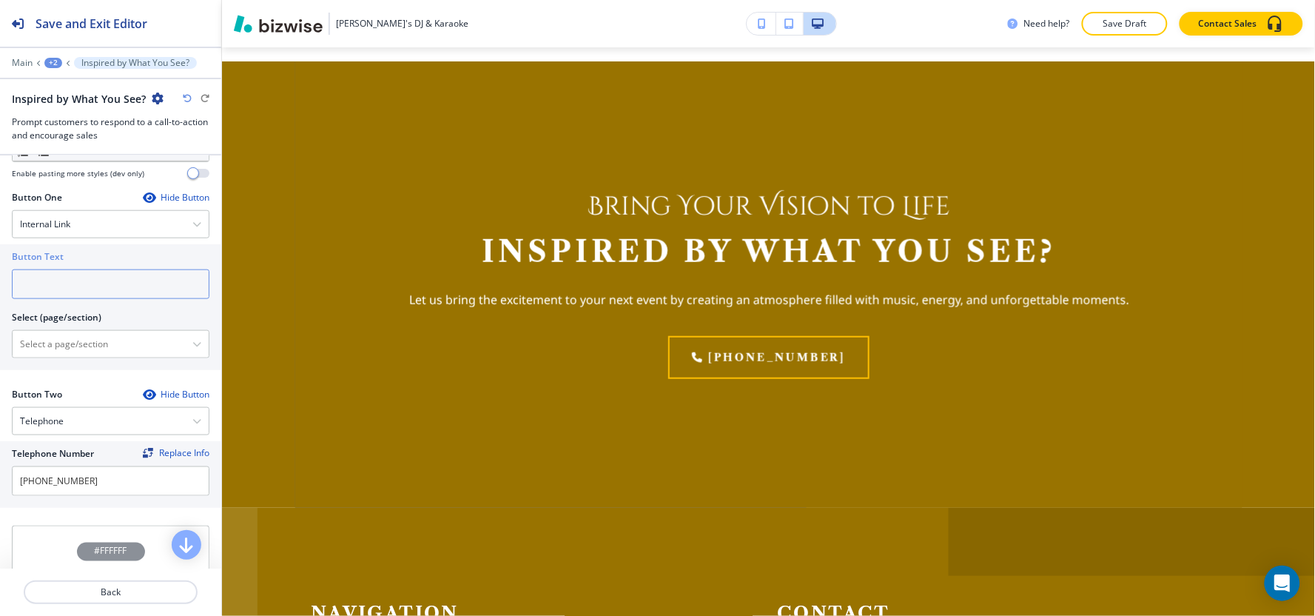
click at [78, 284] on input "text" at bounding box center [111, 284] width 198 height 30
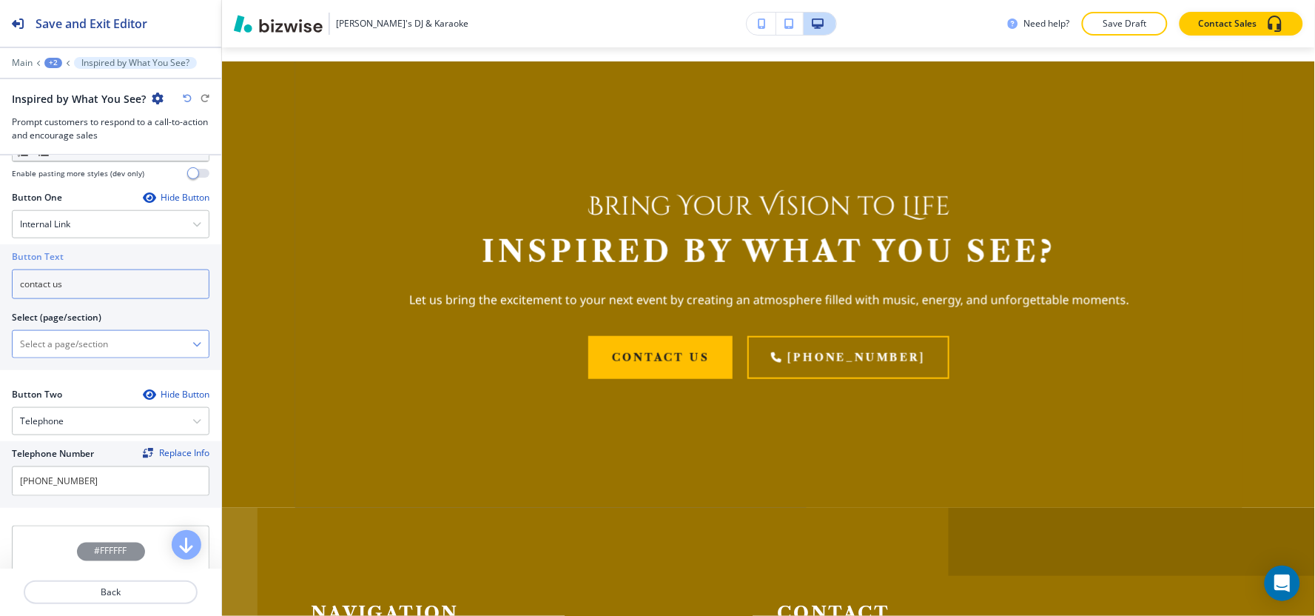
type input "contact us"
click at [41, 357] on \(page\/section\) "Manual Input" at bounding box center [103, 343] width 180 height 25
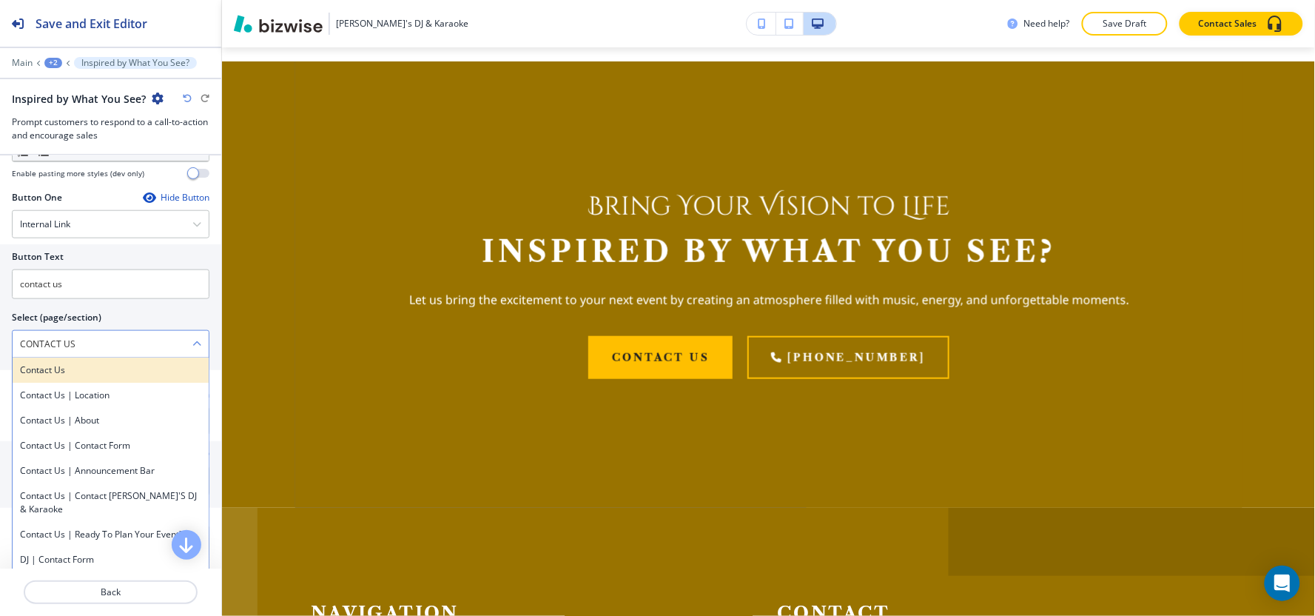
click at [107, 375] on h4 "Contact Us" at bounding box center [110, 369] width 181 height 13
type \(page\/section\) "Contact Us"
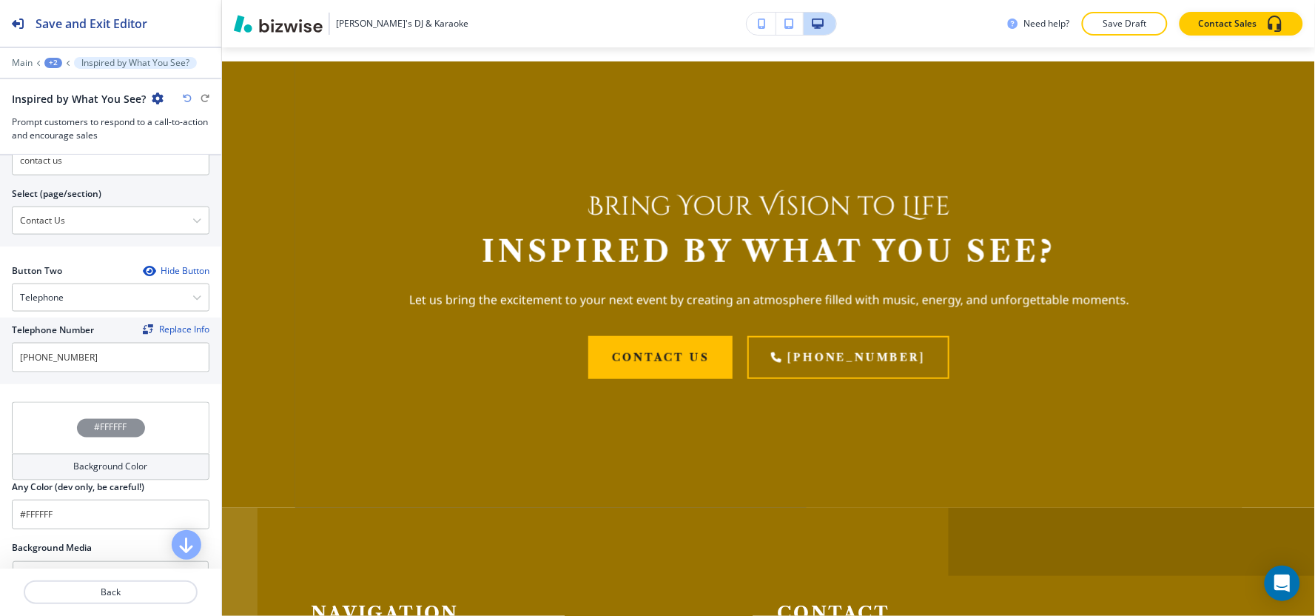
scroll to position [765, 0]
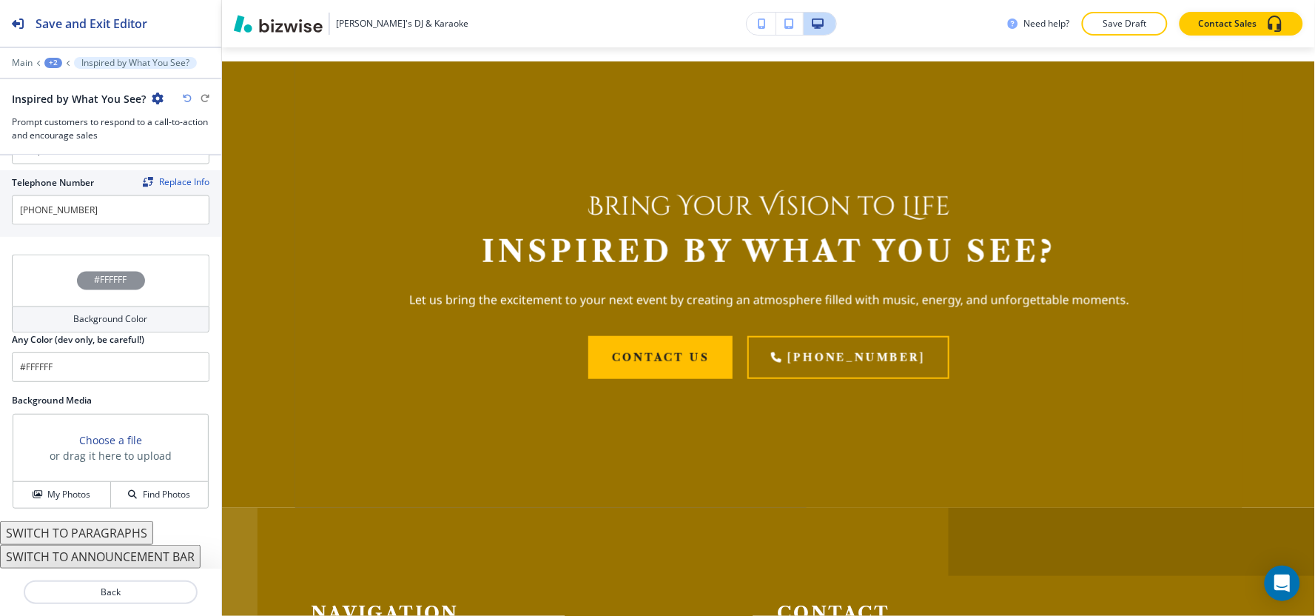
click at [47, 508] on div "Choose a file or drag it here to upload My Photos Find Photos" at bounding box center [111, 461] width 198 height 96
click at [50, 494] on h4 "My Photos" at bounding box center [68, 494] width 43 height 13
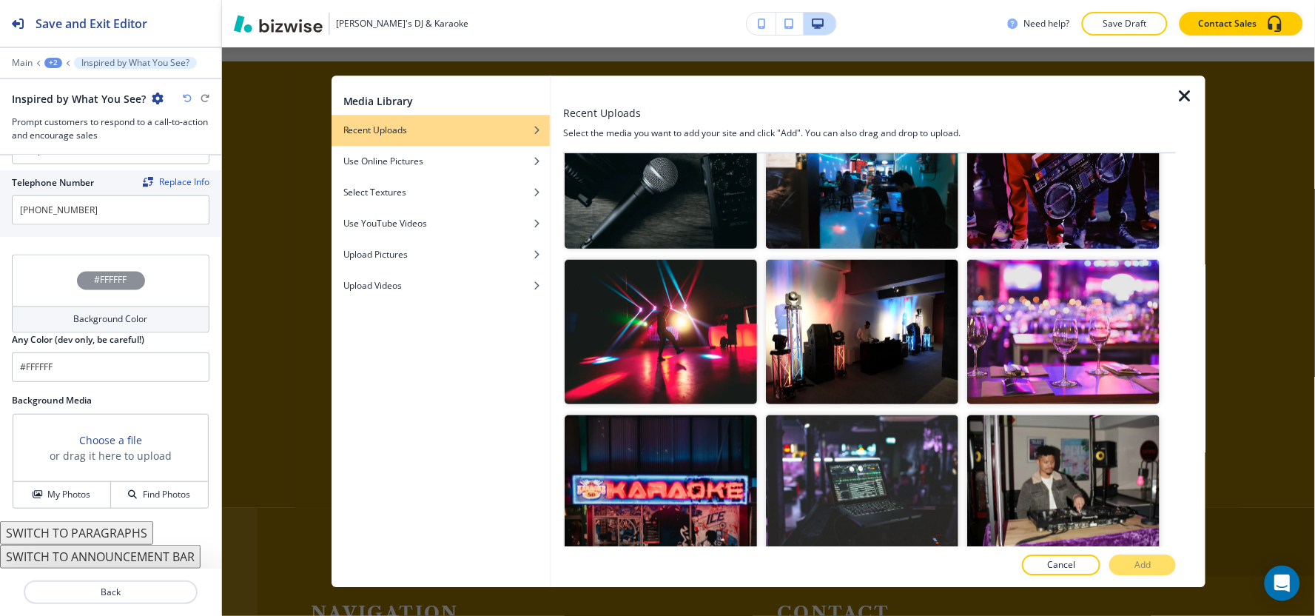
scroll to position [226, 0]
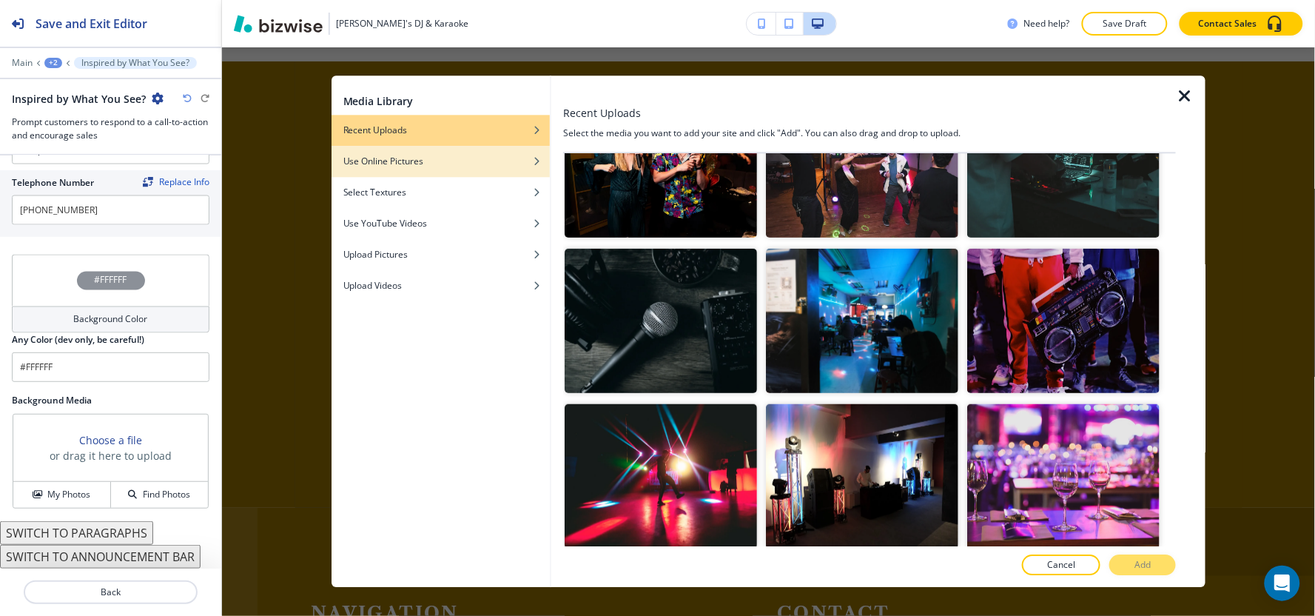
click at [485, 164] on div "Use Online Pictures" at bounding box center [440, 161] width 218 height 13
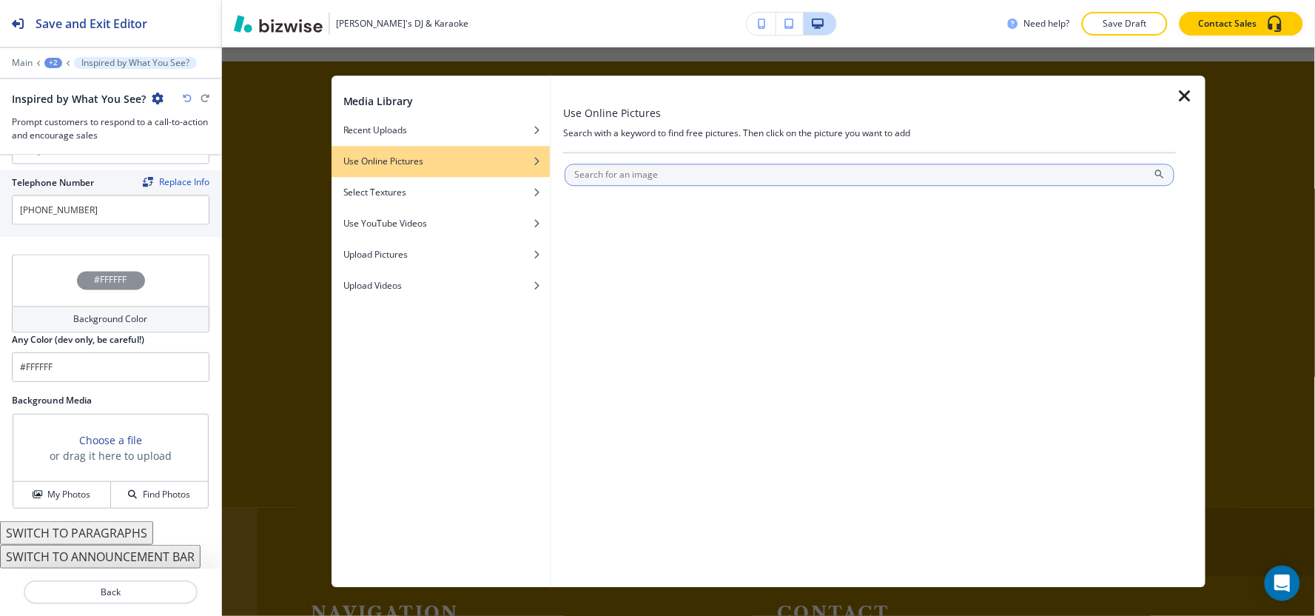
scroll to position [0, 0]
click at [764, 172] on input "text" at bounding box center [869, 175] width 610 height 22
type input "gallery party"
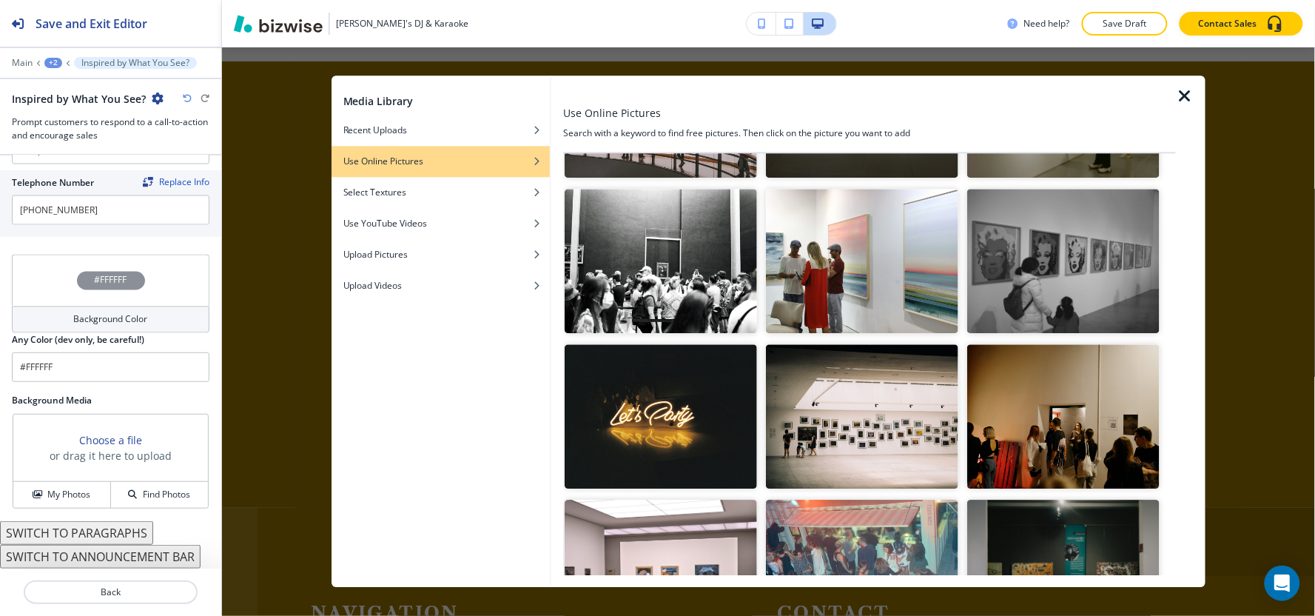
scroll to position [1480, 0]
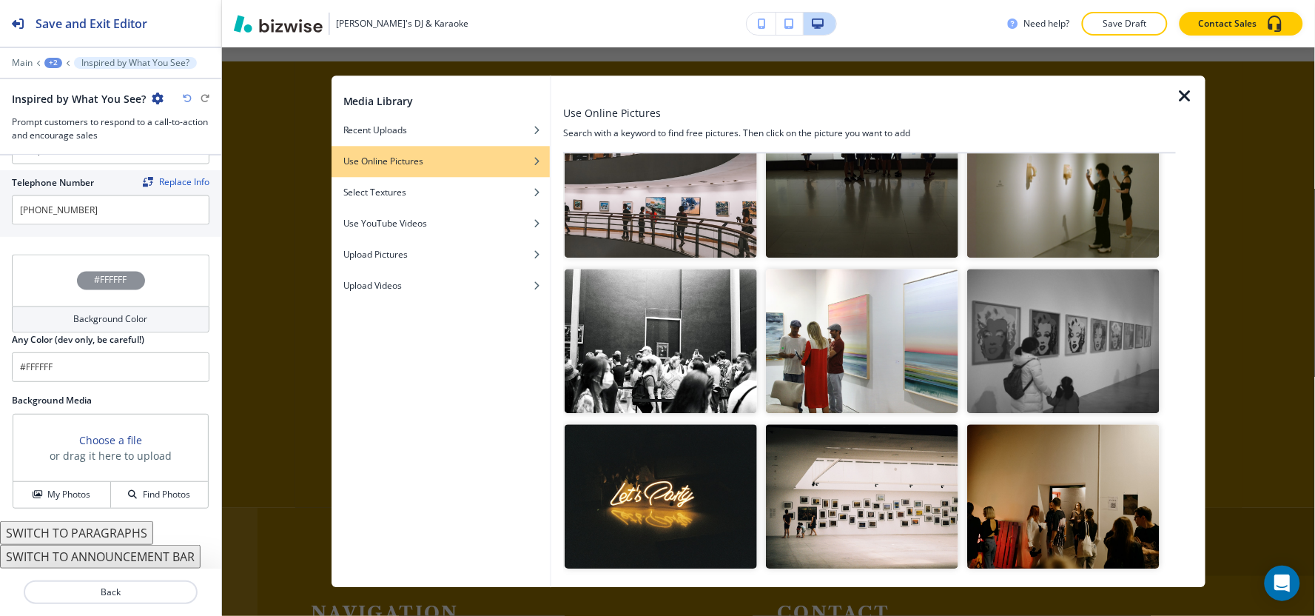
click at [715, 493] on img "button" at bounding box center [660, 496] width 192 height 144
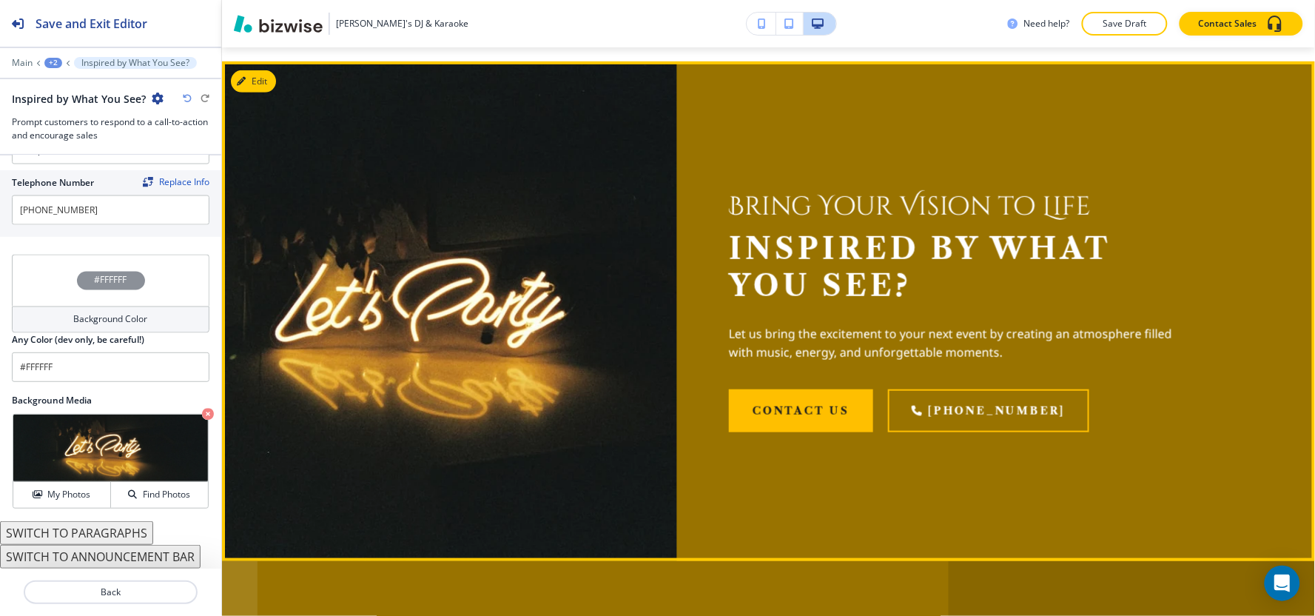
scroll to position [2272, 0]
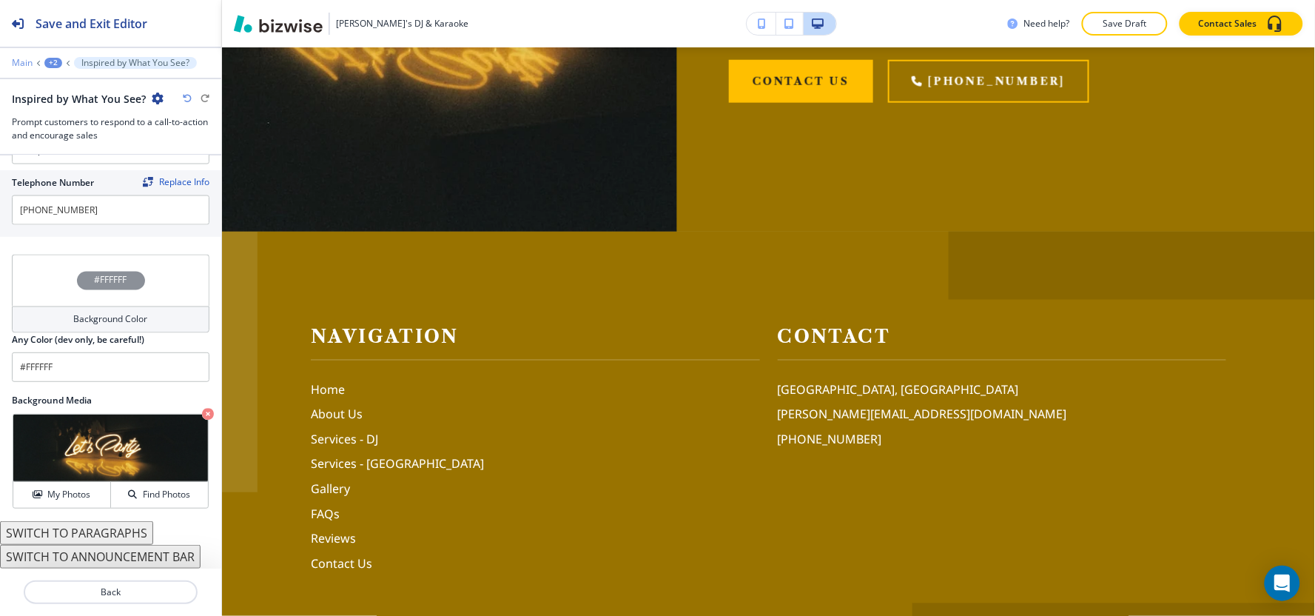
click at [15, 61] on p "Main" at bounding box center [22, 63] width 21 height 10
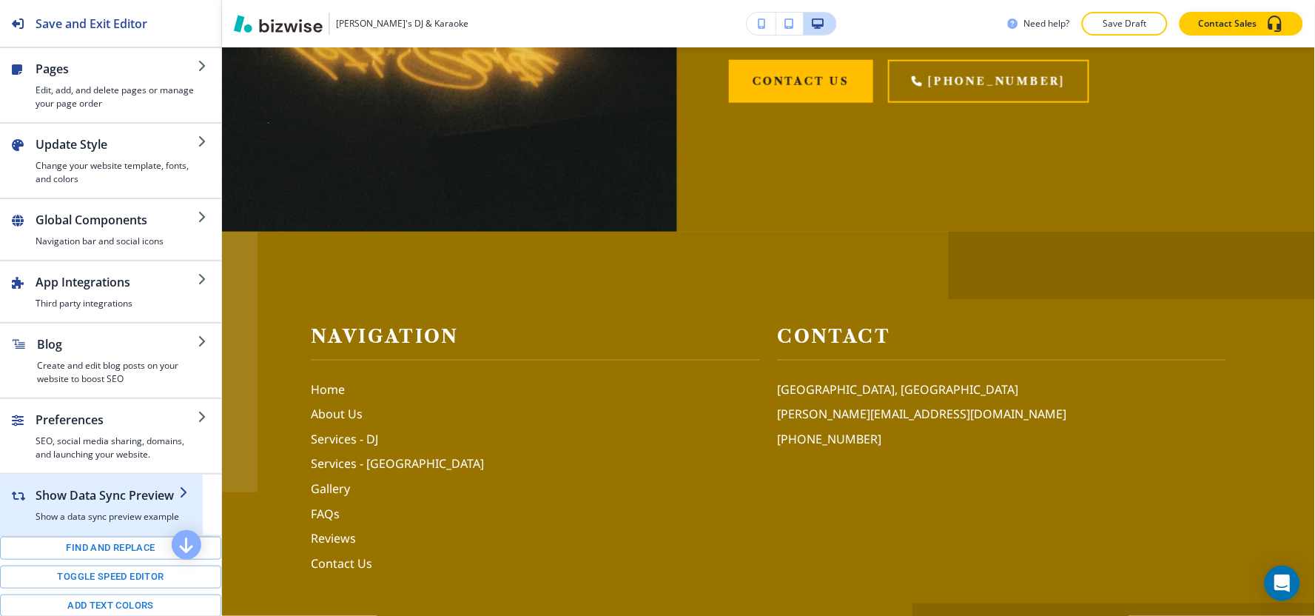
scroll to position [164, 0]
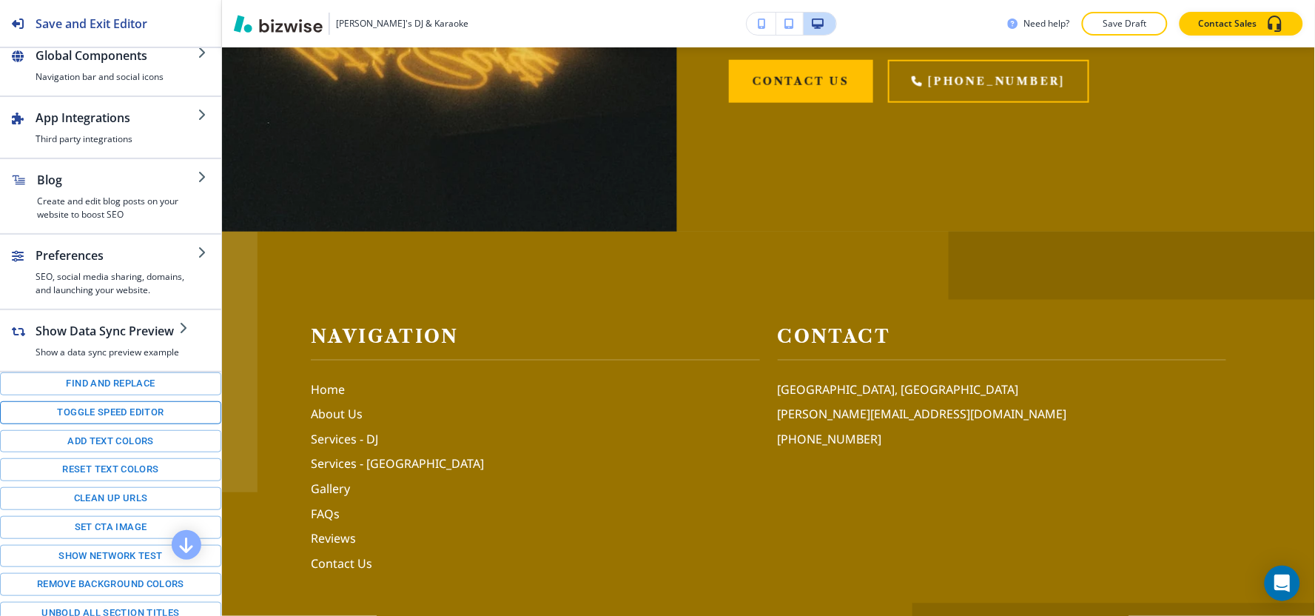
click at [95, 410] on button "Toggle speed editor" at bounding box center [110, 412] width 221 height 23
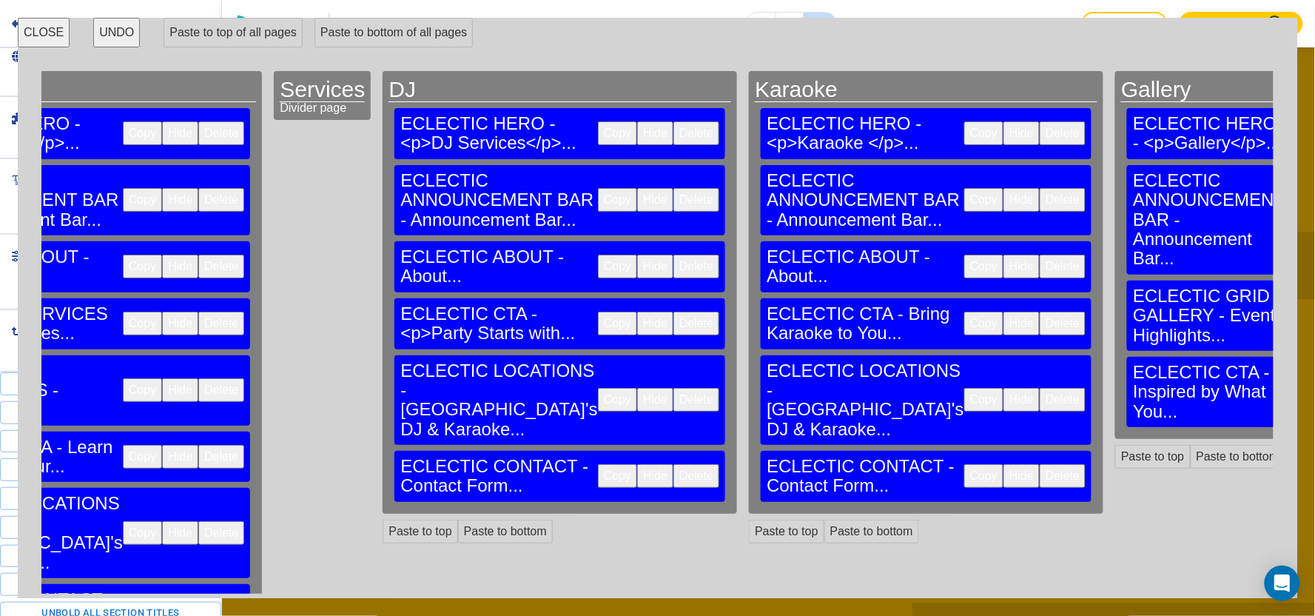
scroll to position [0, 468]
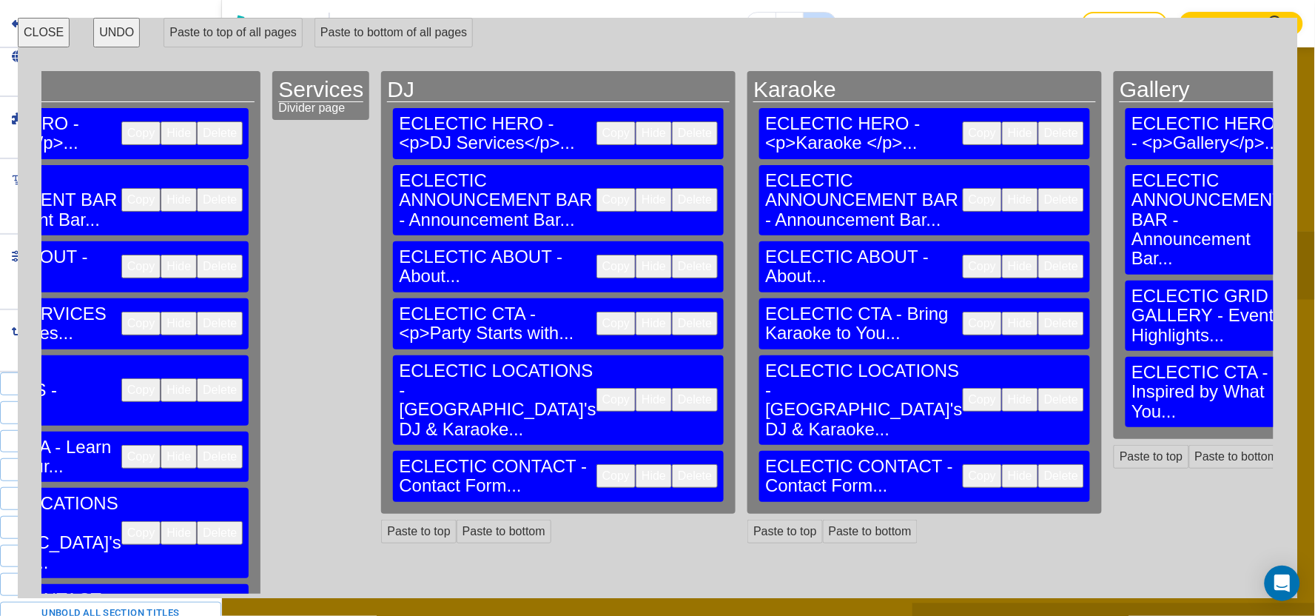
click at [963, 388] on button "Copy" at bounding box center [982, 400] width 39 height 24
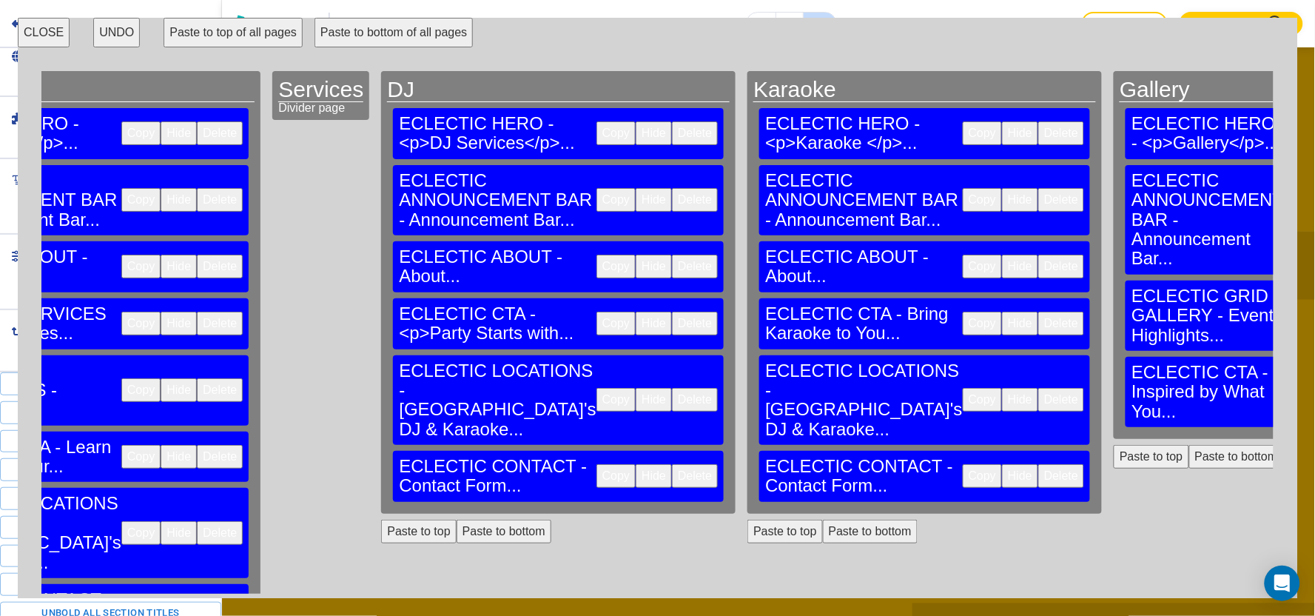
click at [1189, 445] on button "Paste to bottom" at bounding box center [1236, 457] width 95 height 24
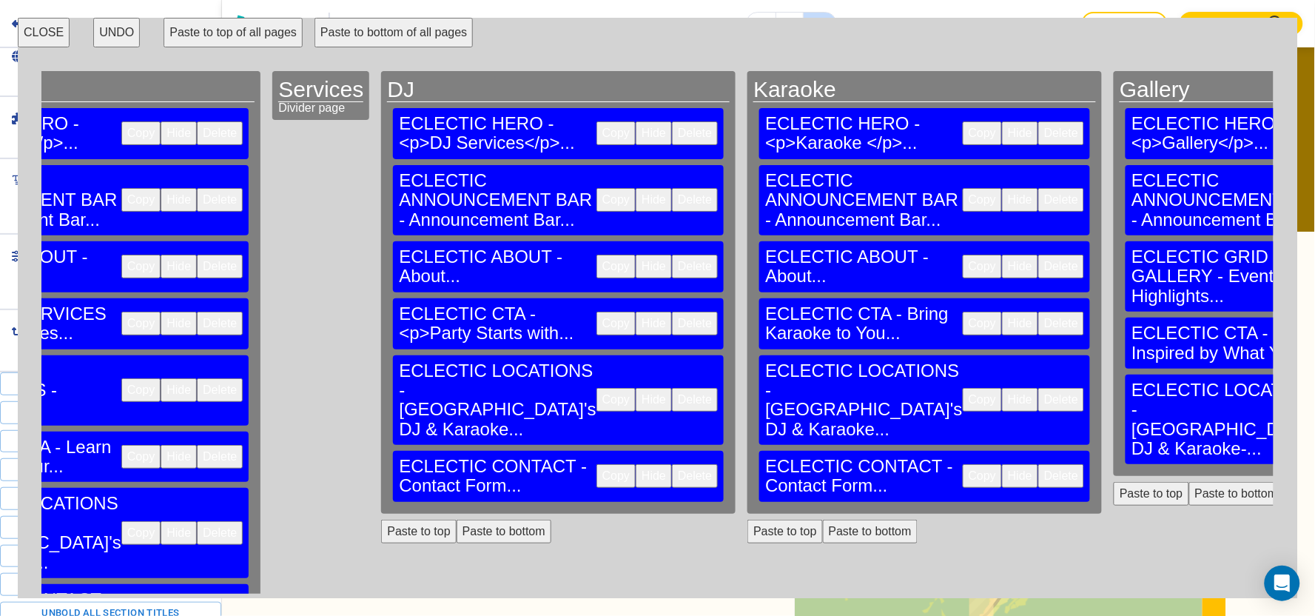
click at [963, 464] on button "Copy" at bounding box center [982, 476] width 39 height 24
click at [1189, 482] on button "Paste to bottom" at bounding box center [1236, 494] width 95 height 24
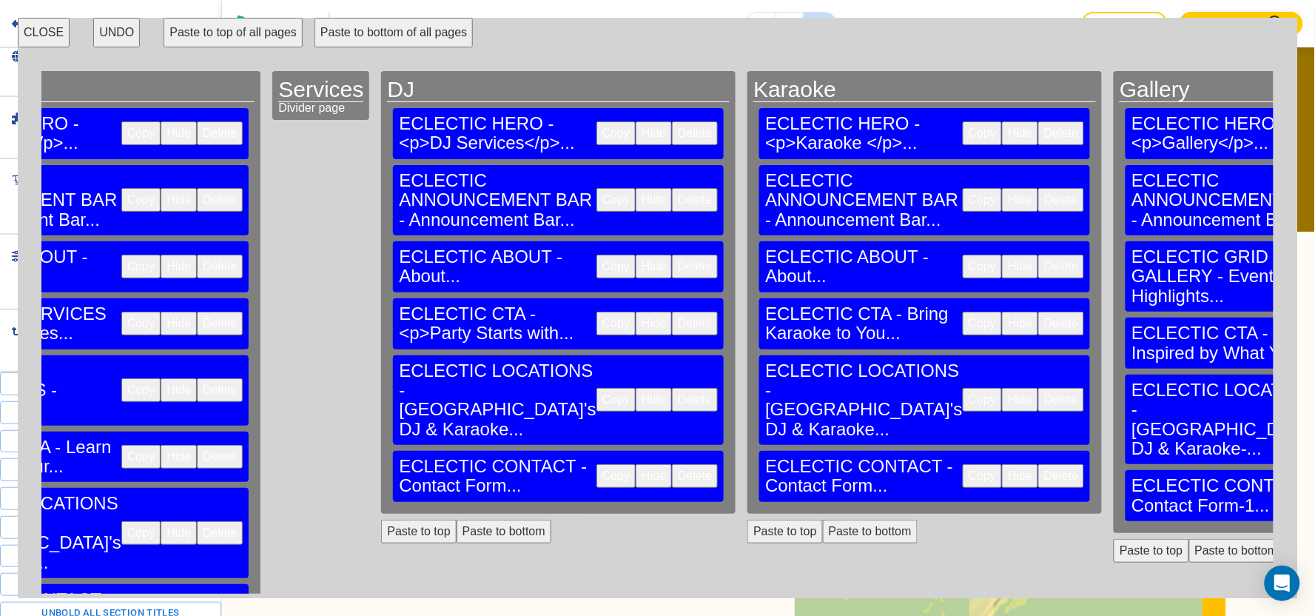
click at [60, 32] on button "CLOSE" at bounding box center [44, 33] width 52 height 30
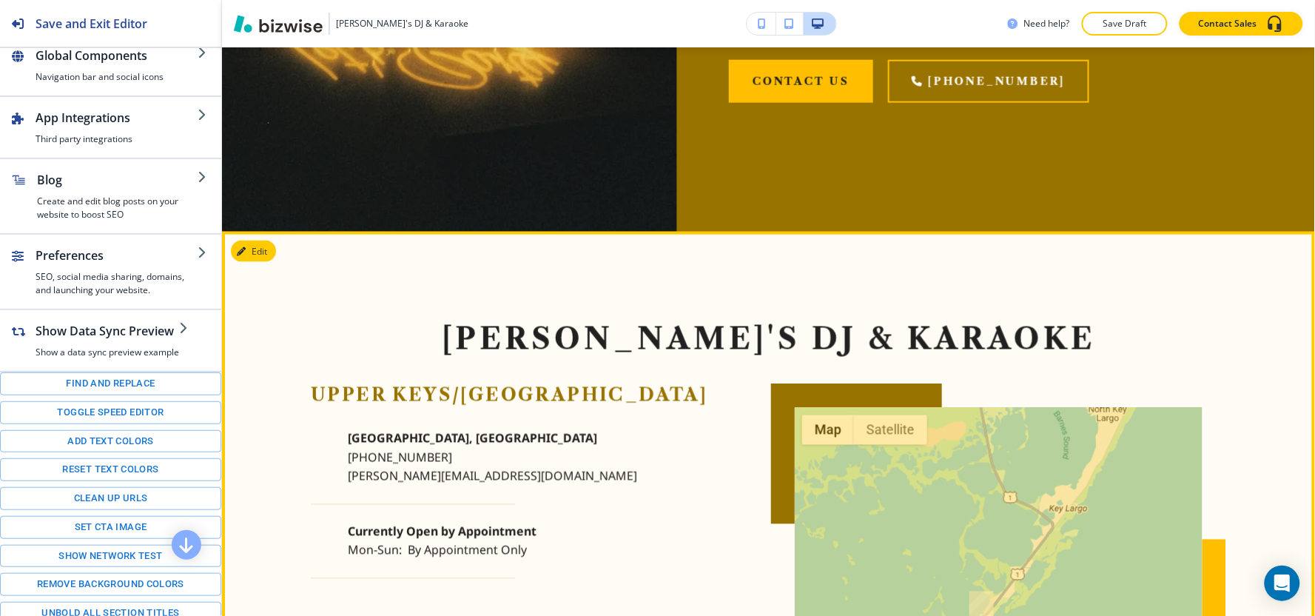
click at [275, 241] on section "Gaby's DJ & Karaoke ← Move left → Move right ↑ Move up ↓ Move down + Zoom in - …" at bounding box center [768, 558] width 1093 height 653
click at [269, 240] on button "Edit This Section" at bounding box center [281, 251] width 100 height 22
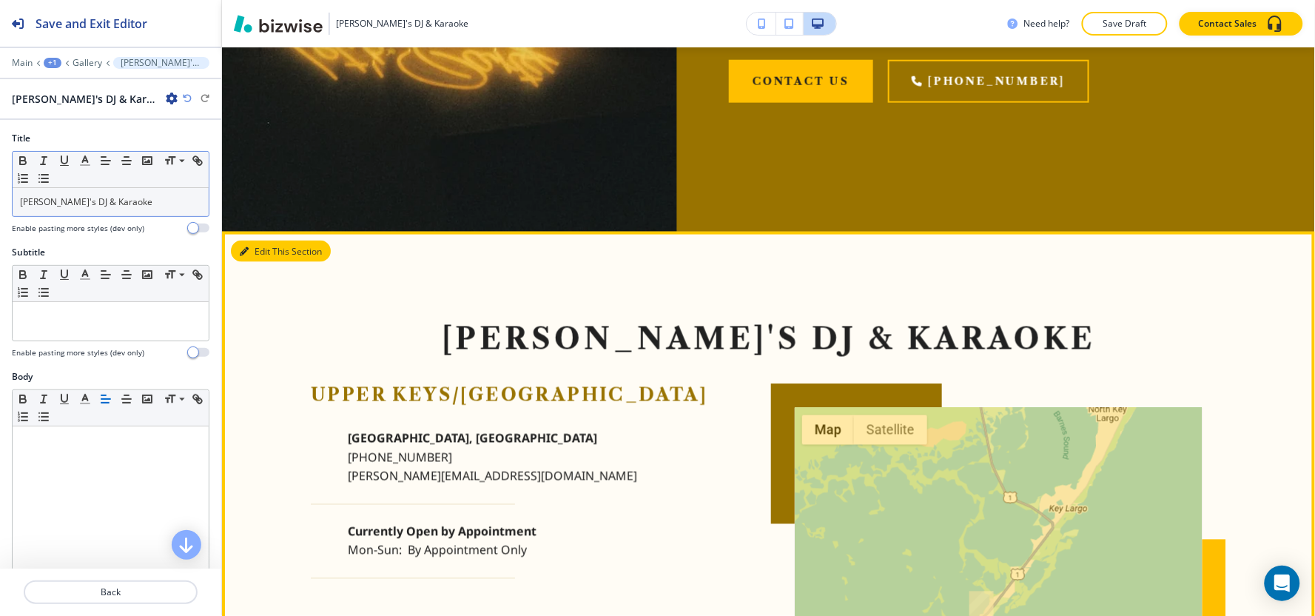
scroll to position [2441, 0]
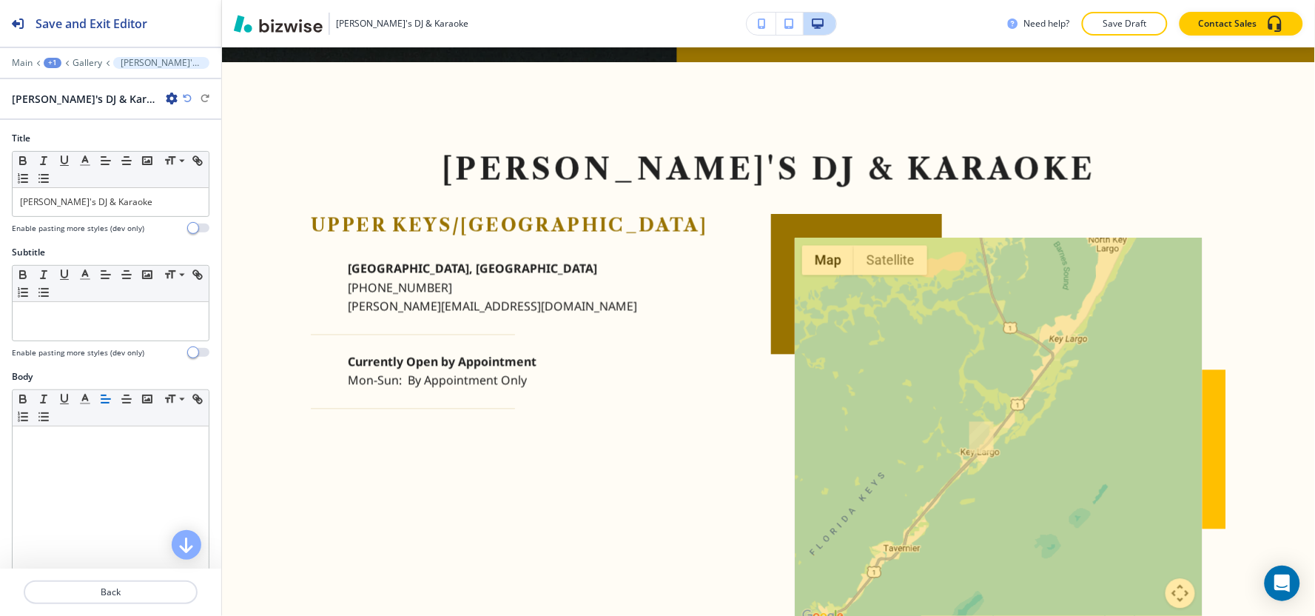
click at [166, 97] on icon "button" at bounding box center [172, 98] width 12 height 12
click at [145, 120] on p "Rename Section" at bounding box center [174, 124] width 75 height 13
click at [144, 87] on input "Gaby's DJ & Karaoke-1" at bounding box center [88, 99] width 153 height 30
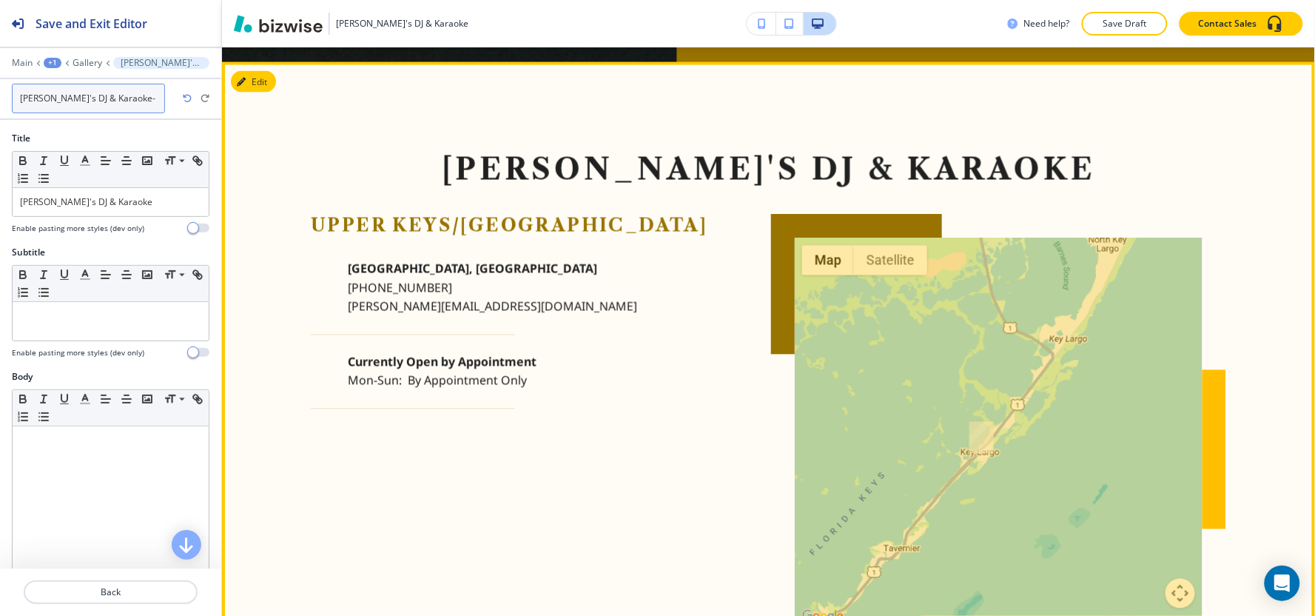
type input "Gaby's DJ & Karaoke"
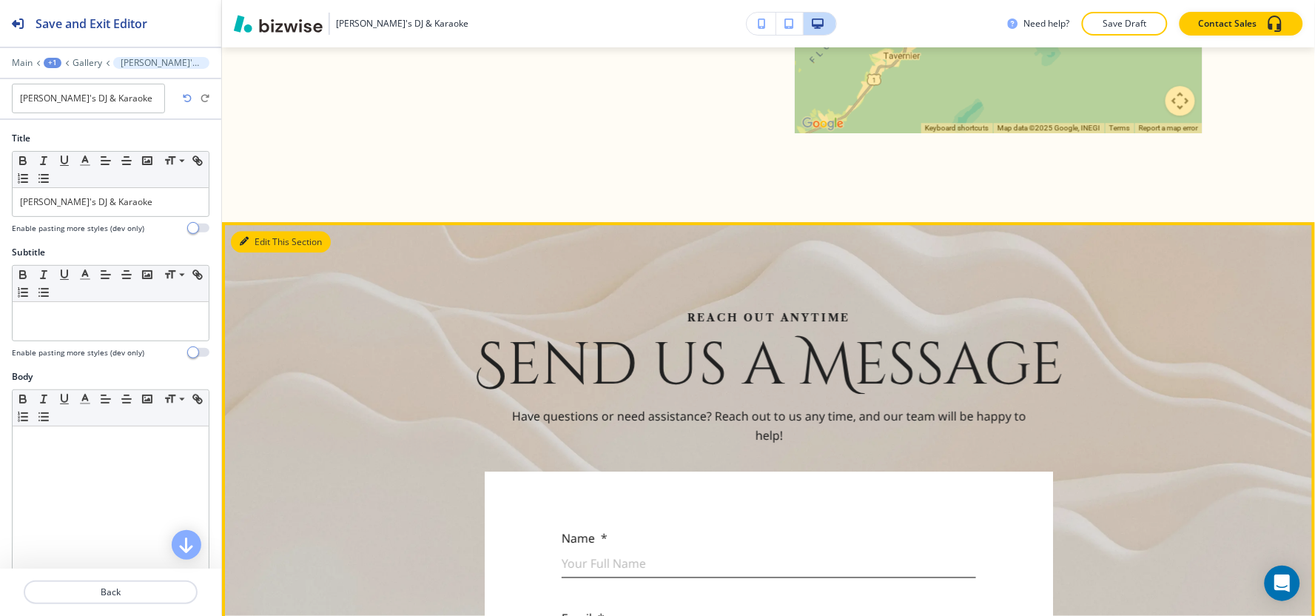
click at [260, 231] on button "Edit This Section" at bounding box center [281, 242] width 100 height 22
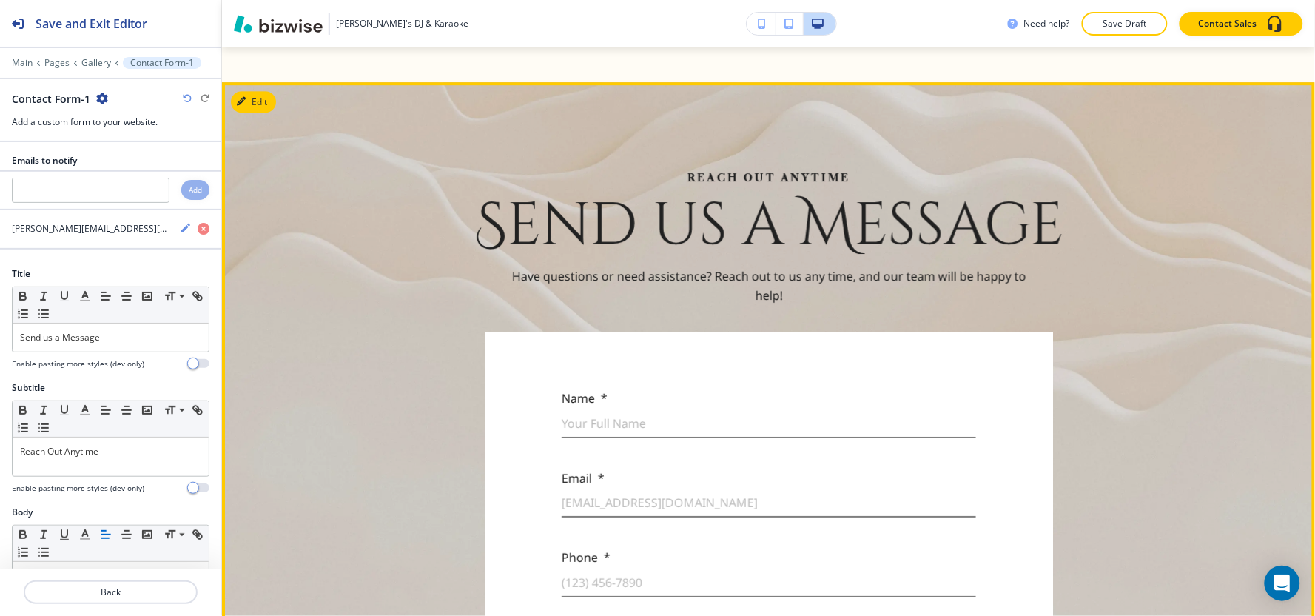
scroll to position [3087, 0]
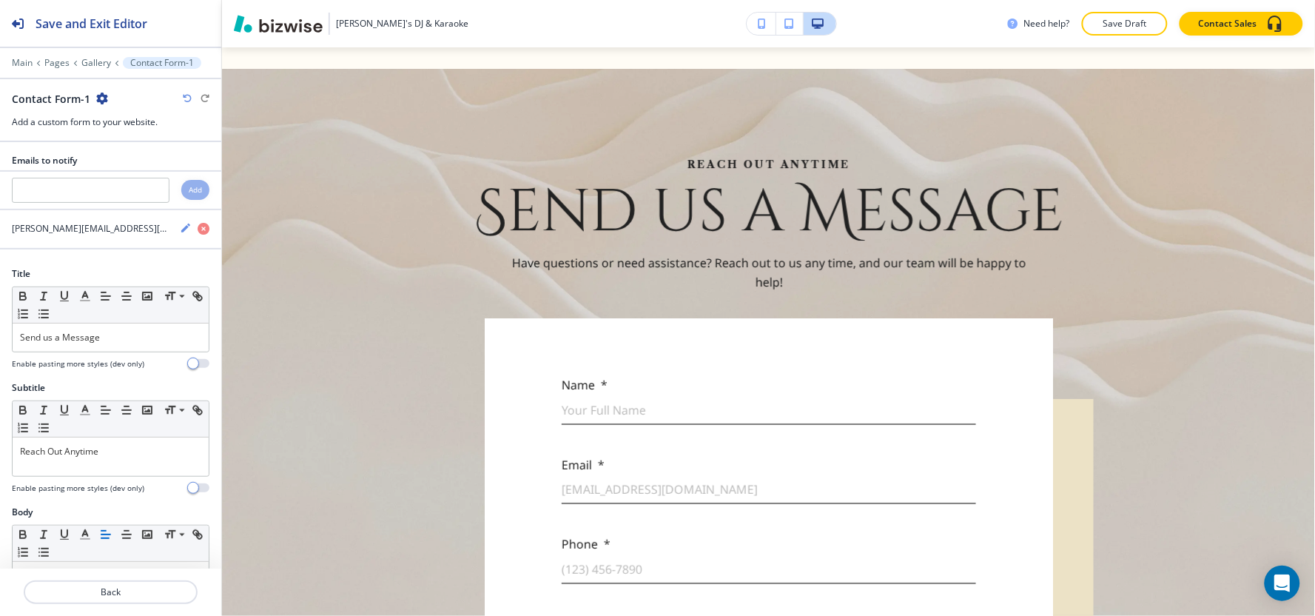
click at [102, 99] on icon "button" at bounding box center [102, 98] width 12 height 12
click at [124, 126] on p "Rename Section" at bounding box center [141, 124] width 75 height 13
click at [113, 100] on input "Contact Form-1" at bounding box center [88, 99] width 153 height 30
type input "Contact Form"
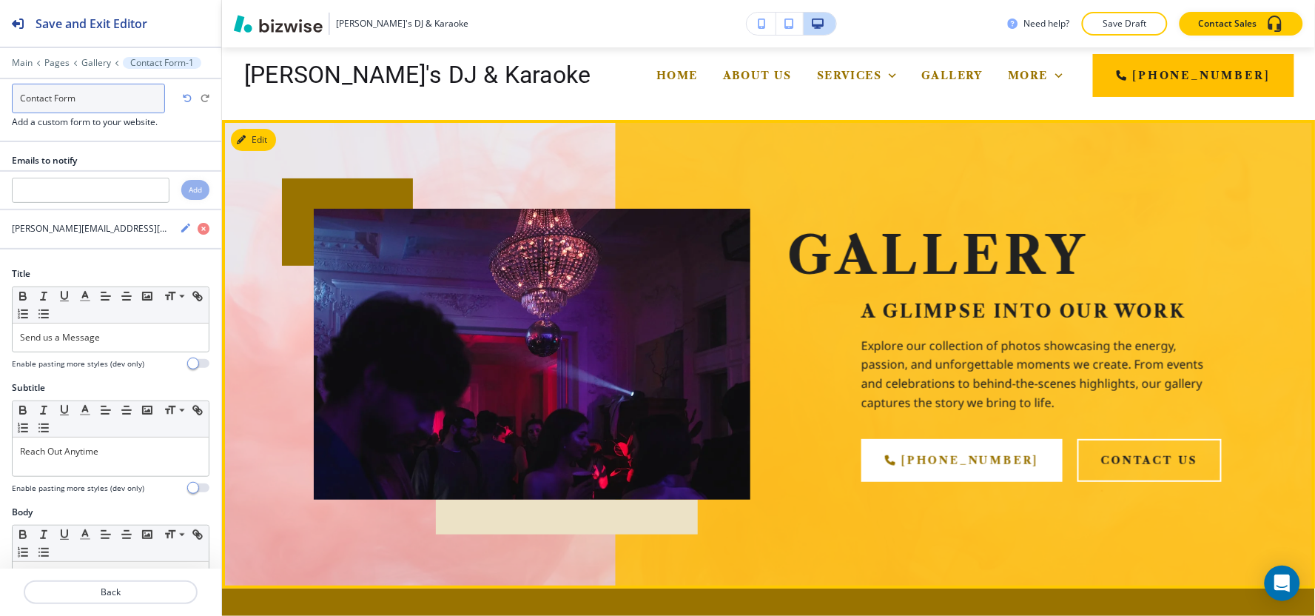
scroll to position [0, 0]
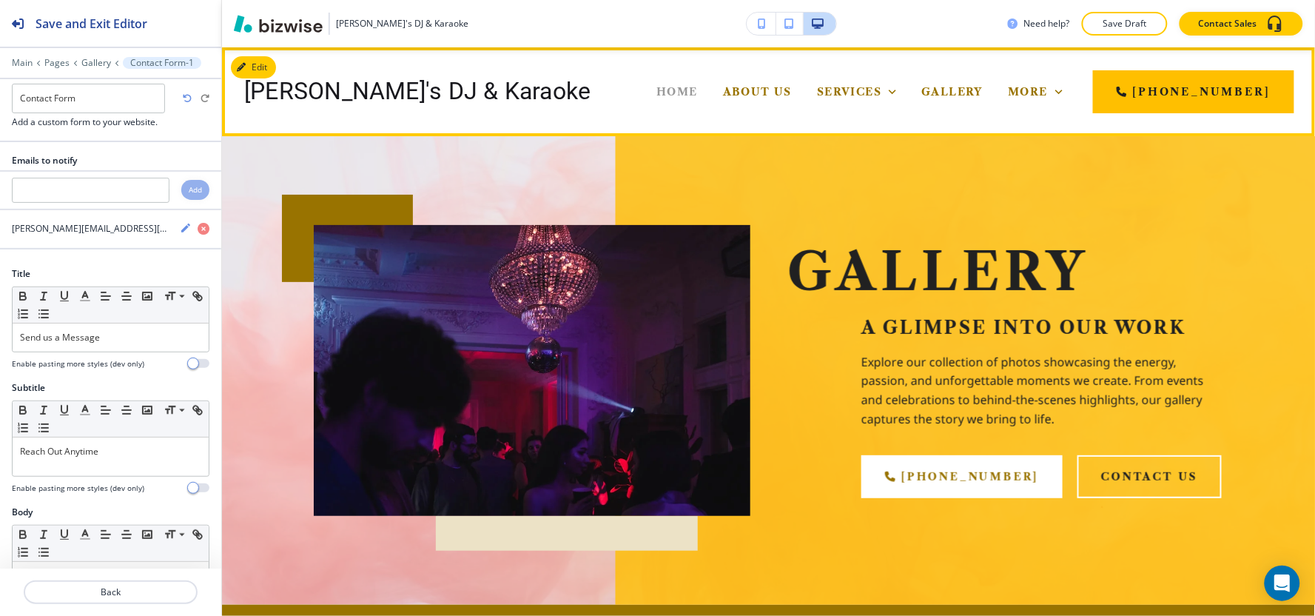
click at [656, 92] on span "Home" at bounding box center [676, 91] width 41 height 13
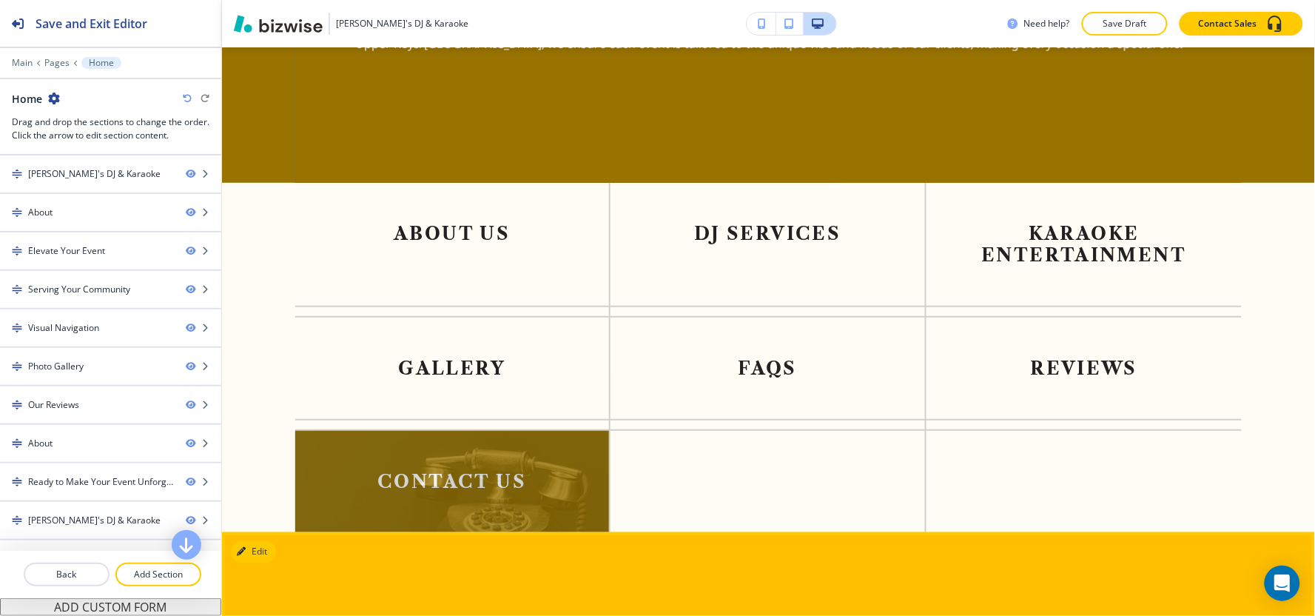
scroll to position [2055, 0]
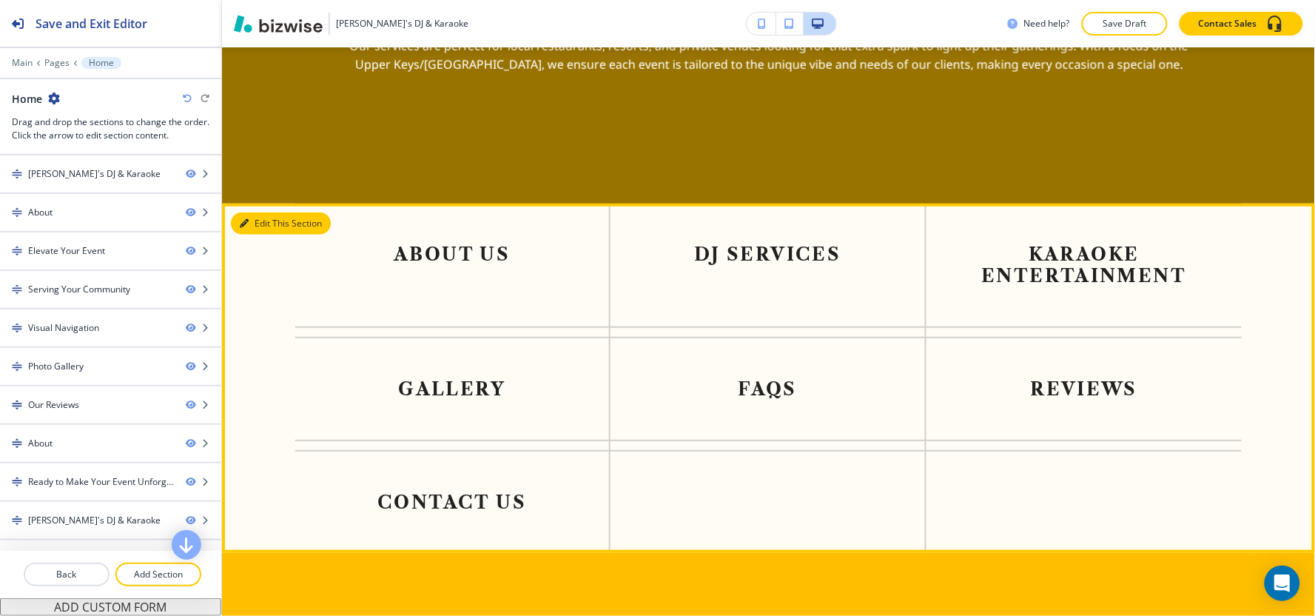
click at [253, 224] on button "Edit This Section" at bounding box center [281, 223] width 100 height 22
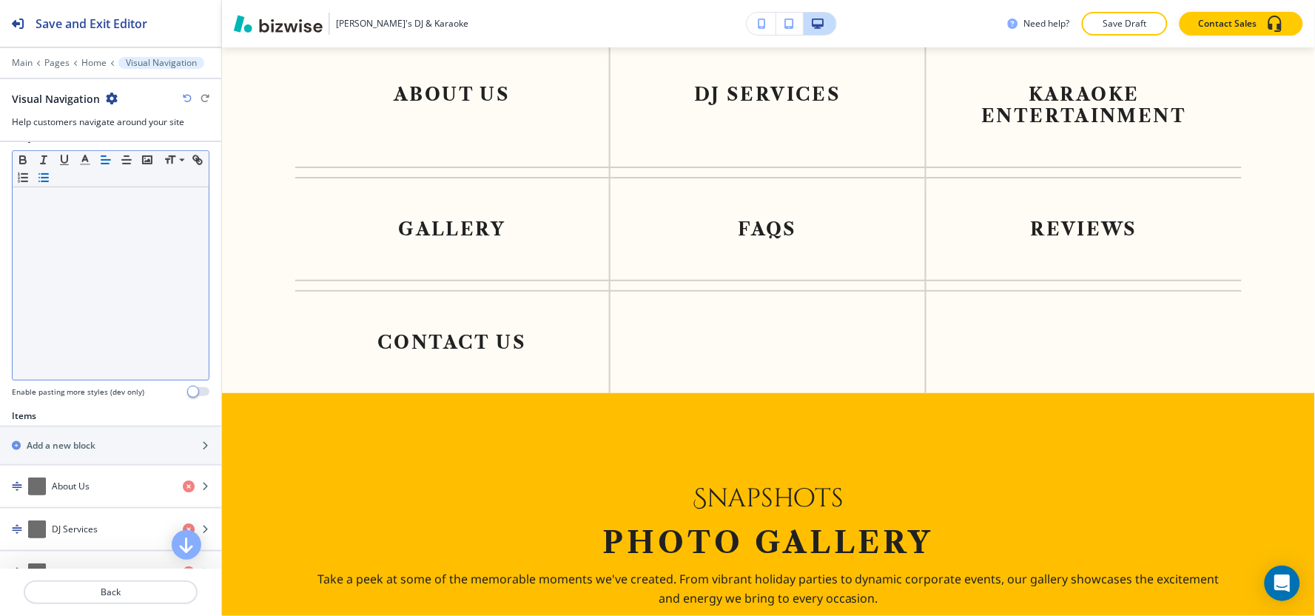
scroll to position [411, 0]
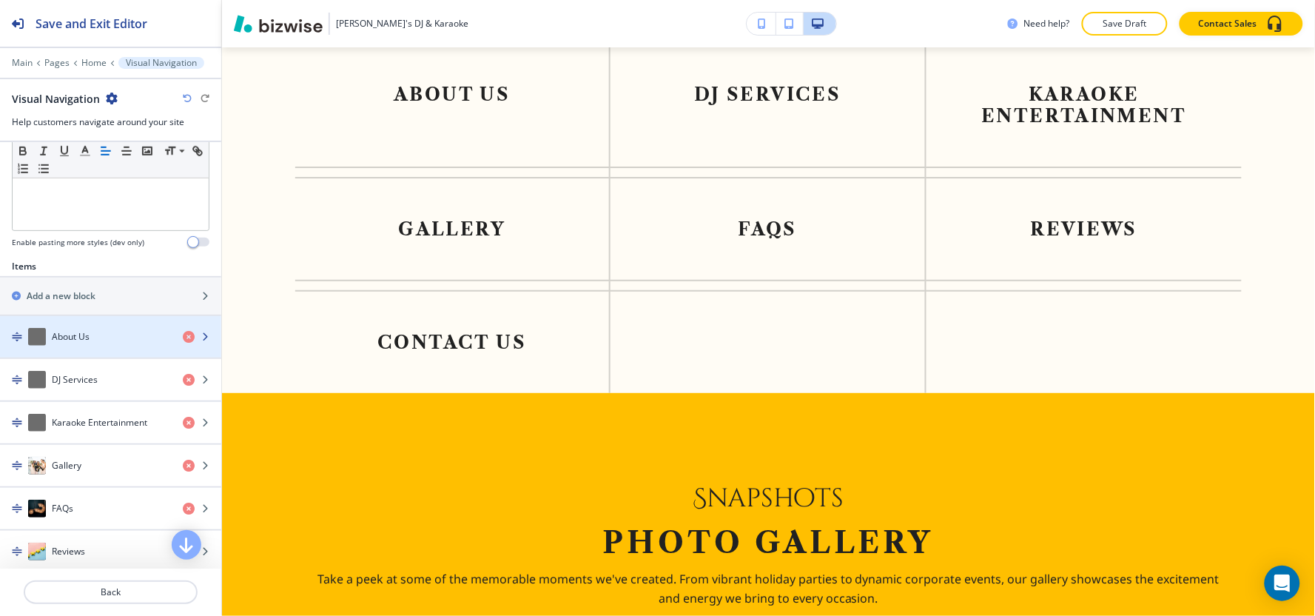
click at [90, 343] on h4 "About Us" at bounding box center [71, 336] width 38 height 13
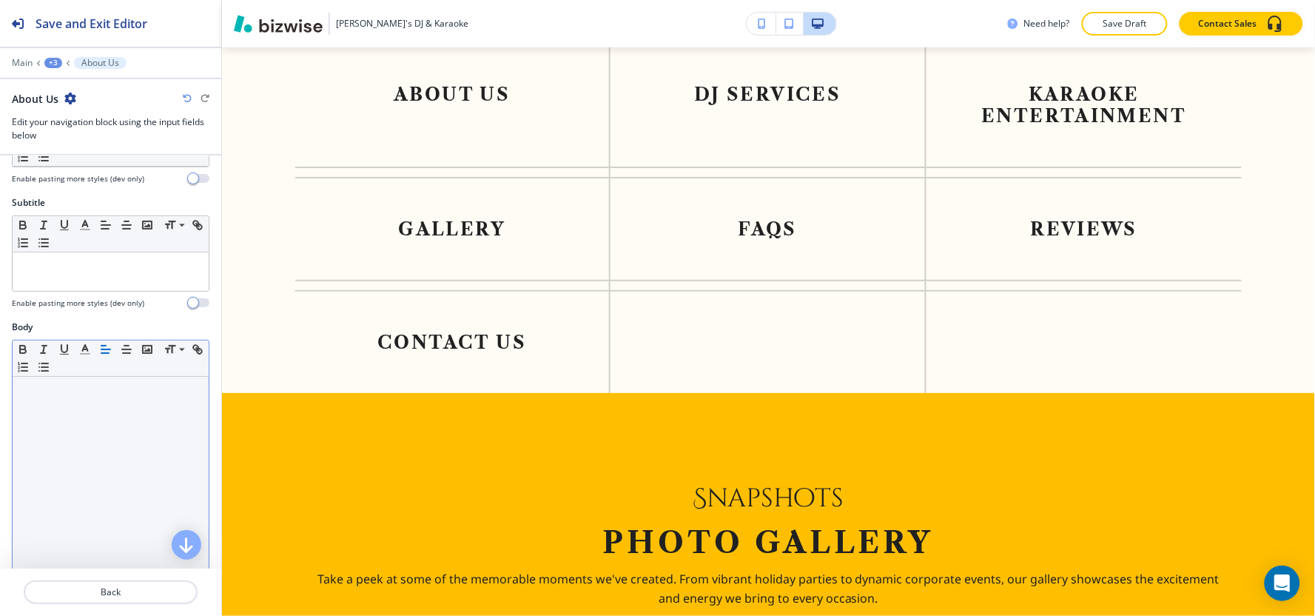
scroll to position [302, 0]
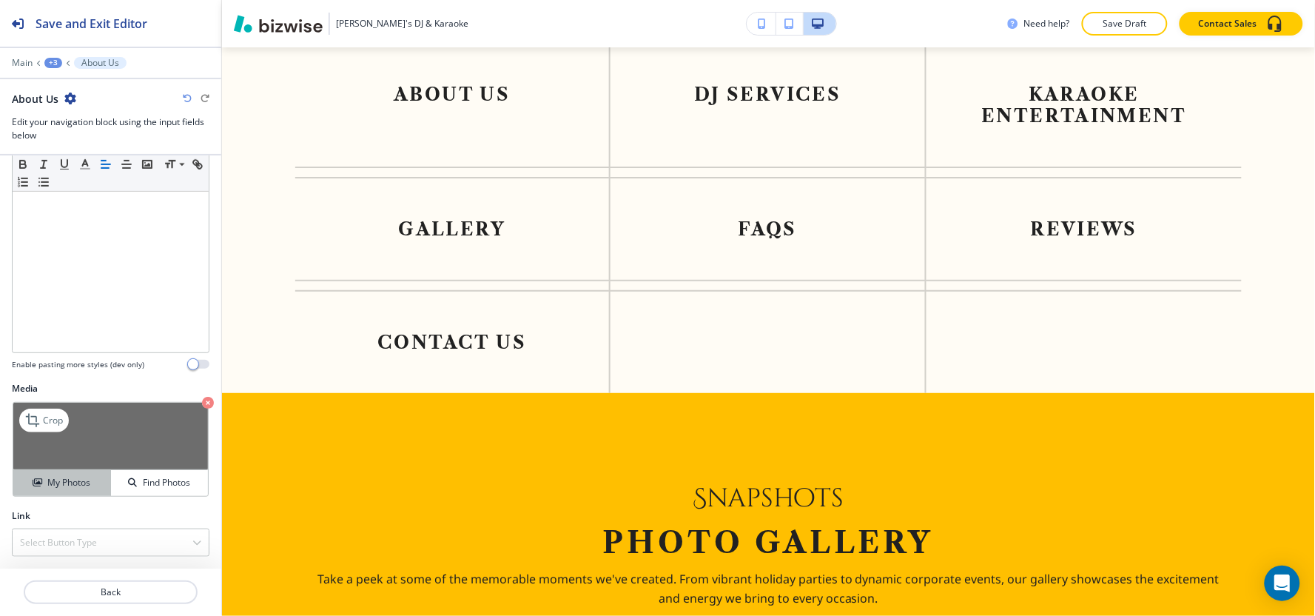
click at [41, 482] on div "My Photos" at bounding box center [61, 482] width 97 height 13
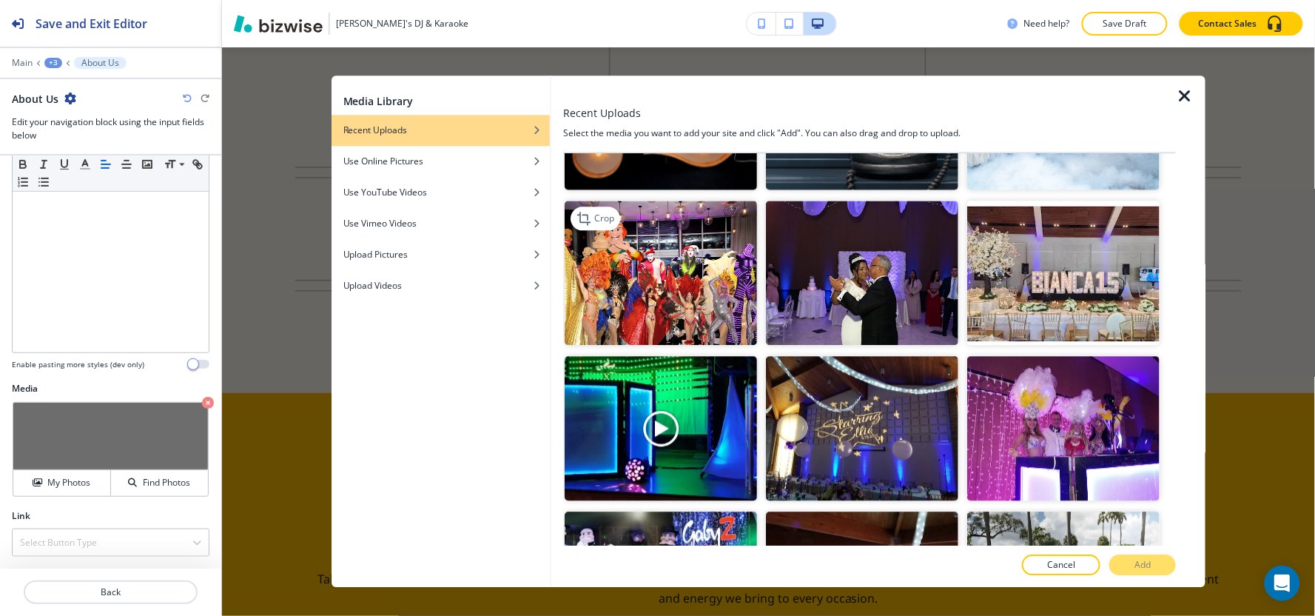
scroll to position [1068, 0]
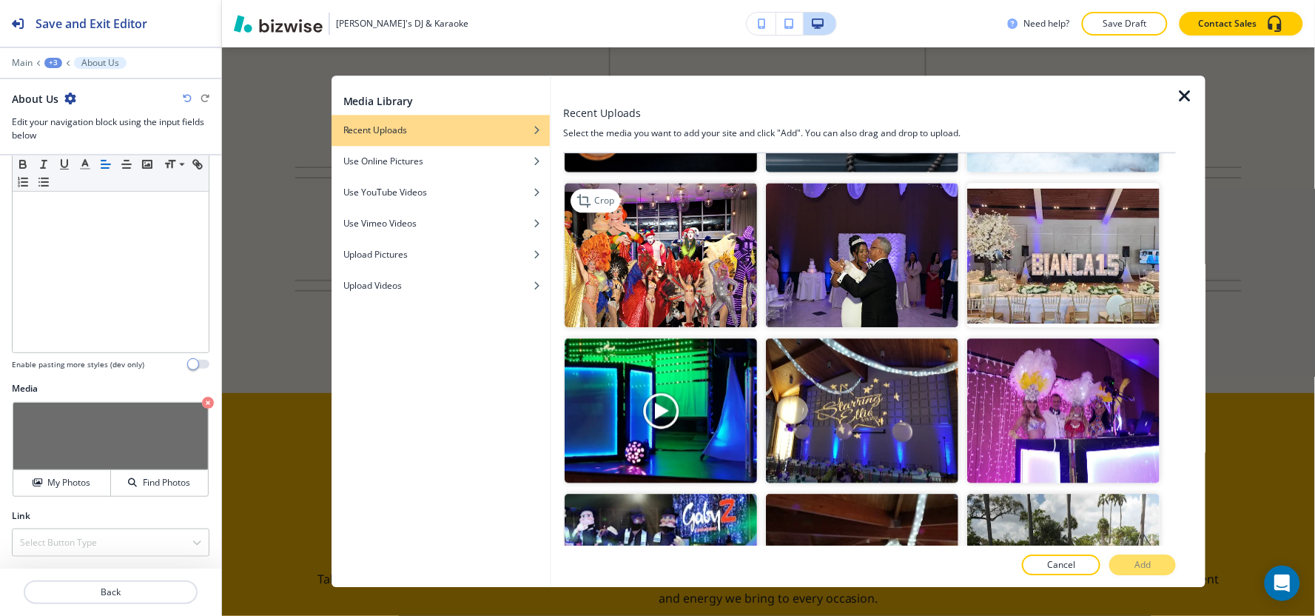
click at [689, 246] on img "button" at bounding box center [660, 255] width 192 height 144
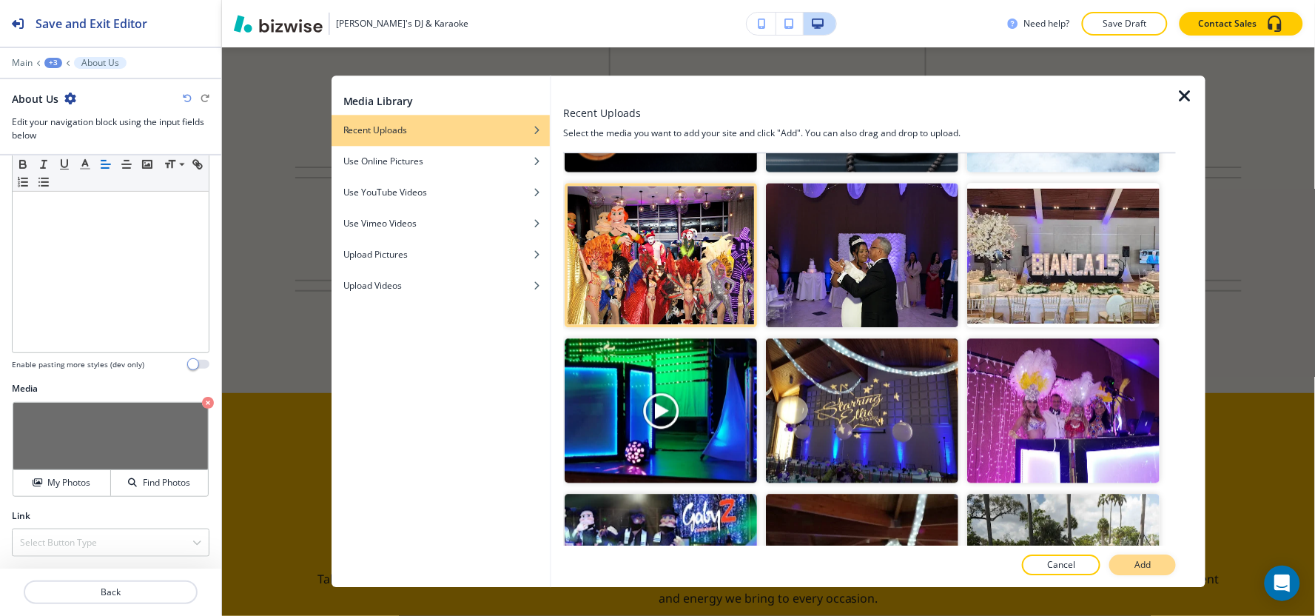
click at [1130, 568] on button "Add" at bounding box center [1142, 565] width 67 height 21
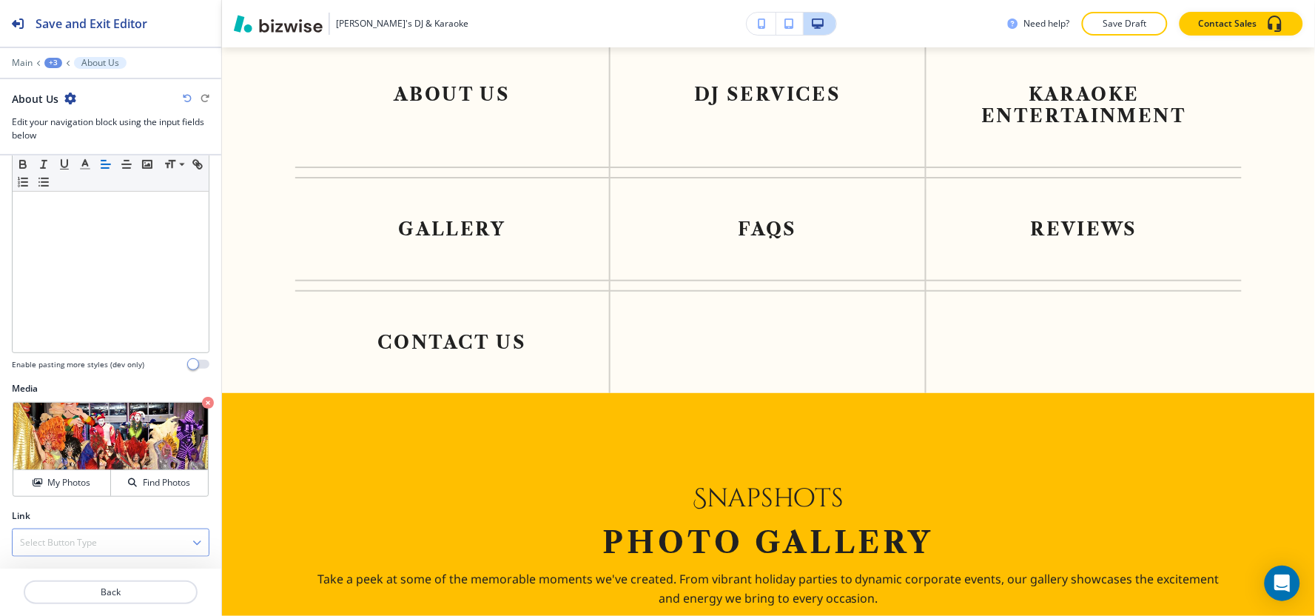
click at [78, 536] on h4 "Select Button Type" at bounding box center [58, 542] width 77 height 13
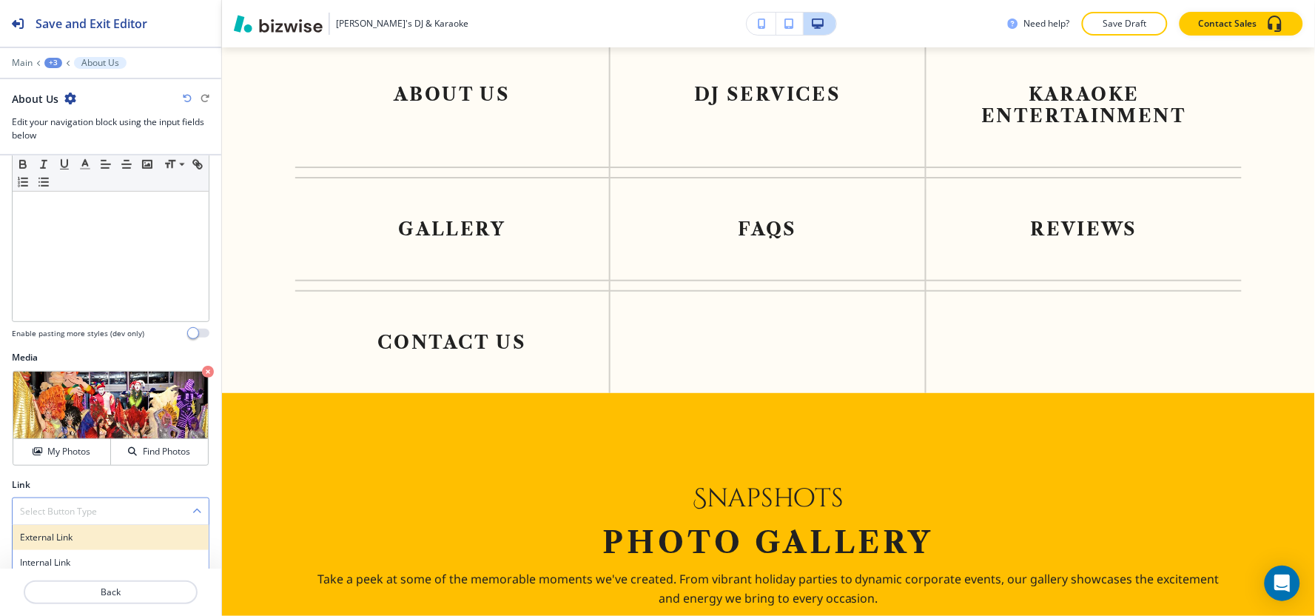
scroll to position [341, 0]
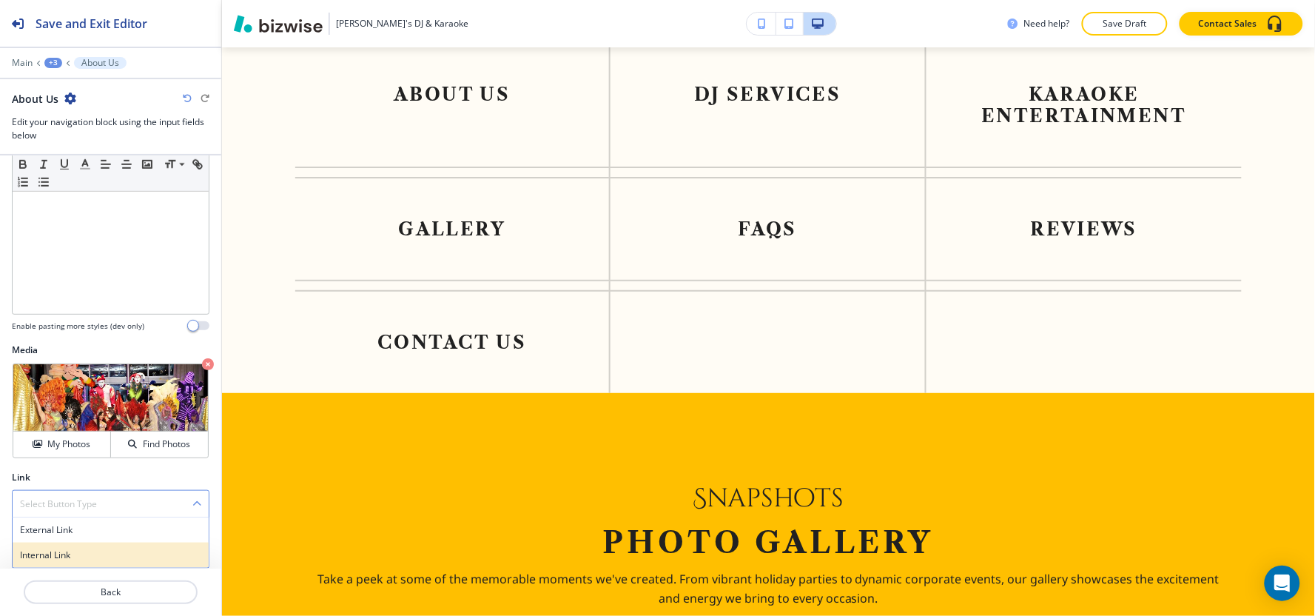
click at [78, 560] on h4 "Internal Link" at bounding box center [110, 554] width 181 height 13
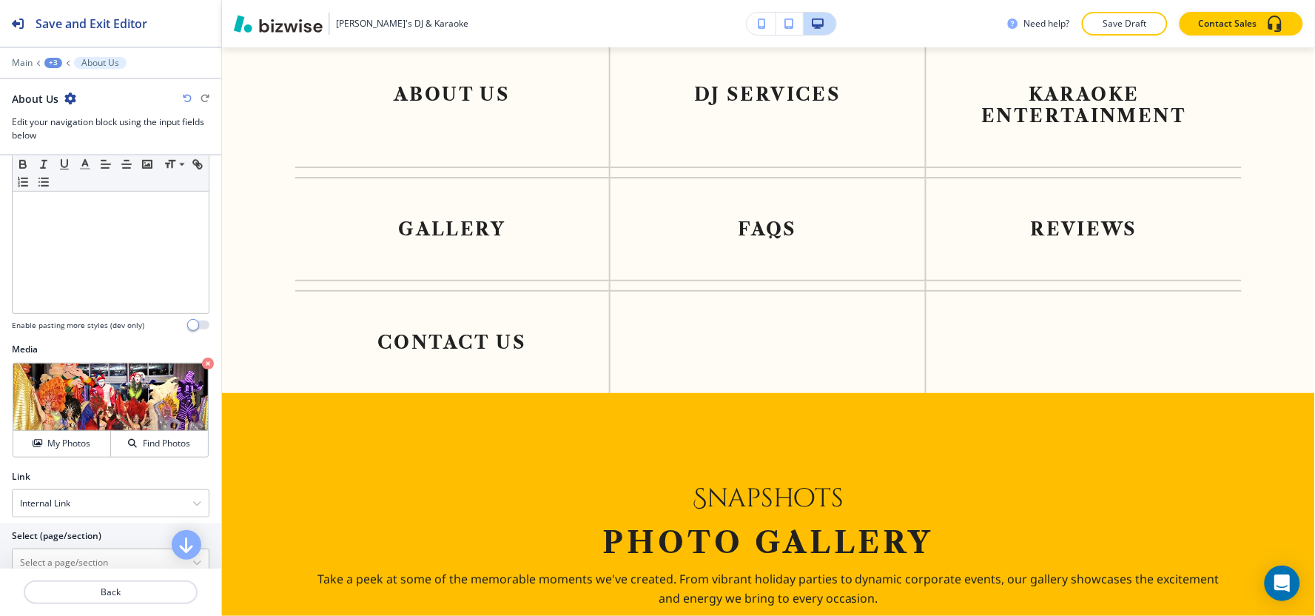
click at [82, 536] on h2 "Select (page/section)" at bounding box center [57, 535] width 90 height 13
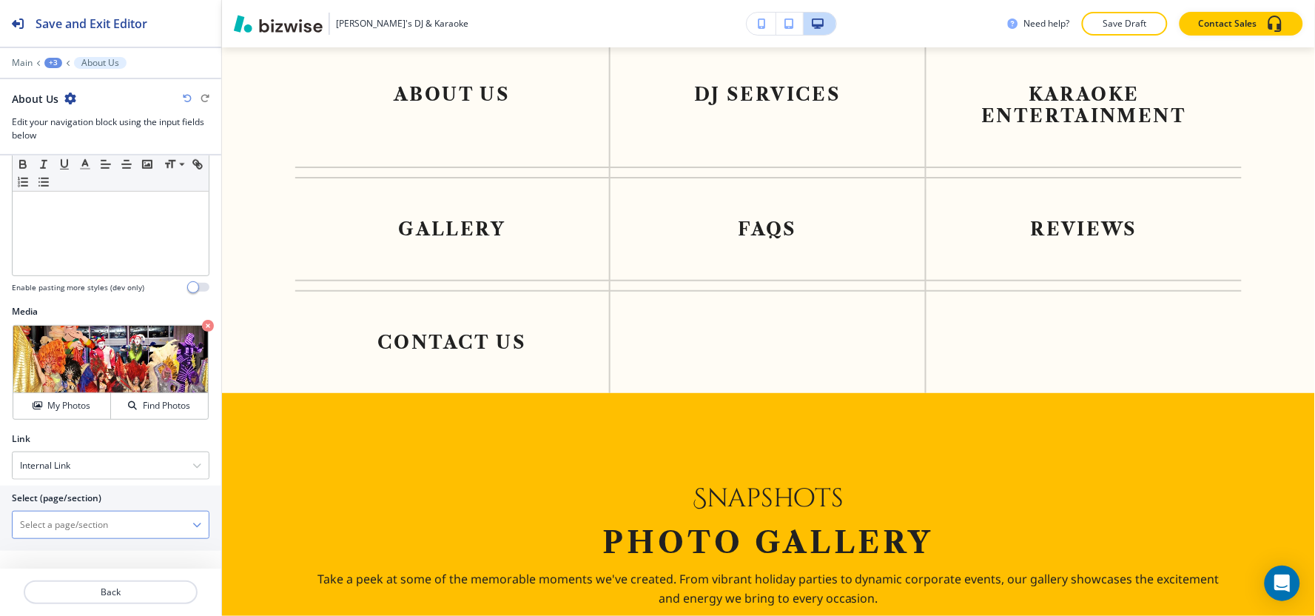
click at [82, 530] on \(page\/section\) "Manual Input" at bounding box center [103, 524] width 180 height 25
click at [63, 556] on h4 "About Us" at bounding box center [110, 549] width 181 height 13
type \(page\/section\) "About Us"
click at [55, 64] on div "+3" at bounding box center [53, 63] width 18 height 10
click at [84, 149] on button "Visual Navigation" at bounding box center [91, 139] width 95 height 27
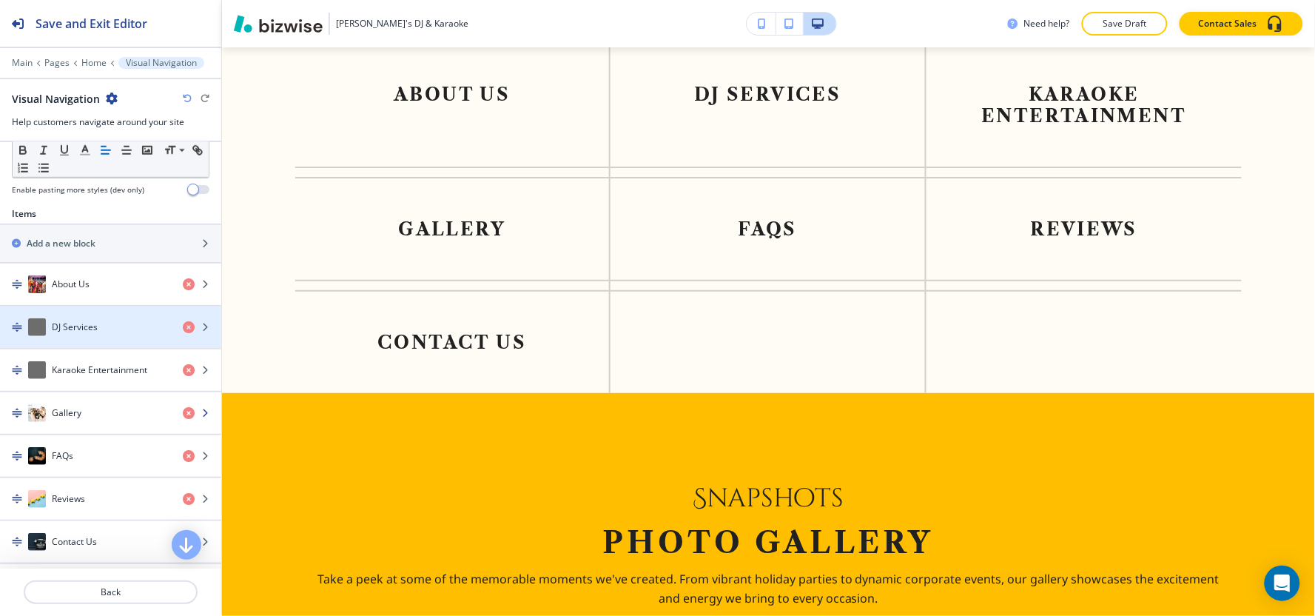
scroll to position [493, 0]
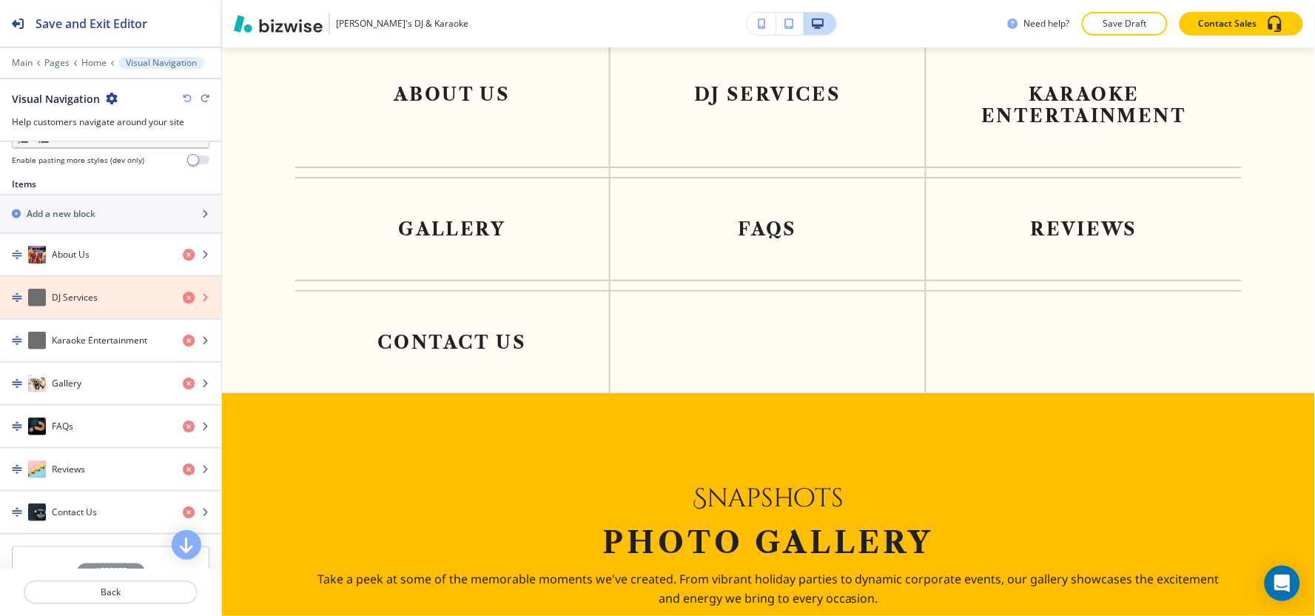
click at [183, 300] on icon "button" at bounding box center [189, 297] width 12 height 12
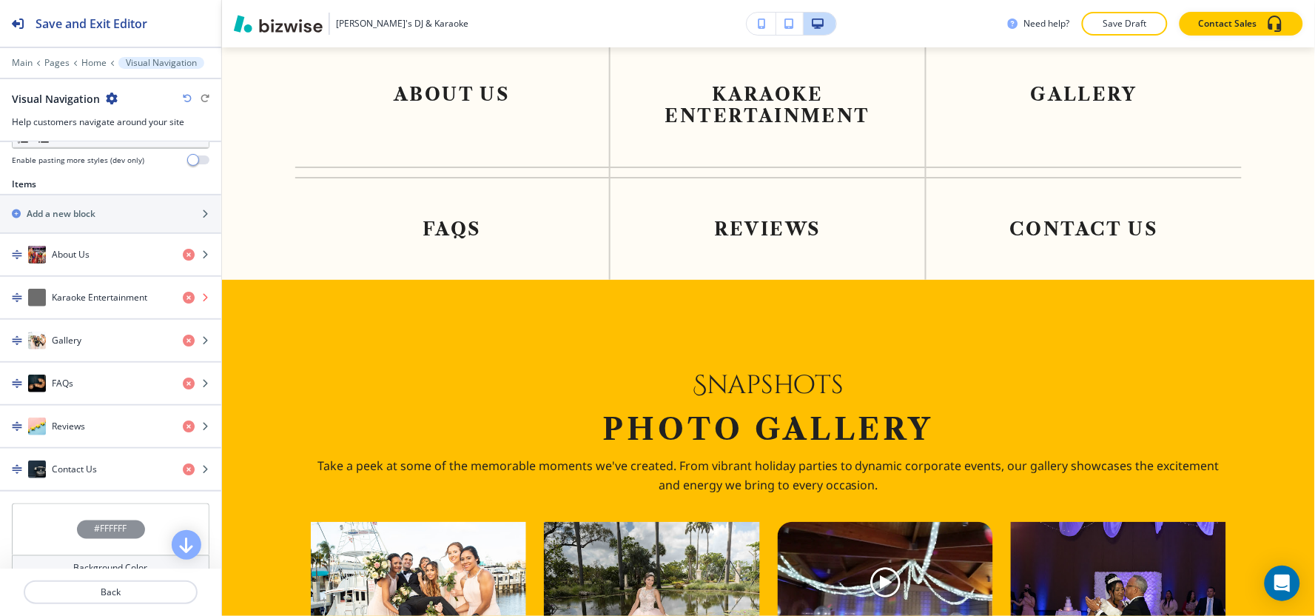
click at [183, 300] on icon "button" at bounding box center [189, 297] width 12 height 12
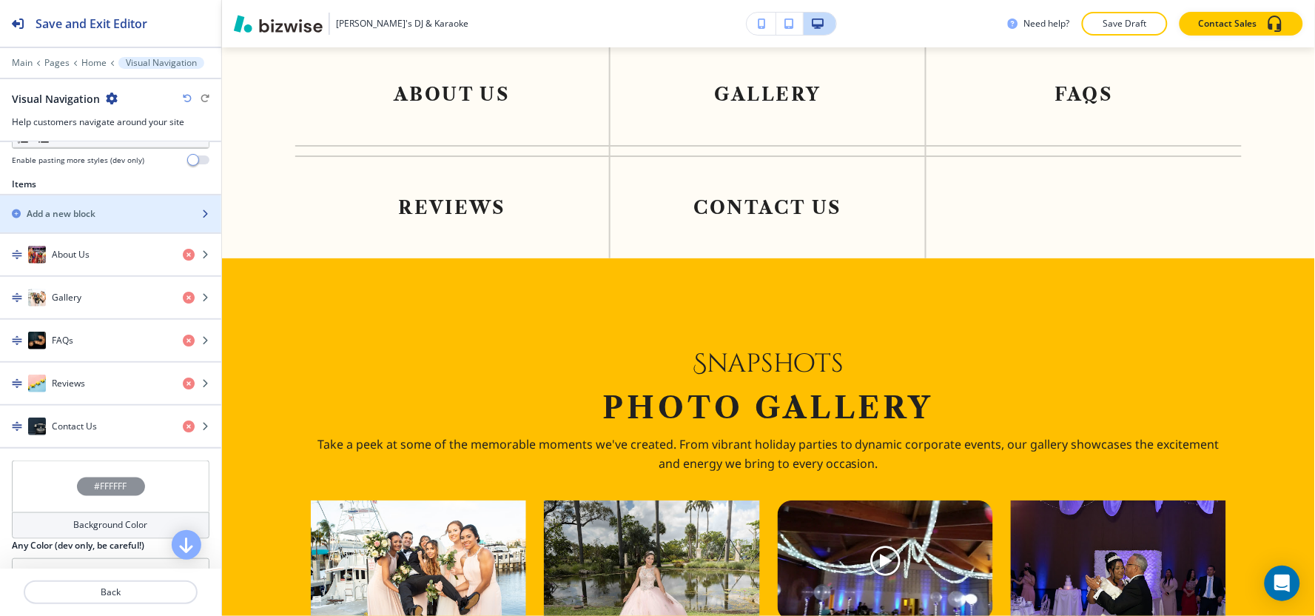
click at [124, 215] on div "Add a new block" at bounding box center [94, 213] width 189 height 13
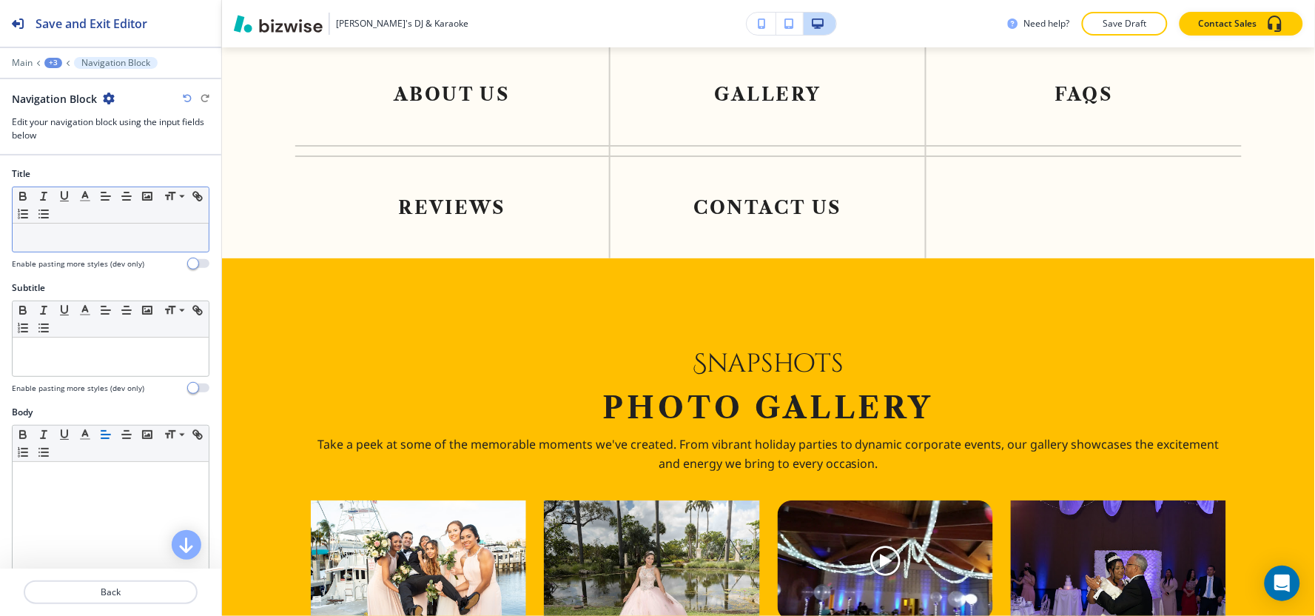
click at [87, 247] on div at bounding box center [111, 237] width 196 height 28
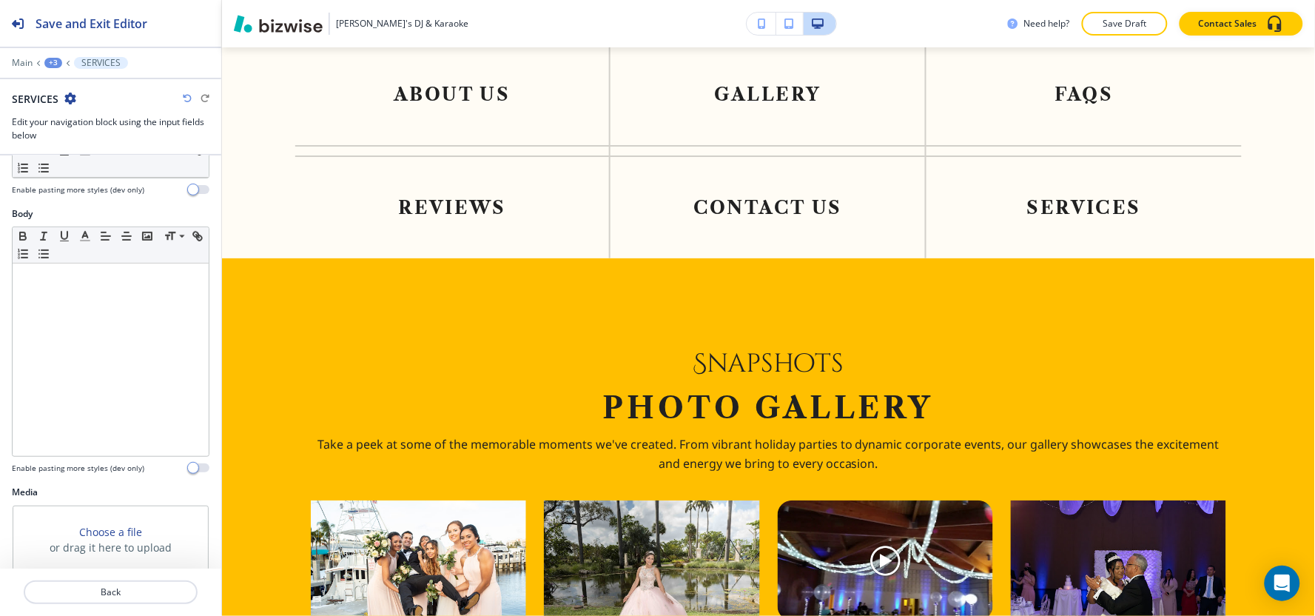
scroll to position [302, 0]
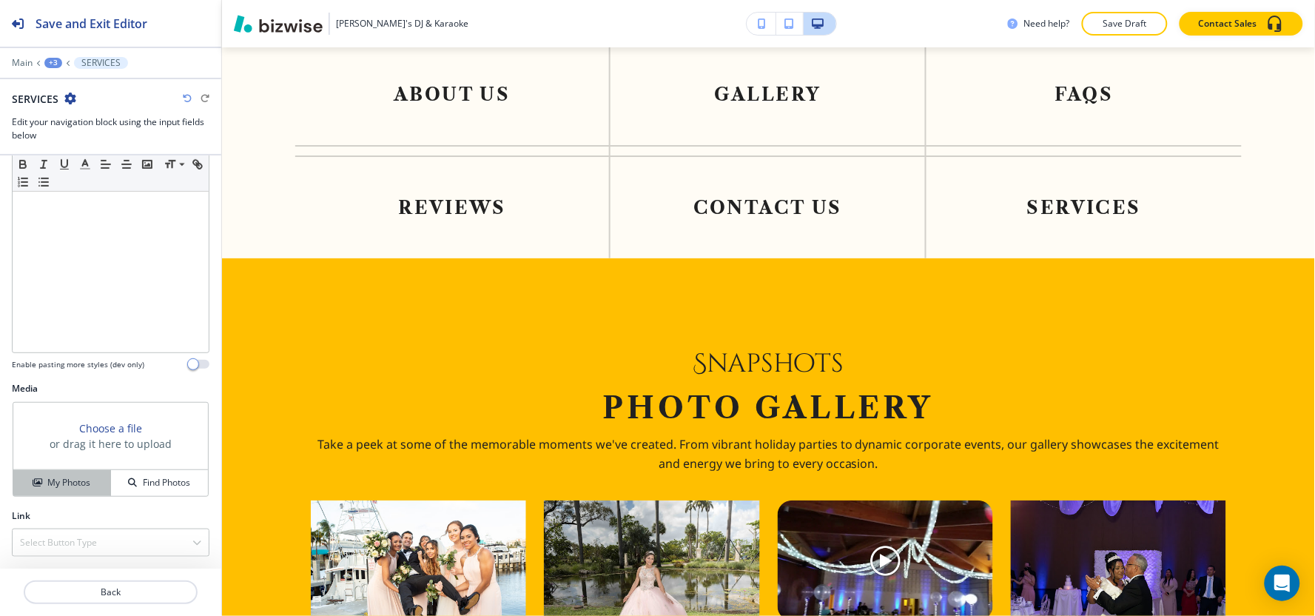
click at [48, 484] on h4 "My Photos" at bounding box center [68, 482] width 43 height 13
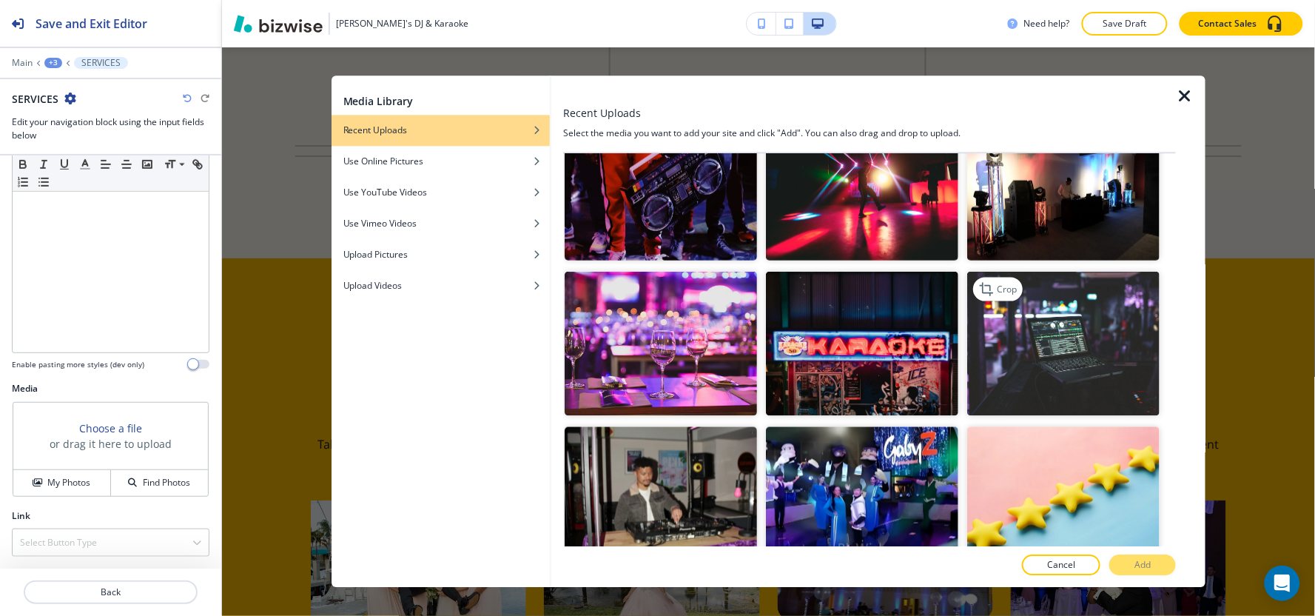
scroll to position [575, 0]
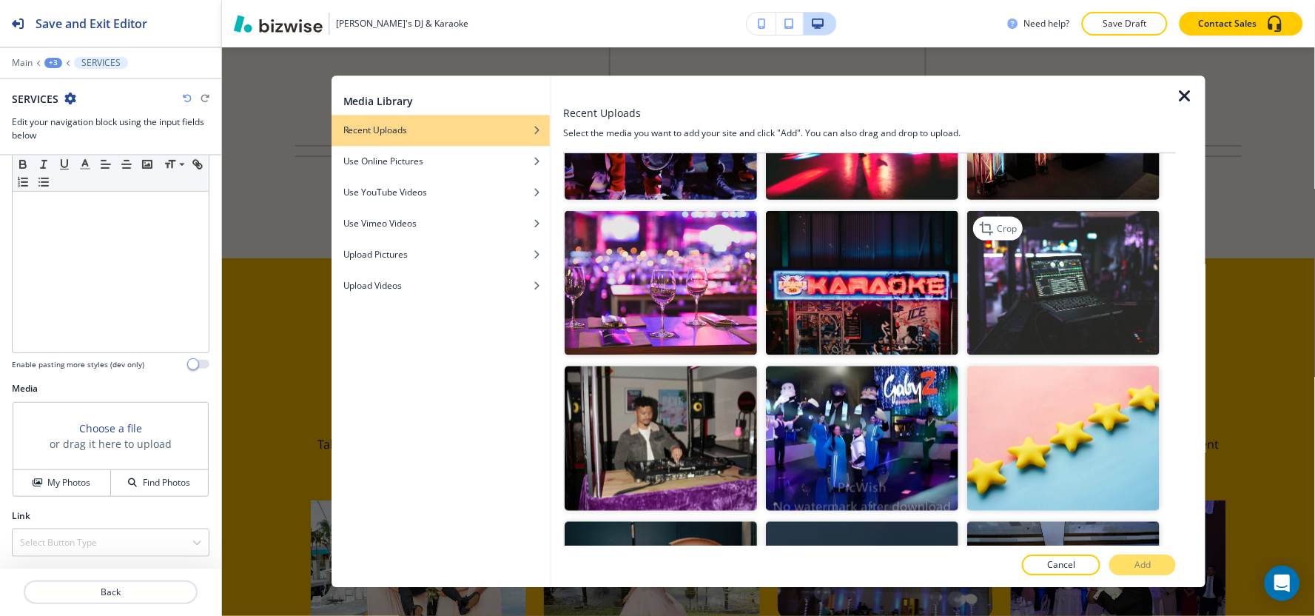
click at [1009, 286] on img "button" at bounding box center [1063, 282] width 192 height 144
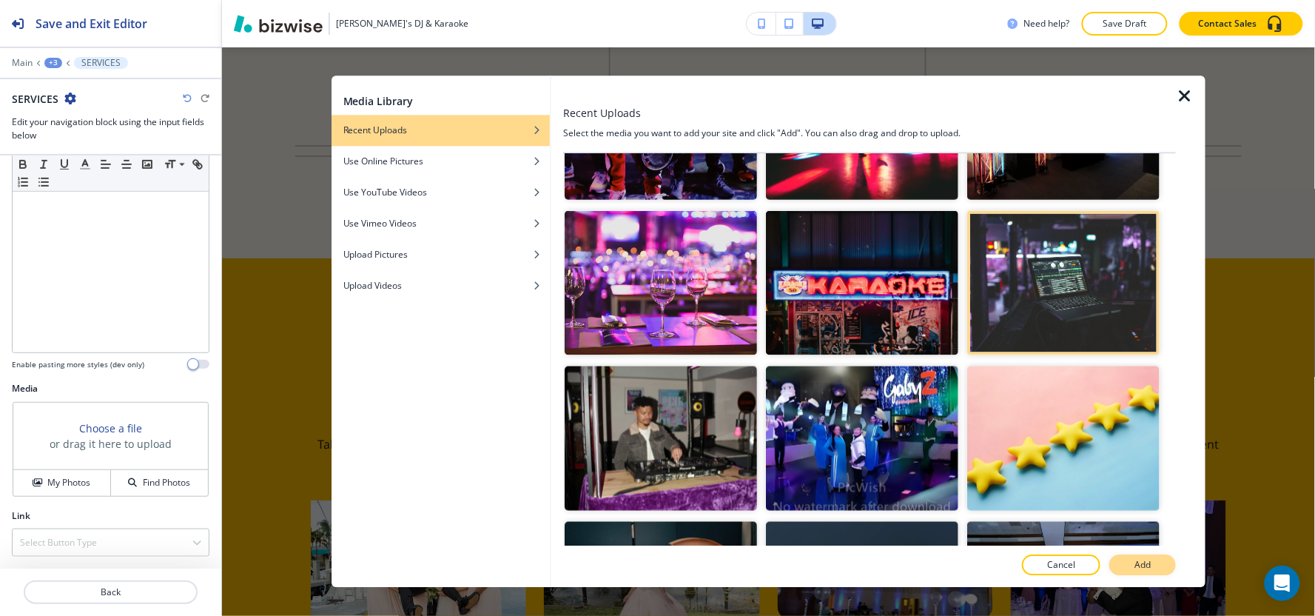
click at [1153, 565] on button "Add" at bounding box center [1142, 565] width 67 height 21
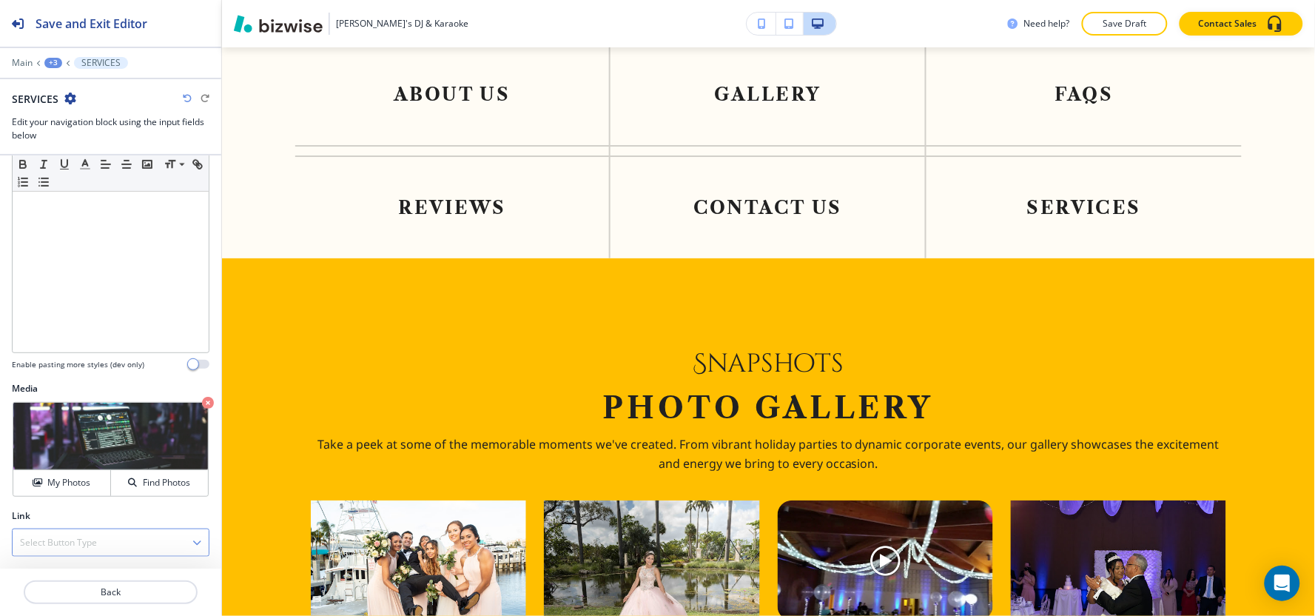
click at [65, 535] on div "Select Button Type" at bounding box center [111, 542] width 196 height 27
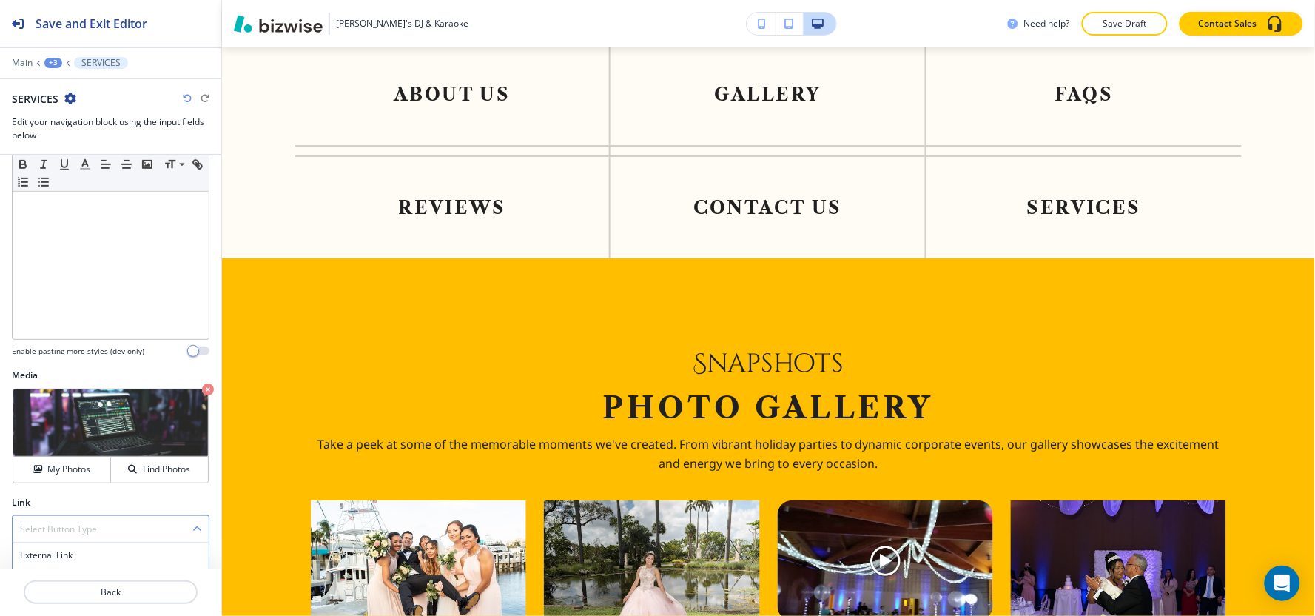
scroll to position [341, 0]
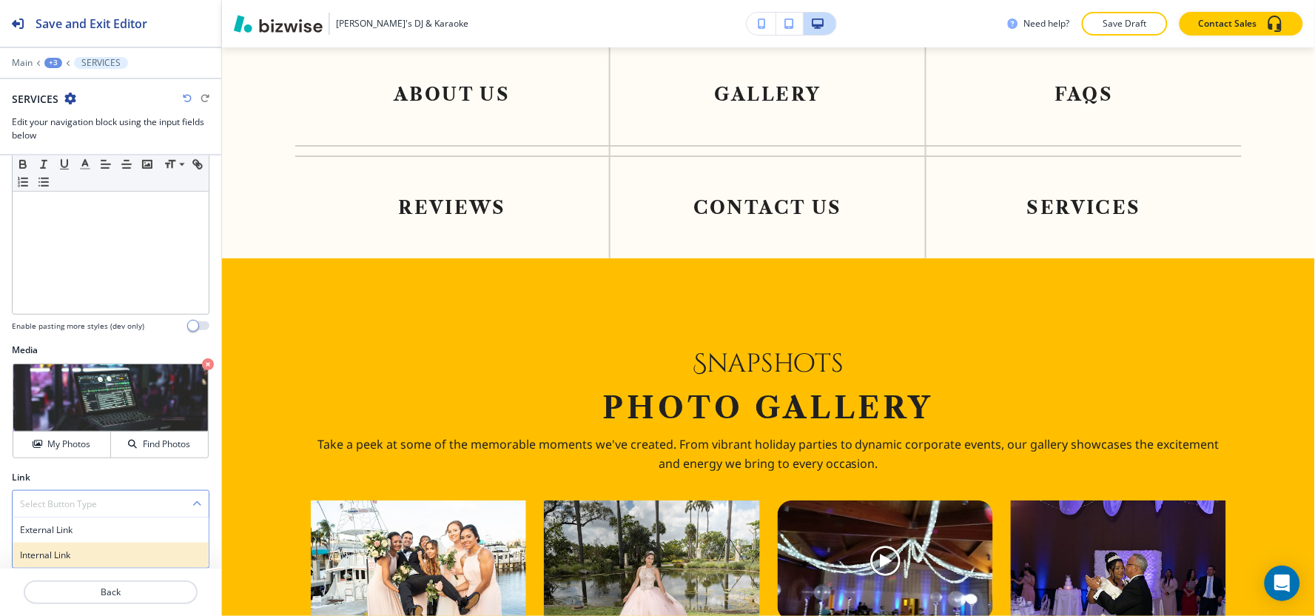
click at [64, 558] on h4 "Internal Link" at bounding box center [110, 554] width 181 height 13
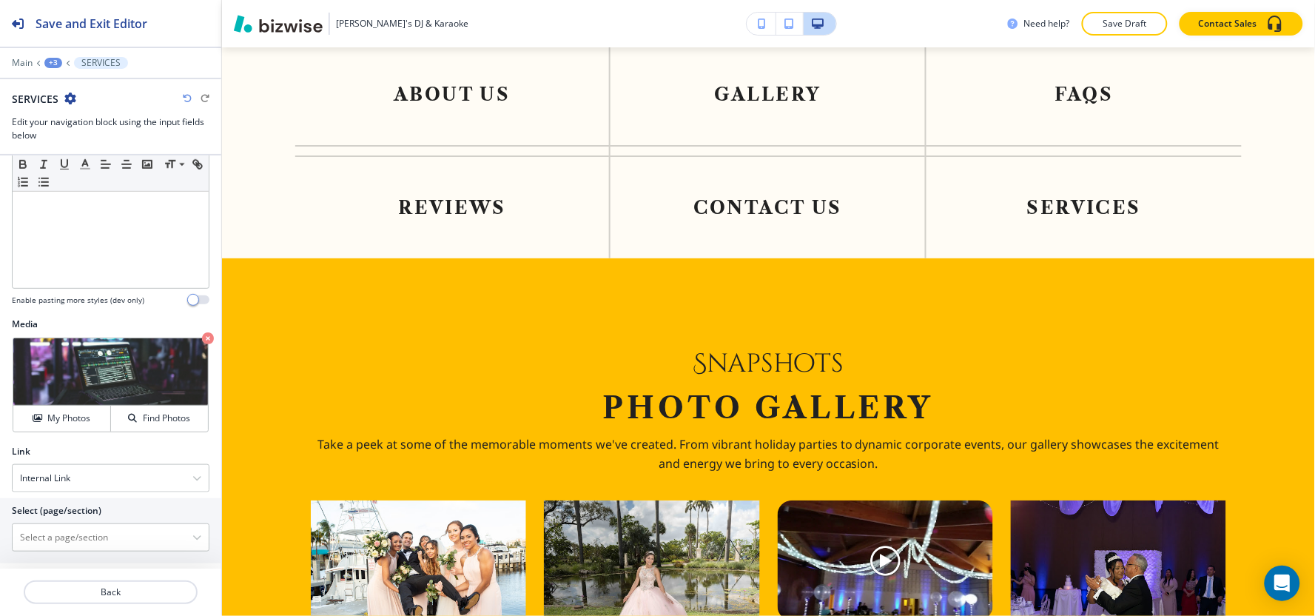
scroll to position [380, 0]
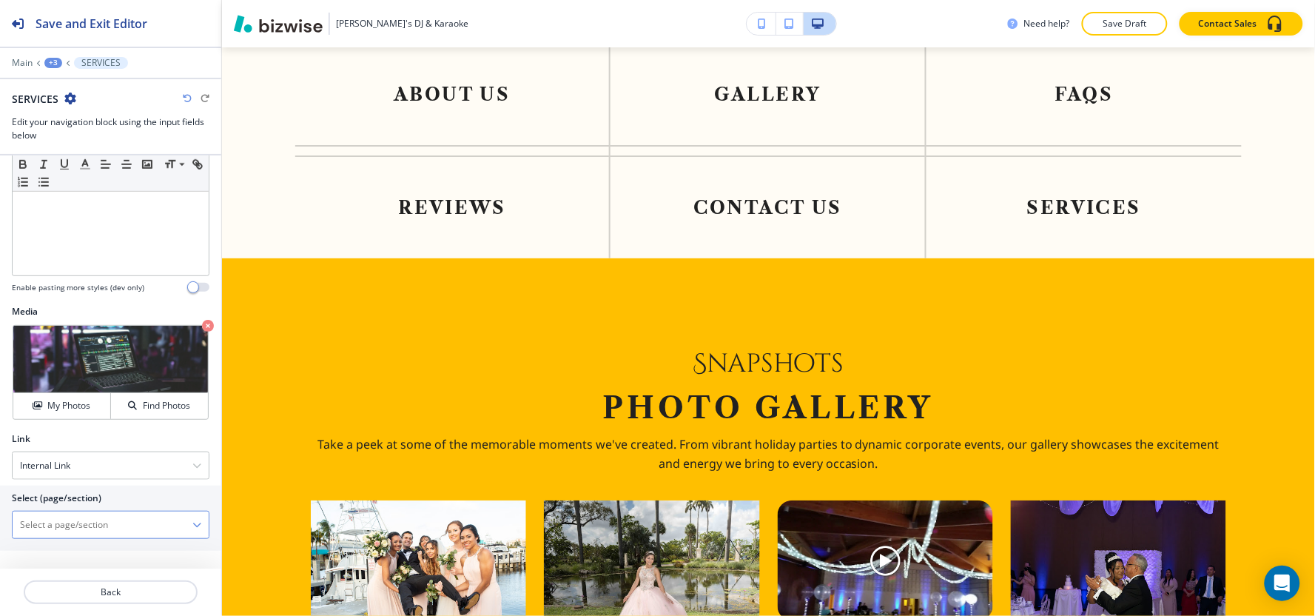
click at [69, 527] on \(page\/section\) "Manual Input" at bounding box center [103, 524] width 180 height 25
type \(page\/section\) "DJ"
click at [45, 547] on h4 "DJ" at bounding box center [110, 549] width 181 height 13
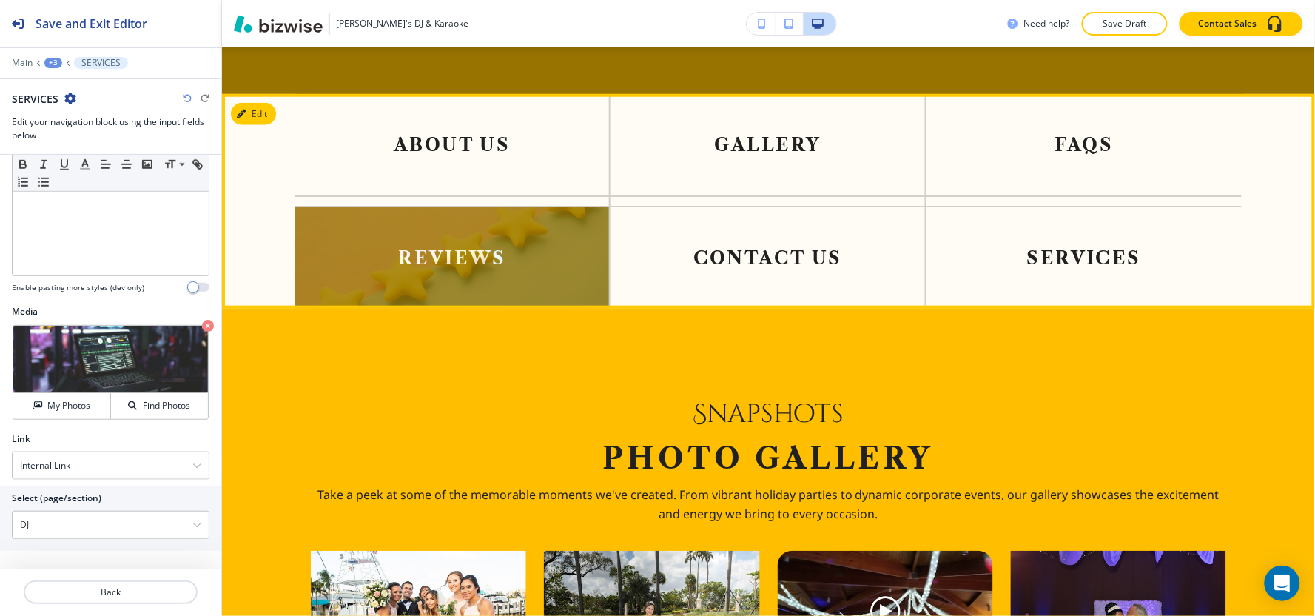
scroll to position [2214, 0]
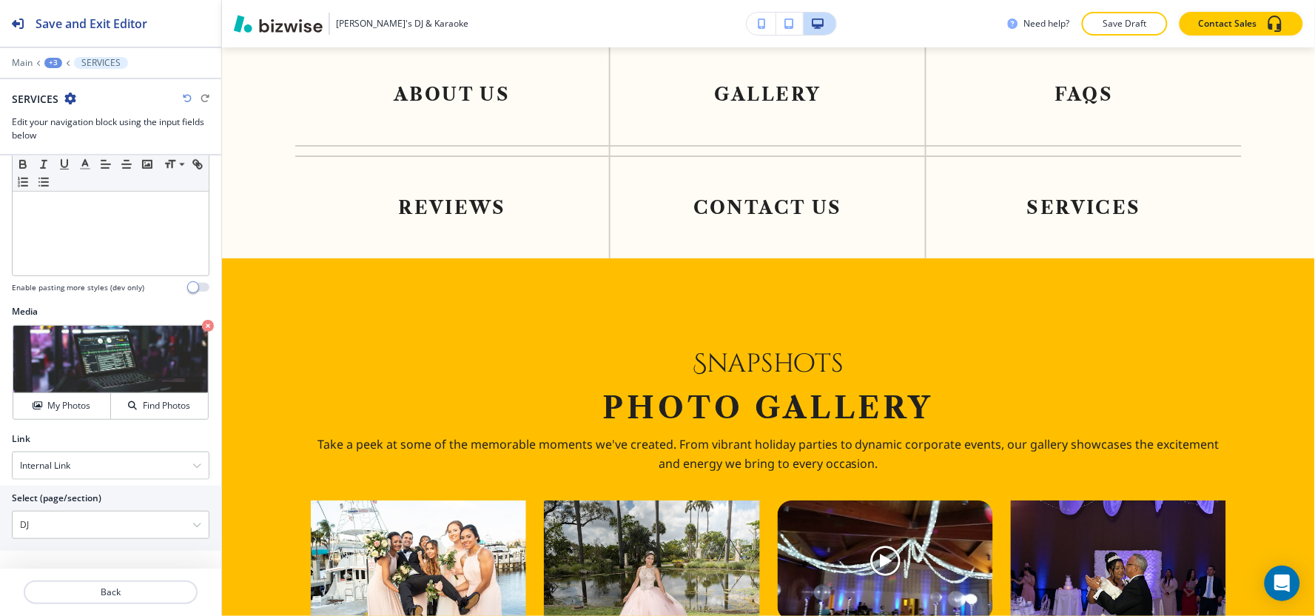
click at [52, 62] on div "+3" at bounding box center [53, 63] width 18 height 10
click at [87, 137] on p "Visual Navigation" at bounding box center [91, 138] width 75 height 13
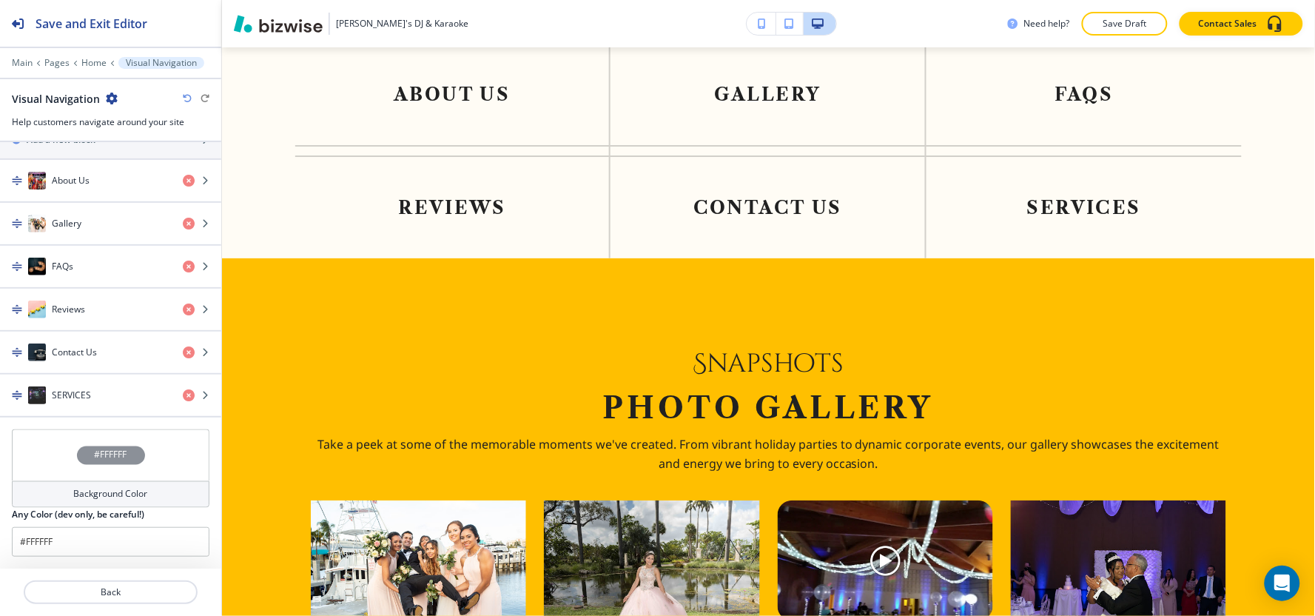
scroll to position [486, 0]
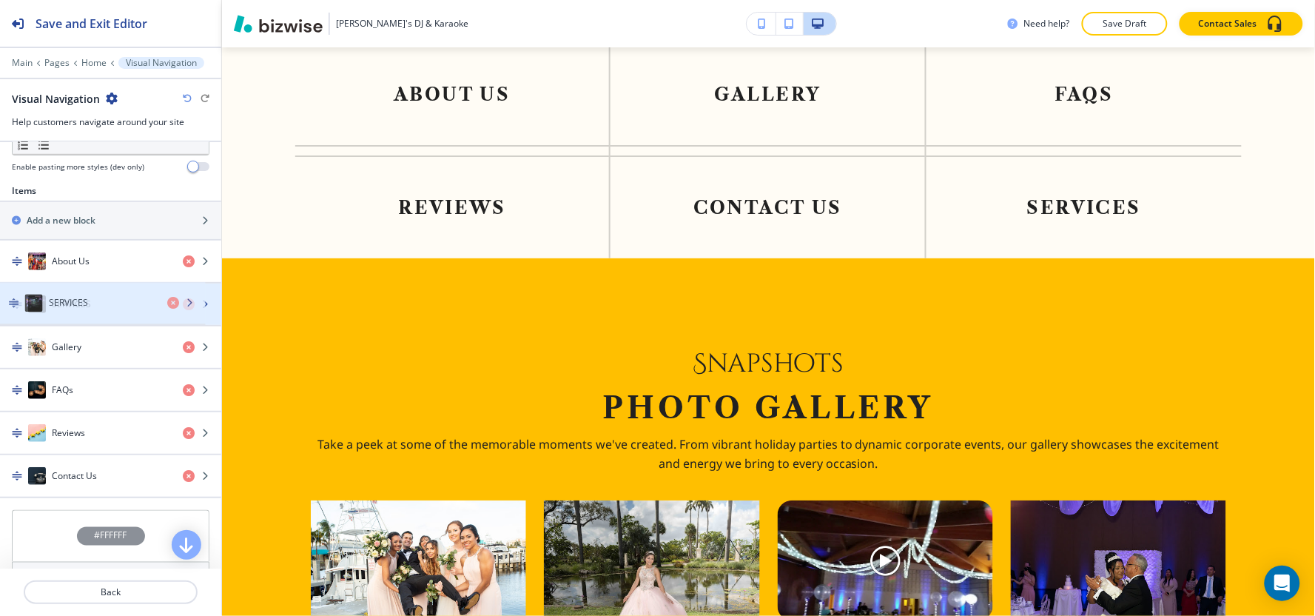
drag, startPoint x: 64, startPoint y: 474, endPoint x: 61, endPoint y: 300, distance: 174.6
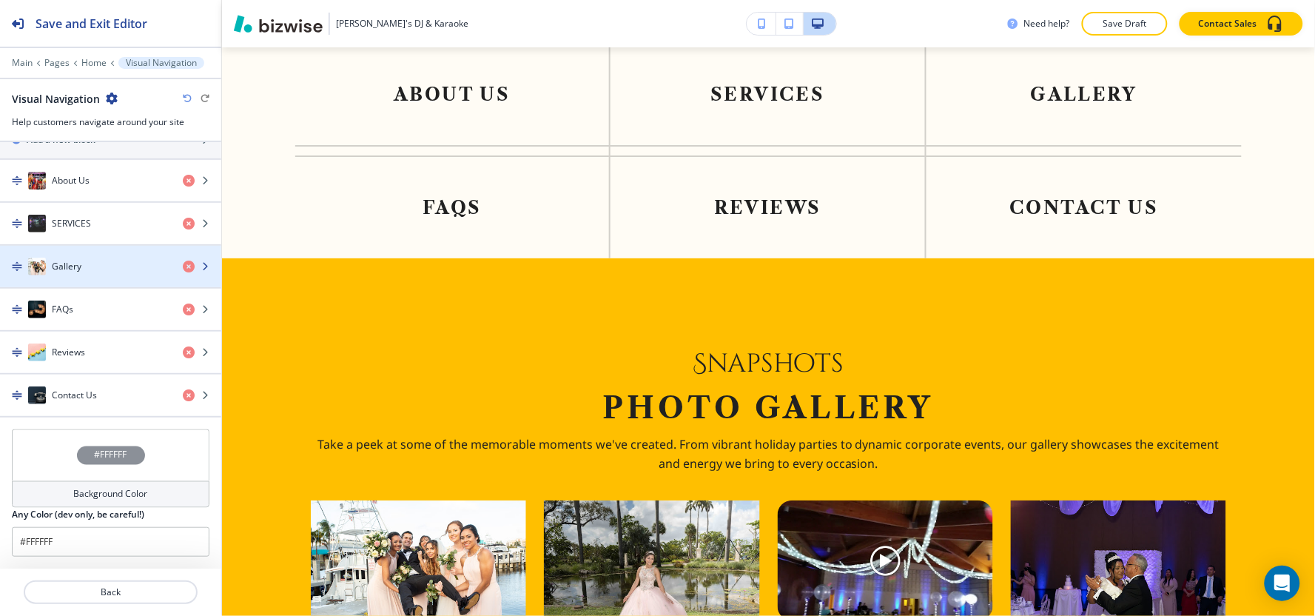
scroll to position [568, 0]
click at [113, 275] on div "button" at bounding box center [110, 281] width 221 height 12
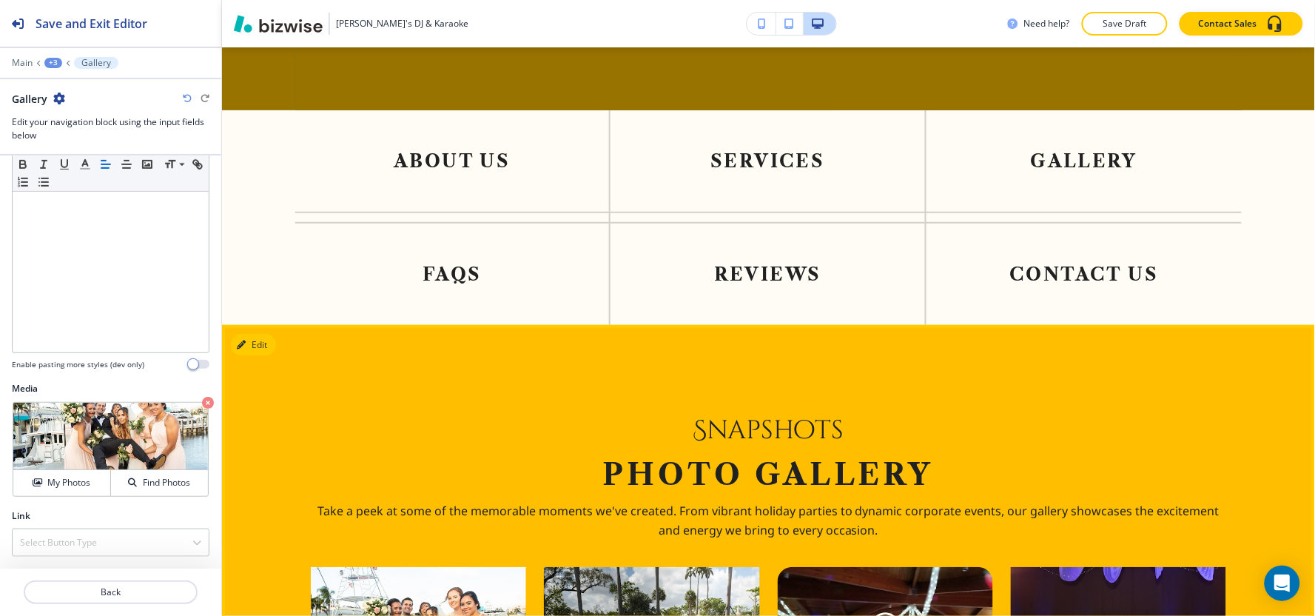
scroll to position [2050, 0]
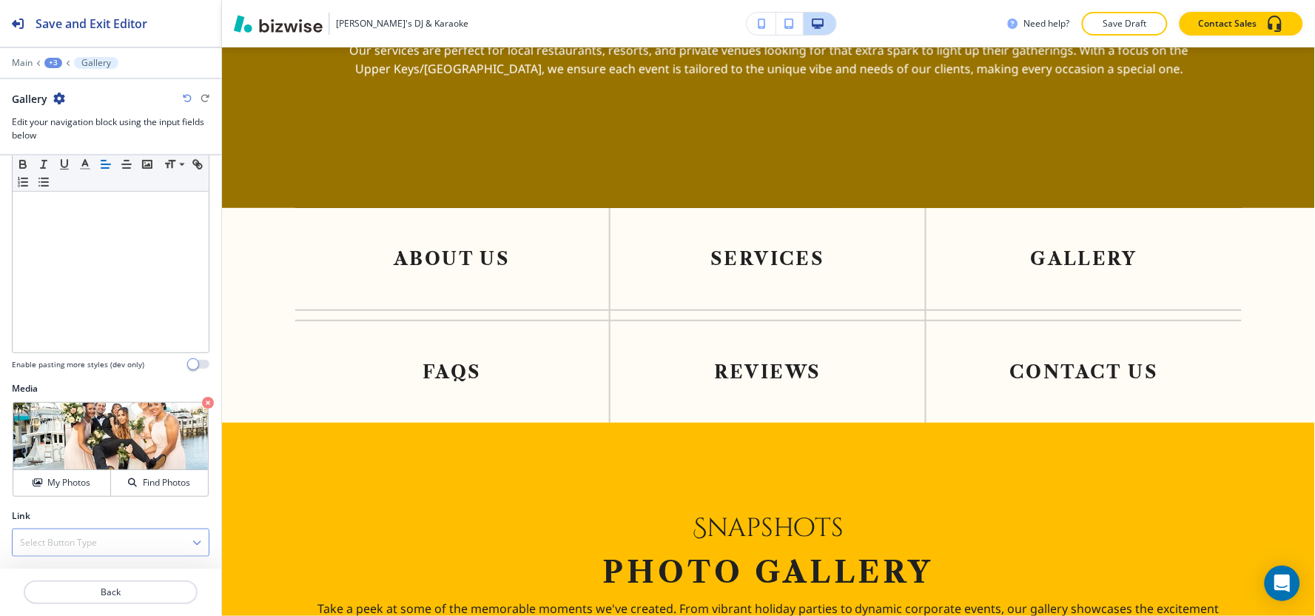
click at [70, 546] on h4 "Select Button Type" at bounding box center [58, 542] width 77 height 13
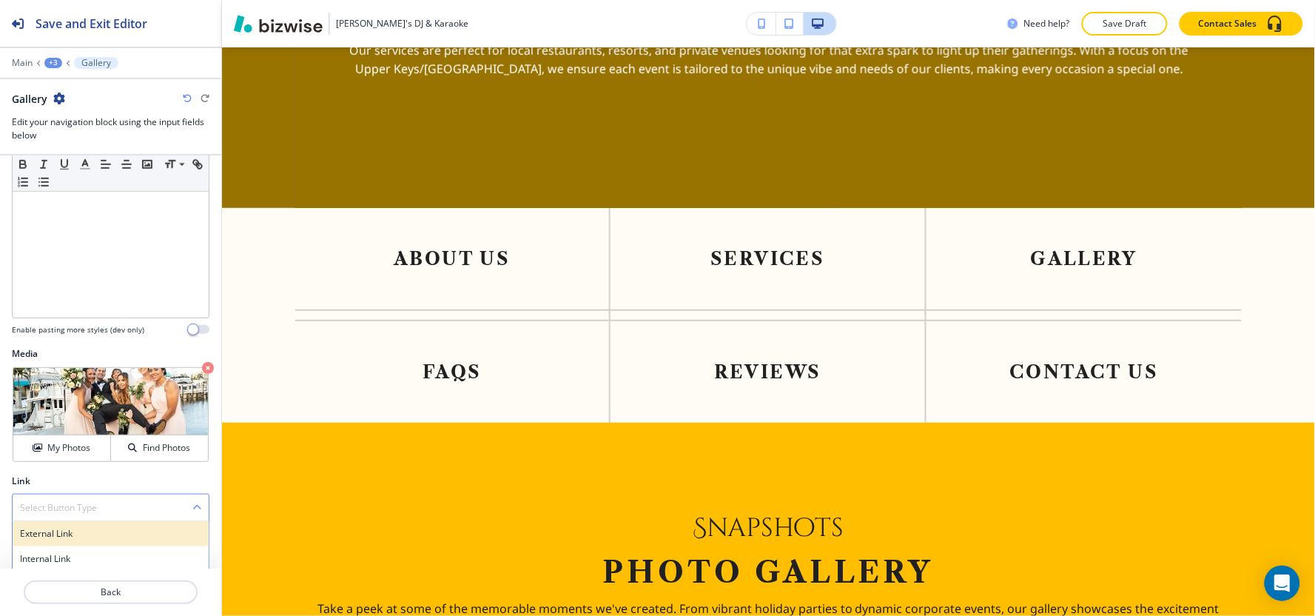
scroll to position [341, 0]
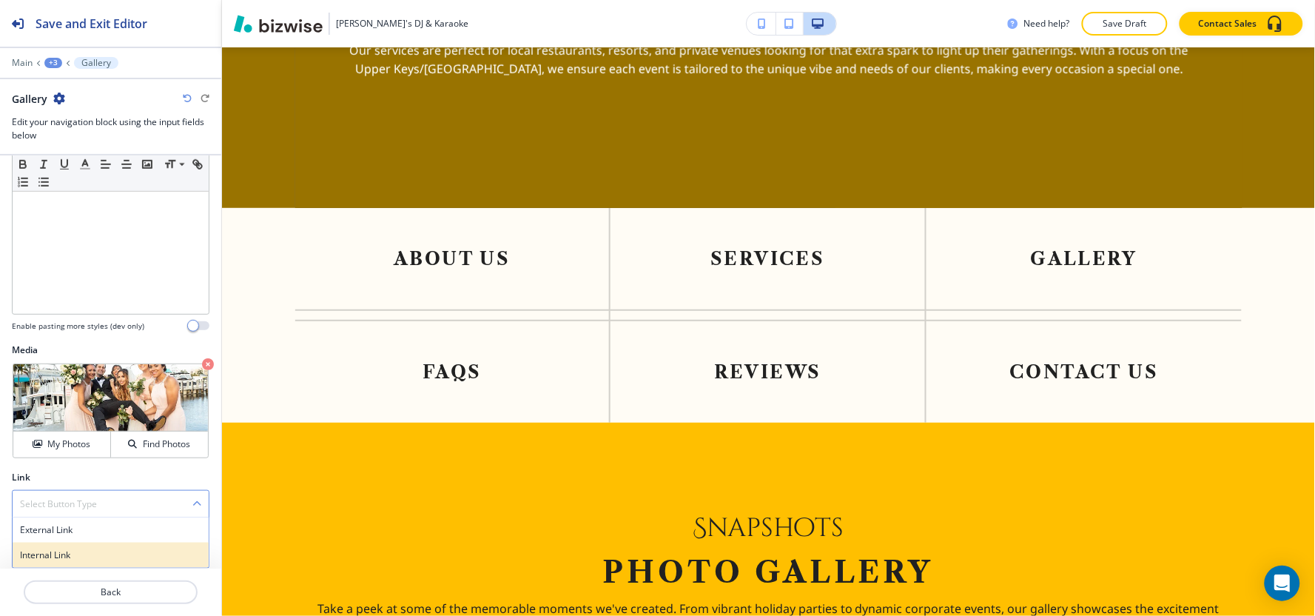
click at [77, 561] on h4 "Internal Link" at bounding box center [110, 554] width 181 height 13
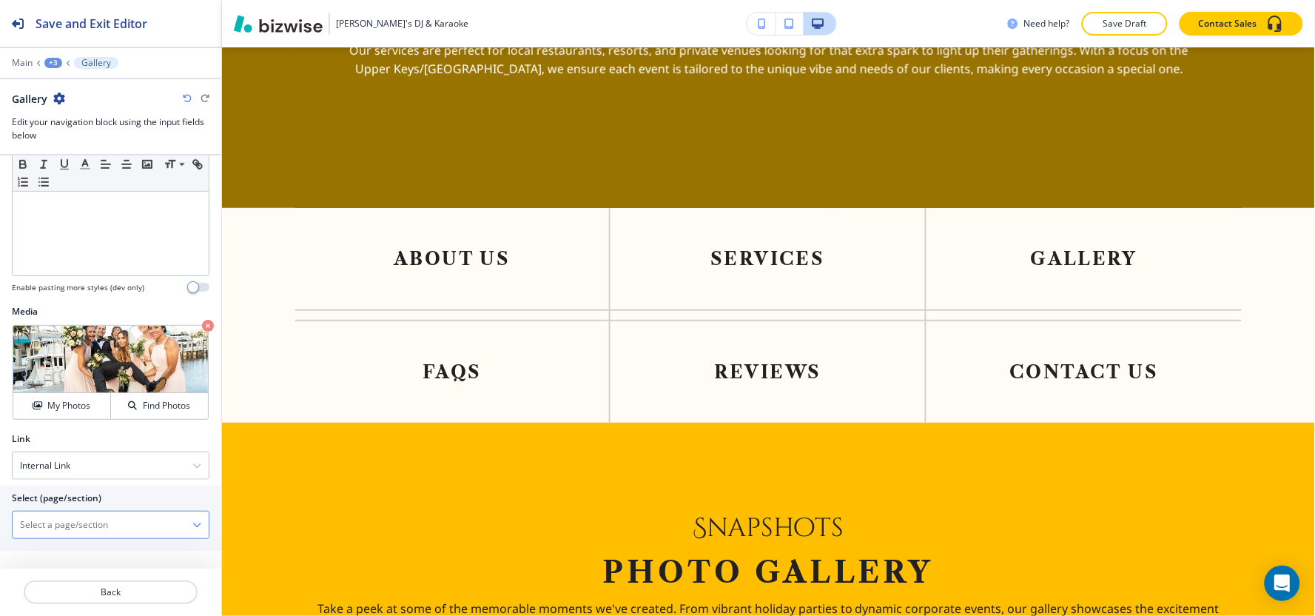
click at [64, 525] on \(page\/section\) "Manual Input" at bounding box center [103, 524] width 180 height 25
click at [54, 551] on h4 "Gallery" at bounding box center [110, 549] width 181 height 13
type \(page\/section\) "Gallery"
click at [57, 408] on h4 "My Photos" at bounding box center [68, 405] width 43 height 13
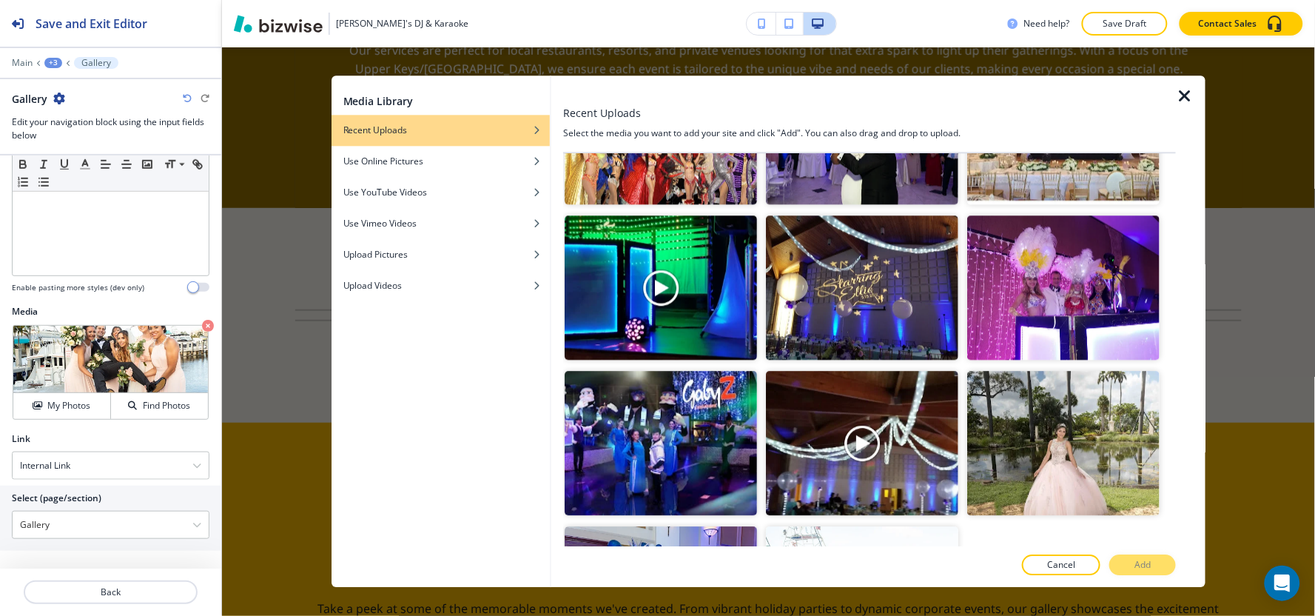
scroll to position [1295, 0]
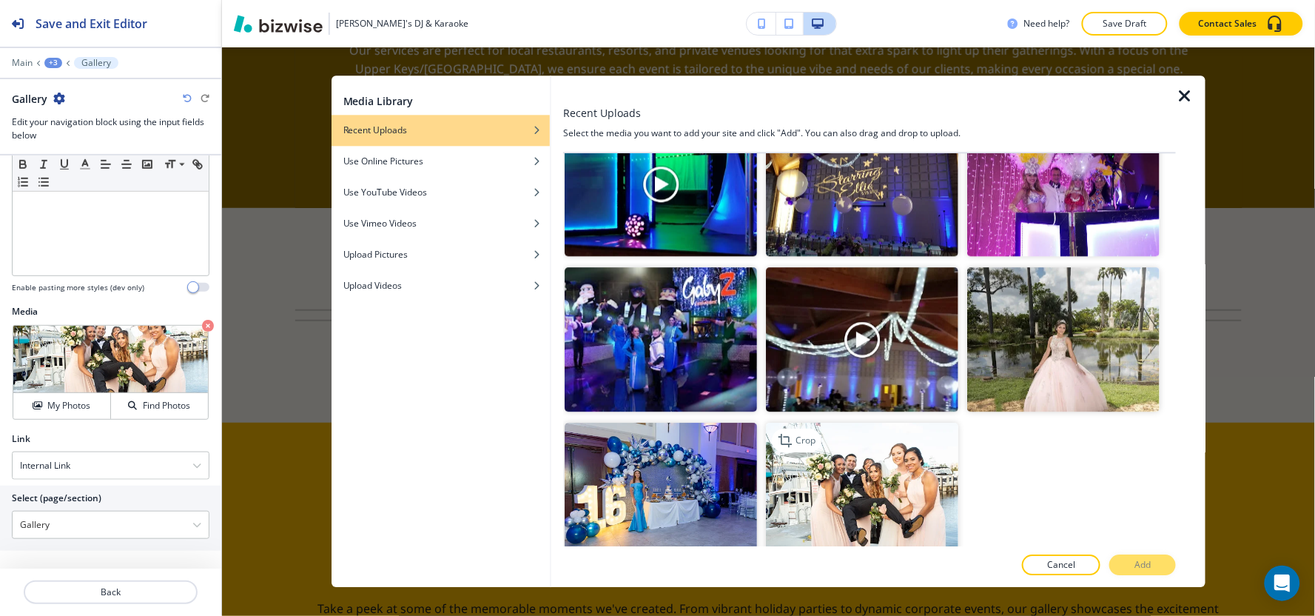
click at [864, 449] on img "button" at bounding box center [862, 494] width 192 height 144
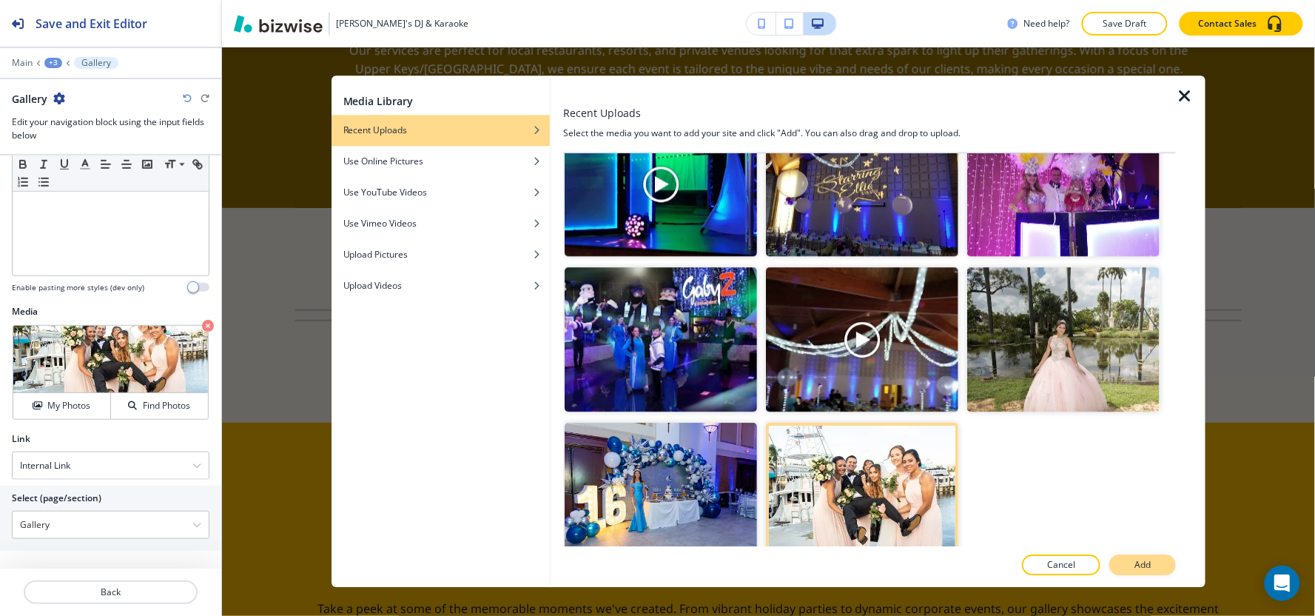
click at [1137, 566] on p "Add" at bounding box center [1142, 565] width 16 height 13
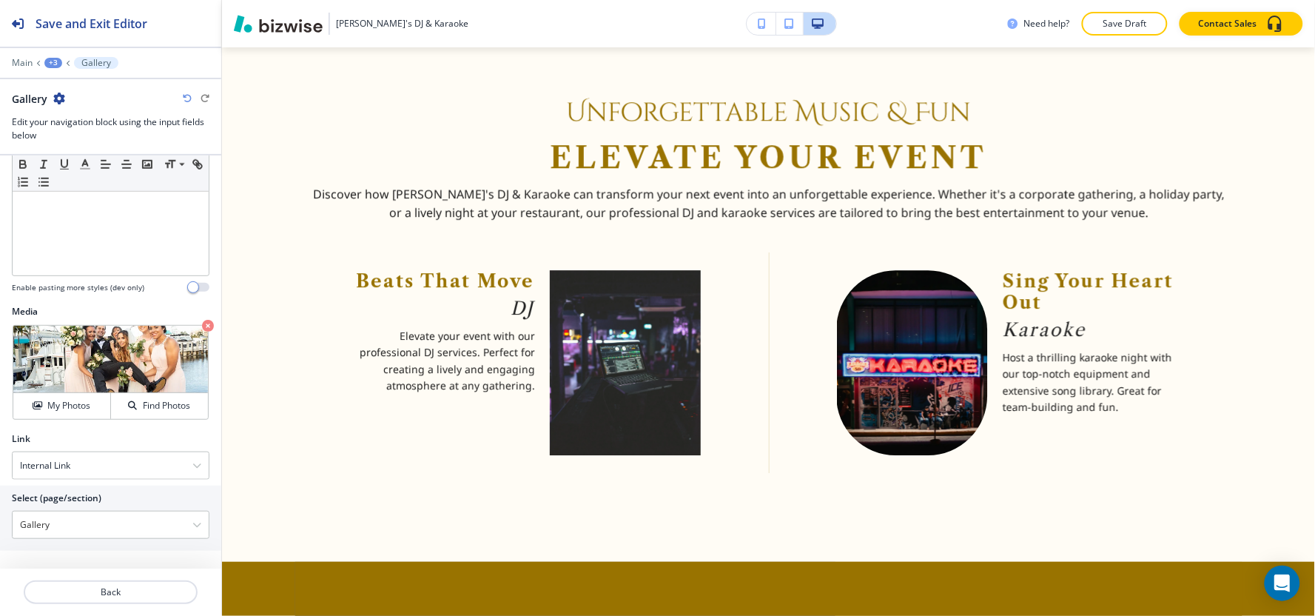
scroll to position [0, 0]
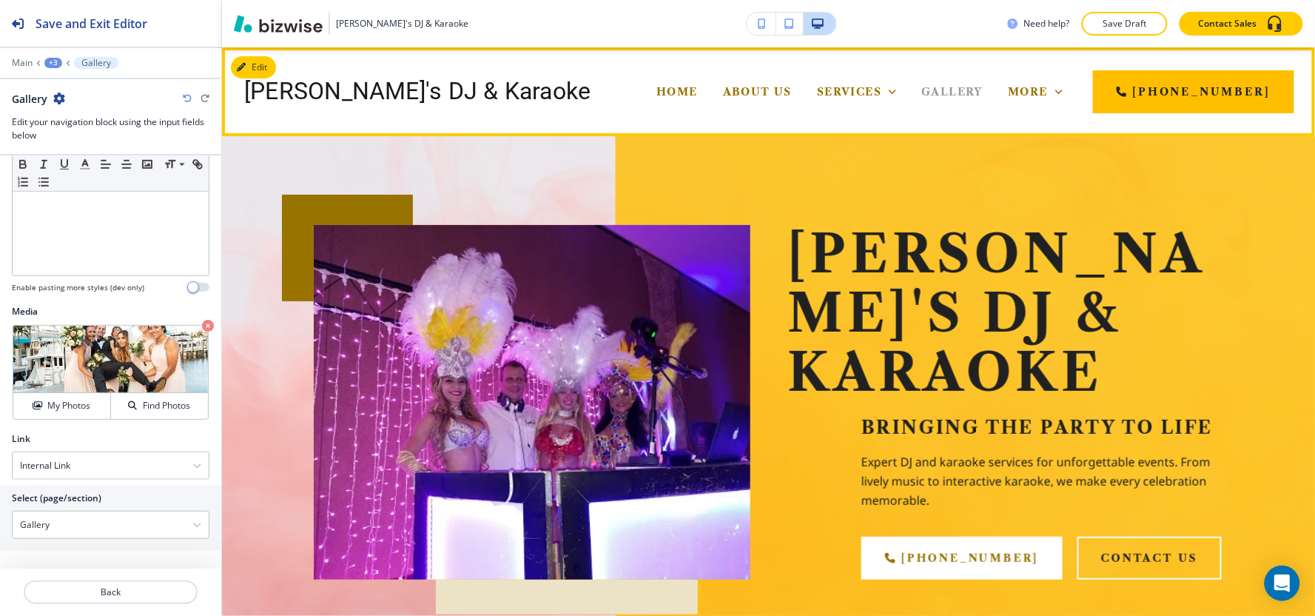
click at [921, 87] on span "Gallery" at bounding box center [951, 91] width 61 height 13
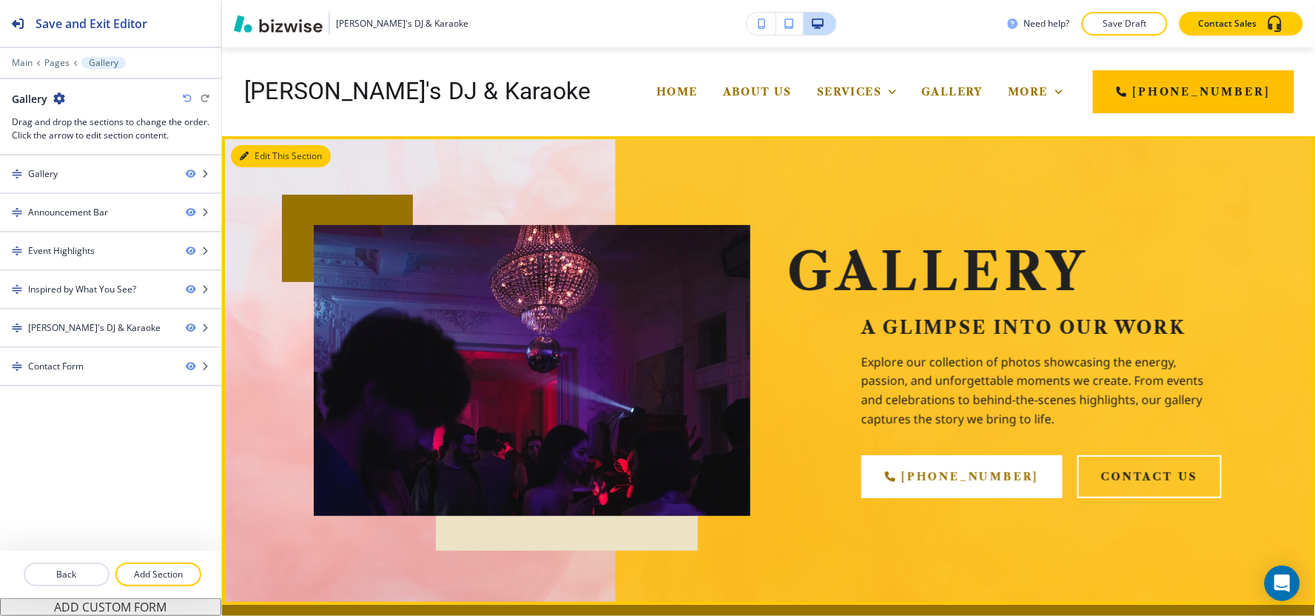
click at [244, 152] on icon "button" at bounding box center [244, 156] width 9 height 9
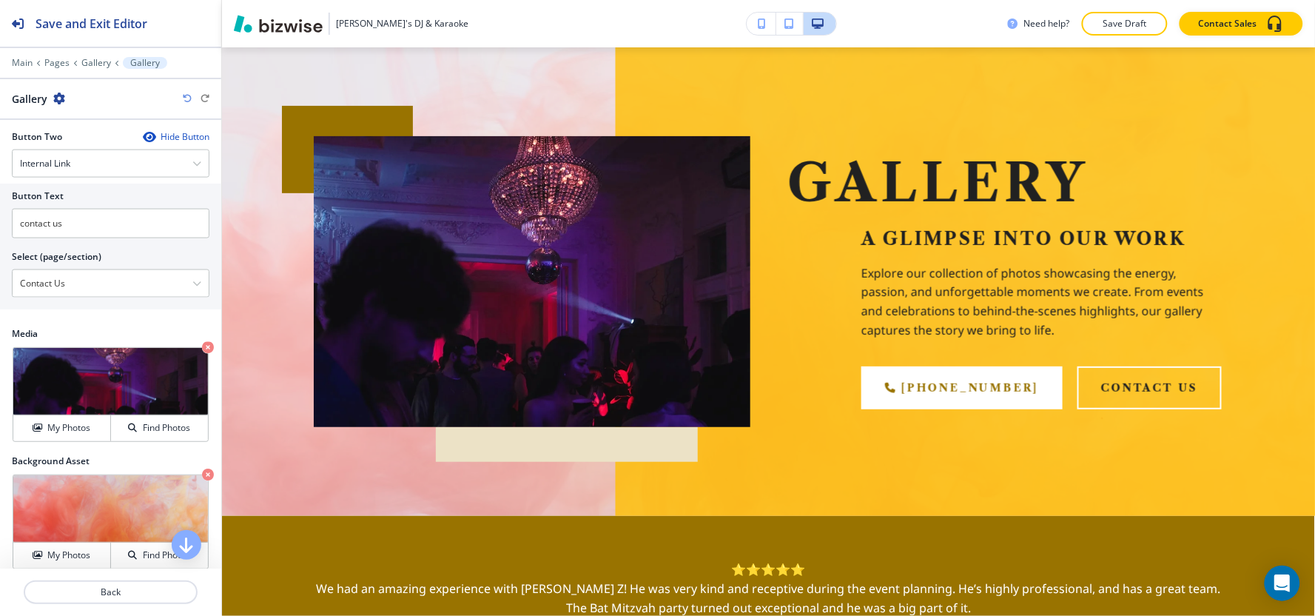
scroll to position [809, 0]
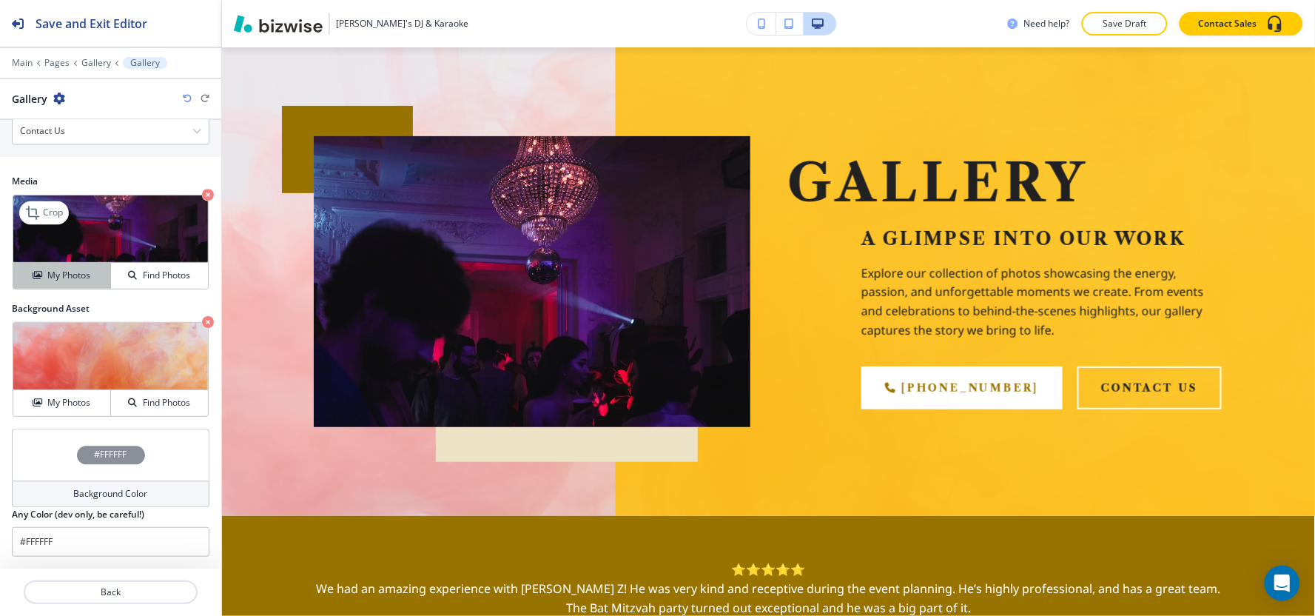
click at [52, 275] on h4 "My Photos" at bounding box center [68, 275] width 43 height 13
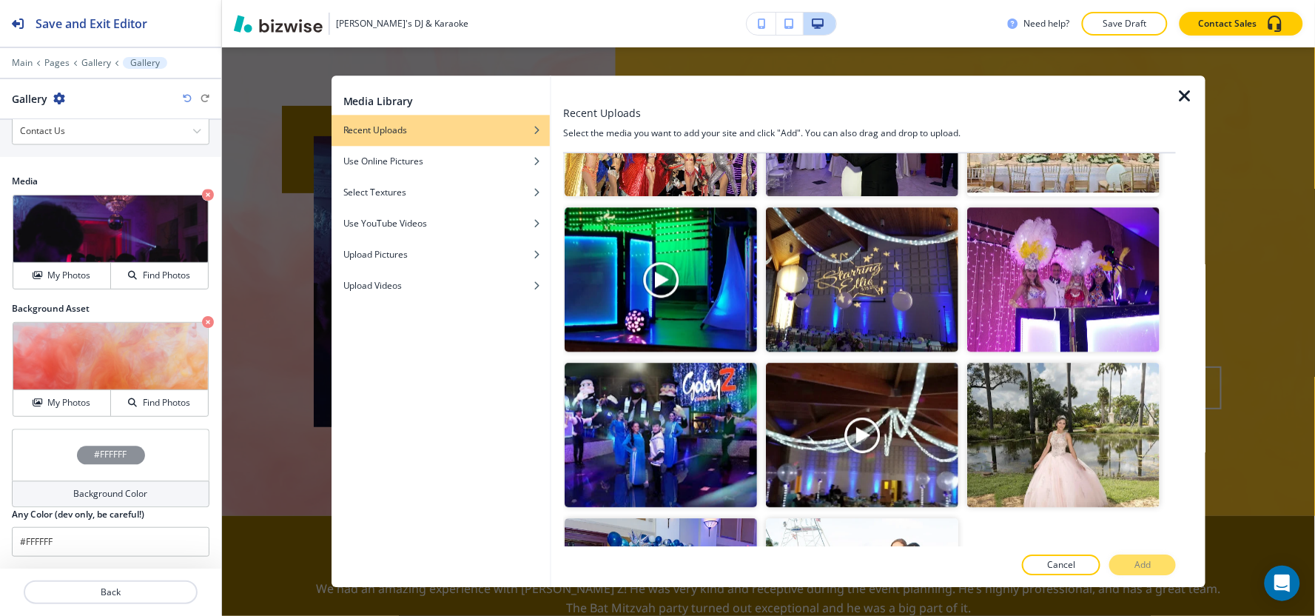
scroll to position [1295, 0]
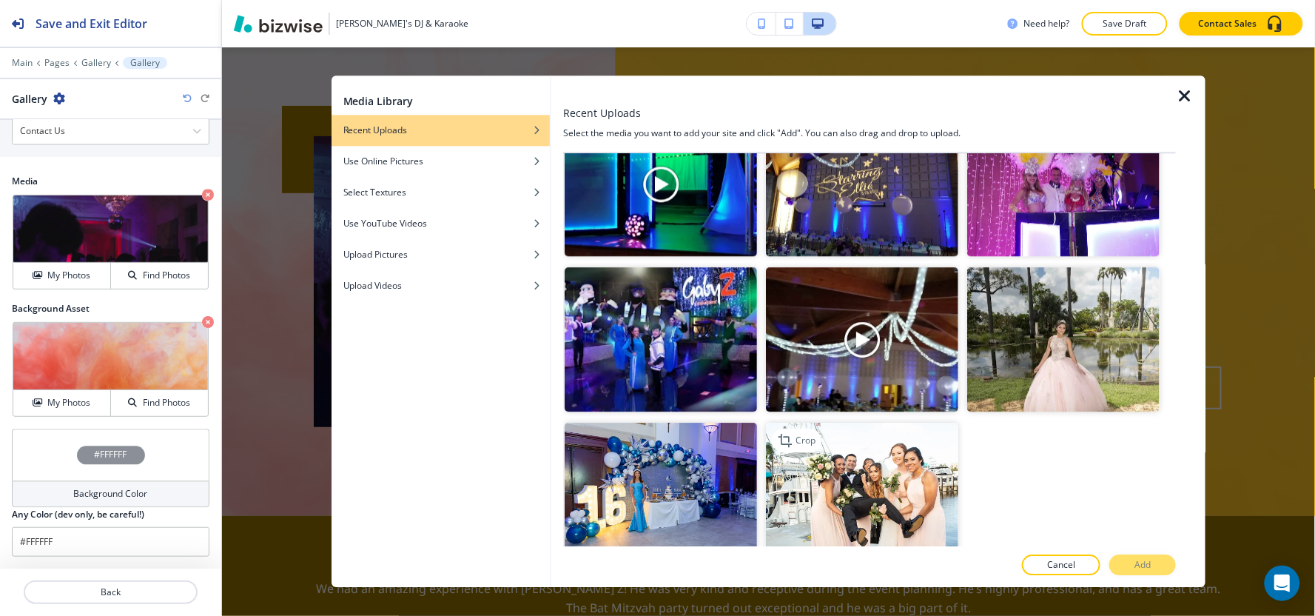
click at [886, 446] on img "button" at bounding box center [862, 494] width 192 height 144
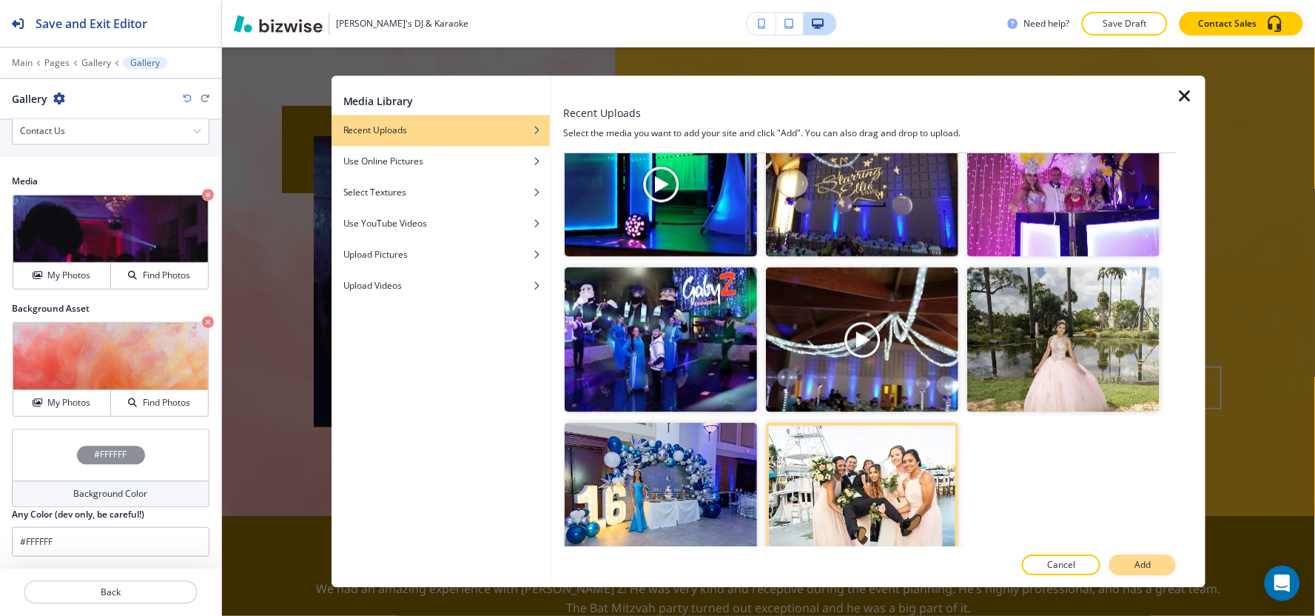
click at [1154, 574] on button "Add" at bounding box center [1142, 565] width 67 height 21
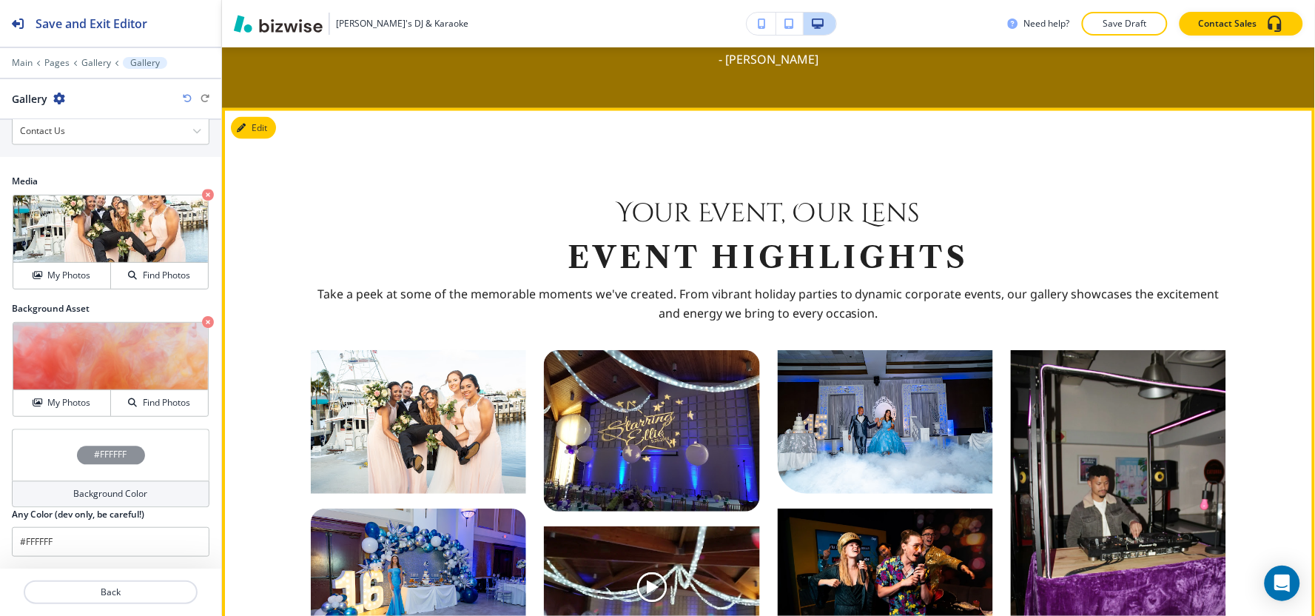
scroll to position [664, 0]
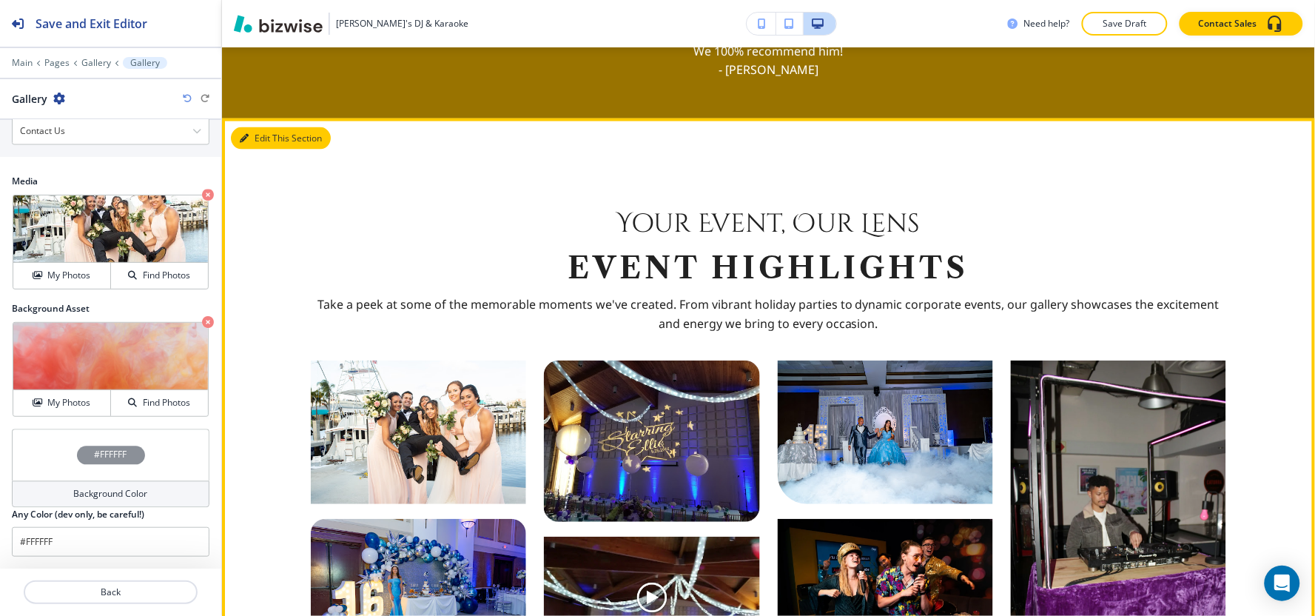
click at [257, 141] on button "Edit This Section" at bounding box center [281, 138] width 100 height 22
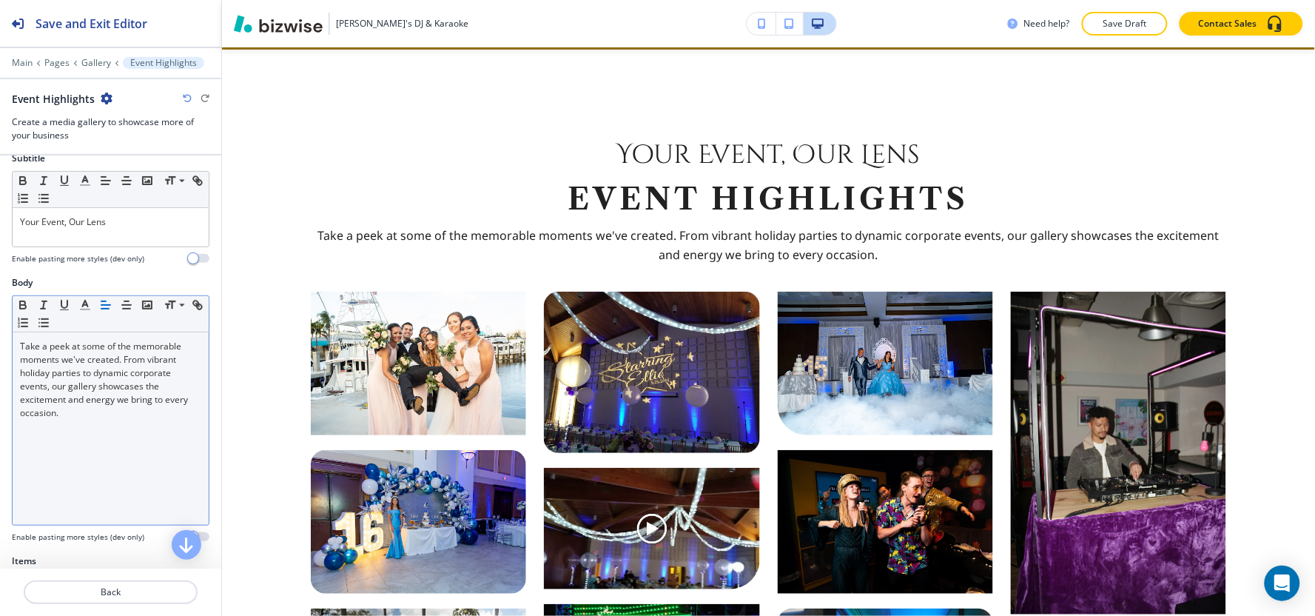
scroll to position [328, 0]
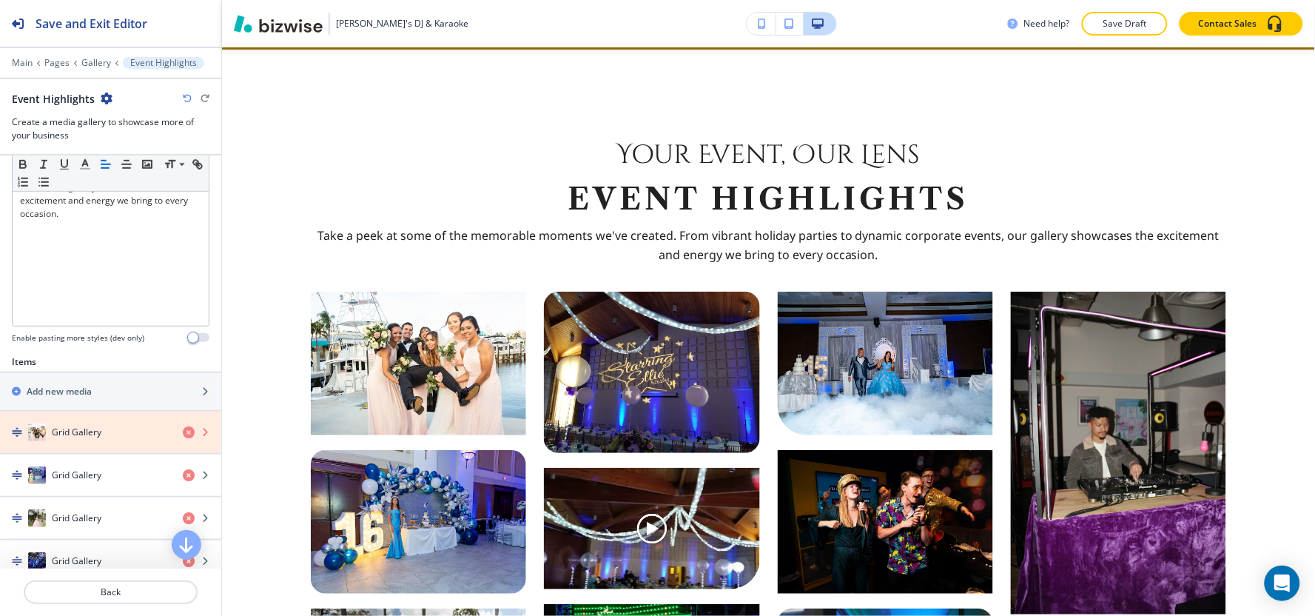
click at [183, 434] on icon "button" at bounding box center [189, 432] width 12 height 12
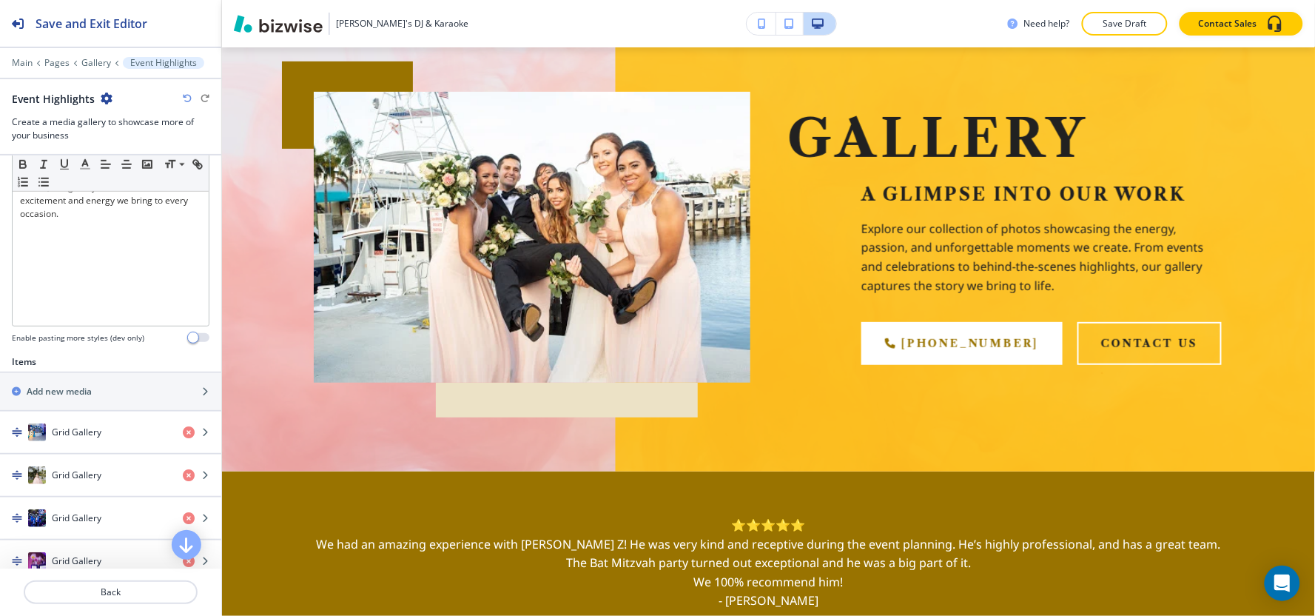
scroll to position [0, 0]
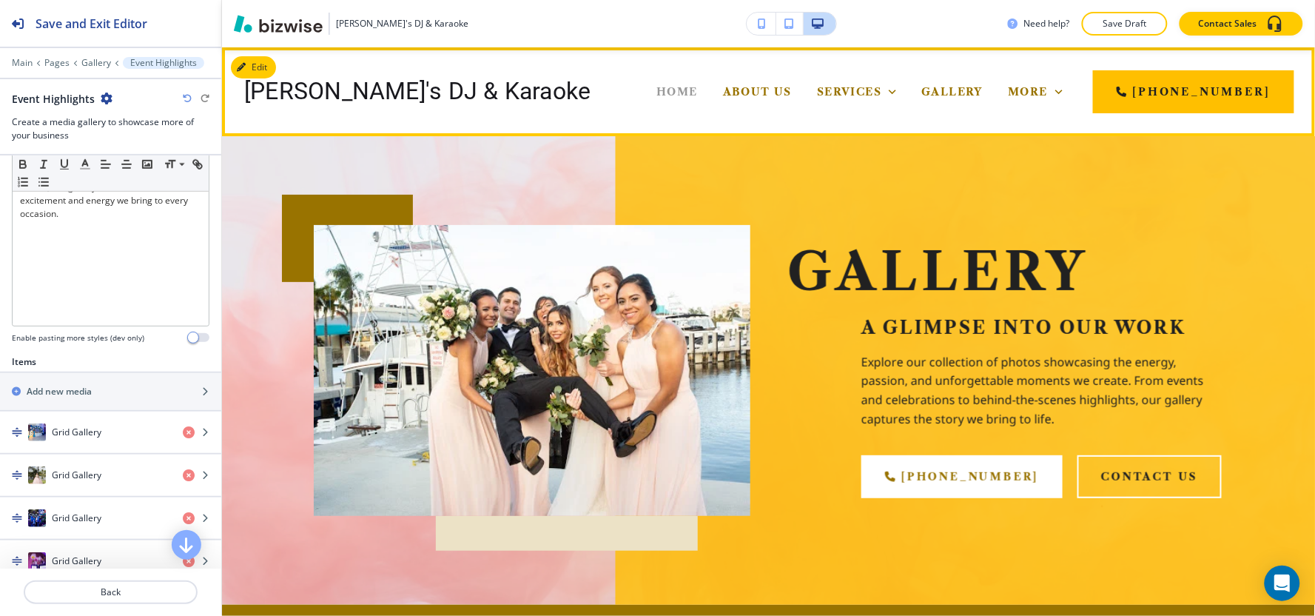
click at [656, 91] on span "Home" at bounding box center [676, 91] width 41 height 13
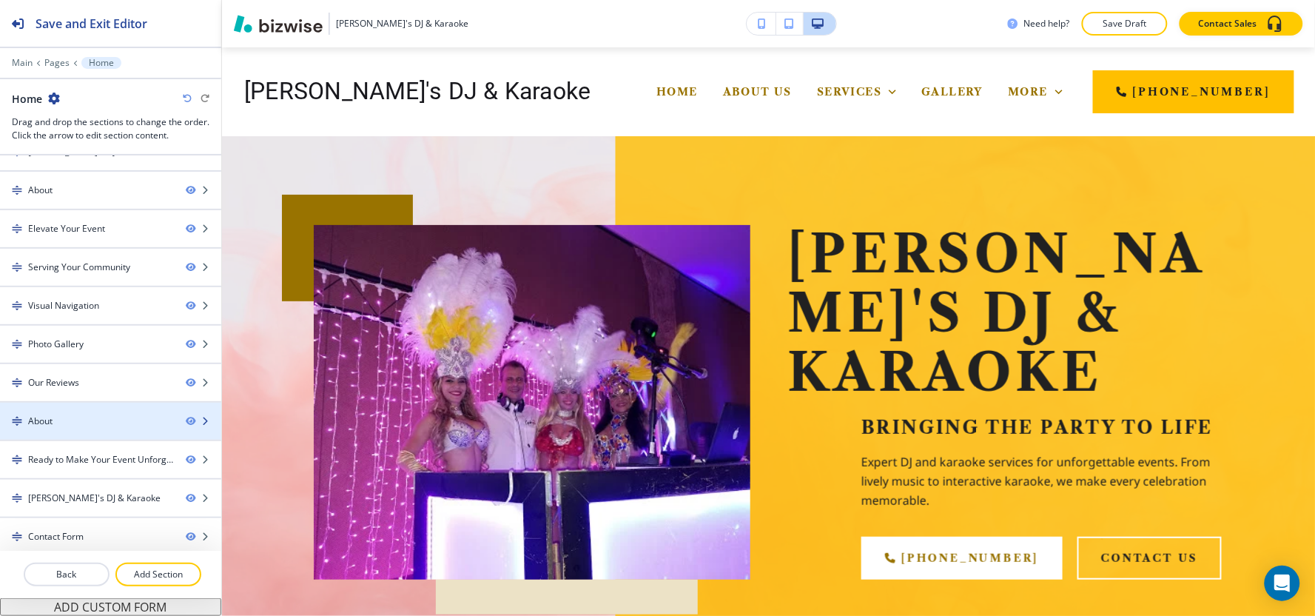
scroll to position [28, 0]
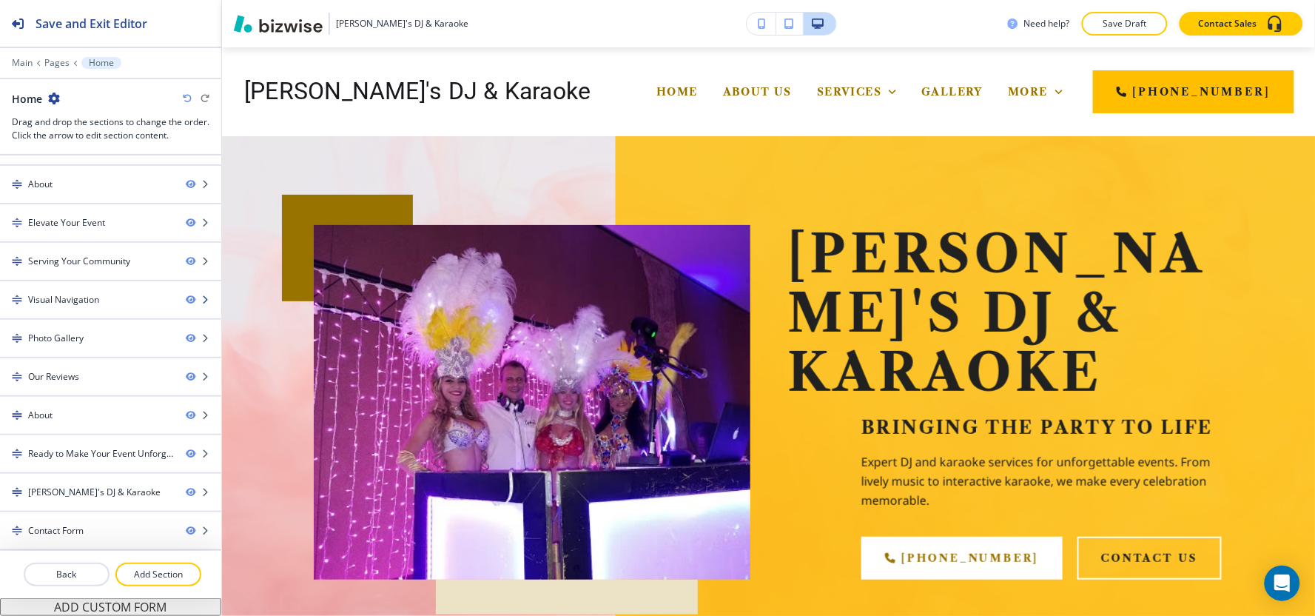
click at [61, 305] on div "Visual Navigation" at bounding box center [63, 299] width 71 height 13
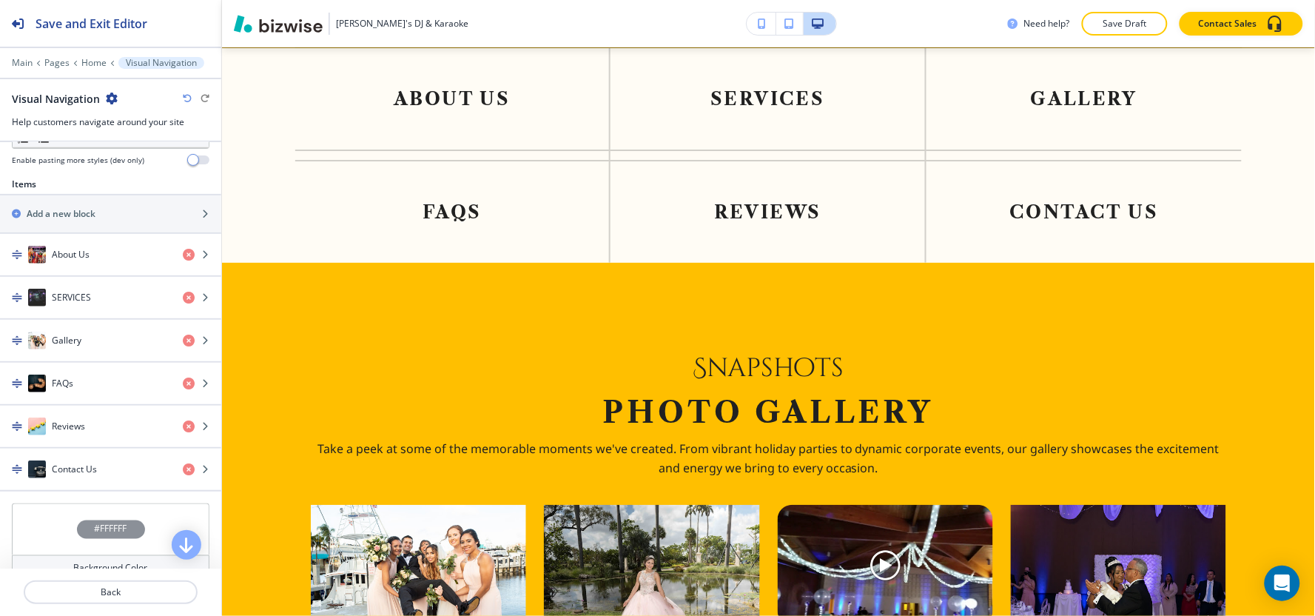
scroll to position [2214, 0]
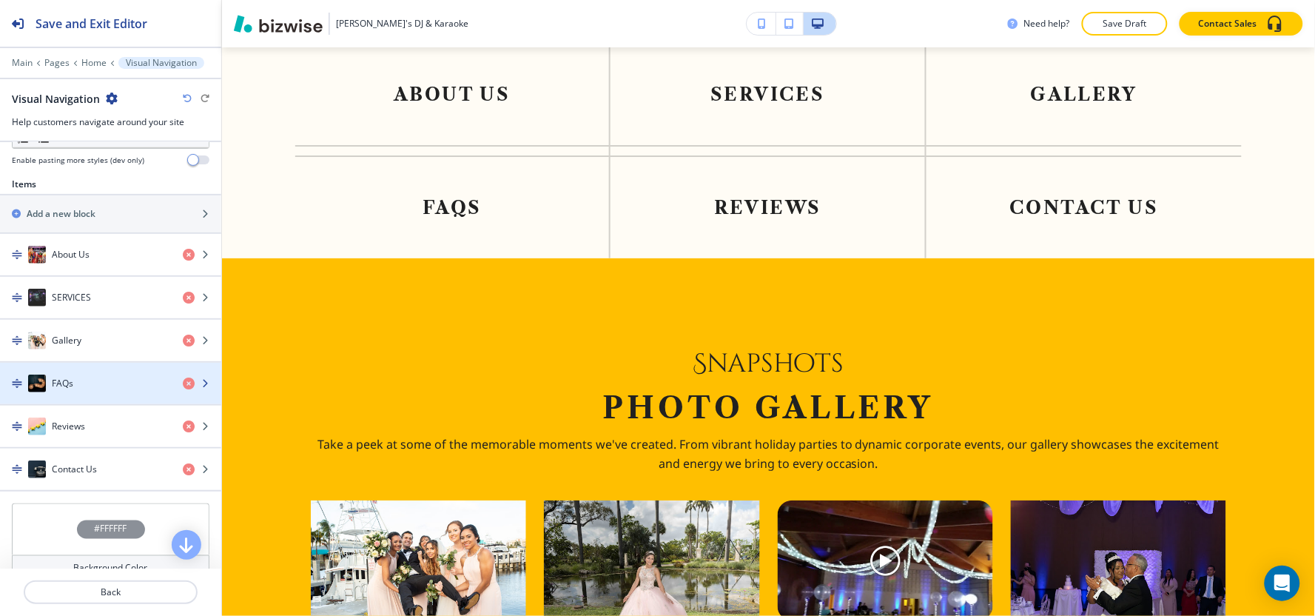
click at [76, 403] on div "button" at bounding box center [110, 398] width 221 height 12
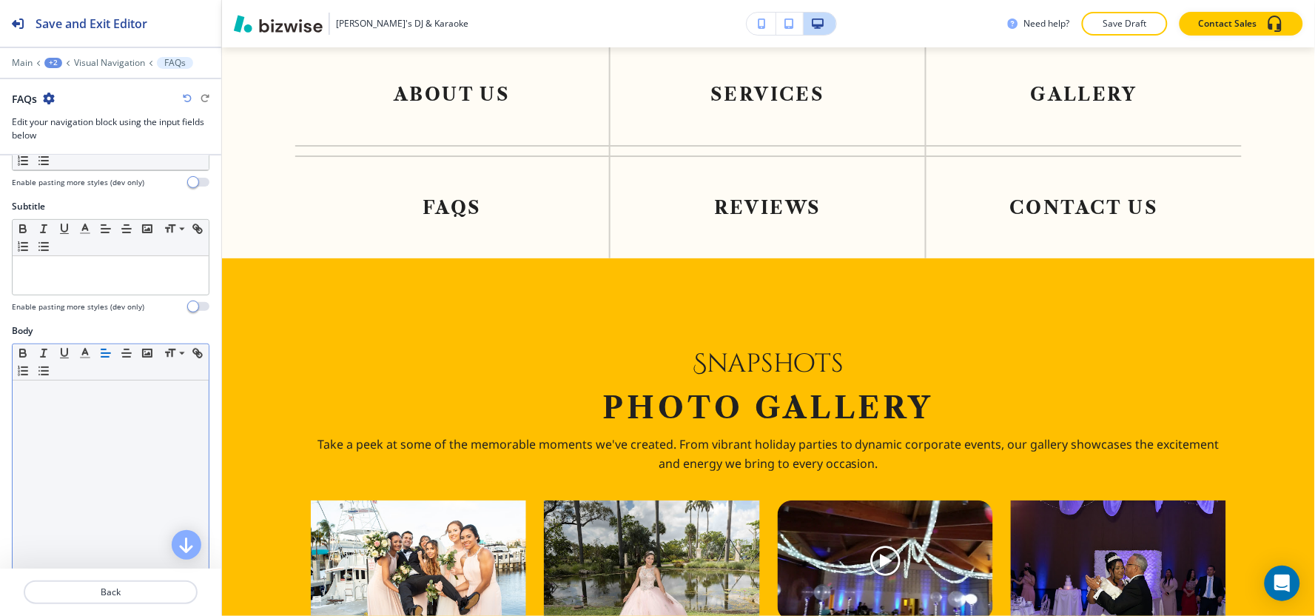
scroll to position [302, 0]
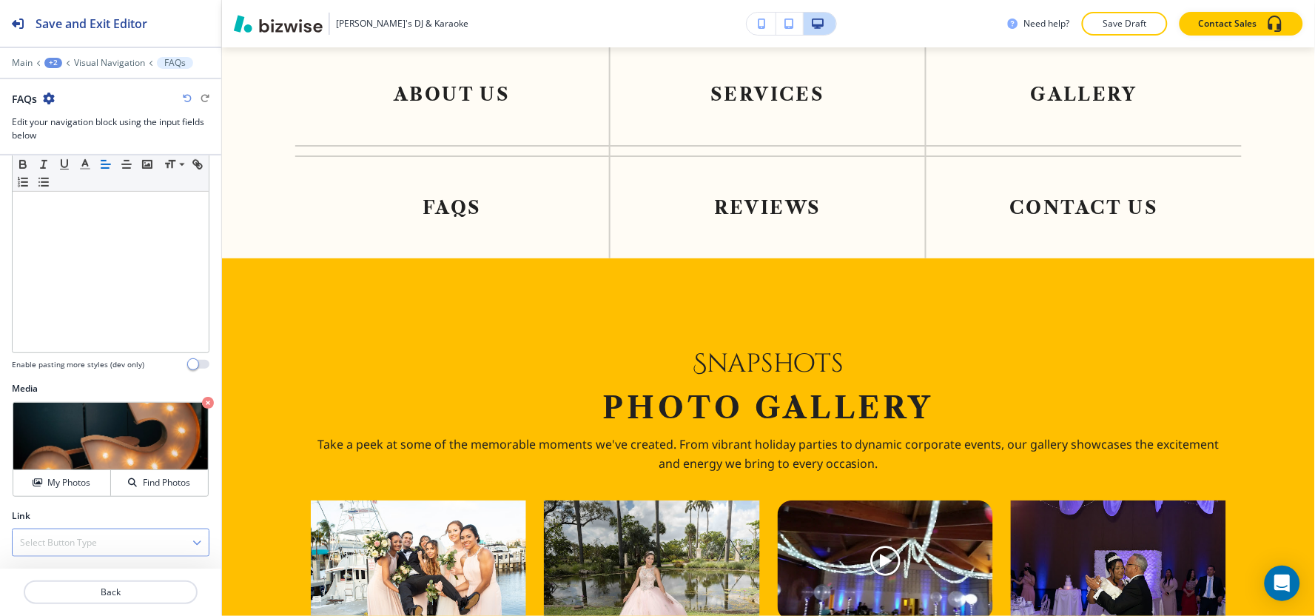
click at [60, 546] on h4 "Select Button Type" at bounding box center [58, 542] width 77 height 13
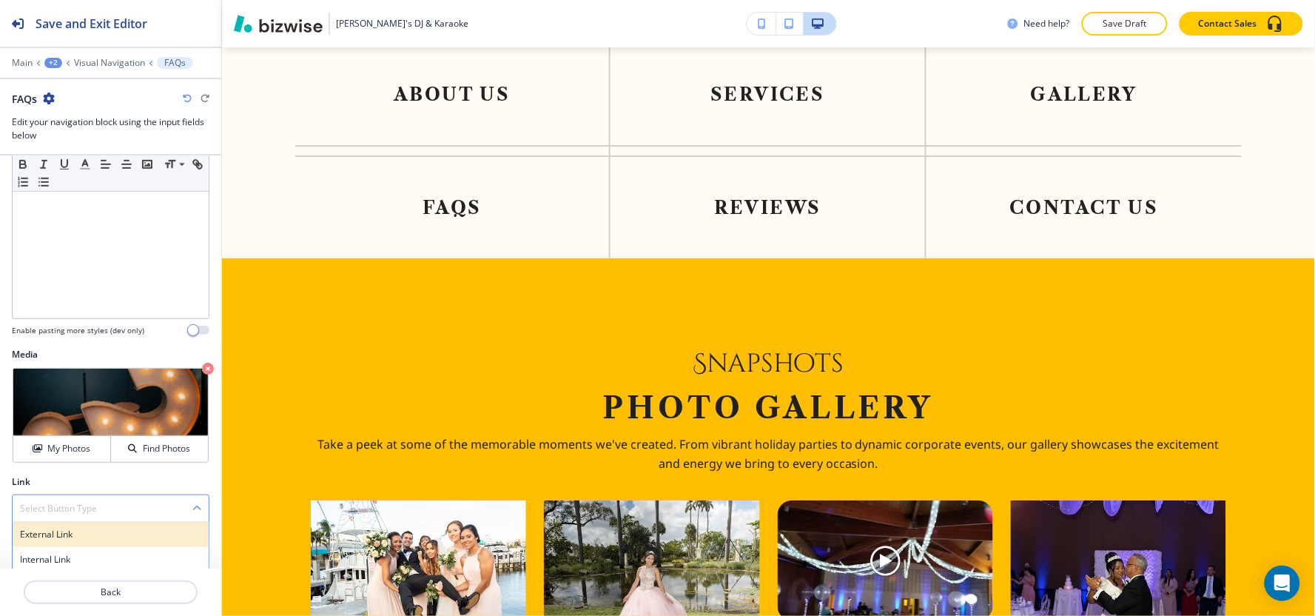
scroll to position [341, 0]
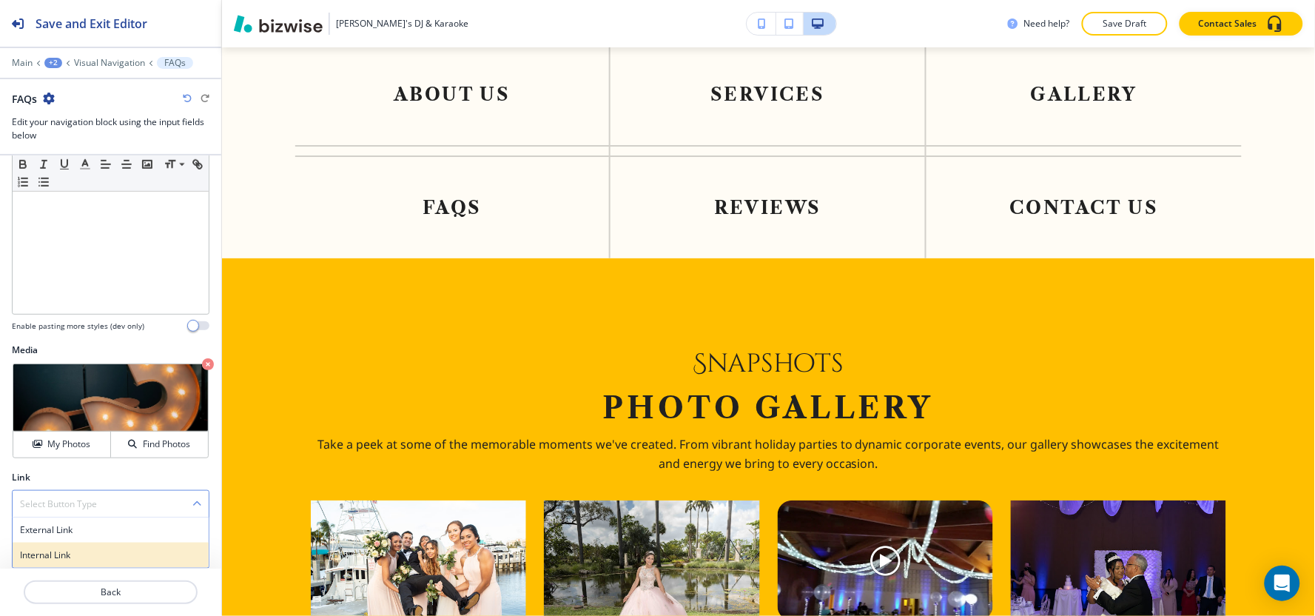
click at [64, 563] on div "Internal Link" at bounding box center [111, 554] width 196 height 25
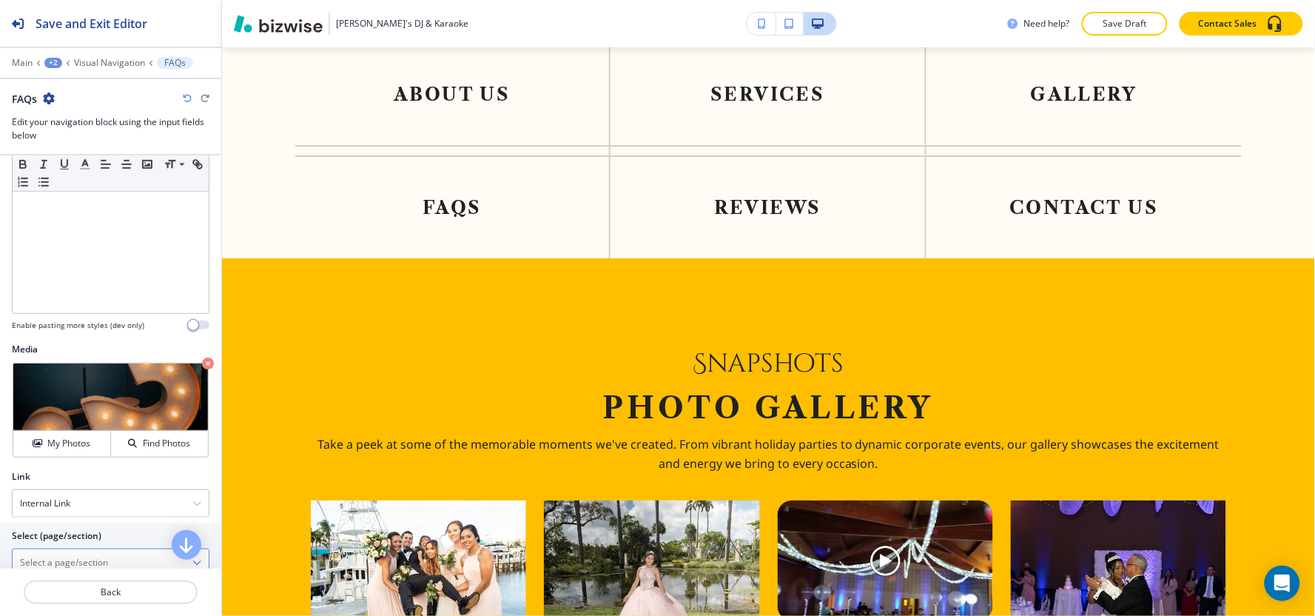
click at [63, 560] on \(page\/section\) "Manual Input" at bounding box center [103, 562] width 180 height 25
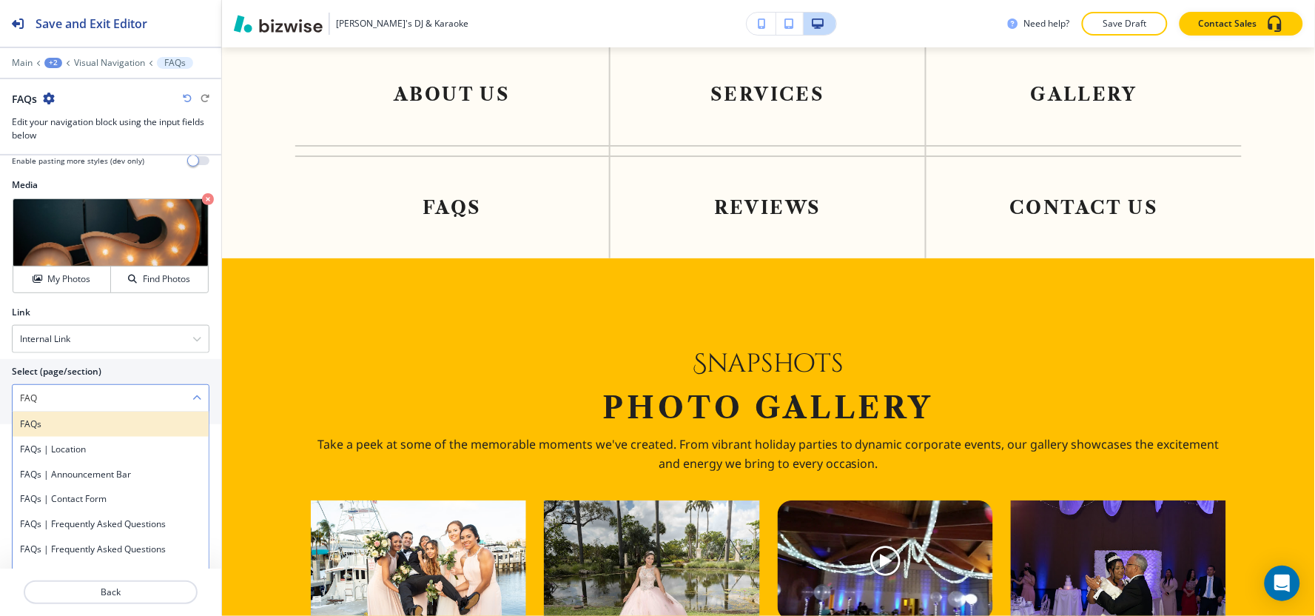
click at [69, 425] on h4 "FAQs" at bounding box center [110, 423] width 181 height 13
type \(page\/section\) "FAQs"
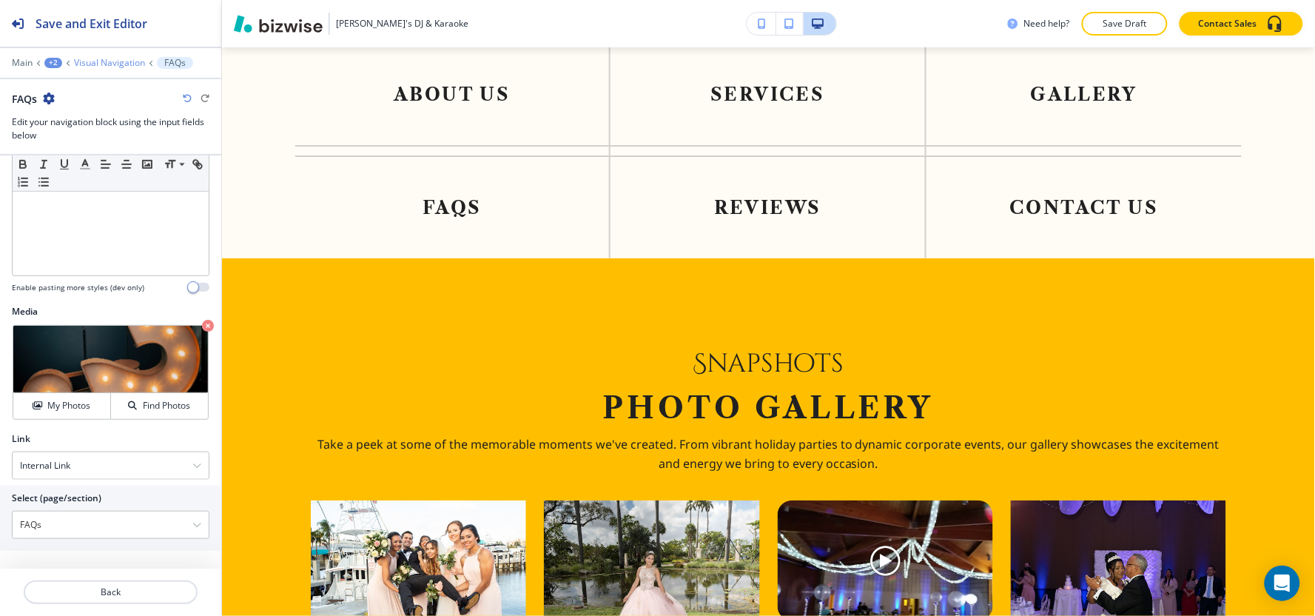
click at [84, 64] on p "Visual Navigation" at bounding box center [109, 63] width 71 height 10
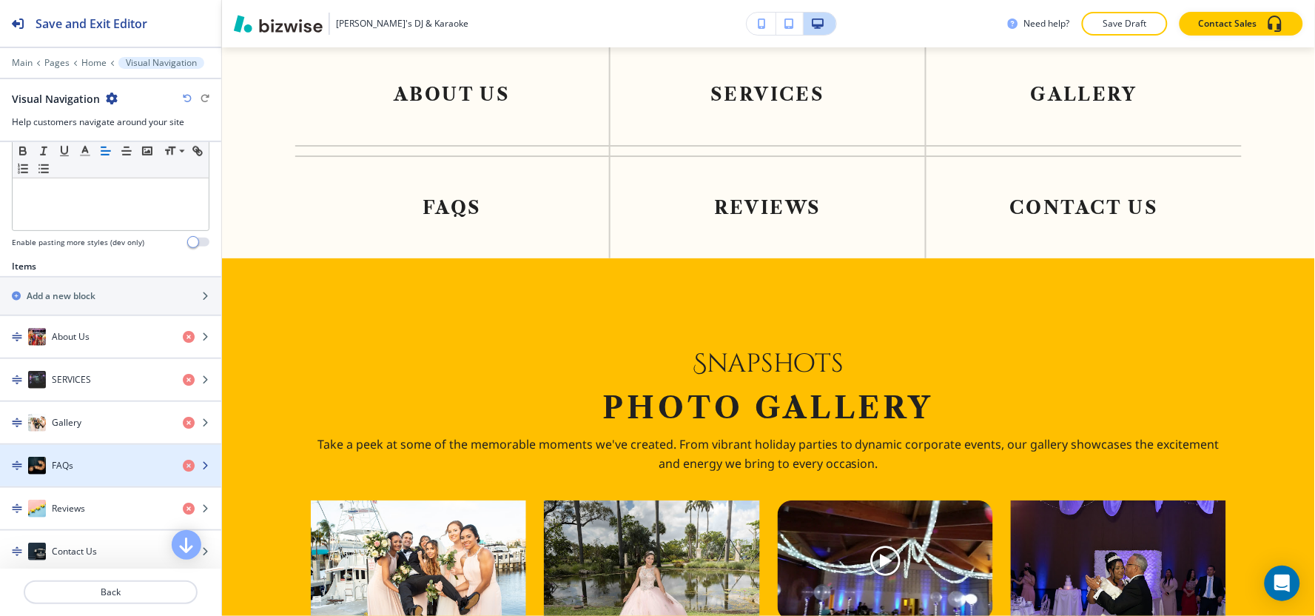
scroll to position [493, 0]
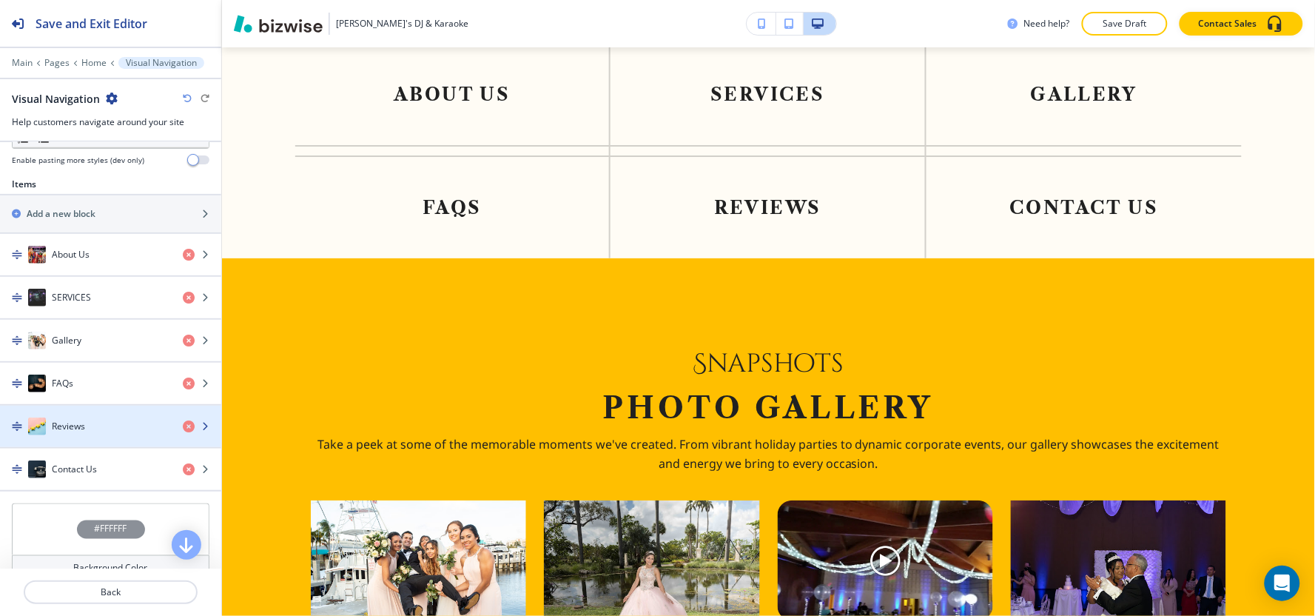
click at [71, 424] on h4 "Reviews" at bounding box center [68, 425] width 33 height 13
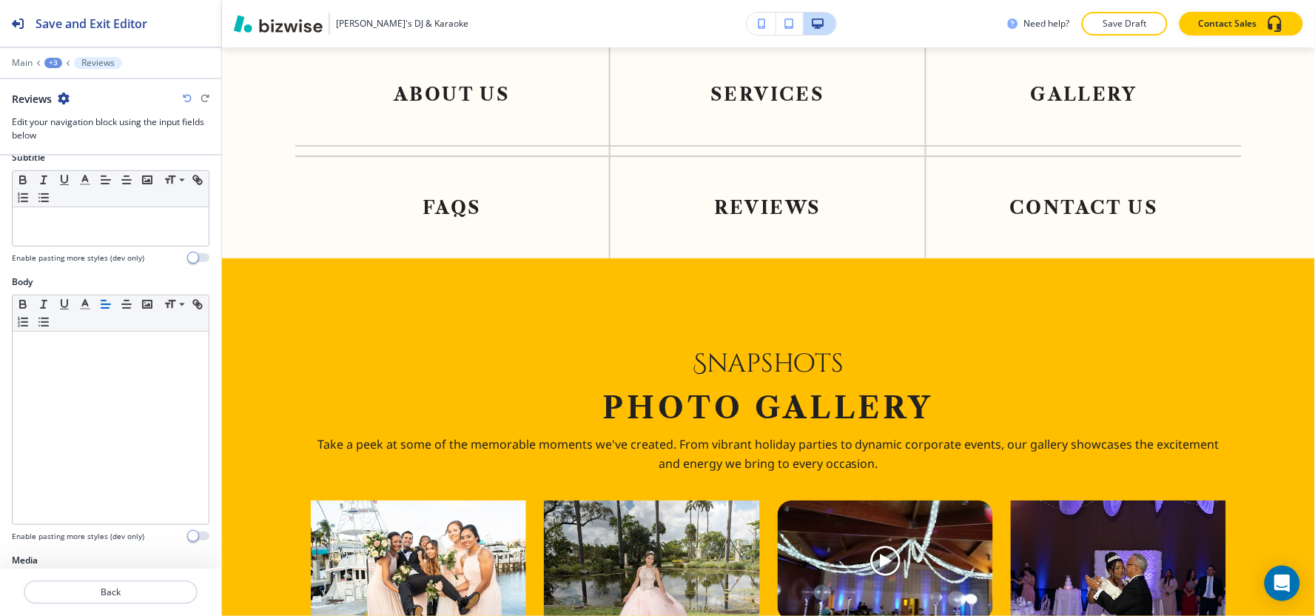
scroll to position [302, 0]
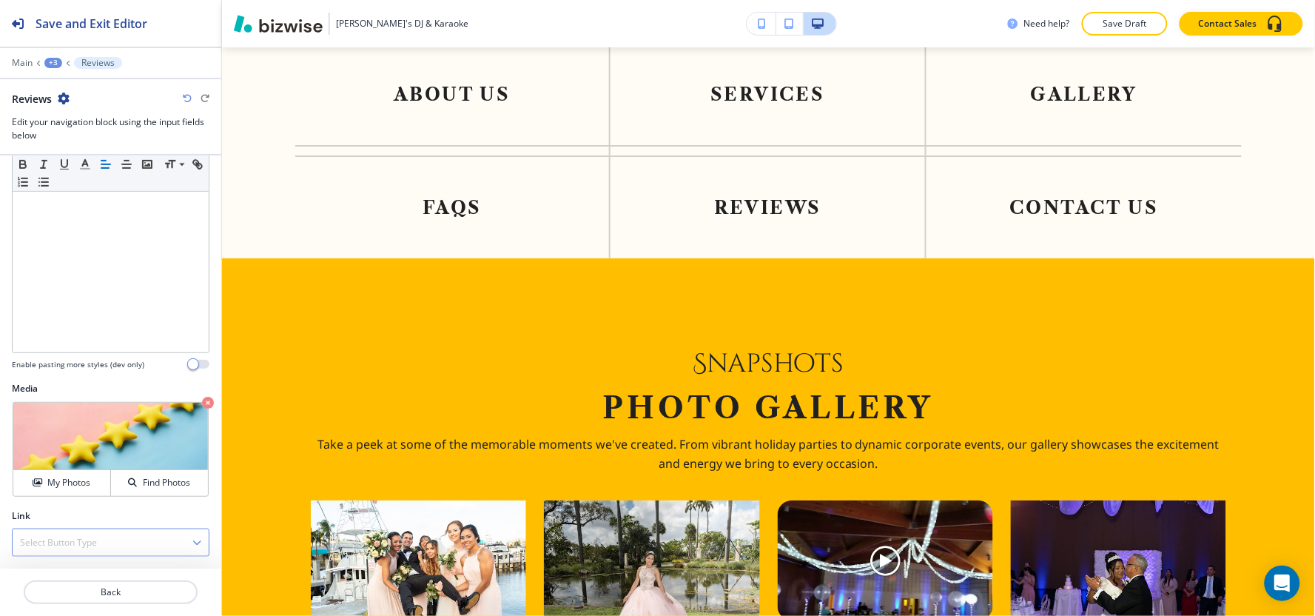
click at [73, 548] on h4 "Select Button Type" at bounding box center [58, 542] width 77 height 13
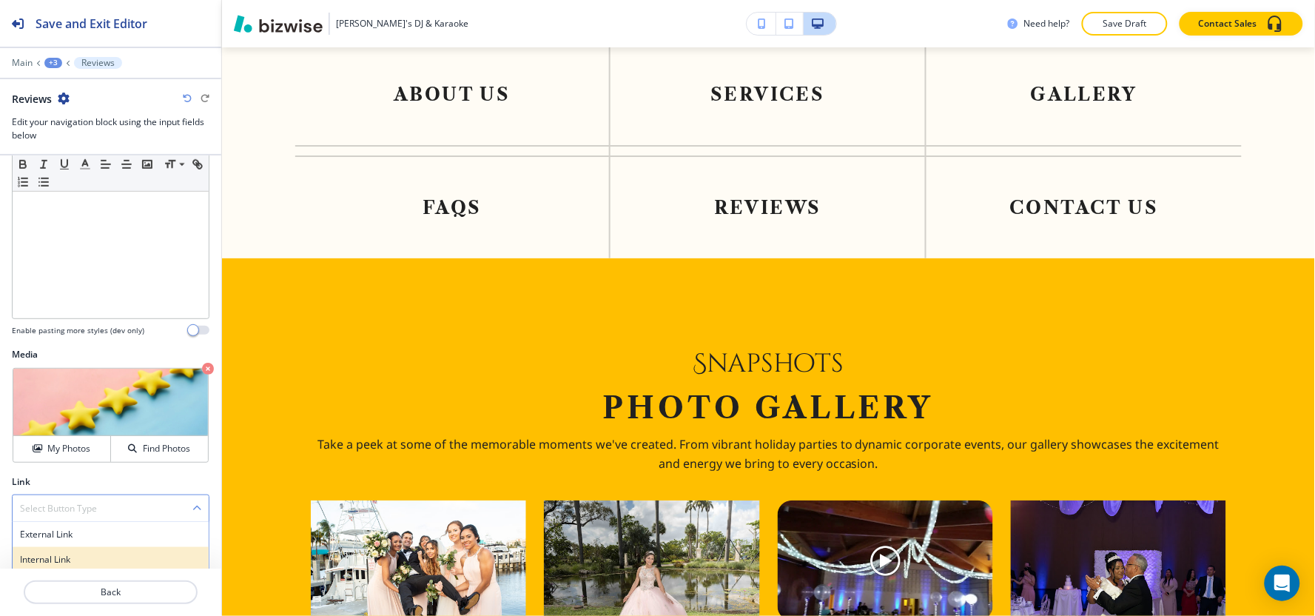
scroll to position [341, 0]
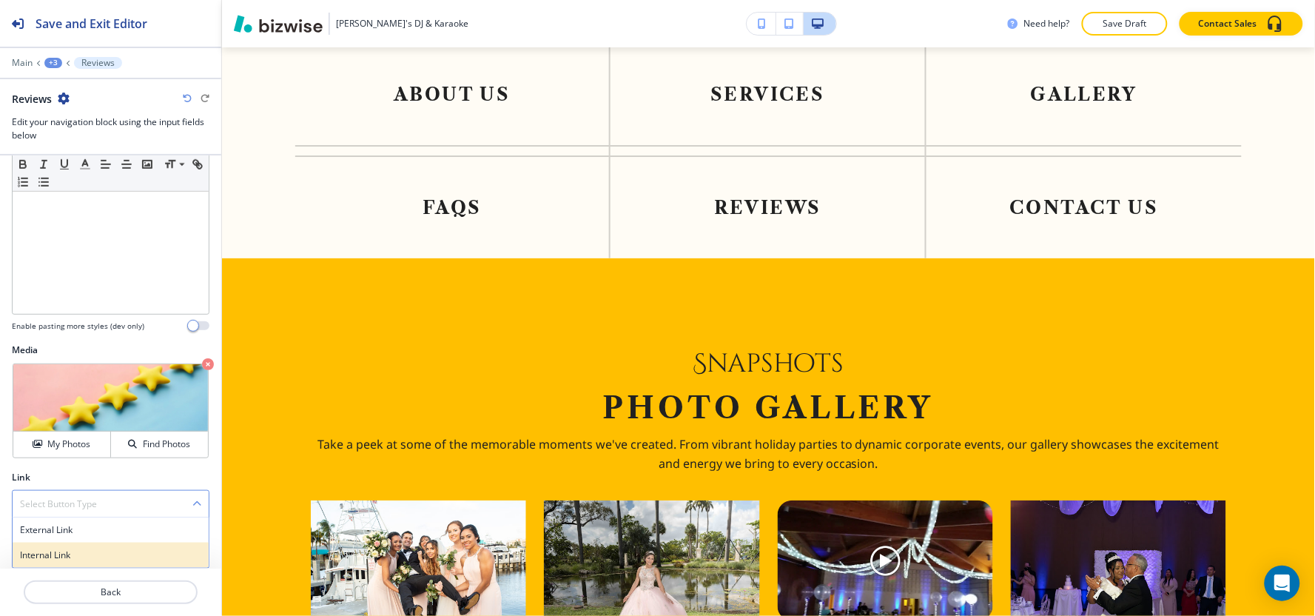
click at [72, 560] on h4 "Internal Link" at bounding box center [110, 554] width 181 height 13
click at [70, 553] on \(page\/section\) "Manual Input" at bounding box center [103, 562] width 180 height 25
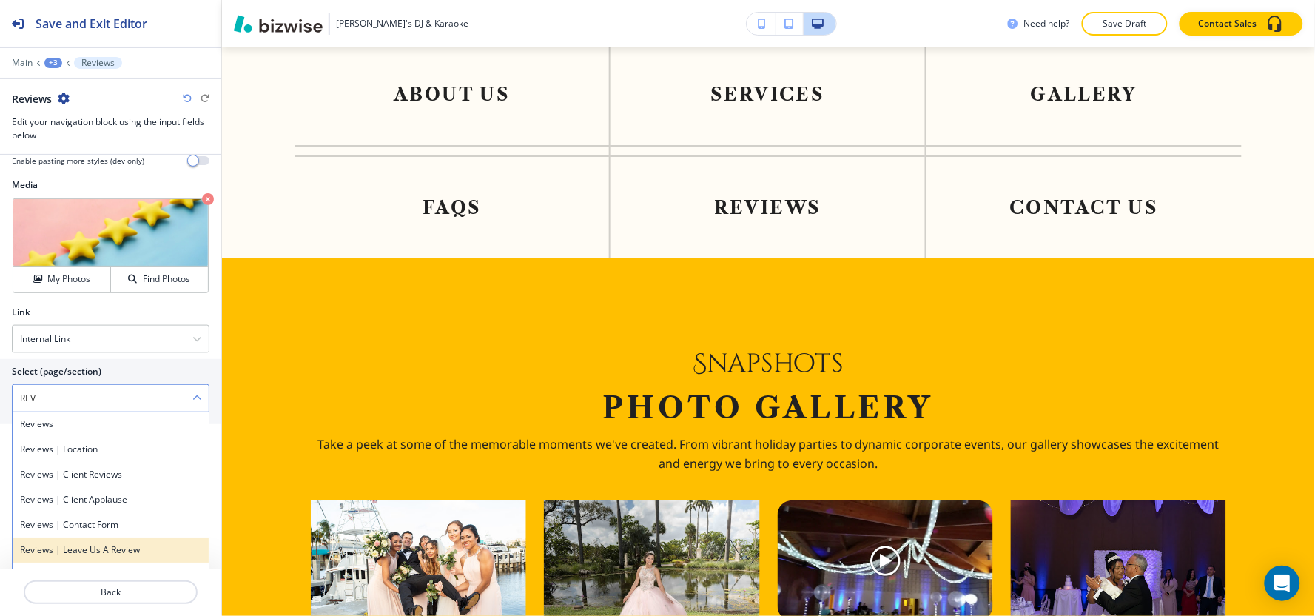
scroll to position [571, 0]
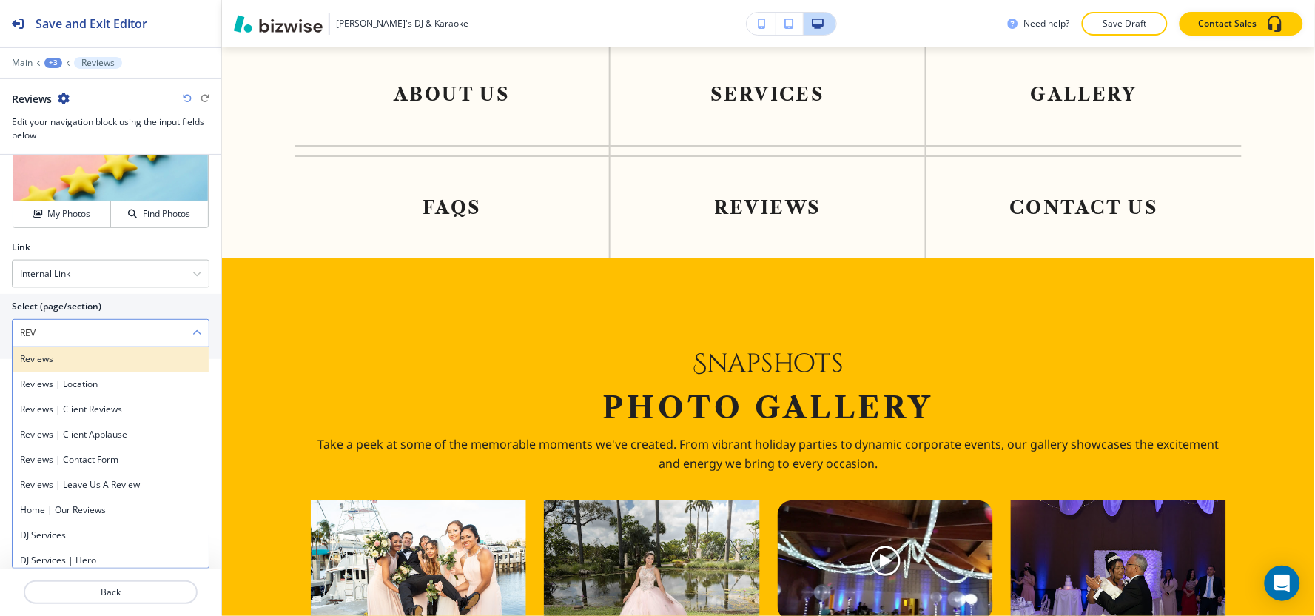
click at [42, 365] on h4 "Reviews" at bounding box center [110, 358] width 181 height 13
type \(page\/section\) "Reviews"
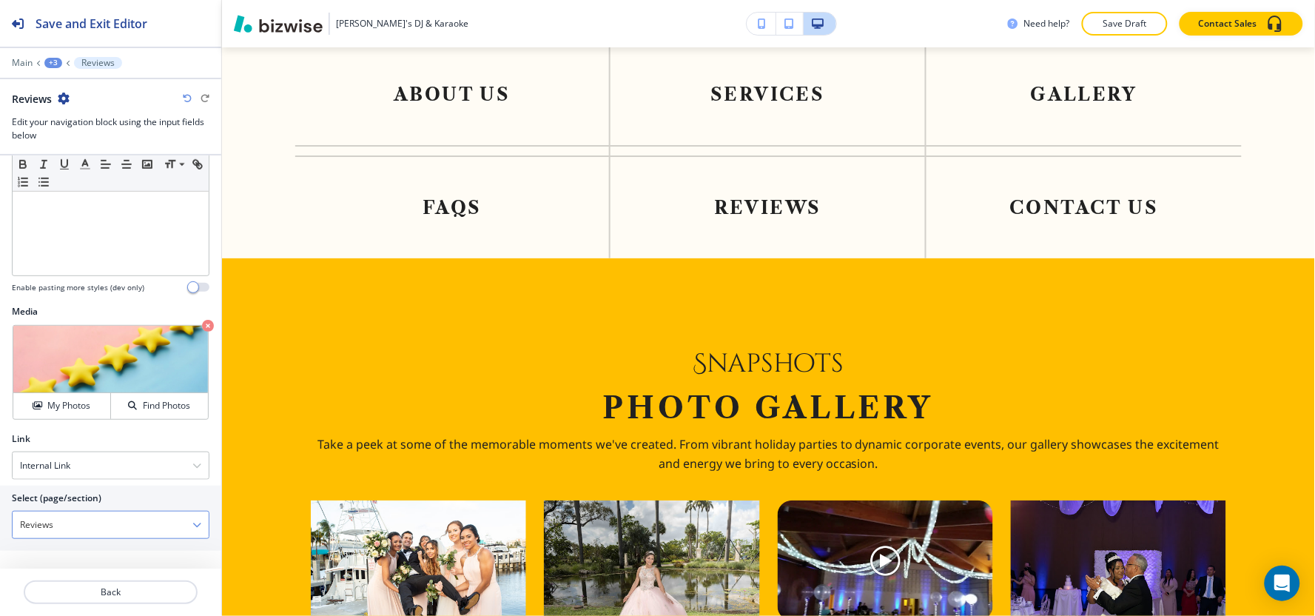
scroll to position [380, 0]
click at [53, 58] on div "+3" at bounding box center [53, 63] width 18 height 10
click at [63, 144] on p "Visual Navigation" at bounding box center [91, 138] width 75 height 13
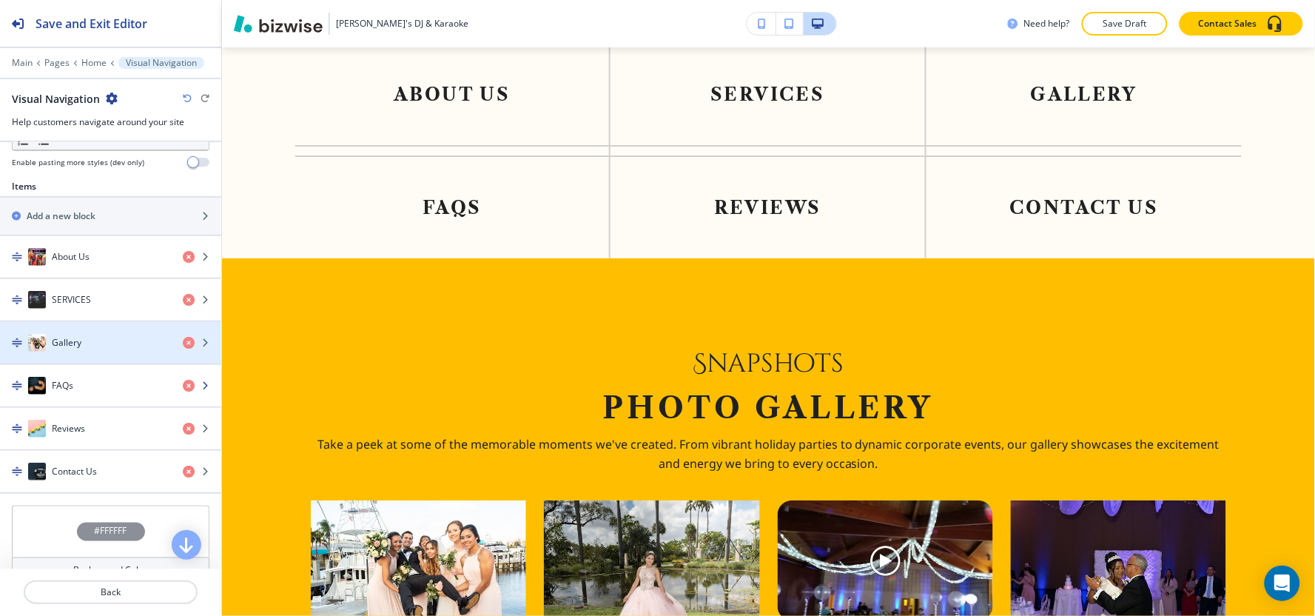
scroll to position [568, 0]
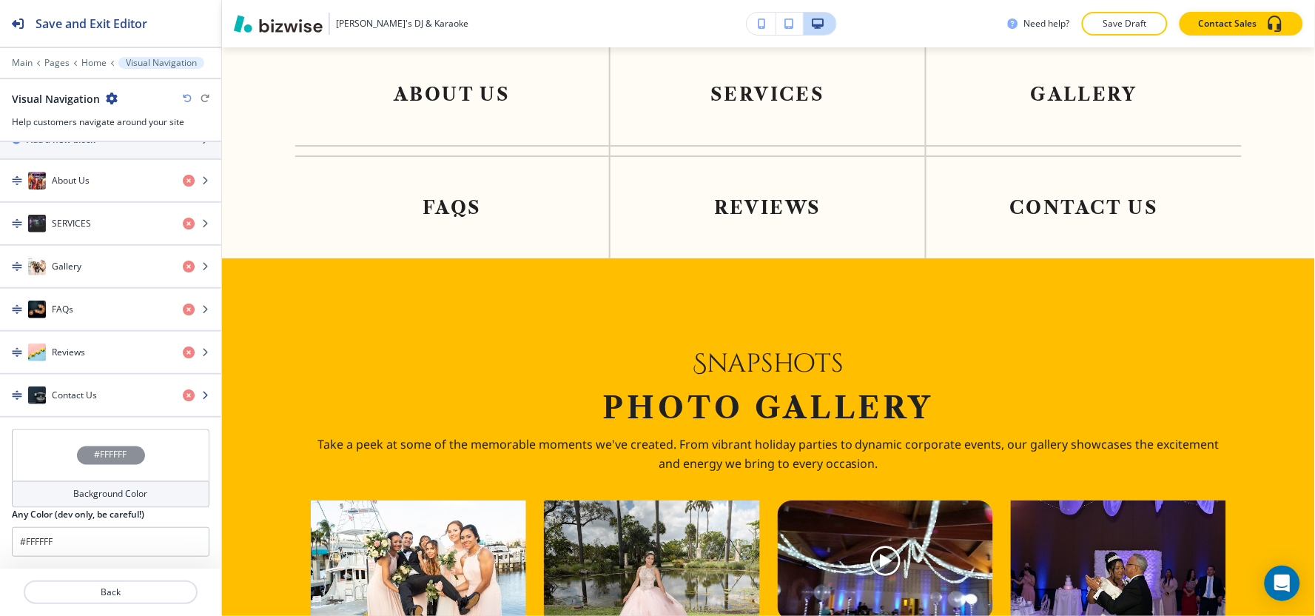
click at [54, 412] on div "button" at bounding box center [110, 410] width 221 height 12
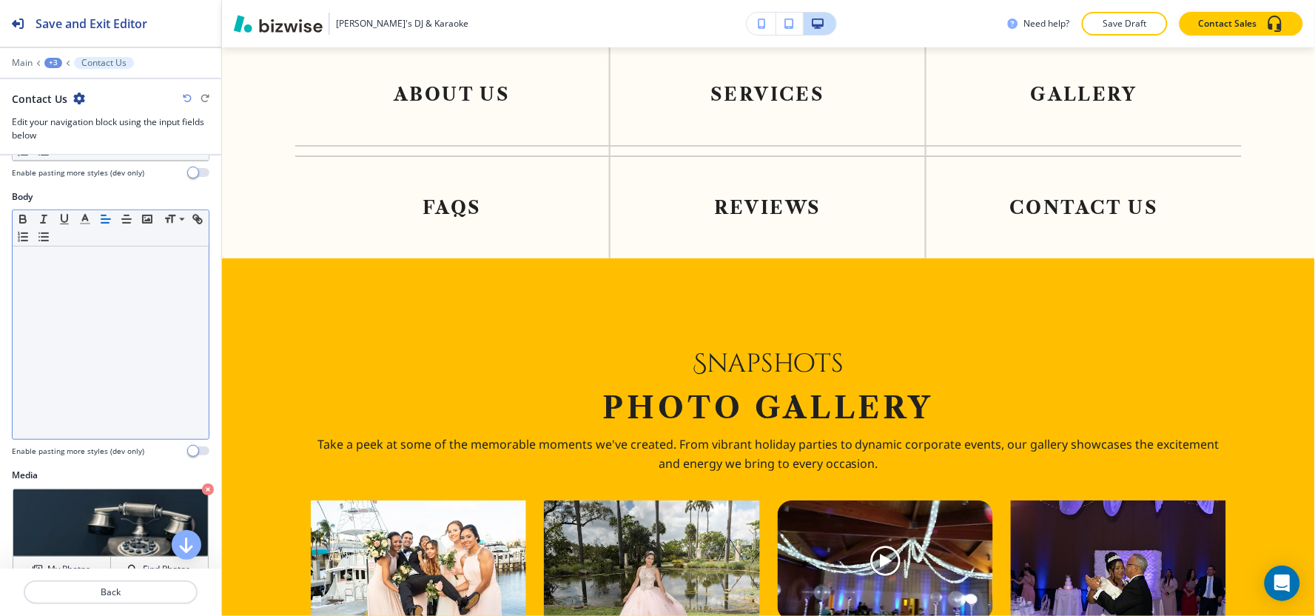
scroll to position [302, 0]
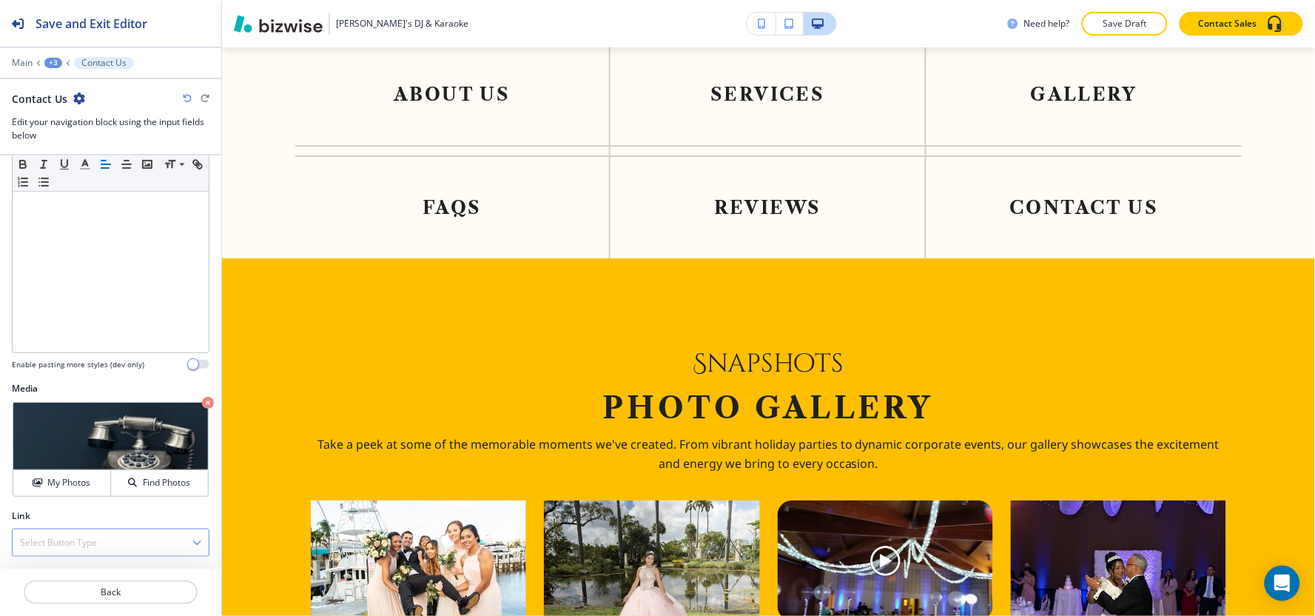
click at [50, 542] on h4 "Select Button Type" at bounding box center [58, 542] width 77 height 13
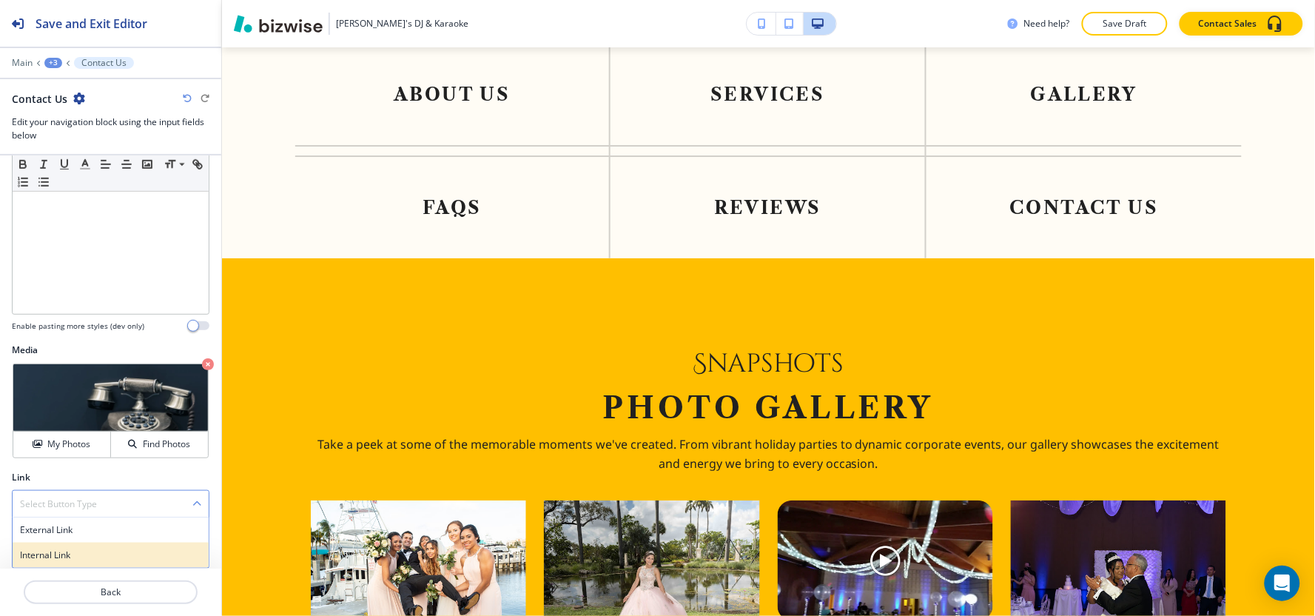
click at [55, 559] on h4 "Internal Link" at bounding box center [110, 554] width 181 height 13
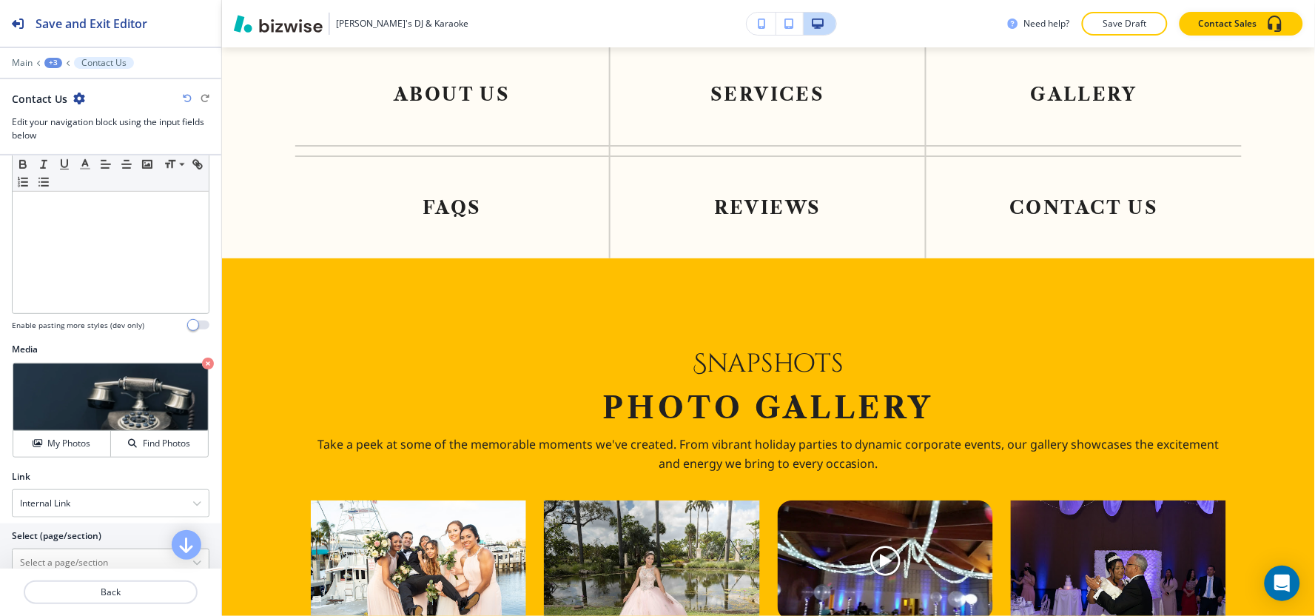
scroll to position [380, 0]
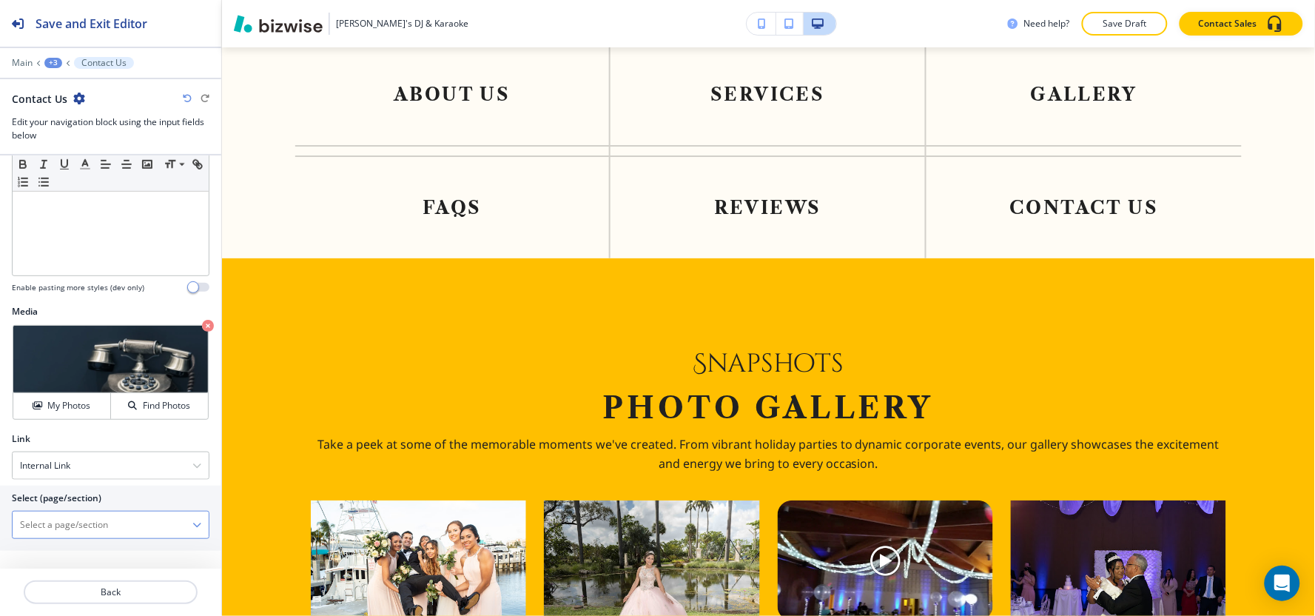
click at [54, 520] on \(page\/section\) "Manual Input" at bounding box center [103, 524] width 180 height 25
type \(page\/section\) "Contact Us"
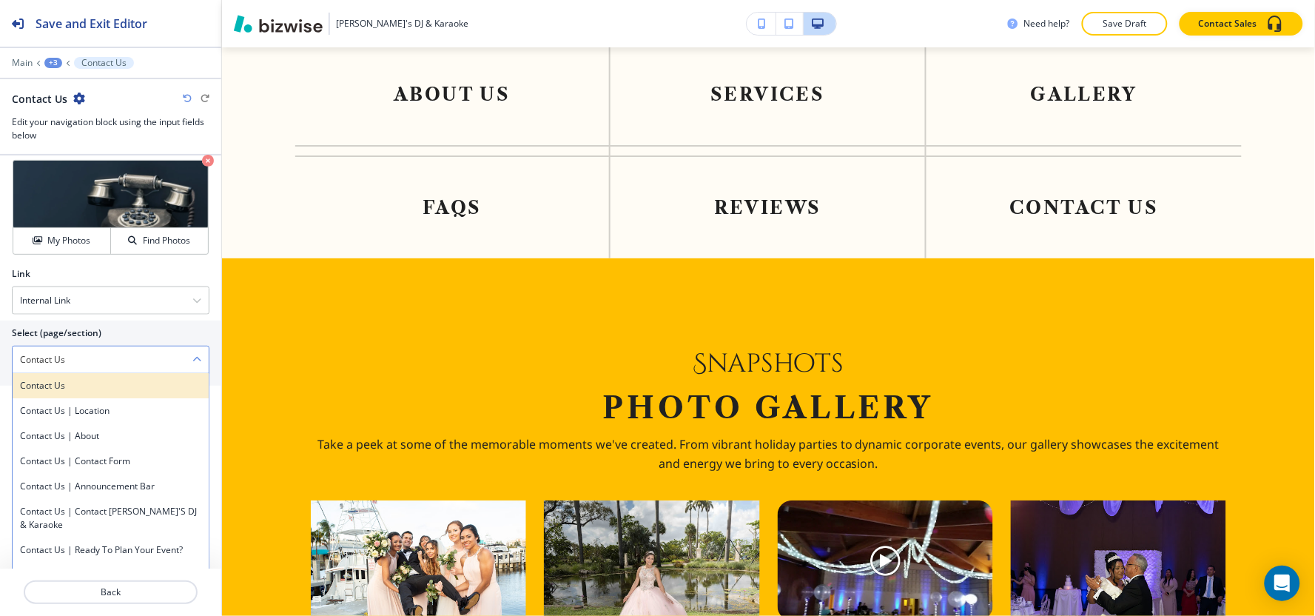
click at [55, 379] on h4 "Contact Us" at bounding box center [110, 385] width 181 height 13
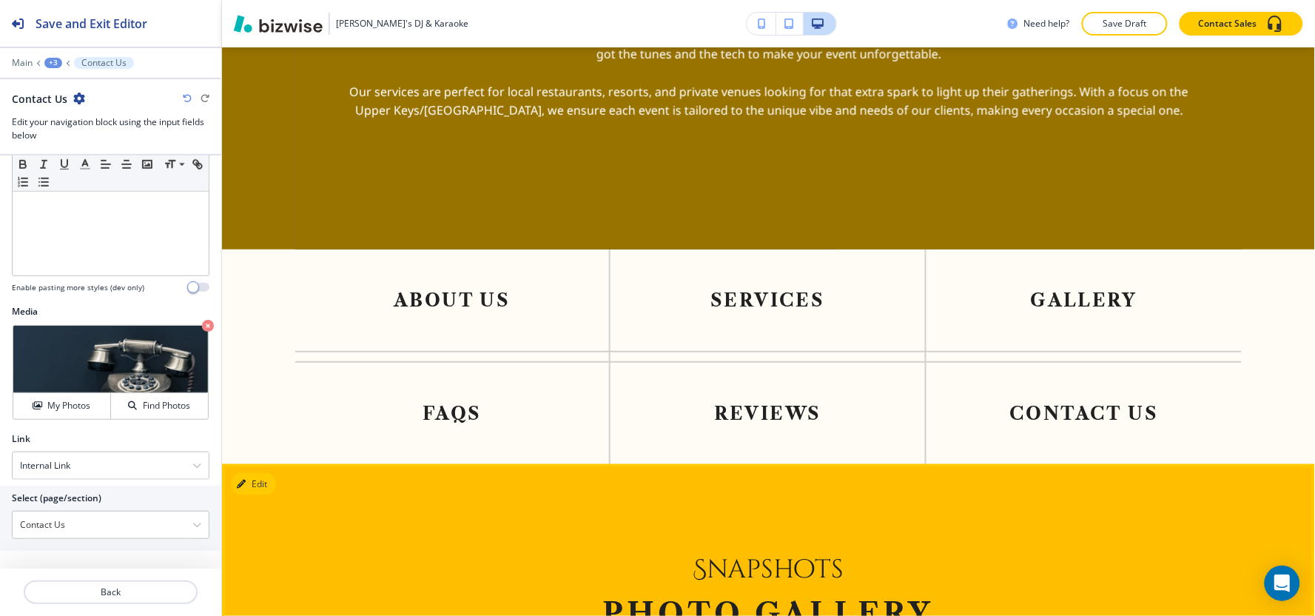
scroll to position [2214, 0]
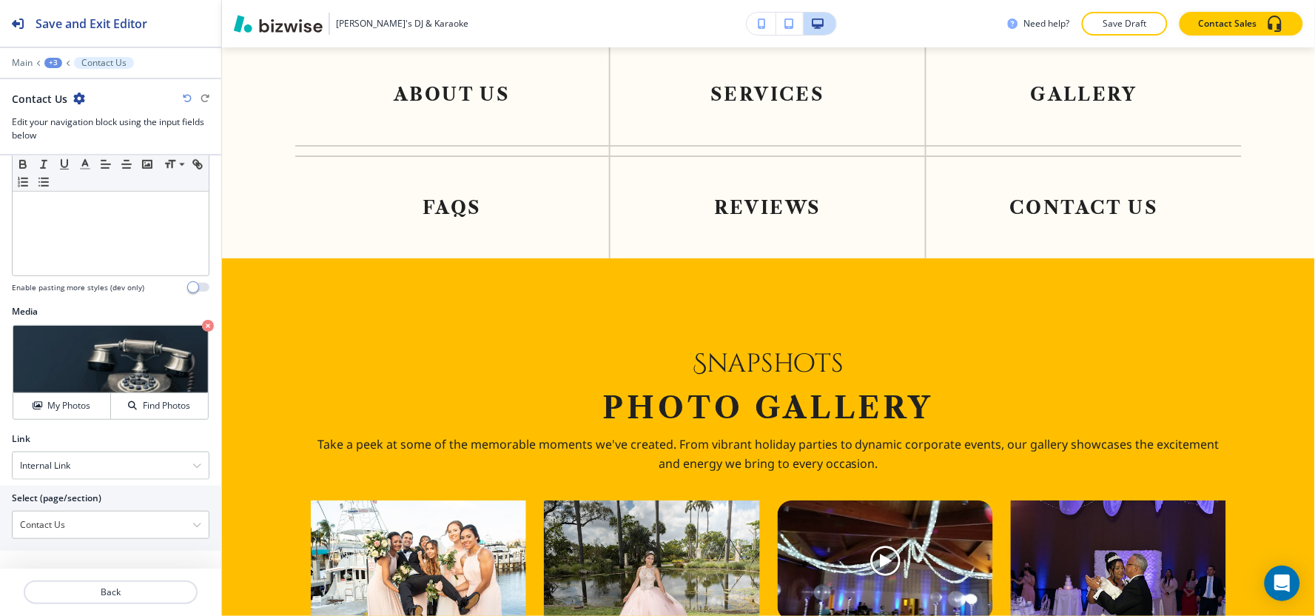
click at [54, 61] on div "+3" at bounding box center [53, 63] width 18 height 10
click at [100, 136] on p "Visual Navigation" at bounding box center [91, 138] width 75 height 13
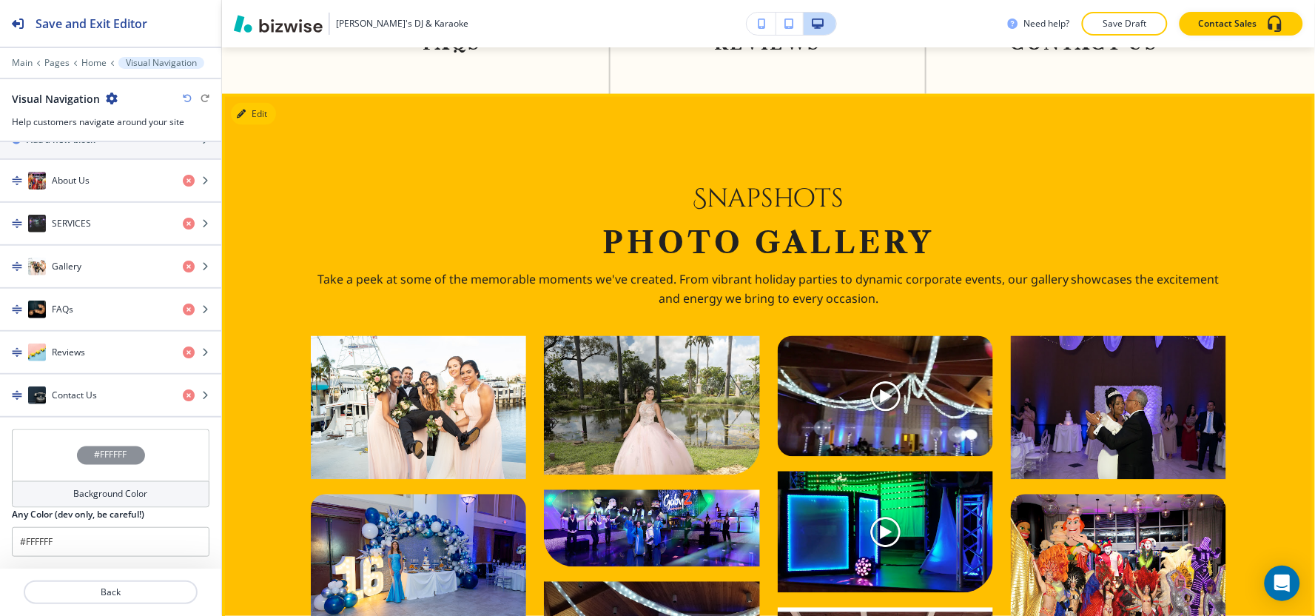
scroll to position [2296, 0]
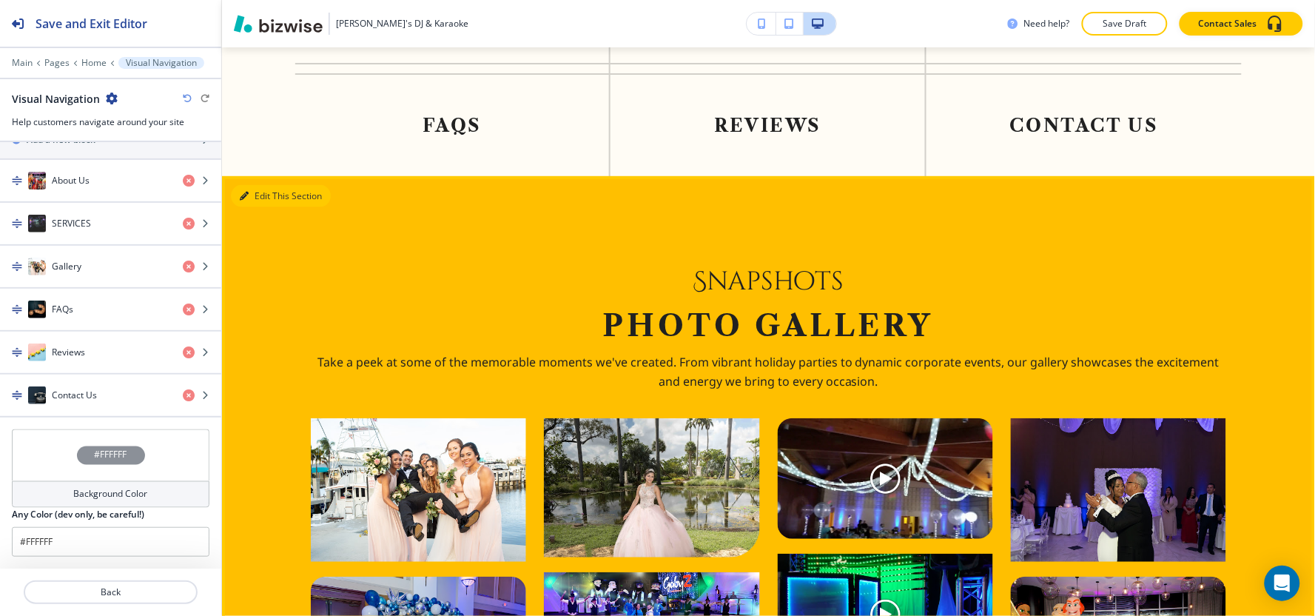
click at [268, 201] on button "Edit This Section" at bounding box center [281, 196] width 100 height 22
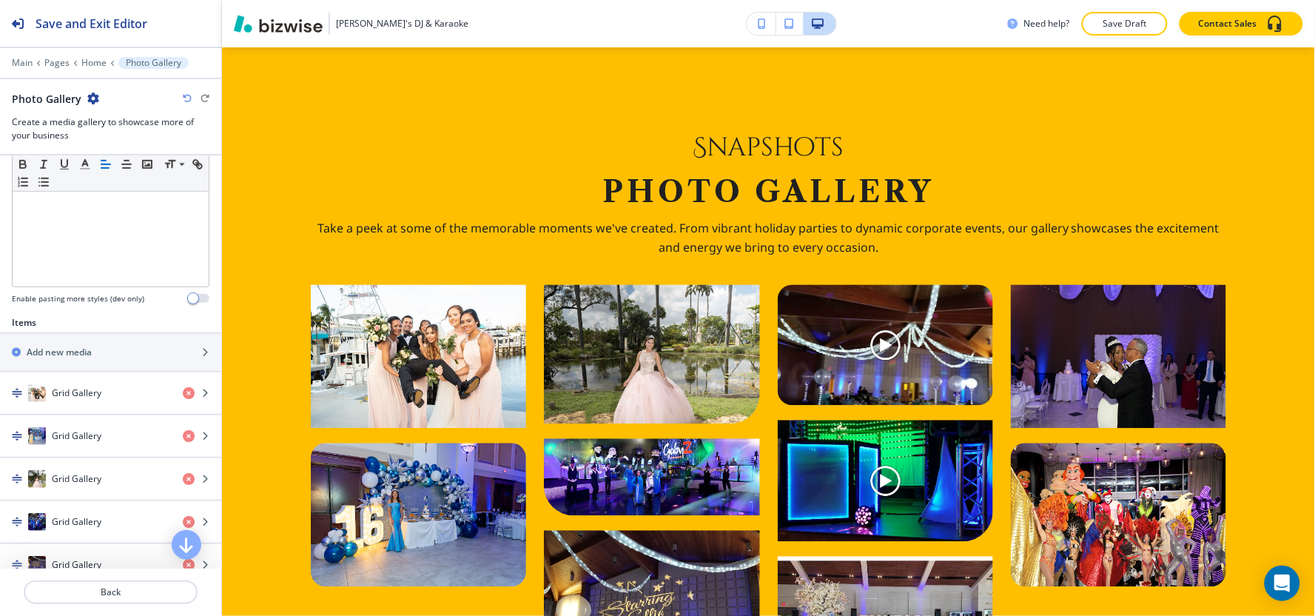
scroll to position [493, 0]
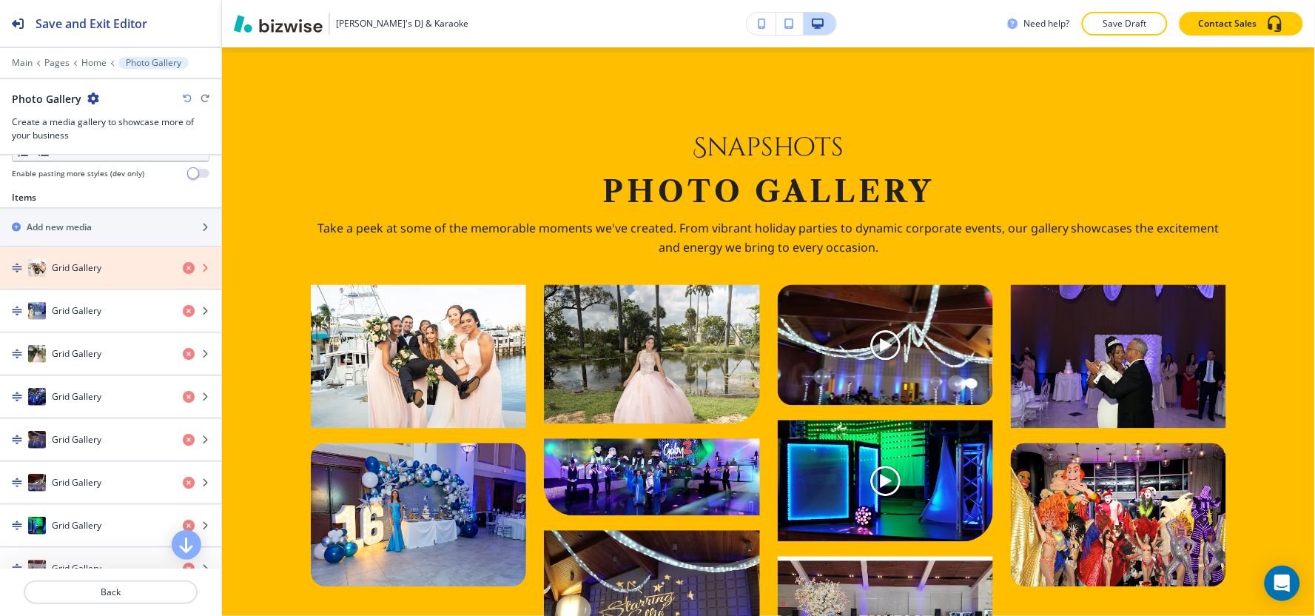
click at [183, 271] on icon "button" at bounding box center [189, 268] width 12 height 12
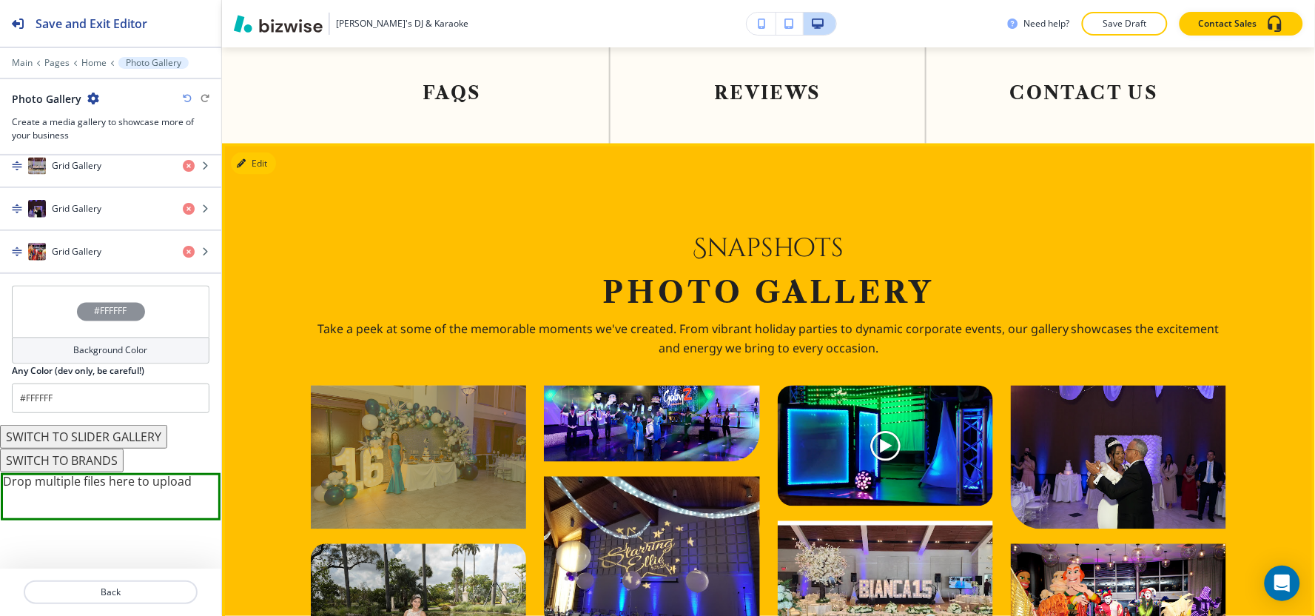
scroll to position [2348, 0]
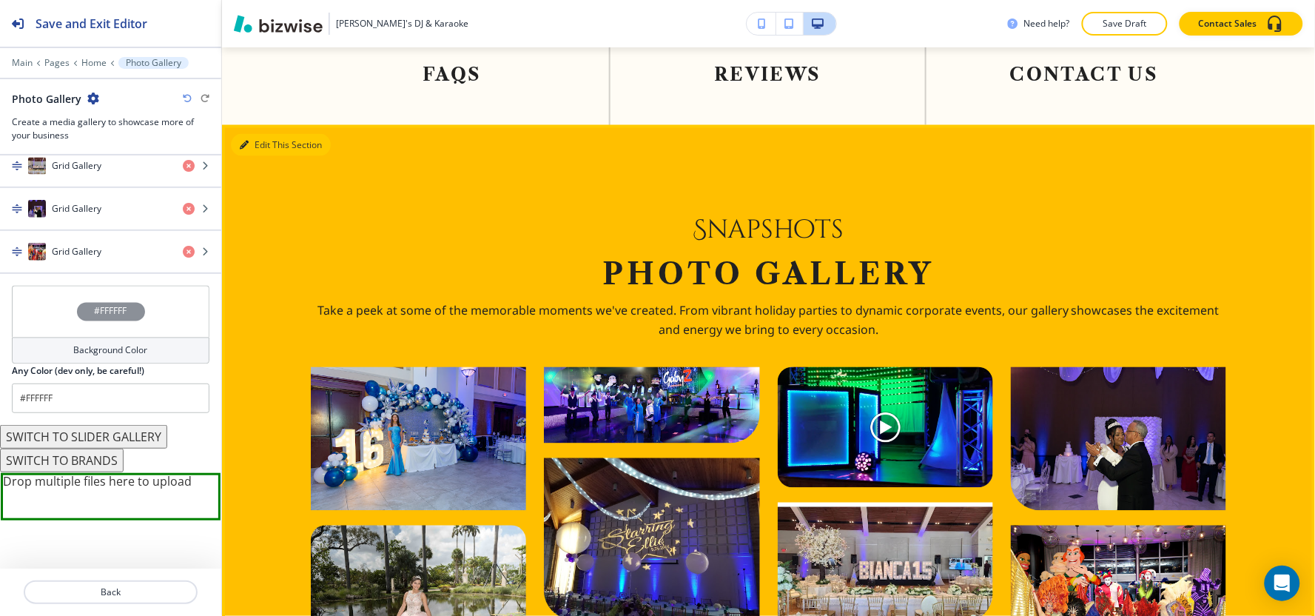
click at [263, 150] on button "Edit This Section" at bounding box center [281, 145] width 100 height 22
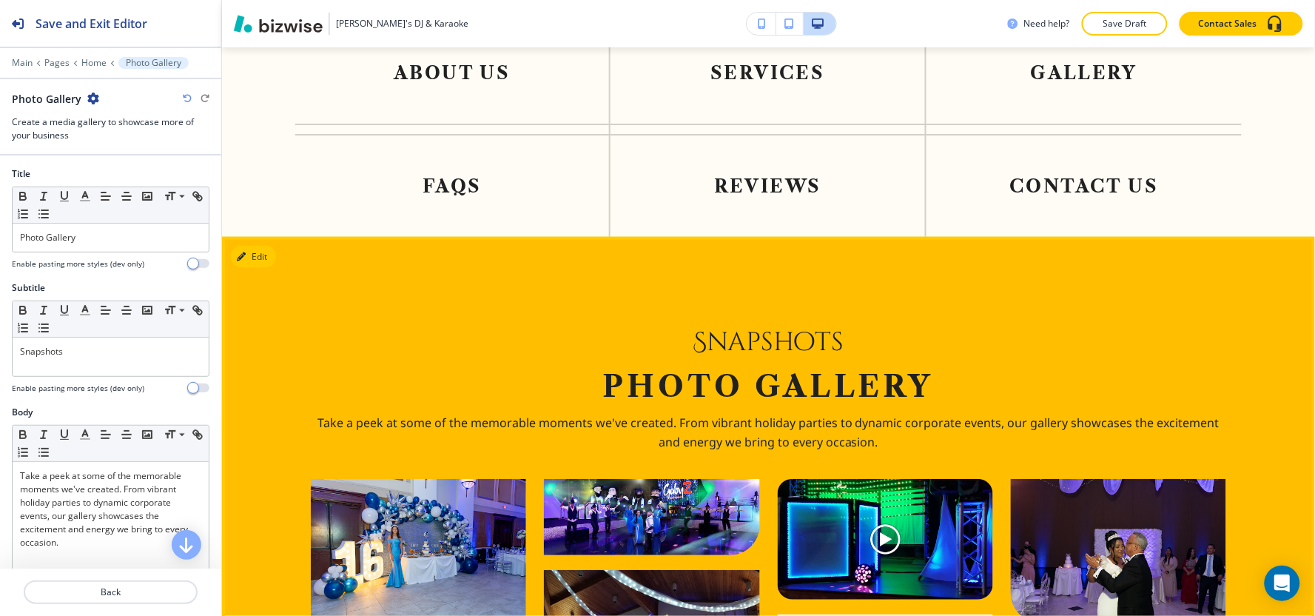
scroll to position [2265, 0]
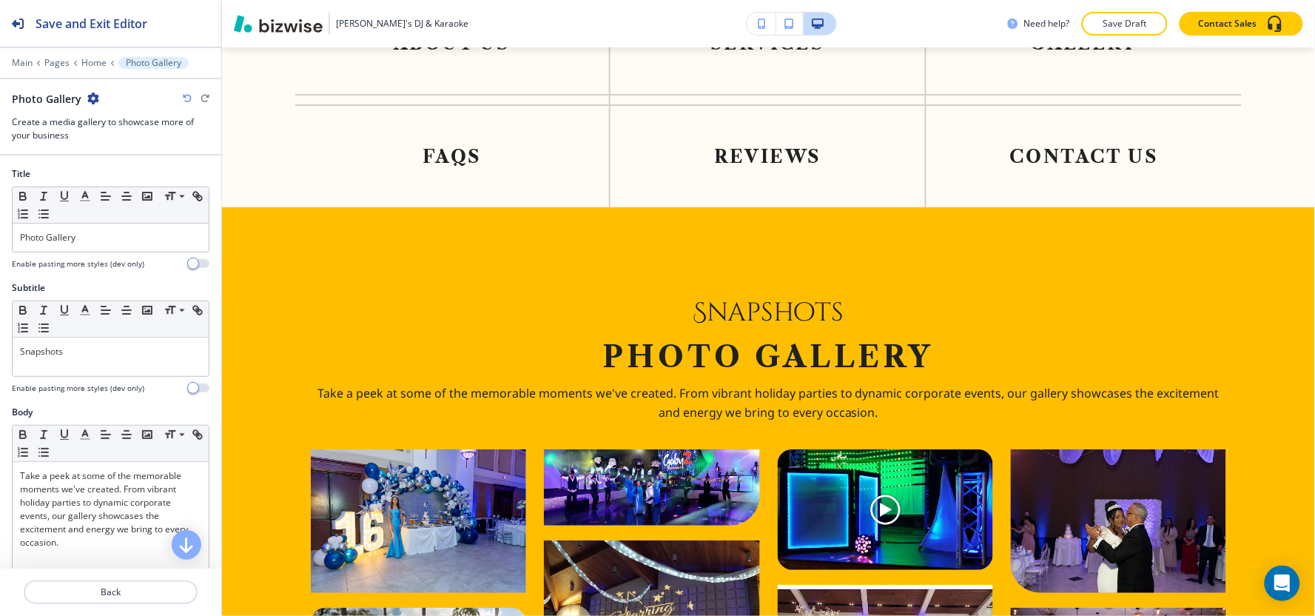
click at [92, 99] on icon "button" at bounding box center [93, 98] width 12 height 12
click at [127, 167] on button "Delete Section" at bounding box center [133, 176] width 95 height 27
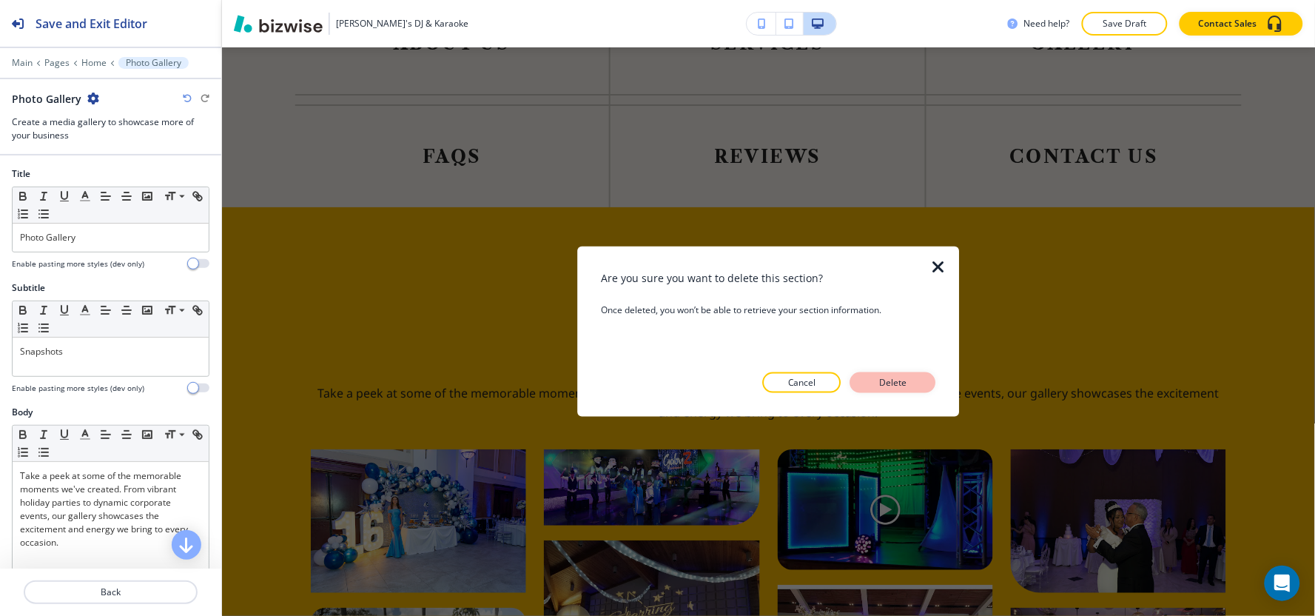
click at [926, 380] on button "Delete" at bounding box center [893, 382] width 86 height 21
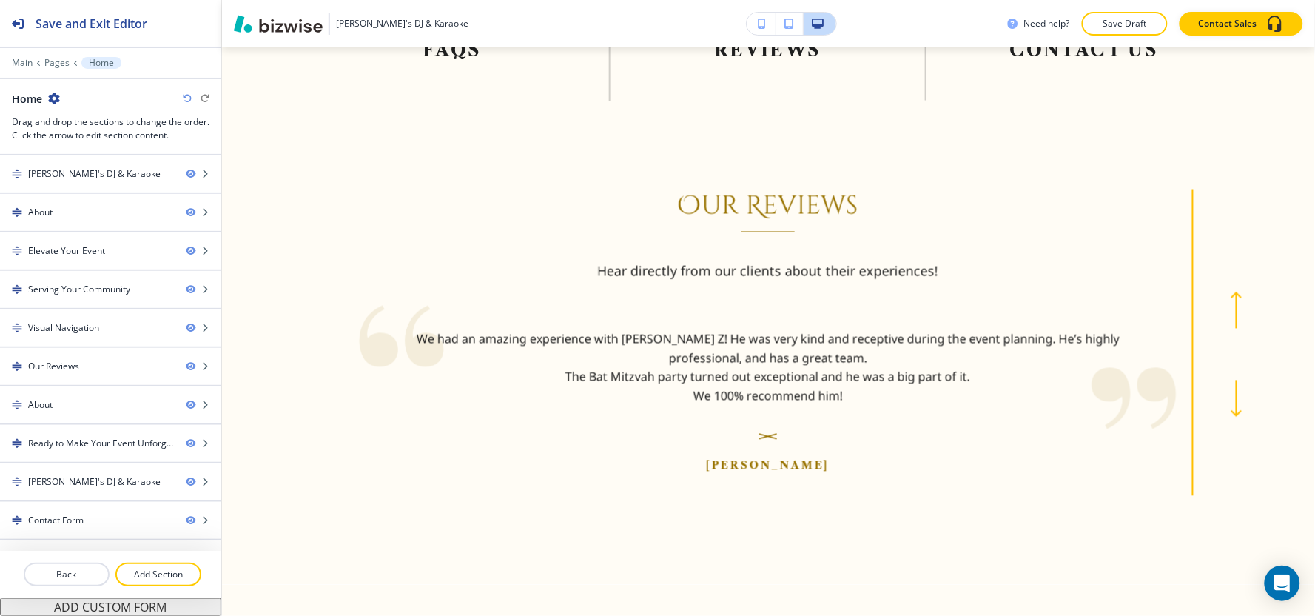
scroll to position [2348, 0]
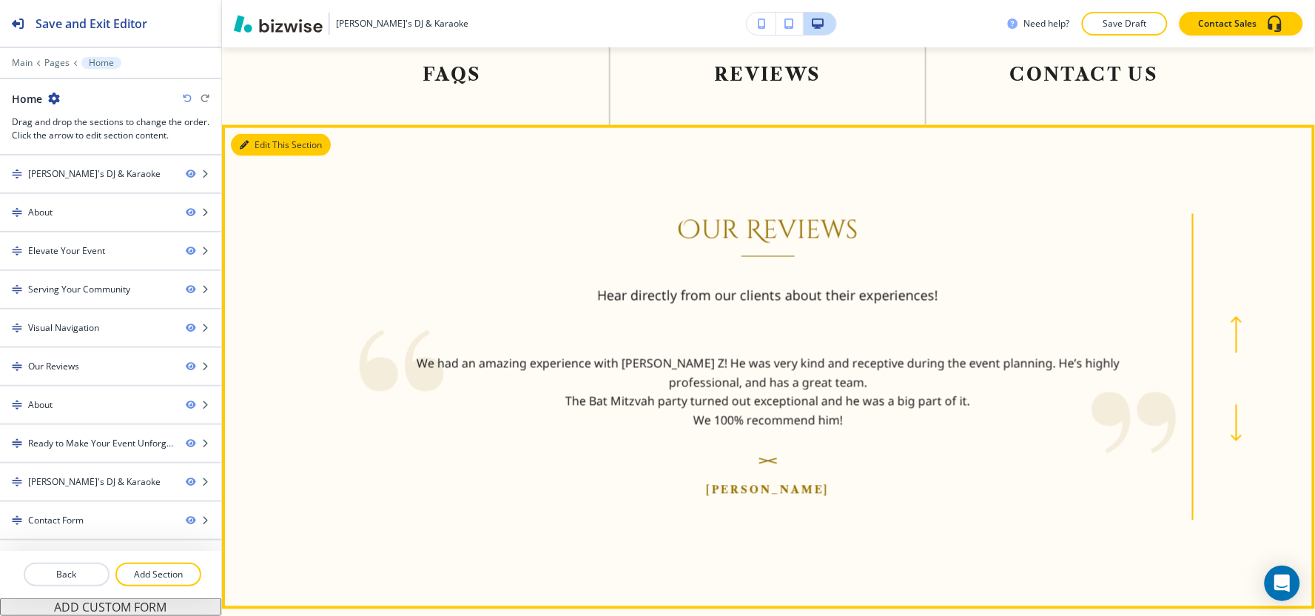
click at [265, 144] on button "Edit This Section" at bounding box center [281, 145] width 100 height 22
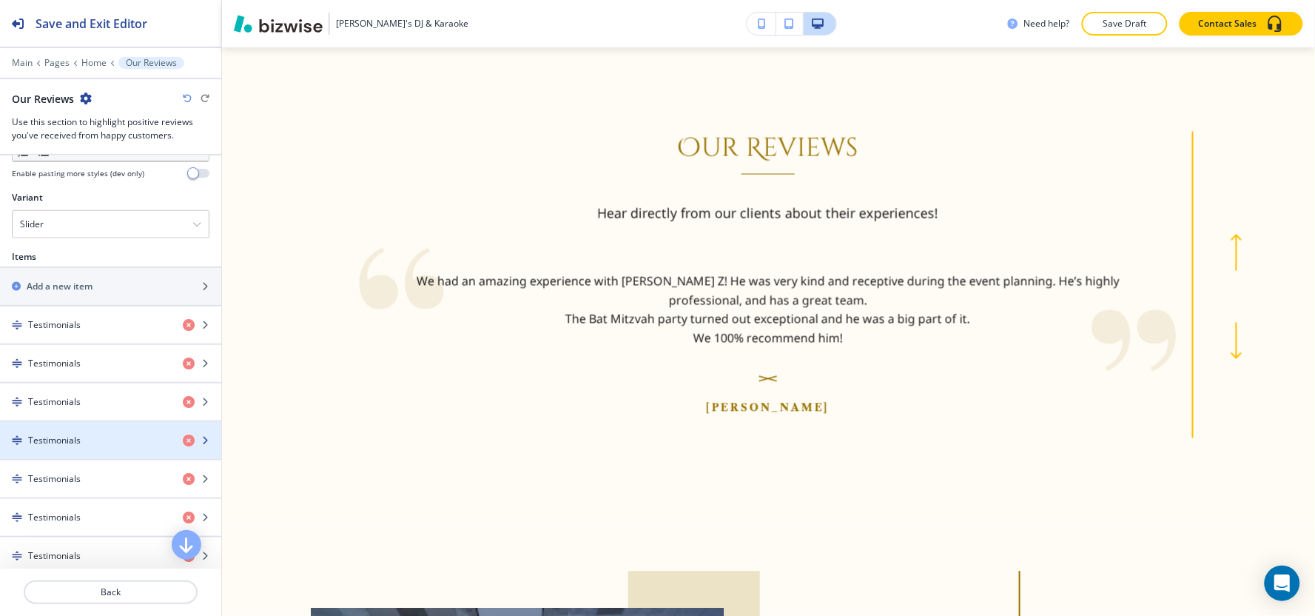
scroll to position [730, 0]
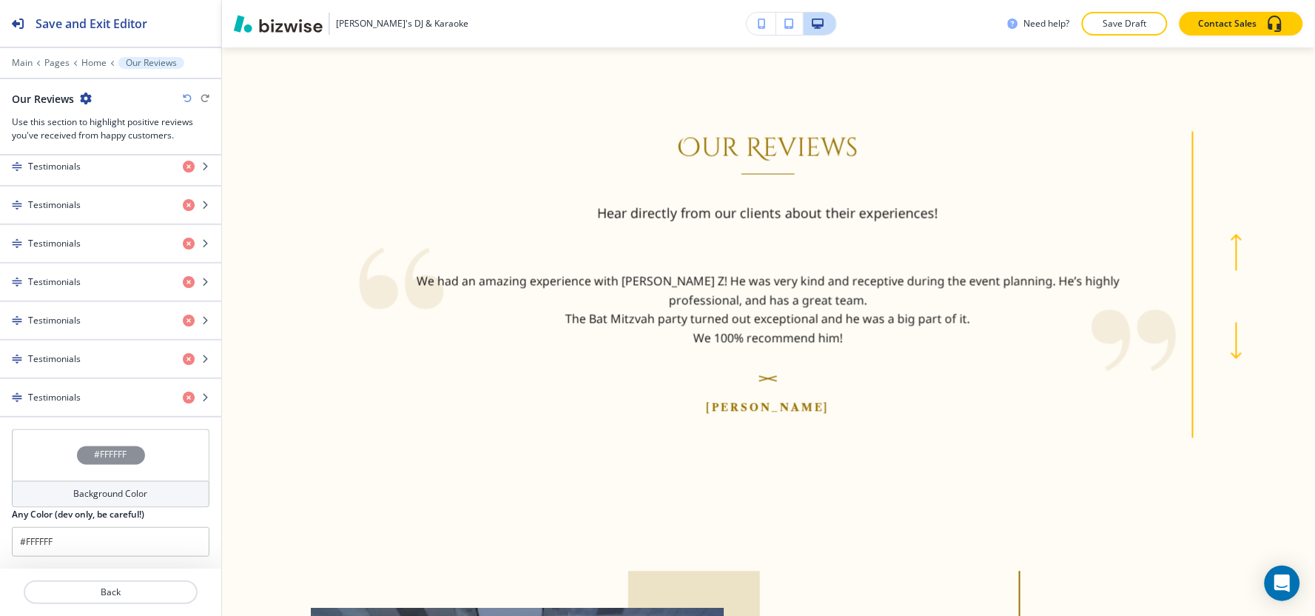
click at [83, 491] on h4 "Background Color" at bounding box center [111, 494] width 74 height 13
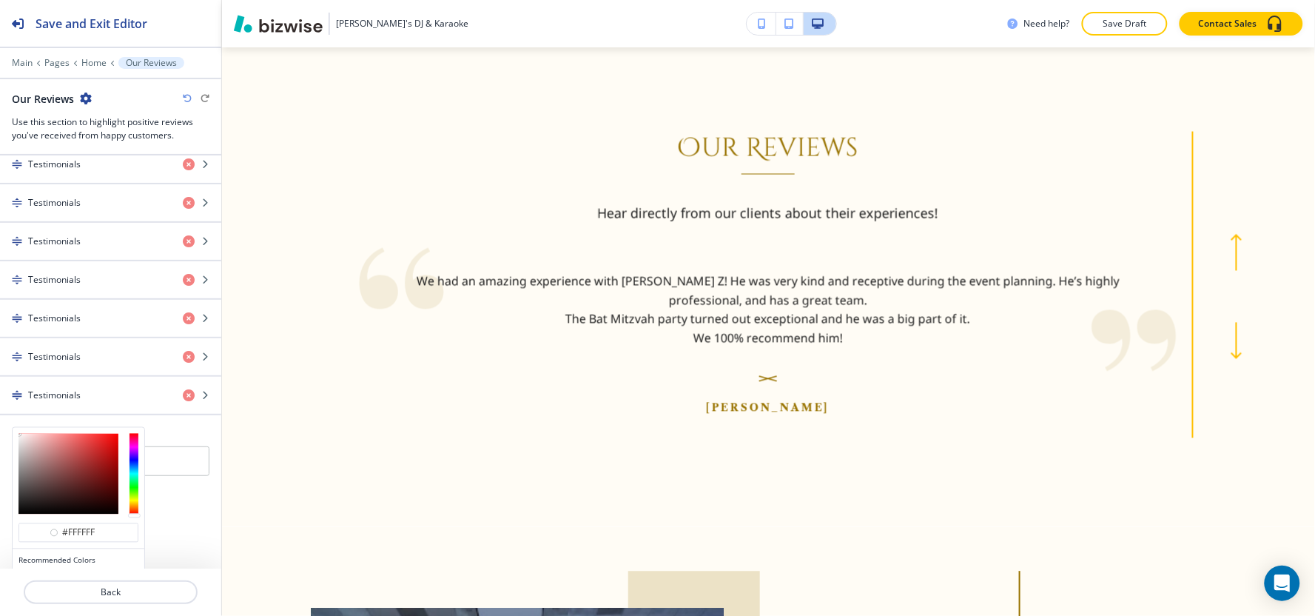
scroll to position [801, 0]
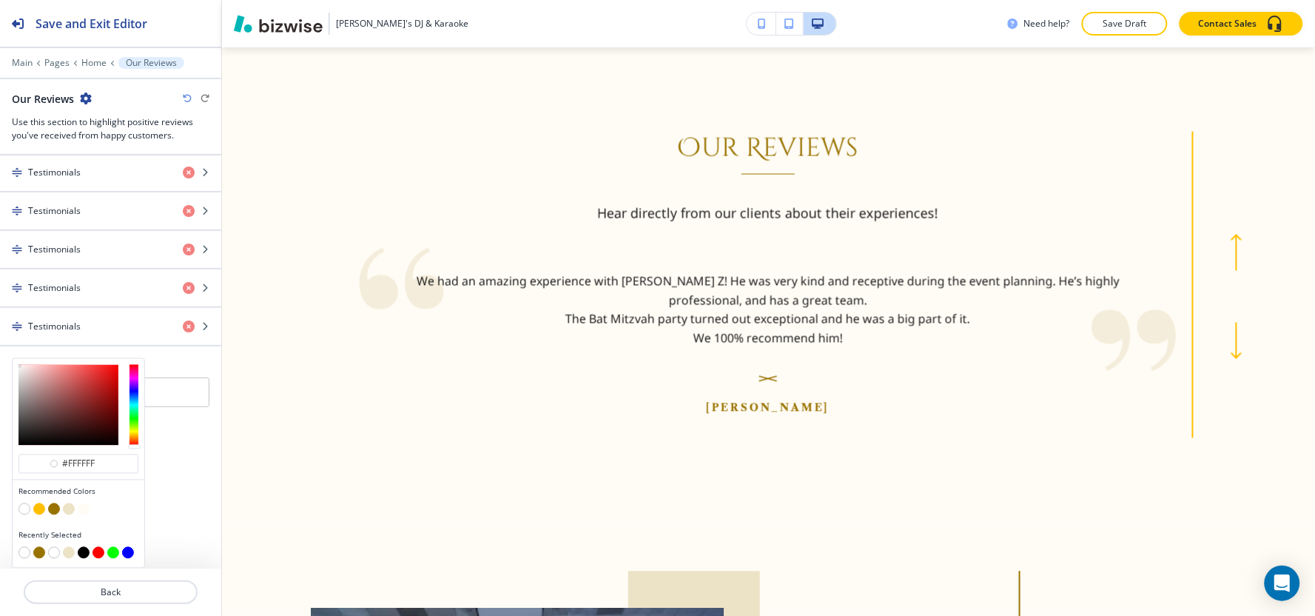
click at [67, 510] on button "button" at bounding box center [69, 509] width 12 height 12
type input "#ece2c6"
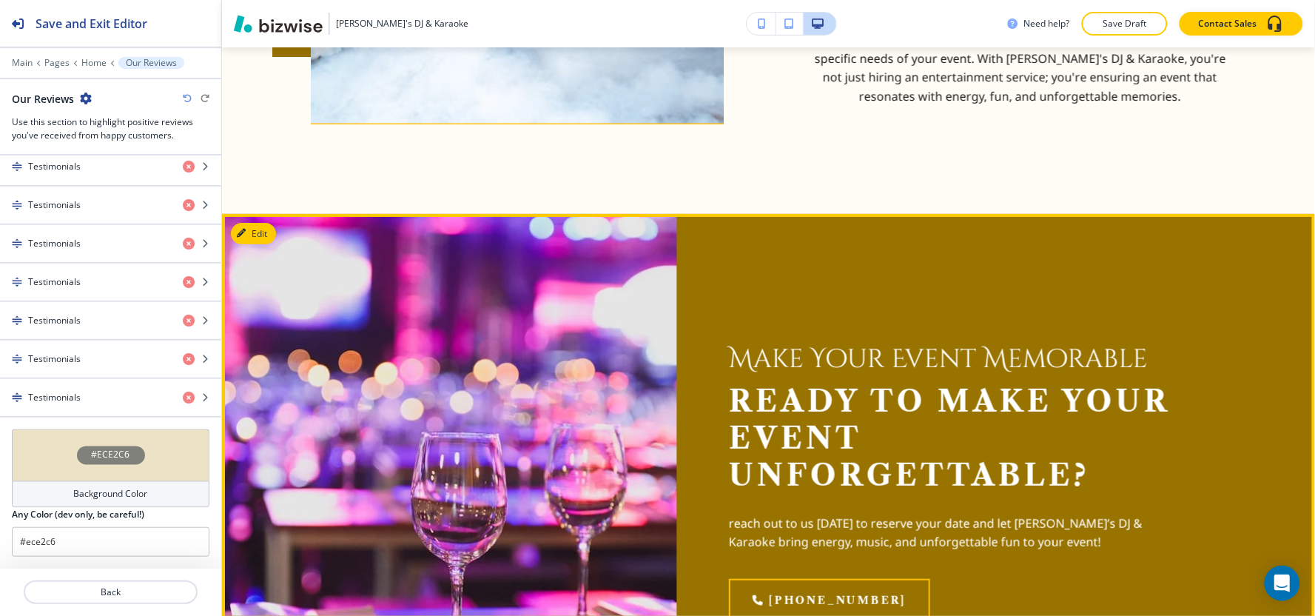
scroll to position [3827, 0]
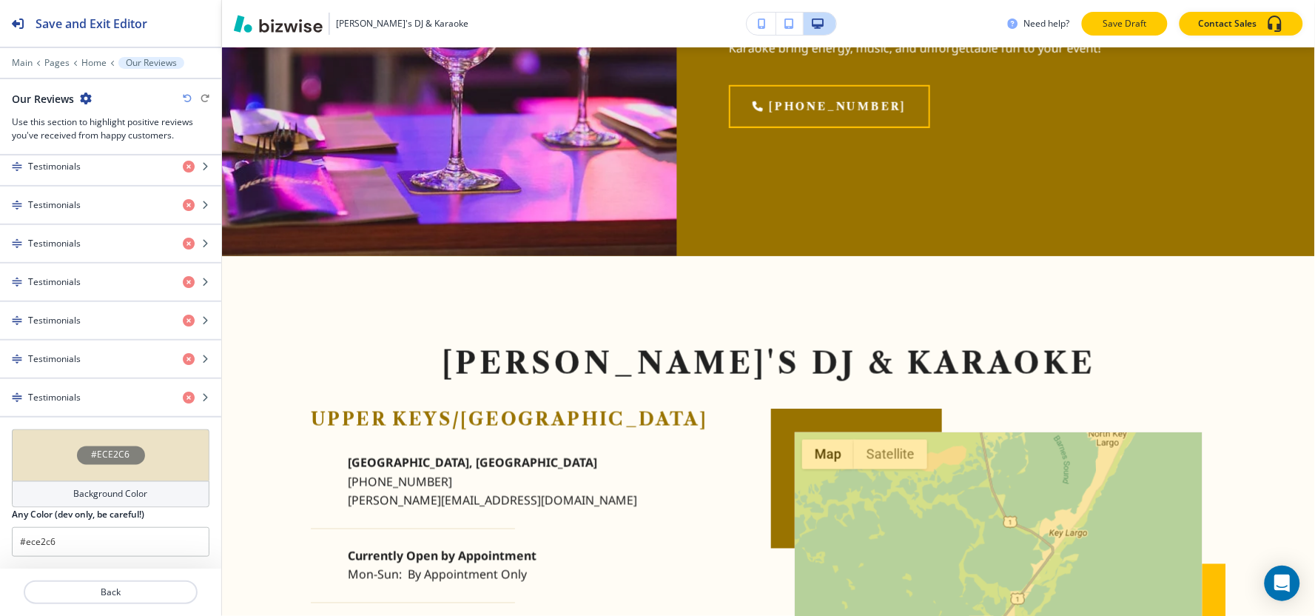
click at [1140, 20] on p "Save Draft" at bounding box center [1124, 23] width 47 height 13
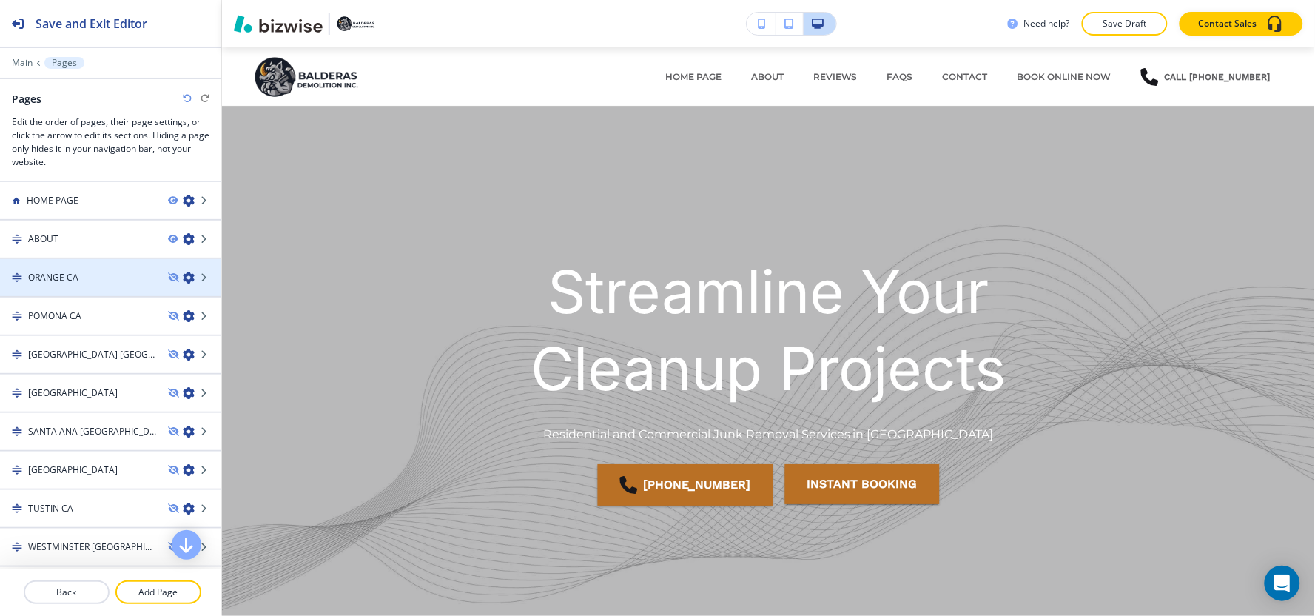
click at [183, 277] on icon "button" at bounding box center [189, 278] width 12 height 12
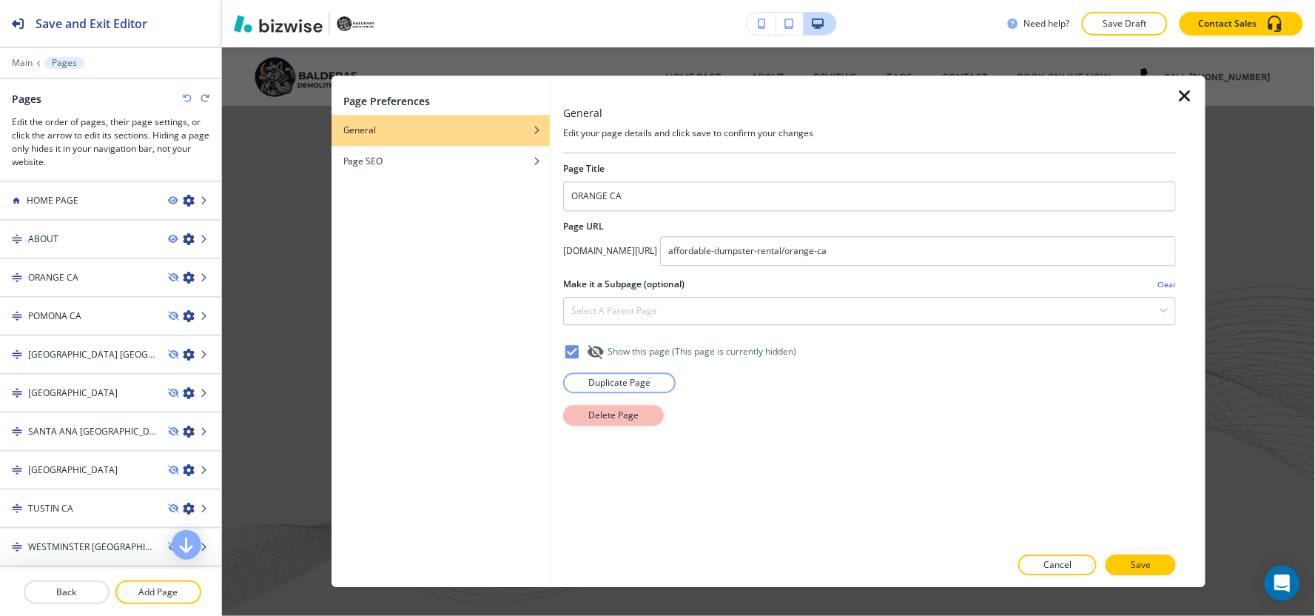
click at [613, 425] on button "Delete Page" at bounding box center [613, 415] width 101 height 21
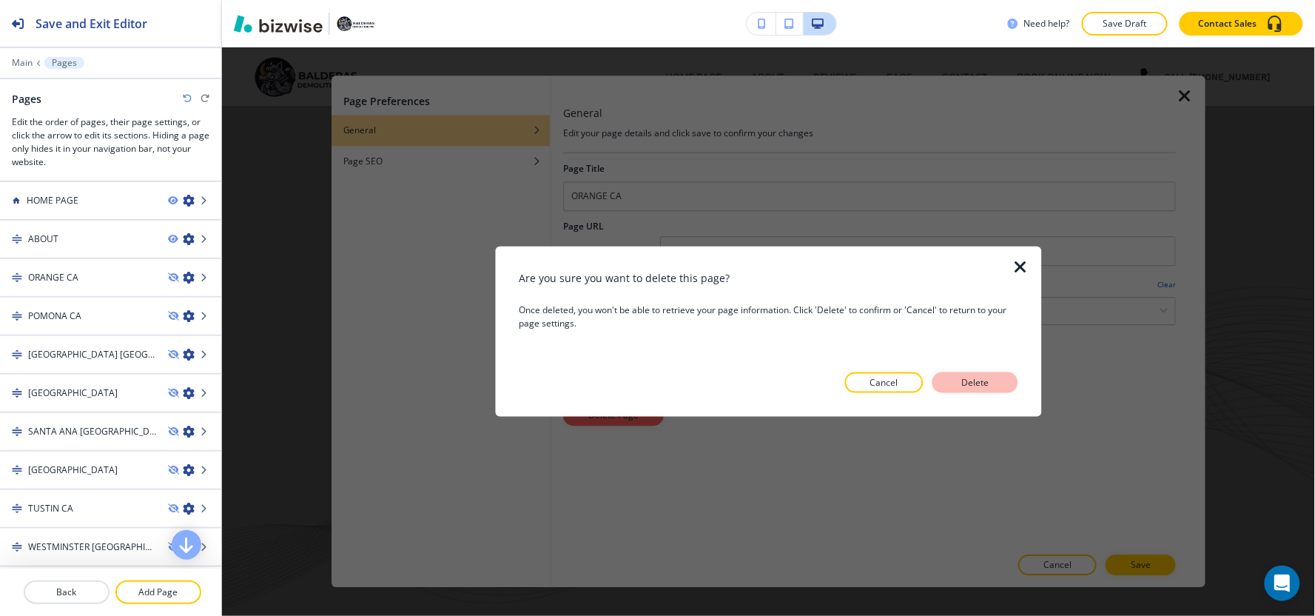
click at [985, 380] on p "Delete" at bounding box center [975, 382] width 36 height 13
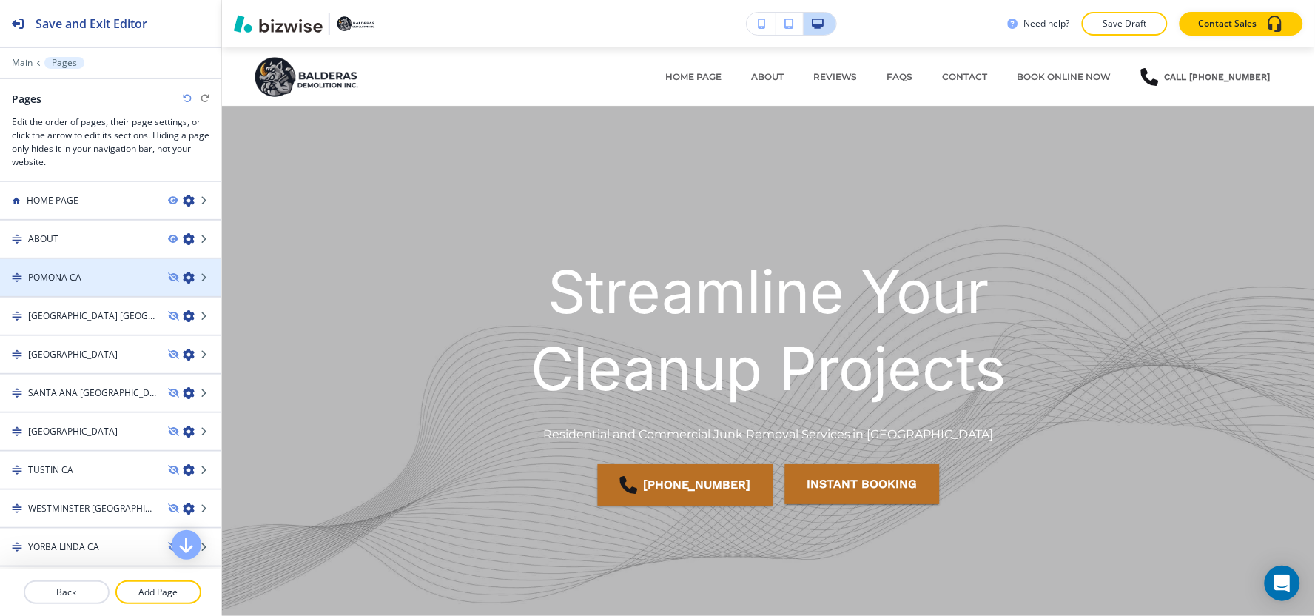
click at [183, 277] on icon "button" at bounding box center [189, 278] width 12 height 12
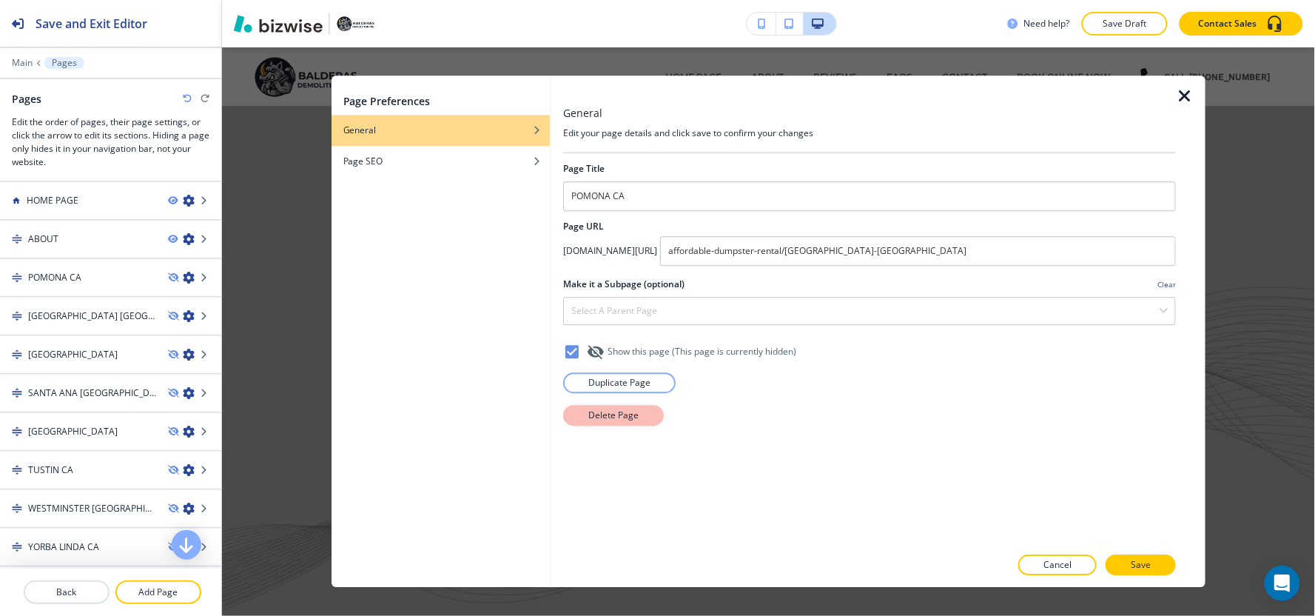
click at [624, 416] on p "Delete Page" at bounding box center [613, 414] width 50 height 13
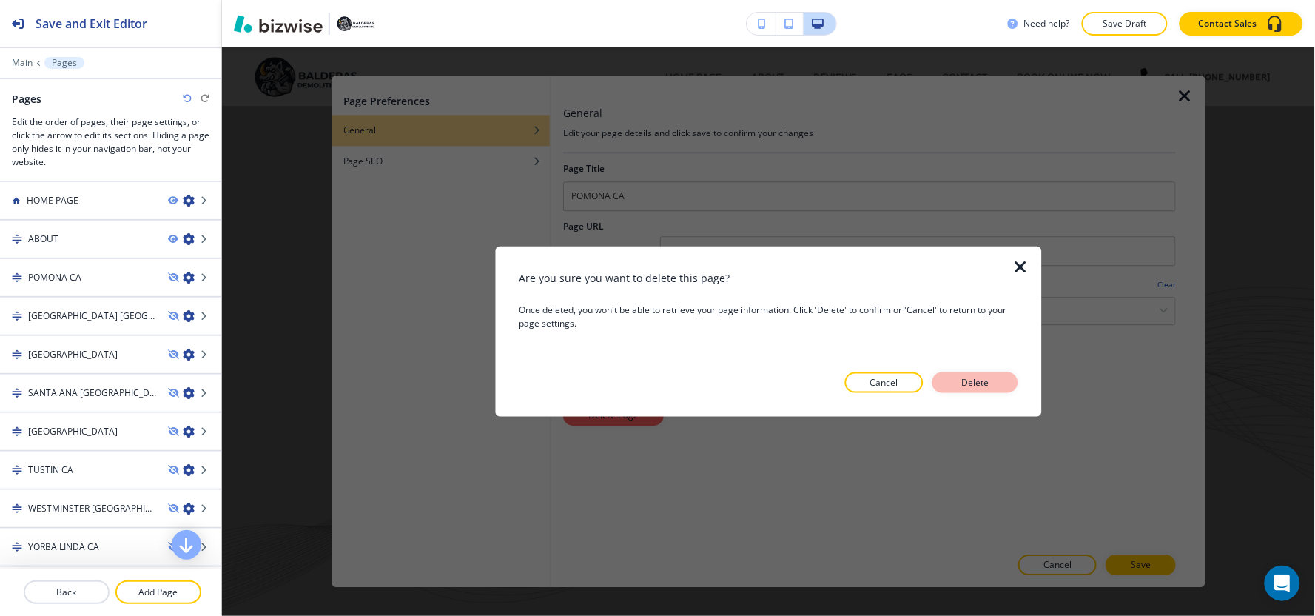
click at [972, 383] on p "Delete" at bounding box center [975, 382] width 36 height 13
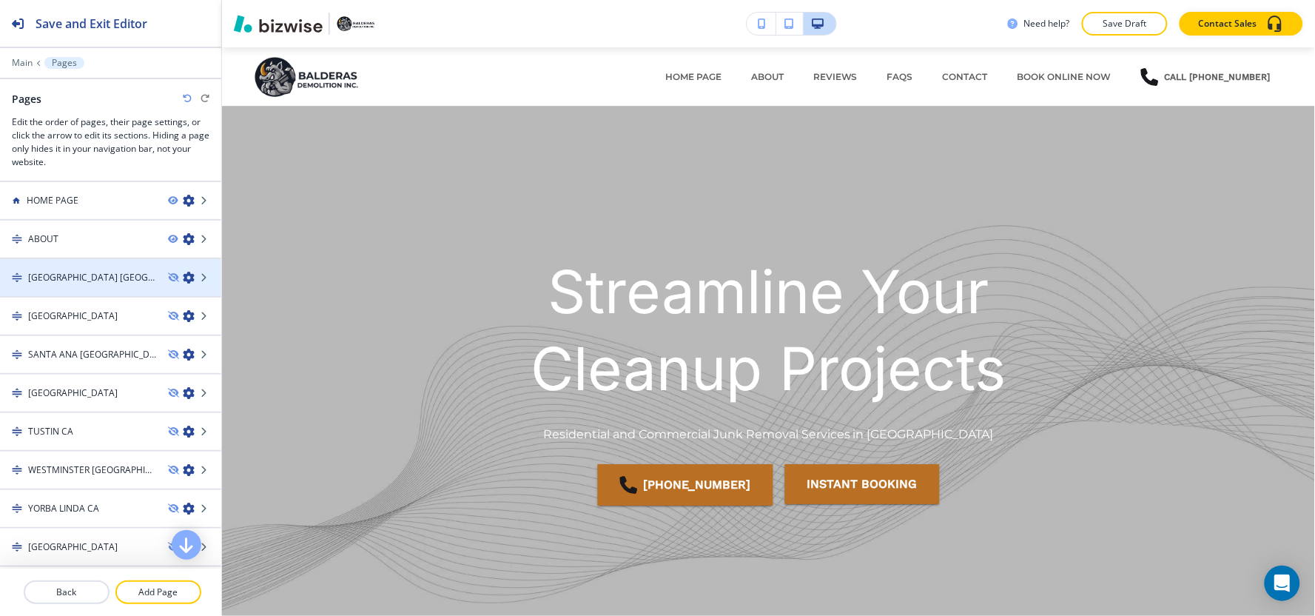
click at [183, 276] on icon "button" at bounding box center [189, 278] width 12 height 12
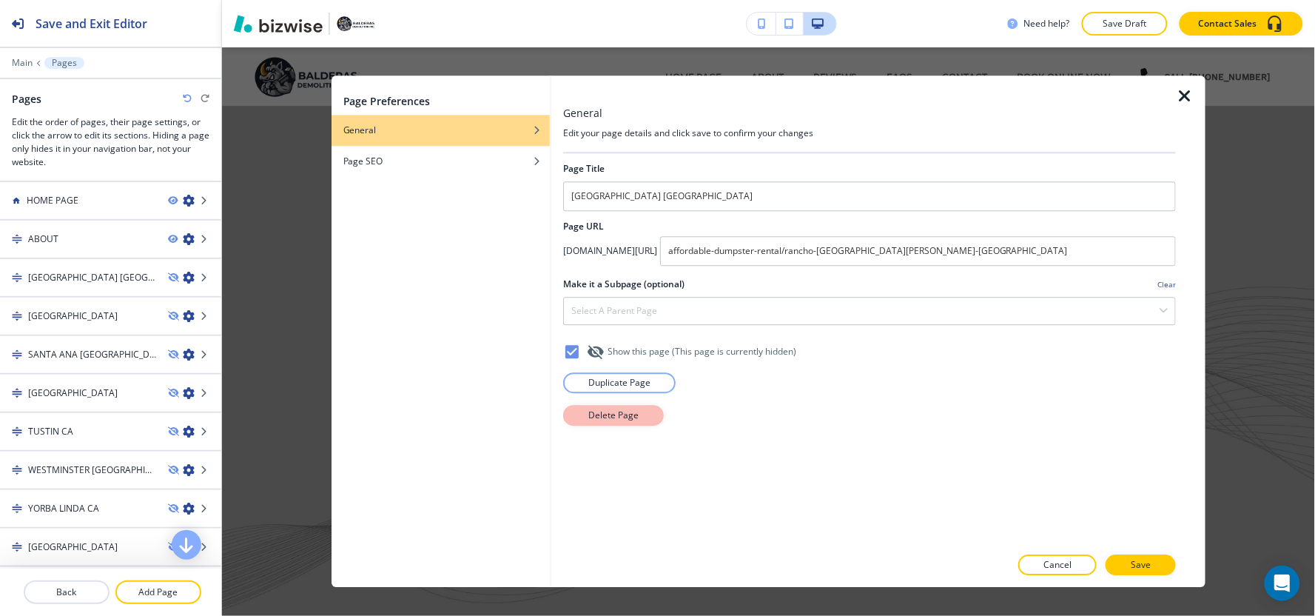
click at [638, 418] on button "Delete Page" at bounding box center [613, 415] width 101 height 21
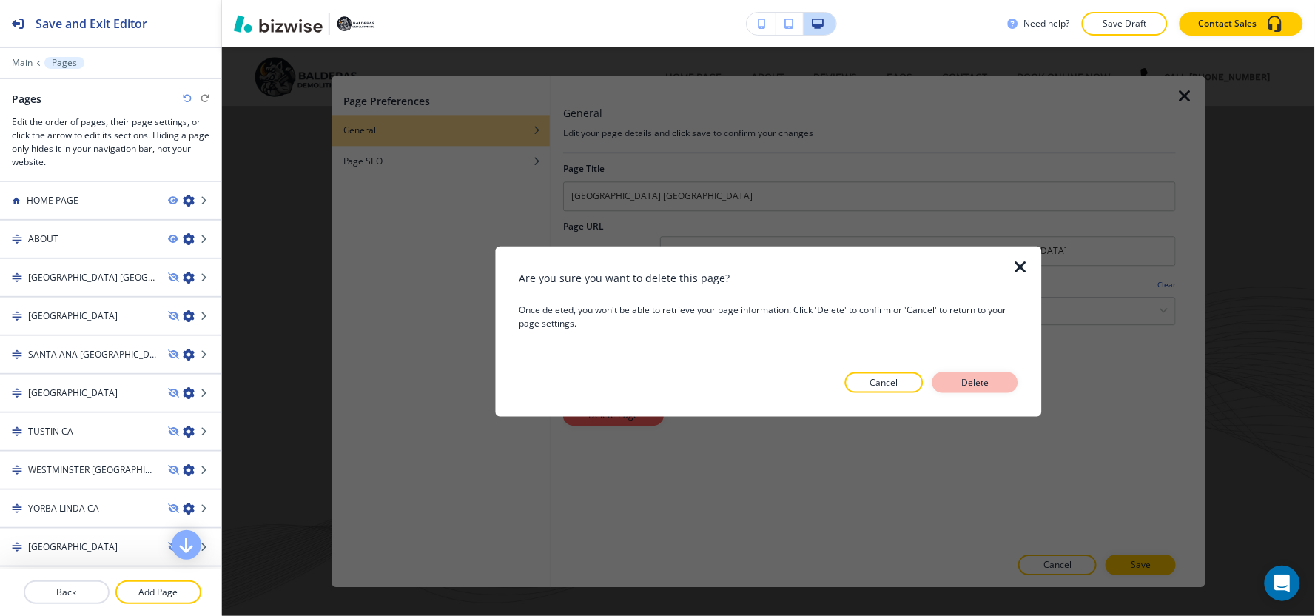
click at [981, 381] on p "Delete" at bounding box center [975, 382] width 36 height 13
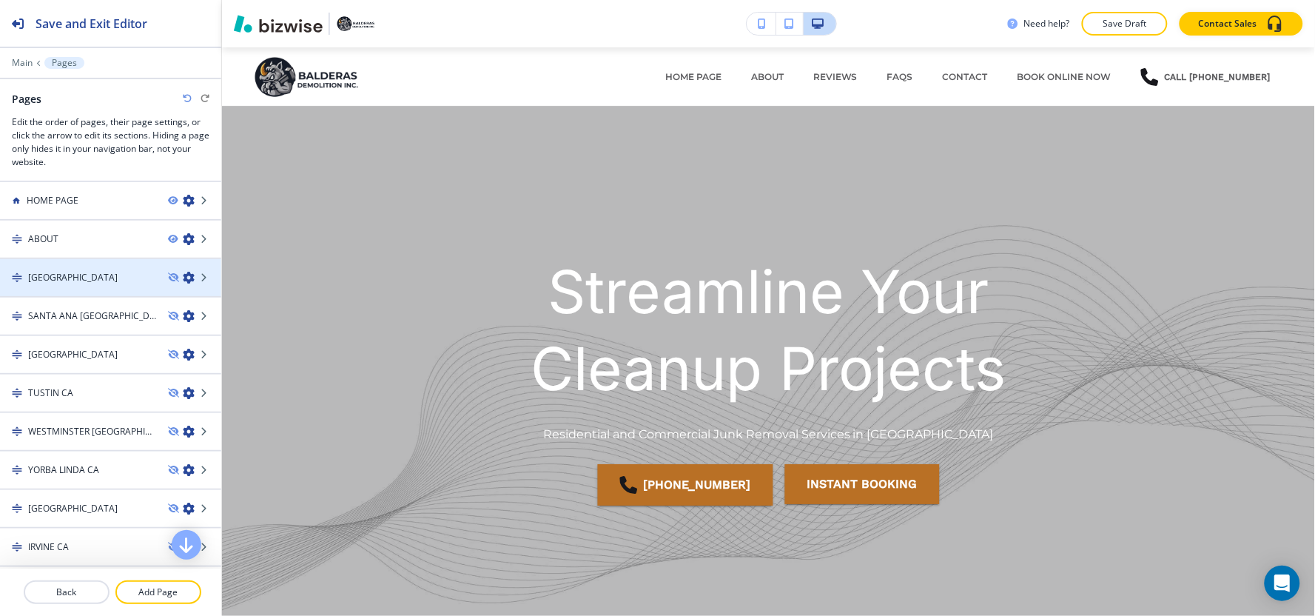
click at [183, 274] on icon "button" at bounding box center [189, 278] width 12 height 12
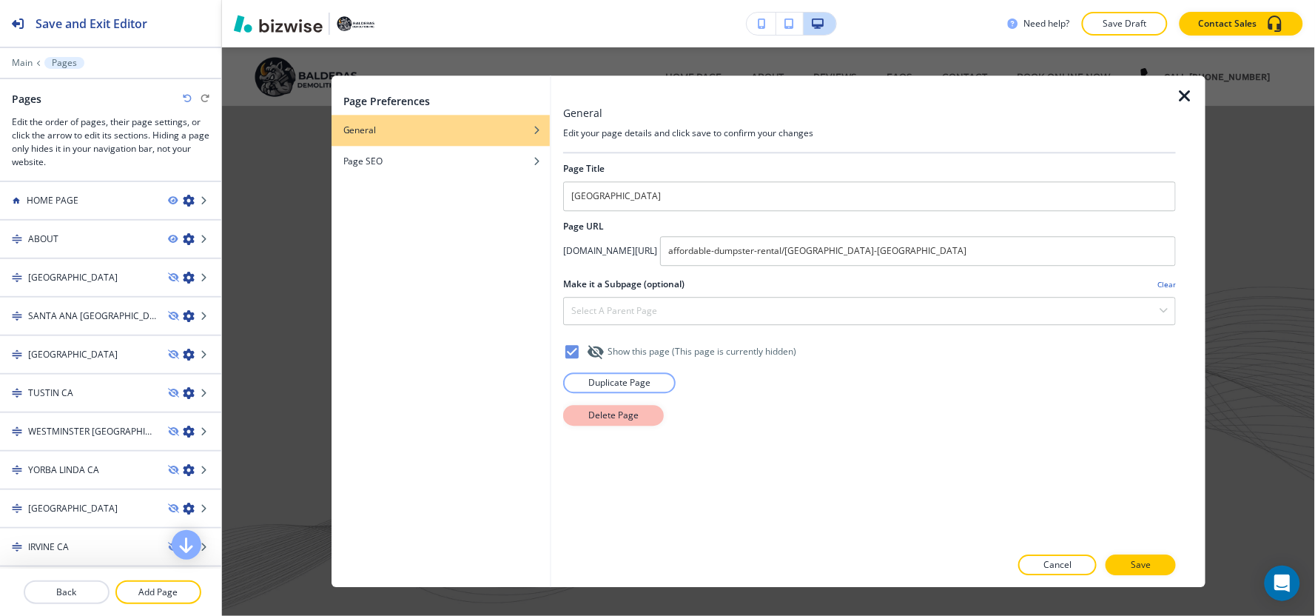
click at [620, 413] on p "Delete Page" at bounding box center [613, 414] width 50 height 13
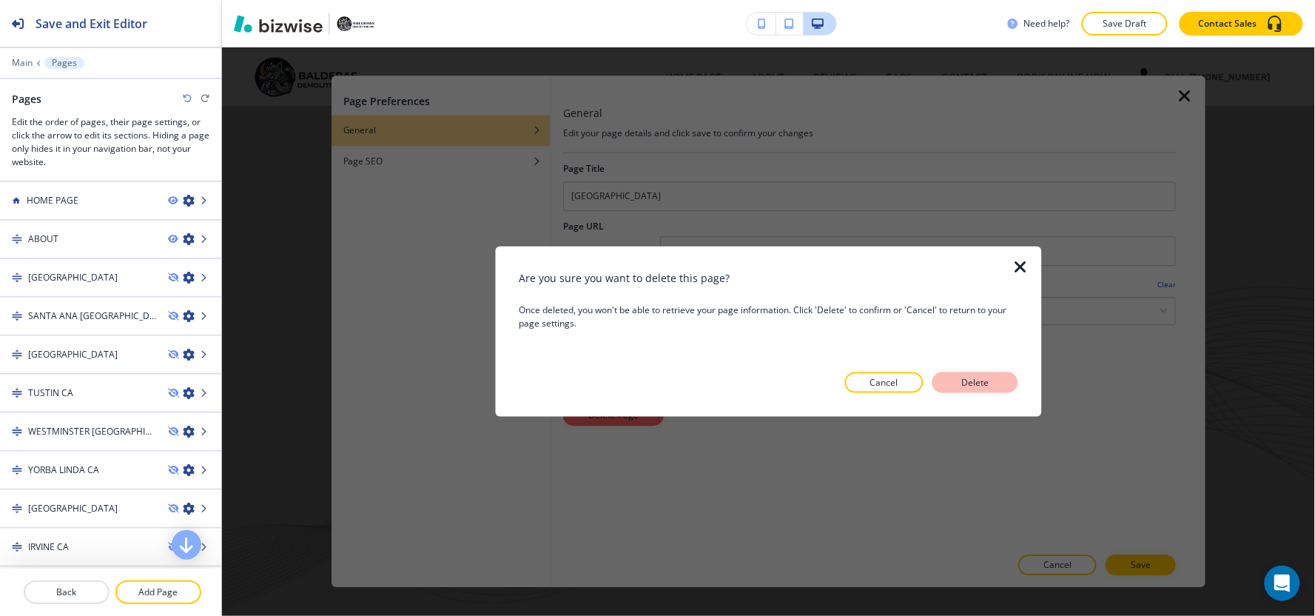
click at [1007, 385] on button "Delete" at bounding box center [975, 382] width 86 height 21
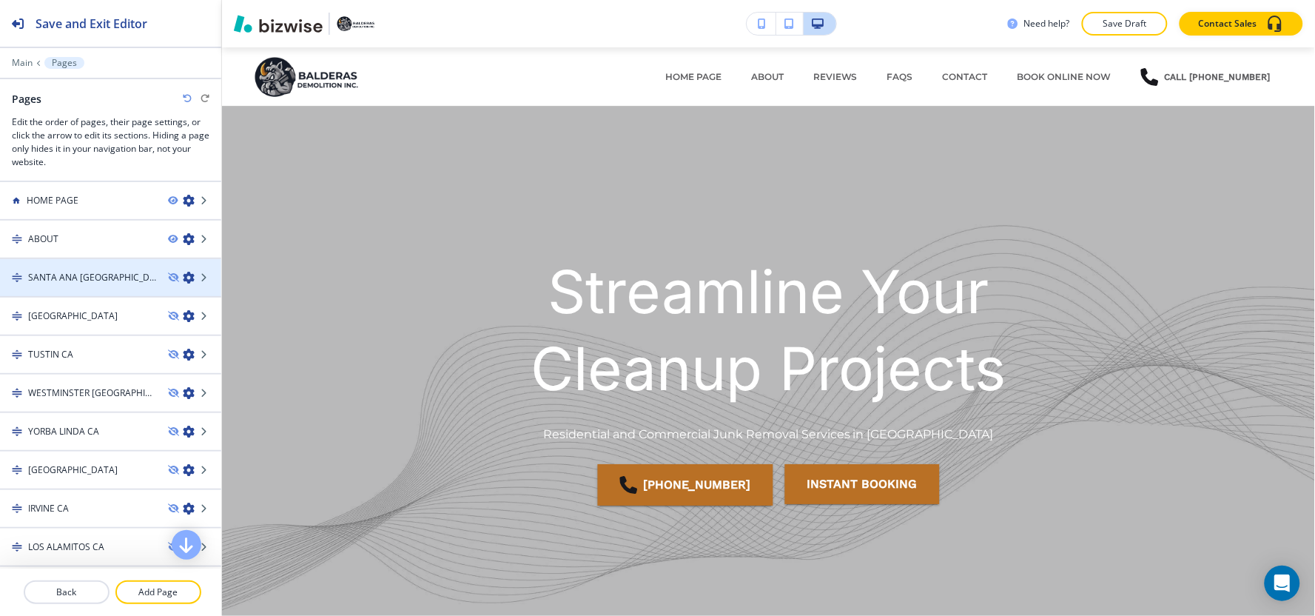
click at [183, 276] on icon "button" at bounding box center [189, 278] width 12 height 12
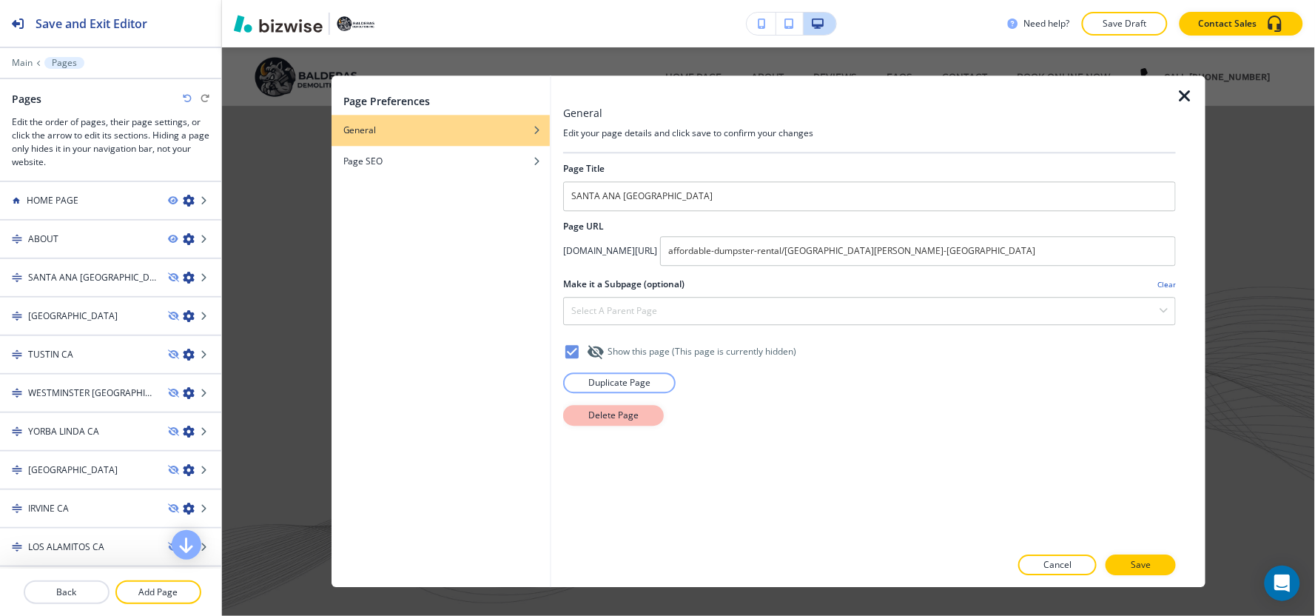
click at [655, 422] on button "Delete Page" at bounding box center [613, 415] width 101 height 21
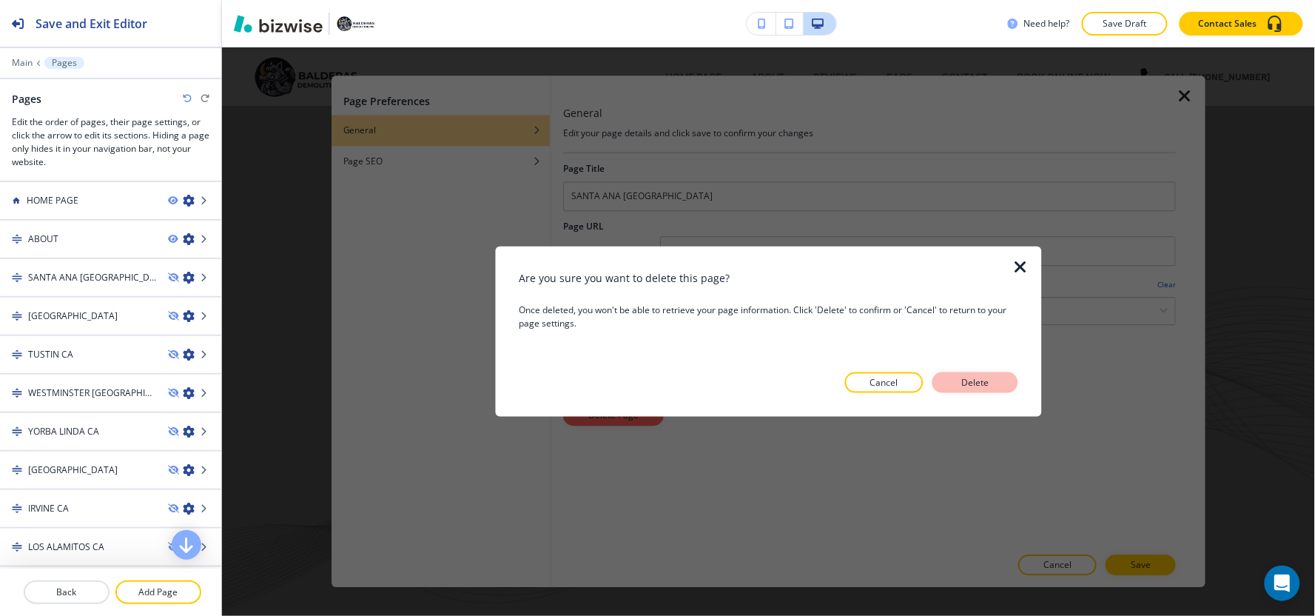
click at [972, 389] on button "Delete" at bounding box center [975, 382] width 86 height 21
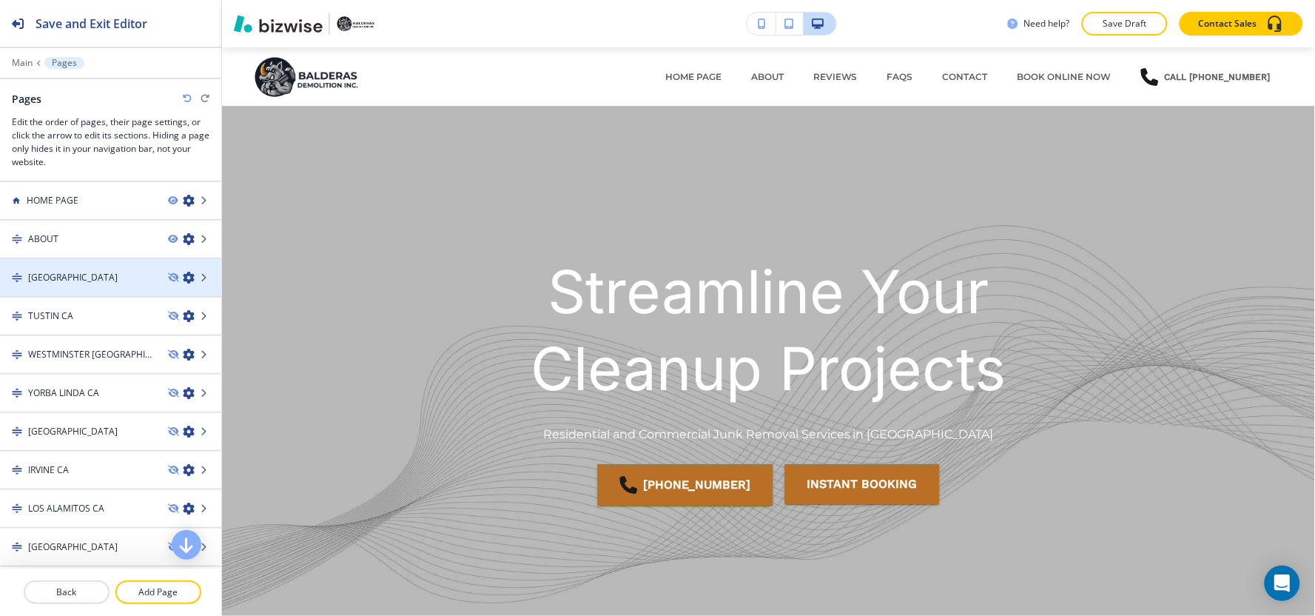
click at [183, 277] on icon "button" at bounding box center [189, 278] width 12 height 12
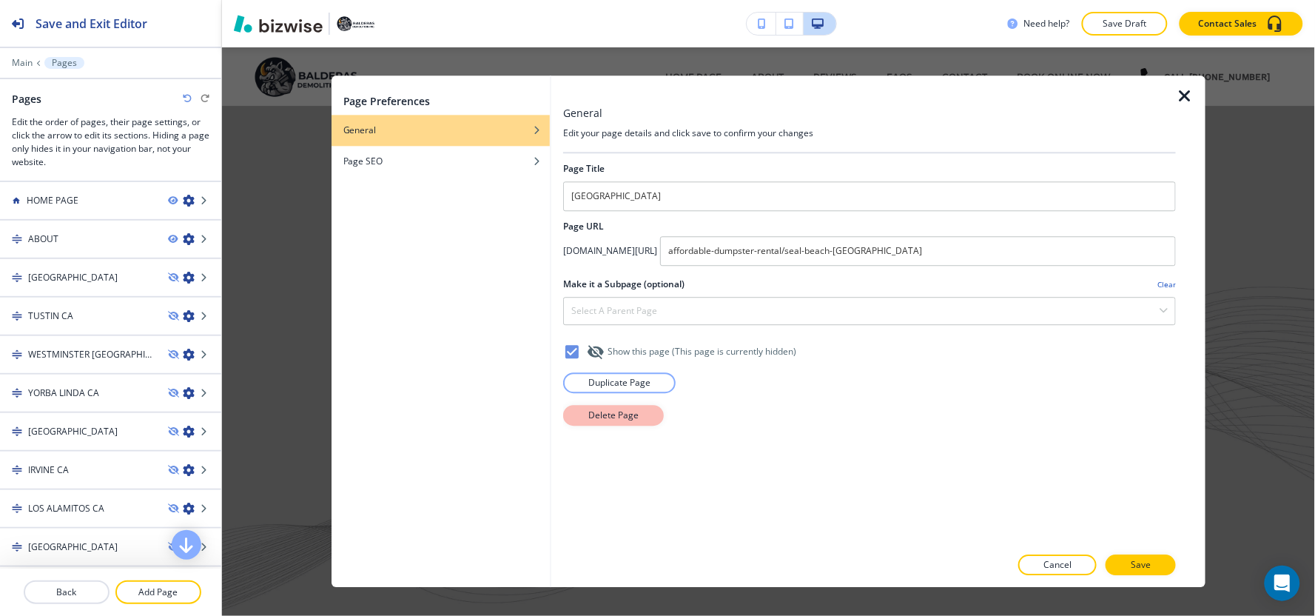
click at [610, 417] on p "Delete Page" at bounding box center [613, 414] width 50 height 13
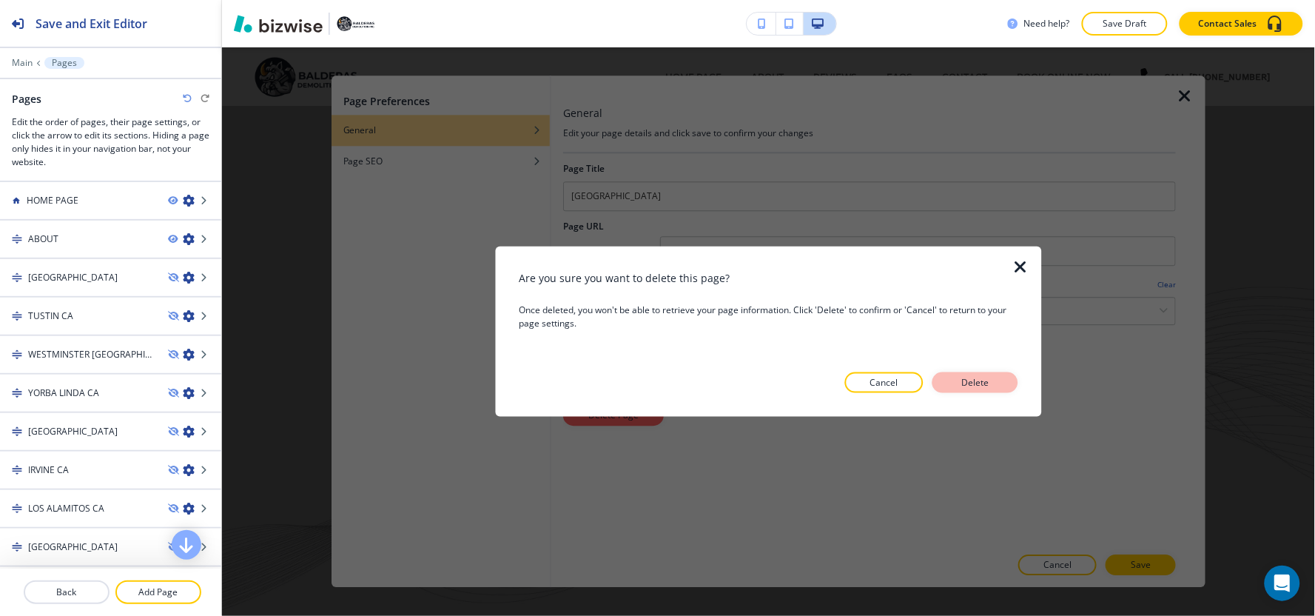
click at [990, 385] on p "Delete" at bounding box center [975, 382] width 36 height 13
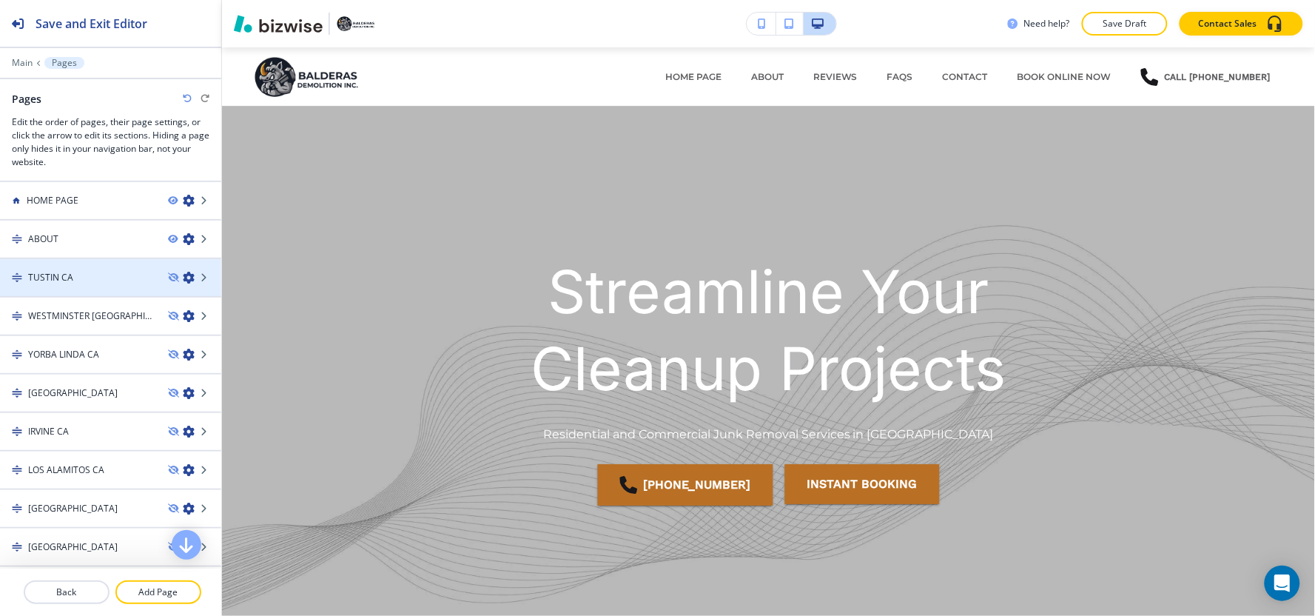
click at [183, 276] on icon "button" at bounding box center [189, 278] width 12 height 12
click at [183, 275] on icon "button" at bounding box center [189, 278] width 12 height 12
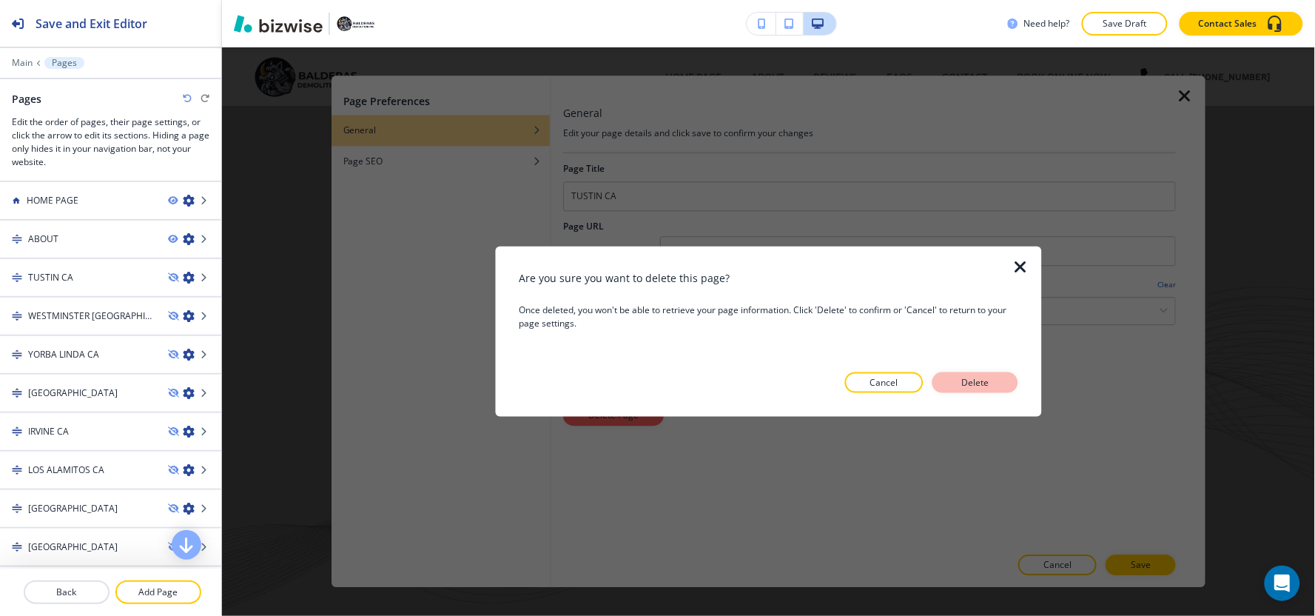
click at [979, 385] on p "Delete" at bounding box center [975, 382] width 36 height 13
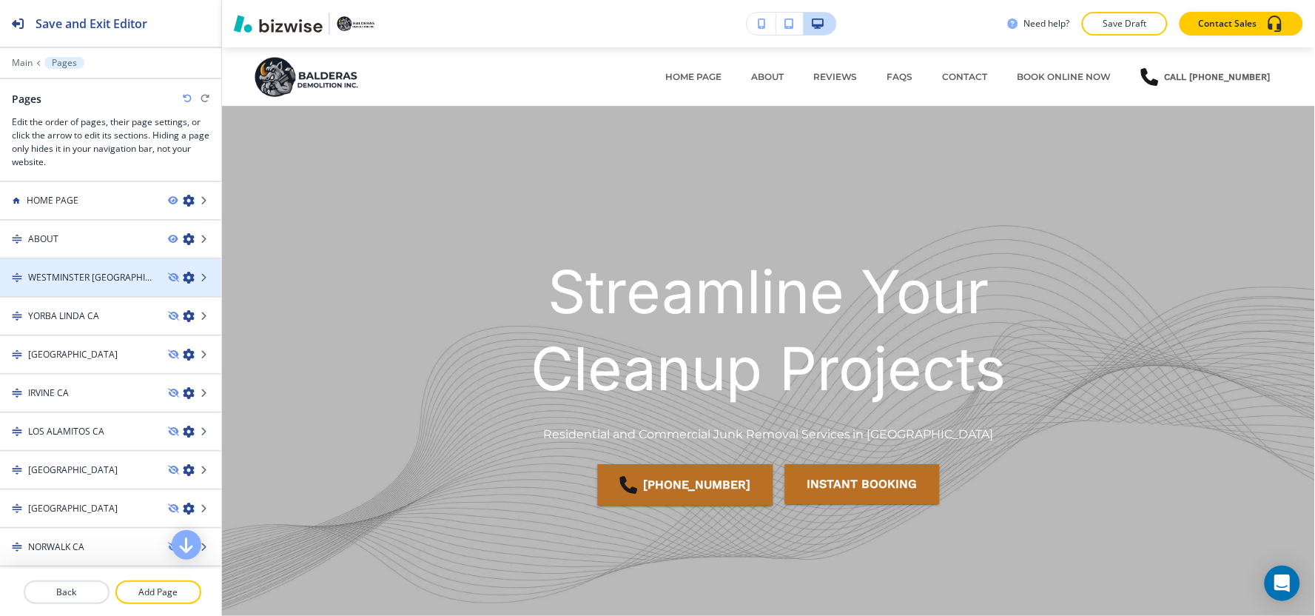
click at [183, 277] on icon "button" at bounding box center [189, 278] width 12 height 12
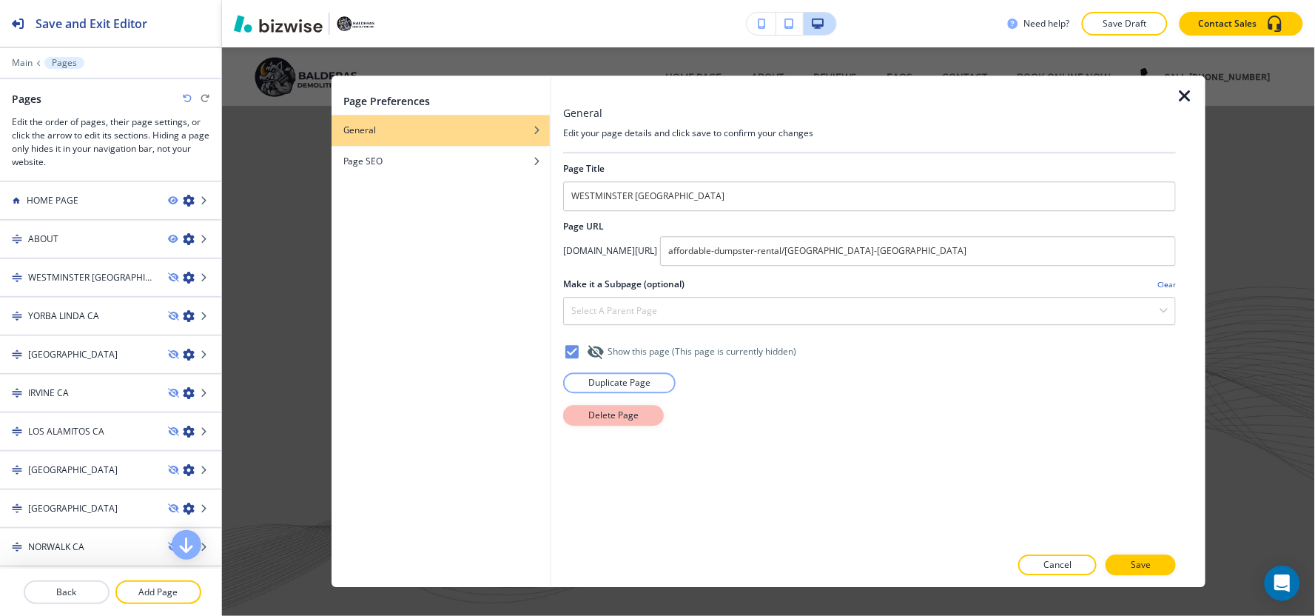
click at [650, 417] on button "Delete Page" at bounding box center [613, 415] width 101 height 21
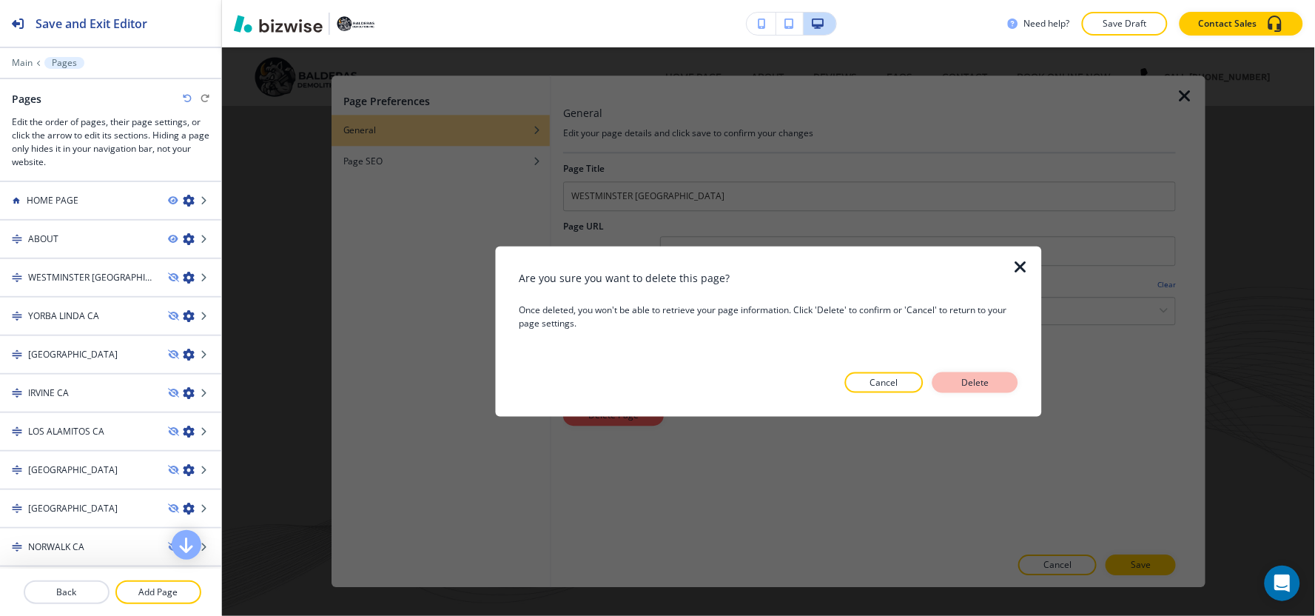
click at [986, 385] on p "Delete" at bounding box center [975, 382] width 36 height 13
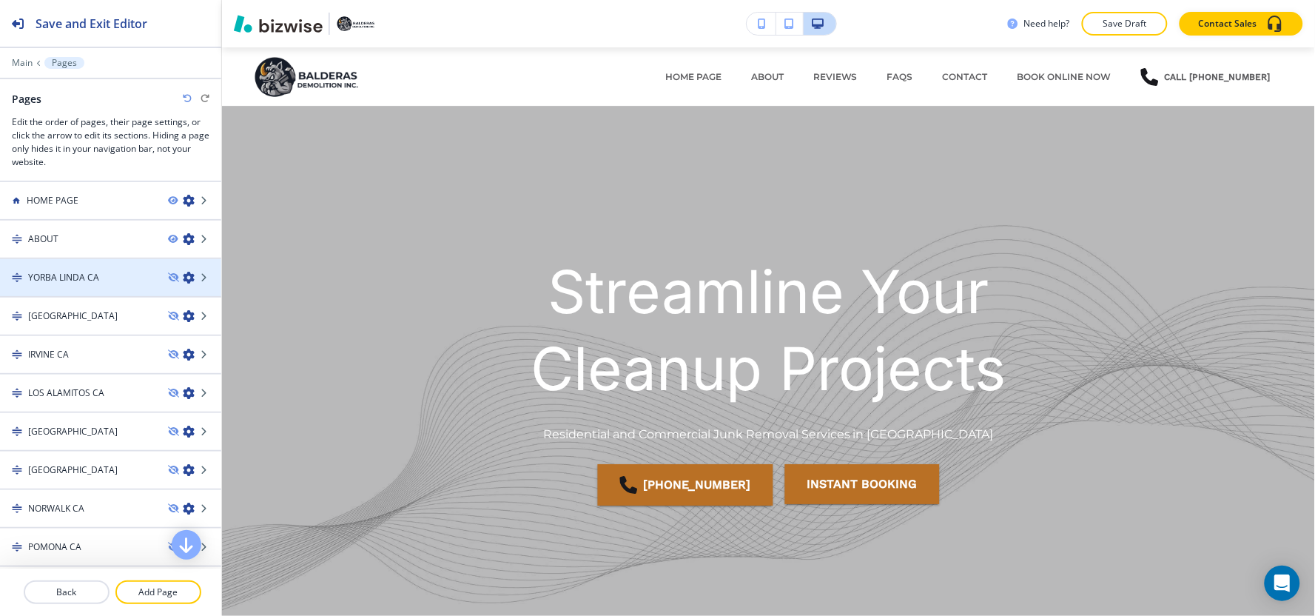
click at [183, 275] on icon "button" at bounding box center [189, 278] width 12 height 12
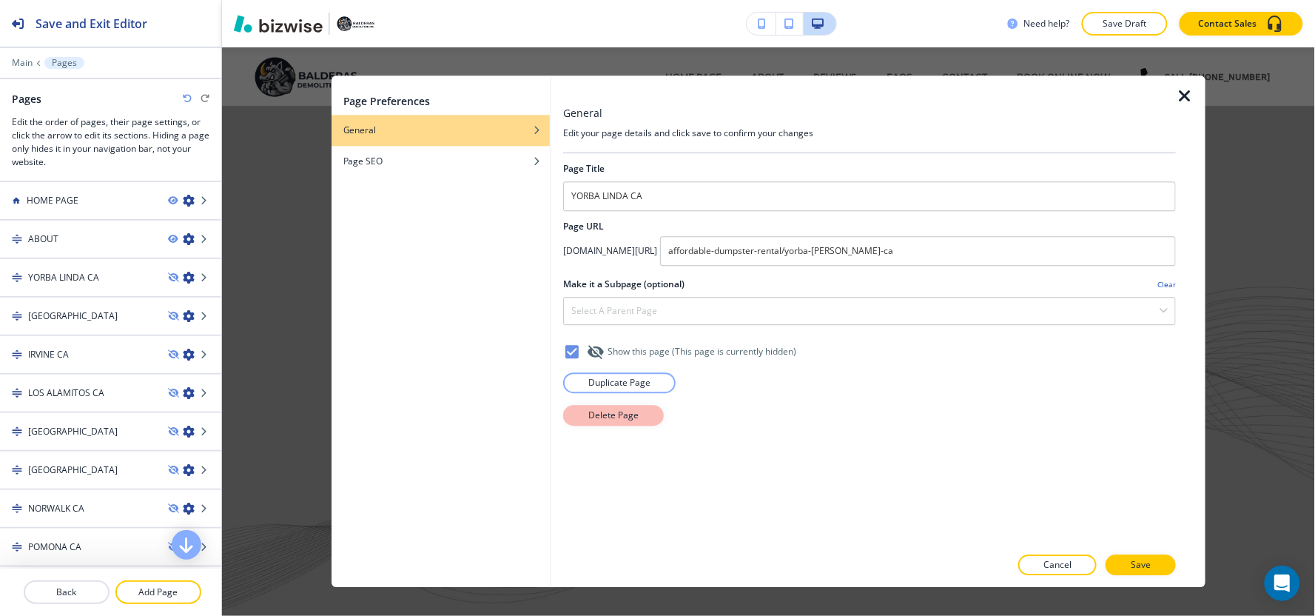
click at [645, 423] on button "Delete Page" at bounding box center [613, 415] width 101 height 21
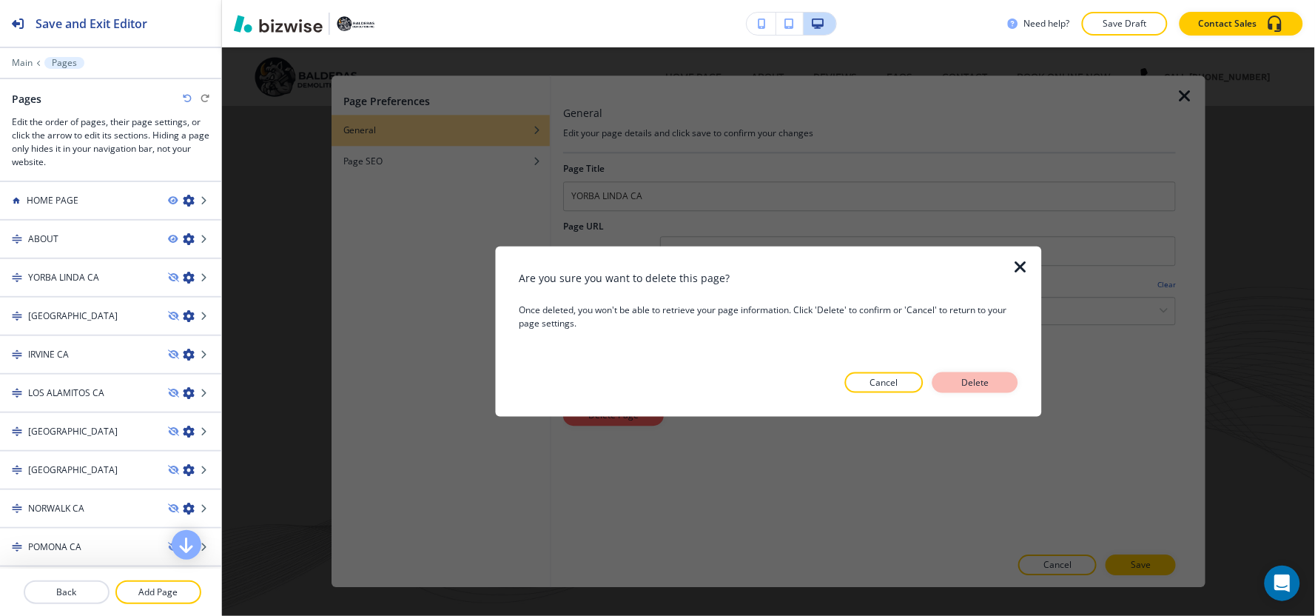
click at [959, 383] on p "Delete" at bounding box center [975, 382] width 36 height 13
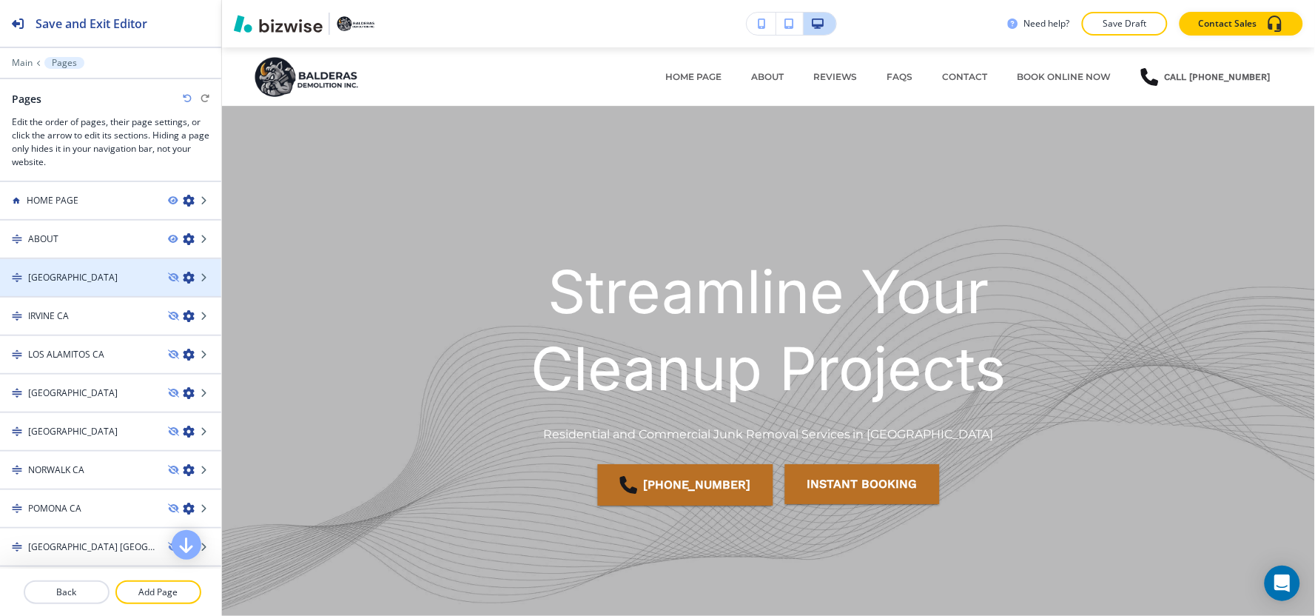
click at [183, 275] on icon "button" at bounding box center [189, 278] width 12 height 12
click at [183, 277] on icon "button" at bounding box center [189, 278] width 12 height 12
click at [183, 276] on icon "button" at bounding box center [189, 278] width 12 height 12
click at [183, 275] on icon "button" at bounding box center [189, 278] width 12 height 12
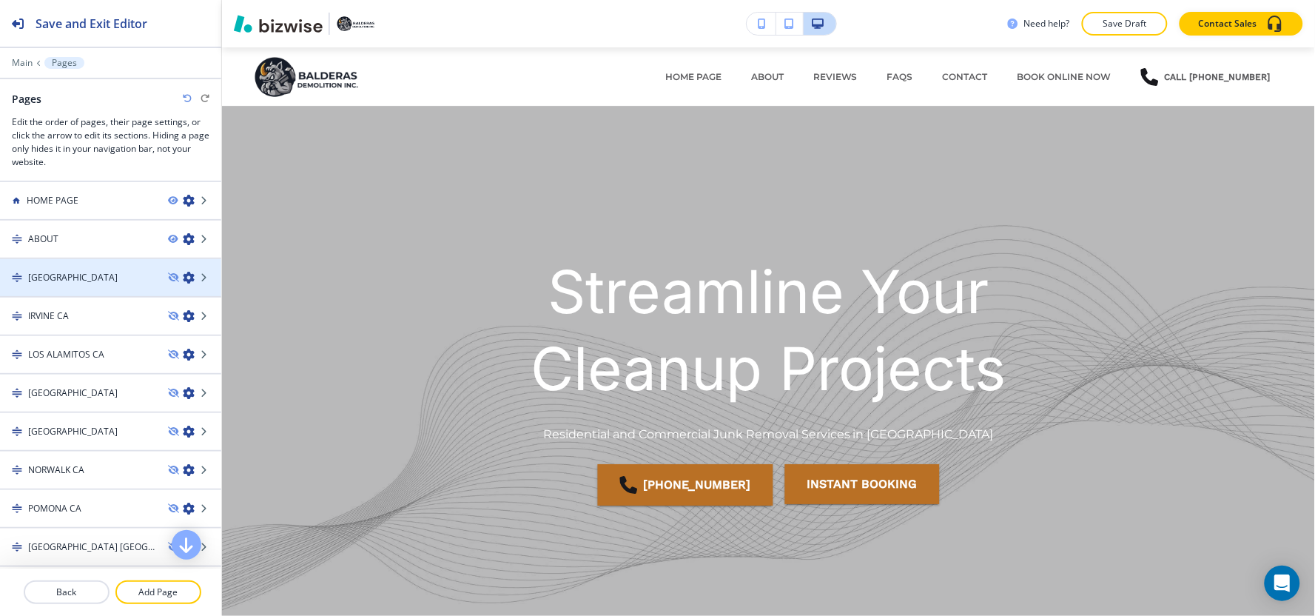
click at [183, 274] on icon "button" at bounding box center [189, 278] width 12 height 12
click at [183, 275] on icon "button" at bounding box center [189, 278] width 12 height 12
click at [183, 272] on icon "button" at bounding box center [189, 278] width 12 height 12
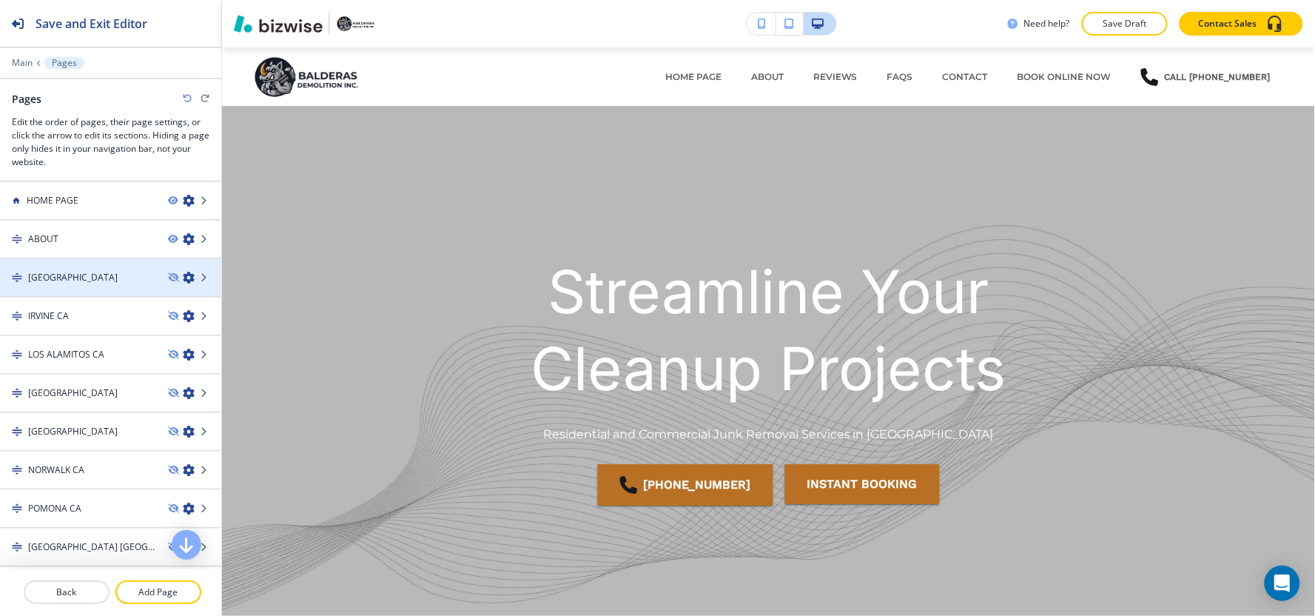
click at [183, 275] on icon "button" at bounding box center [189, 278] width 12 height 12
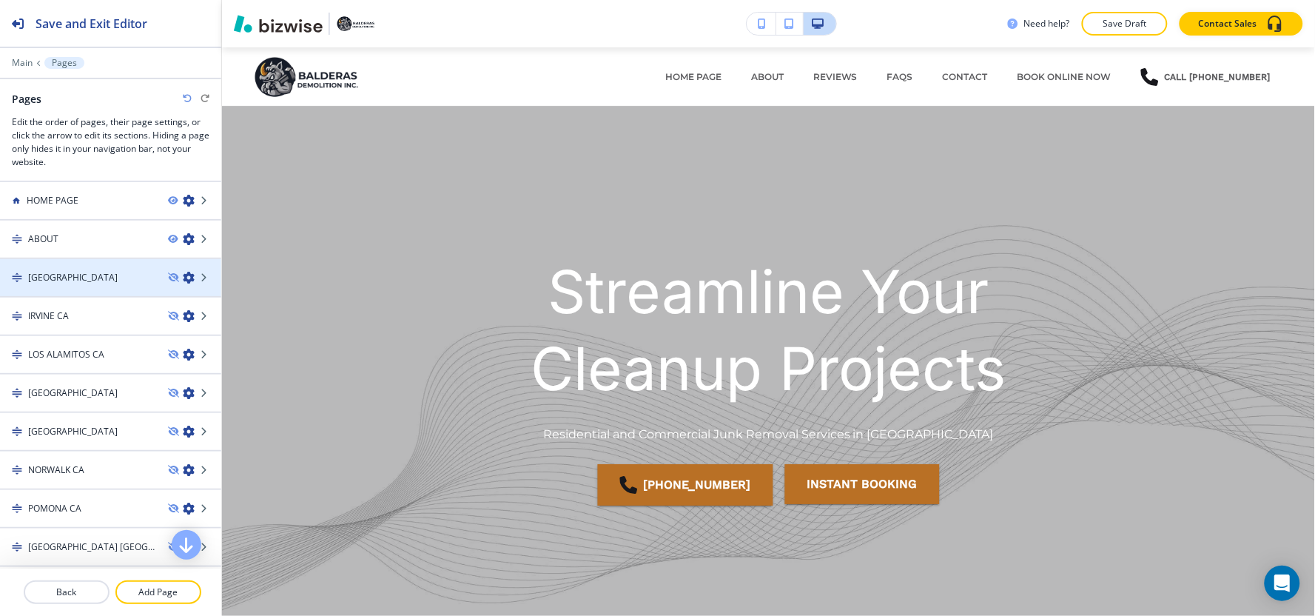
click at [183, 275] on icon "button" at bounding box center [189, 278] width 12 height 12
click at [1148, 35] on button "Save Draft" at bounding box center [1125, 24] width 86 height 24
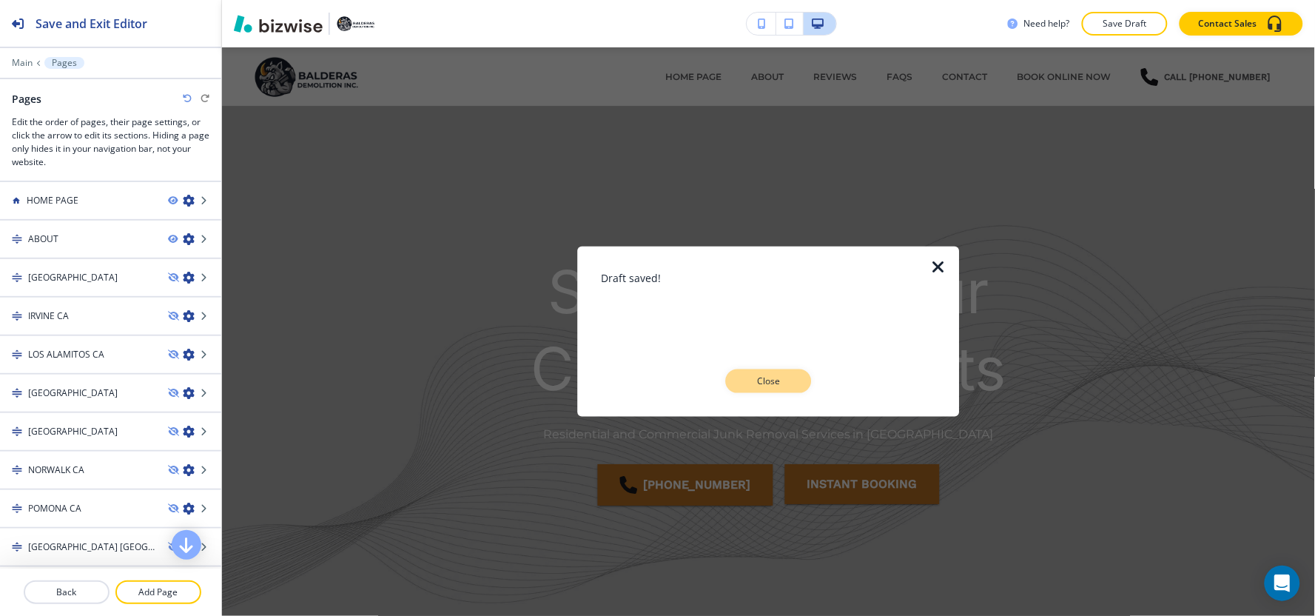
click at [792, 388] on button "Close" at bounding box center [769, 381] width 86 height 24
